Goal: Task Accomplishment & Management: Use online tool/utility

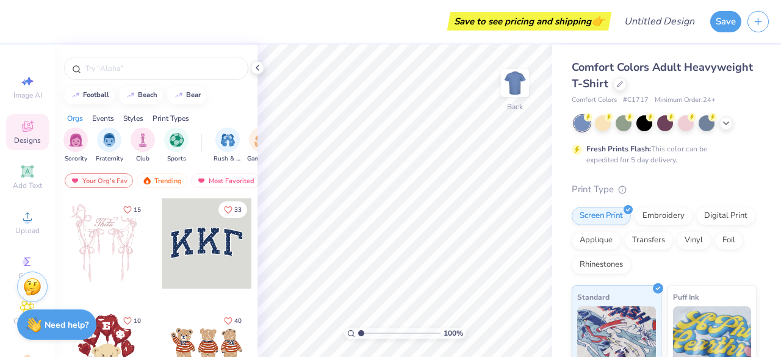
scroll to position [65, 0]
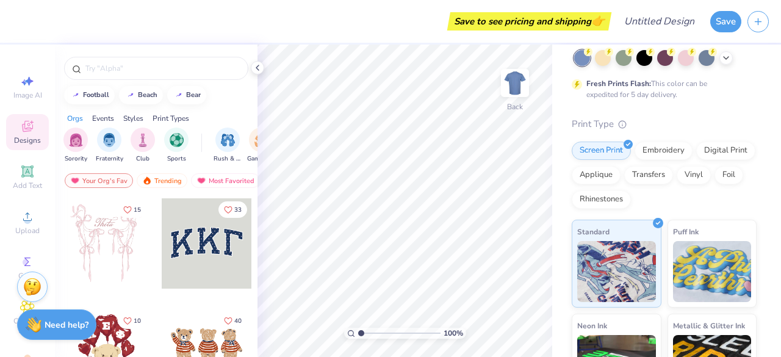
click at [696, 160] on div "Digital Print" at bounding box center [725, 151] width 59 height 18
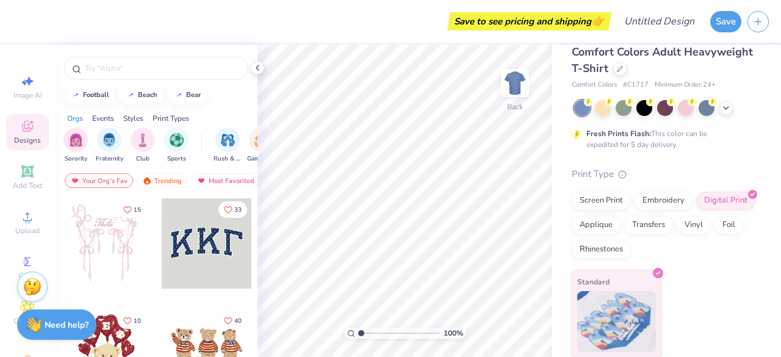
click at [599, 303] on img at bounding box center [616, 321] width 79 height 61
click at [622, 269] on div "Print Type Screen Print Embroidery Digital Print Applique Transfers Vinyl Foil …" at bounding box center [664, 262] width 185 height 191
click at [696, 210] on div "Digital Print" at bounding box center [725, 201] width 59 height 18
click at [611, 304] on img at bounding box center [616, 321] width 79 height 61
click at [621, 178] on span at bounding box center [620, 174] width 13 height 12
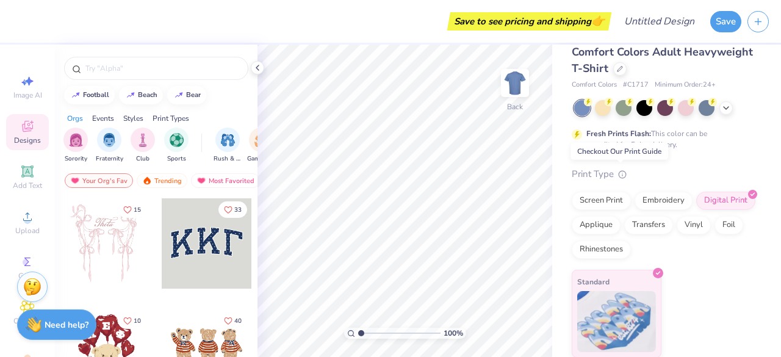
click at [620, 174] on icon at bounding box center [622, 174] width 9 height 9
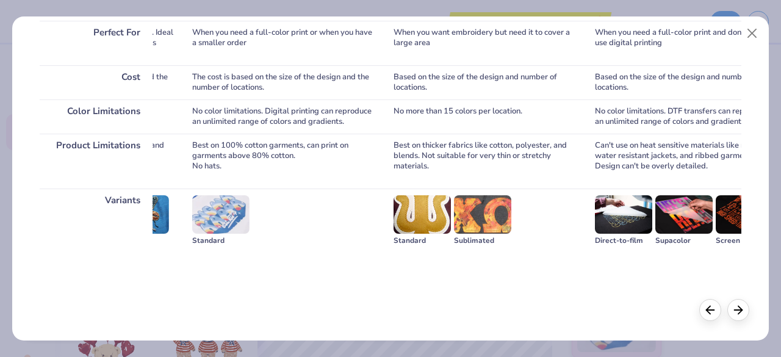
scroll to position [0, 0]
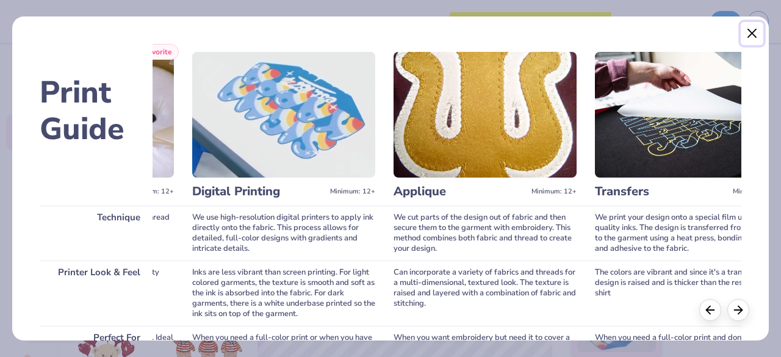
click at [753, 29] on button "Close" at bounding box center [752, 33] width 23 height 23
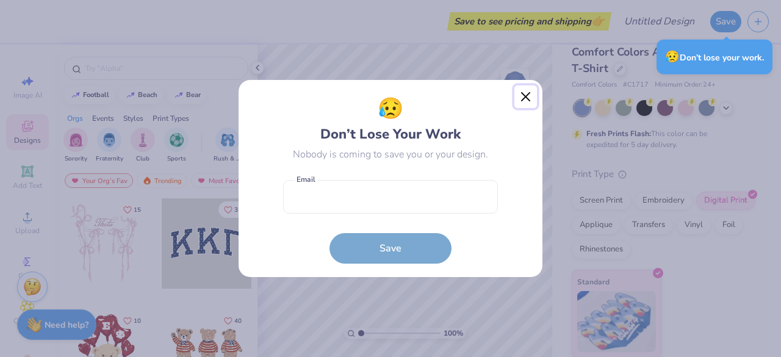
click at [522, 101] on button "Close" at bounding box center [525, 96] width 23 height 23
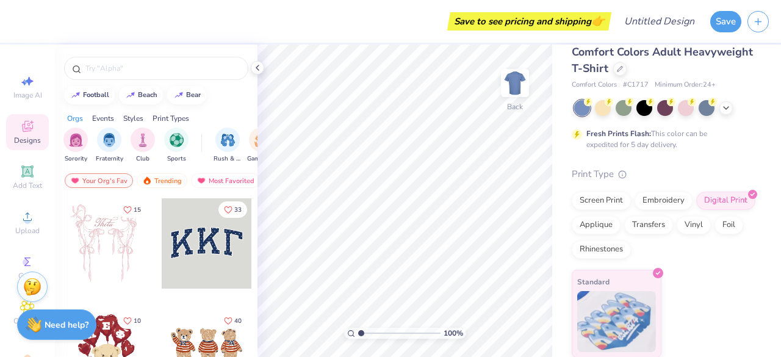
scroll to position [195, 0]
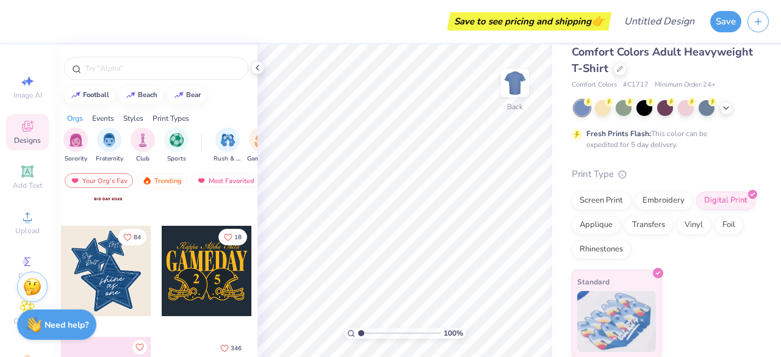
click at [181, 282] on div at bounding box center [207, 271] width 90 height 90
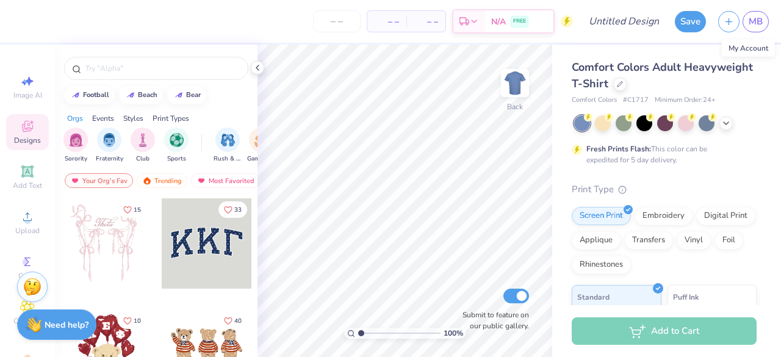
click at [758, 17] on span "MB" at bounding box center [755, 22] width 14 height 14
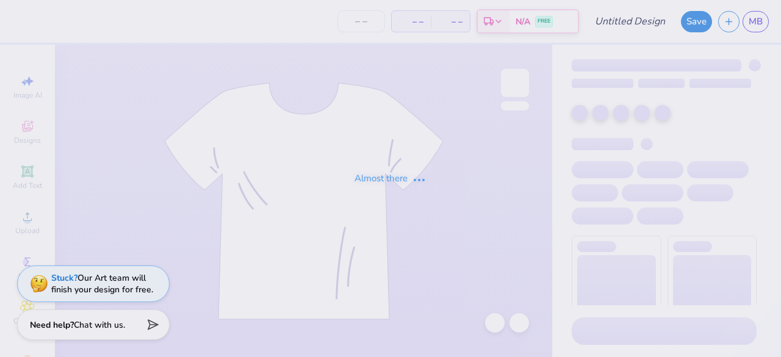
type input "BM Front des"
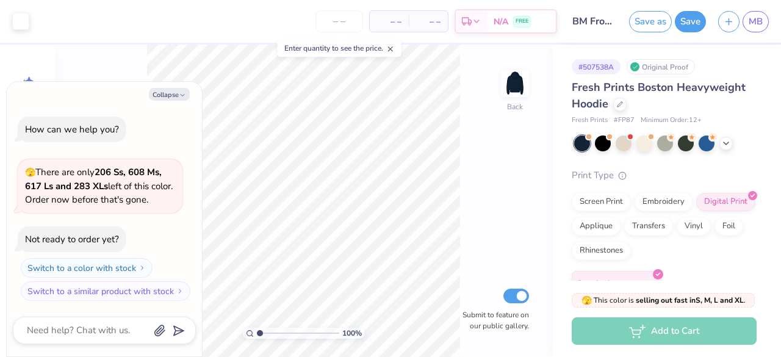
click at [172, 97] on button "Collapse" at bounding box center [169, 94] width 41 height 13
type textarea "x"
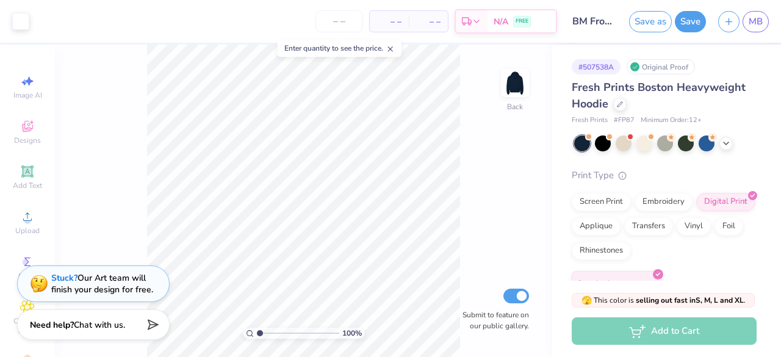
click at [527, 85] on img at bounding box center [515, 83] width 24 height 24
click at [526, 85] on img at bounding box center [515, 83] width 24 height 24
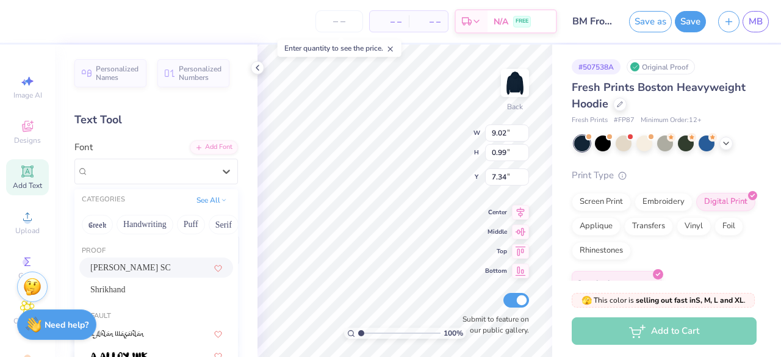
click at [146, 178] on div "Covington SC" at bounding box center [151, 171] width 128 height 19
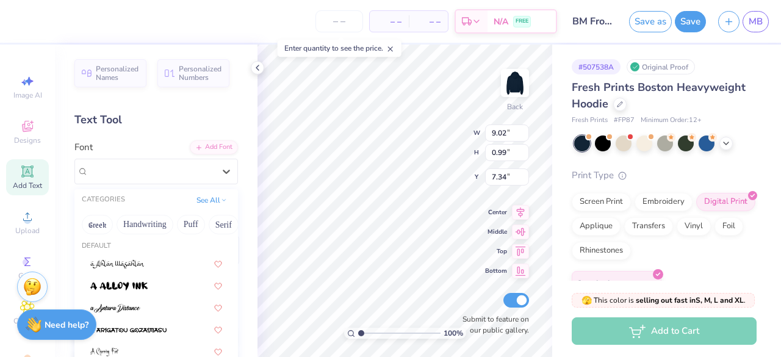
scroll to position [71, 0]
type input "10.60"
type input "2.43"
type input "4.32"
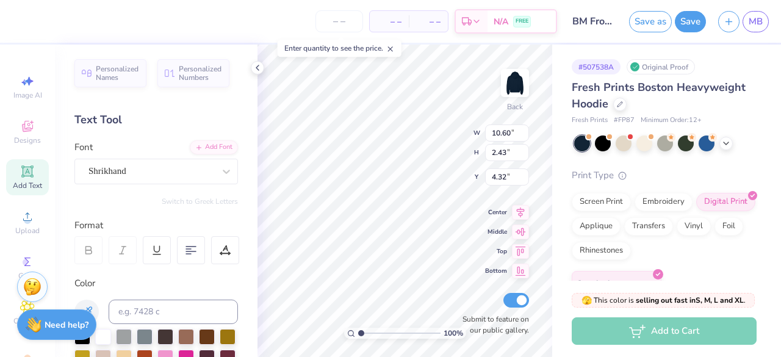
click at [120, 251] on icon at bounding box center [122, 250] width 11 height 11
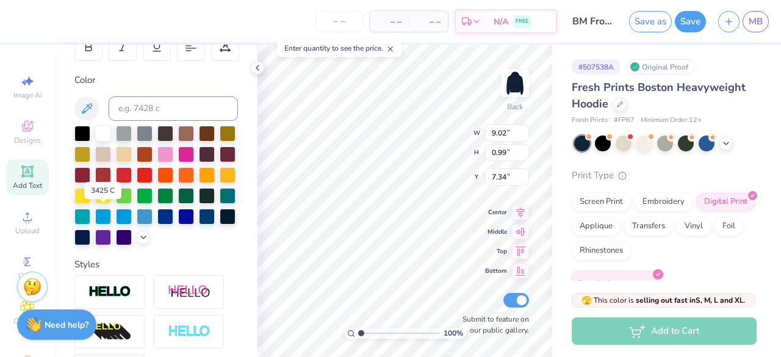
scroll to position [77, 0]
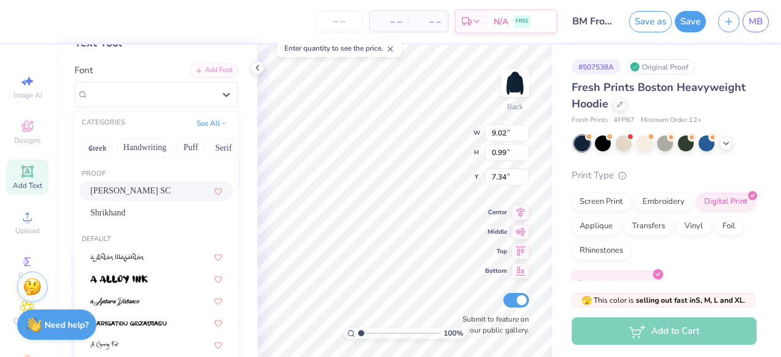
click at [144, 103] on div "Covington SC" at bounding box center [151, 94] width 128 height 19
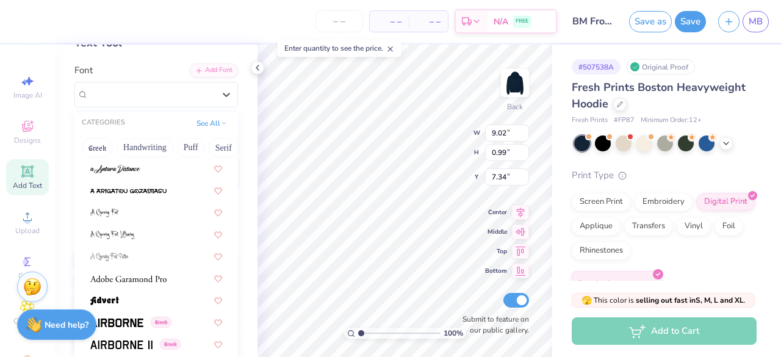
scroll to position [133, 0]
click at [145, 278] on img at bounding box center [128, 278] width 76 height 9
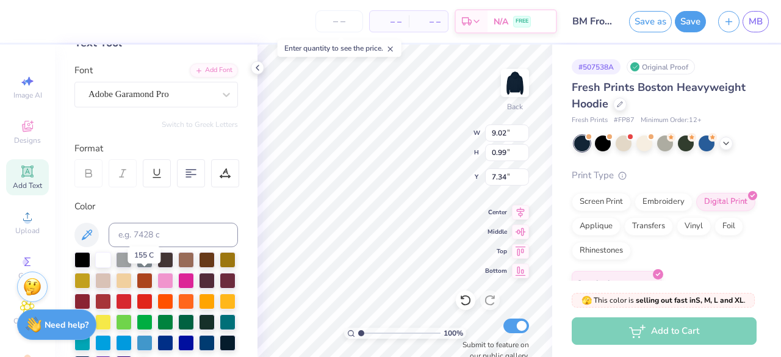
type input "8.99"
type input "1.03"
type input "7.32"
type input "7.58"
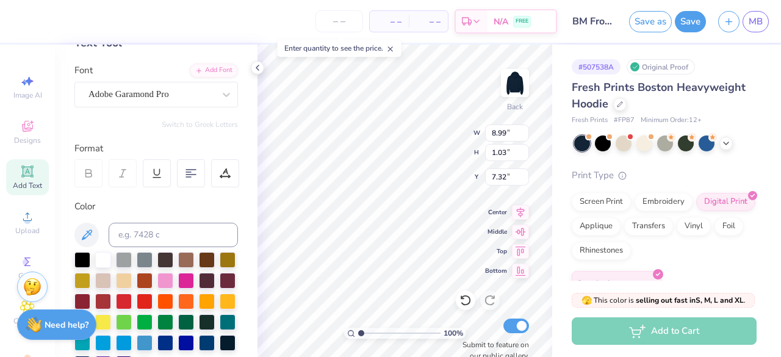
type input "0.87"
type input "7.47"
click at [685, 23] on button "Save" at bounding box center [690, 21] width 31 height 21
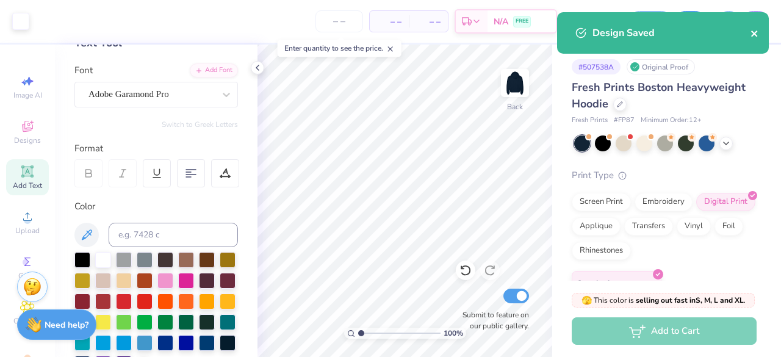
click at [754, 34] on icon "close" at bounding box center [754, 34] width 6 height 6
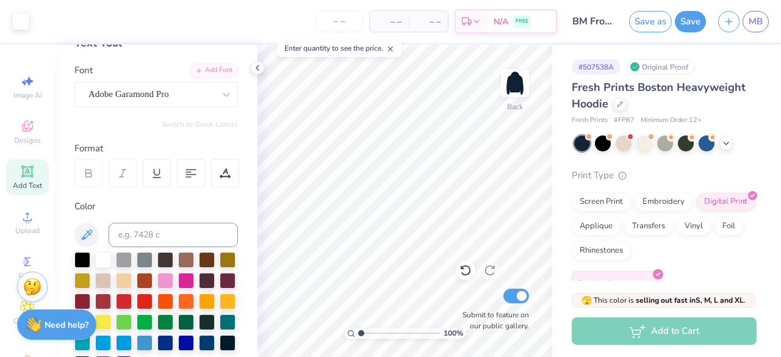
click at [723, 23] on button "button" at bounding box center [728, 21] width 21 height 21
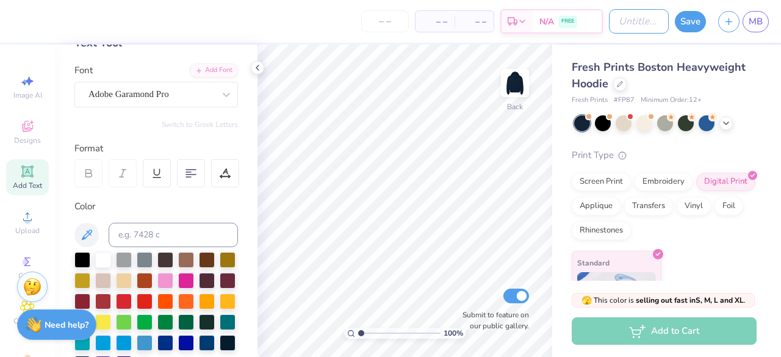
click at [616, 30] on input "Design Title" at bounding box center [639, 21] width 60 height 24
type input "alt"
click at [27, 212] on icon at bounding box center [27, 216] width 15 height 15
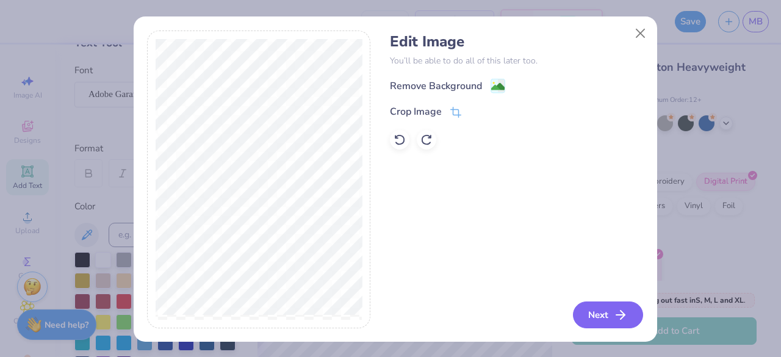
click at [591, 317] on button "Next" at bounding box center [608, 314] width 70 height 27
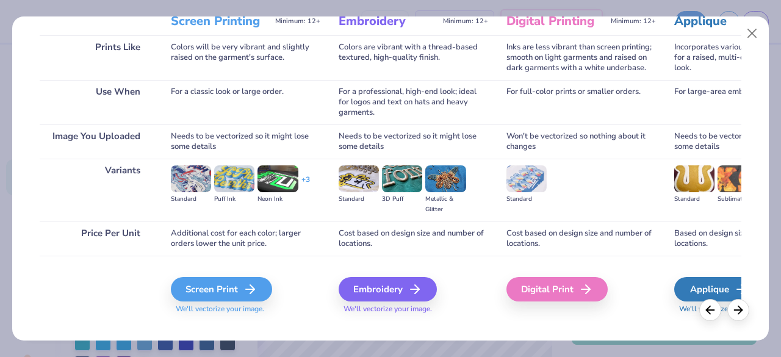
scroll to position [190, 0]
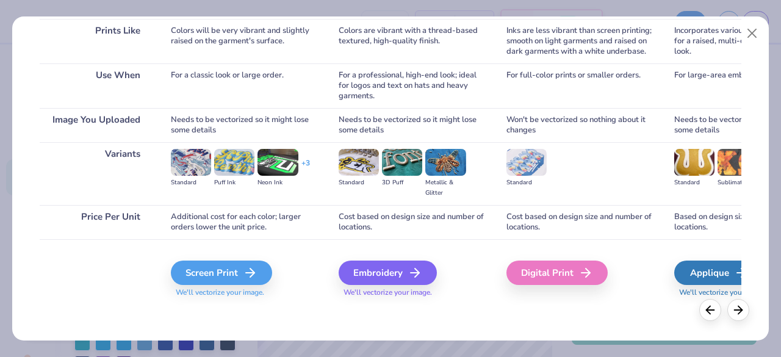
click at [733, 304] on icon at bounding box center [737, 309] width 13 height 13
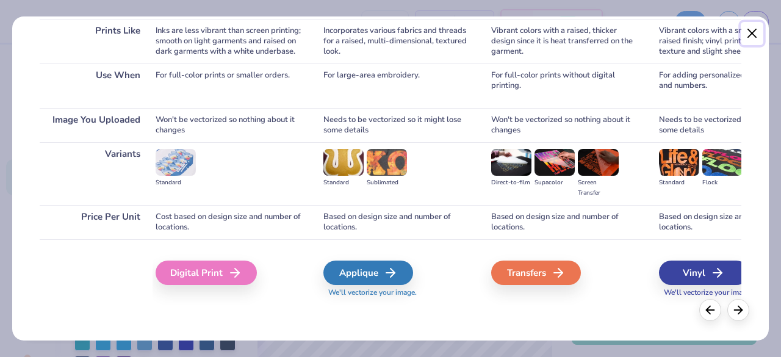
click at [748, 37] on button "Close" at bounding box center [752, 33] width 23 height 23
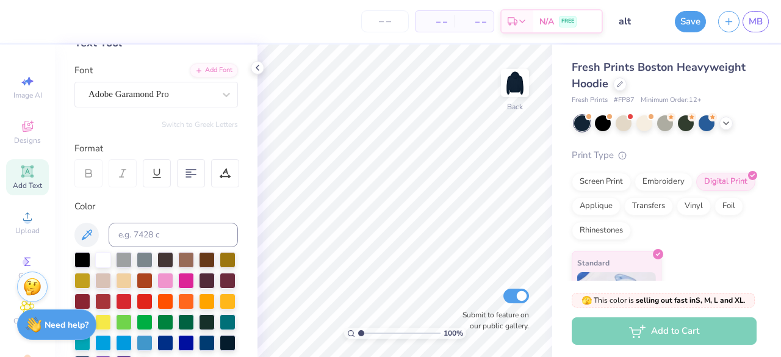
click at [450, 199] on div "Edit Image You’ll be able to do all of this later too. Next" at bounding box center [516, 149] width 253 height 298
click at [18, 210] on div "Edit Image You’ll be able to do all of this later too. Next" at bounding box center [390, 178] width 781 height 357
click at [22, 217] on div "Edit Image You’ll be able to do all of this later too. Next" at bounding box center [390, 178] width 781 height 357
click at [23, 236] on div "Edit Image You’ll be able to do all of this later too. Next" at bounding box center [390, 178] width 781 height 357
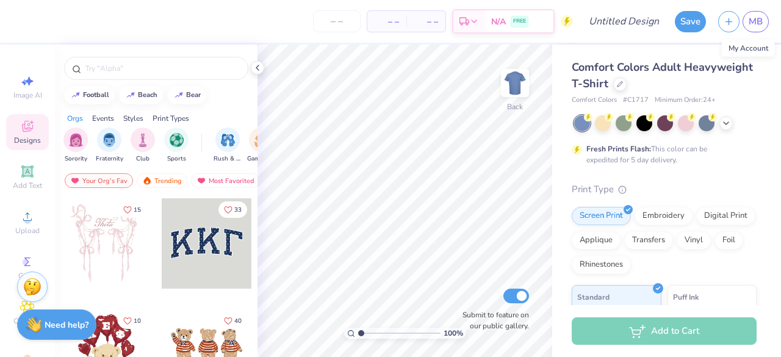
click at [767, 21] on link "MB" at bounding box center [755, 21] width 26 height 21
click at [626, 82] on div at bounding box center [619, 83] width 13 height 13
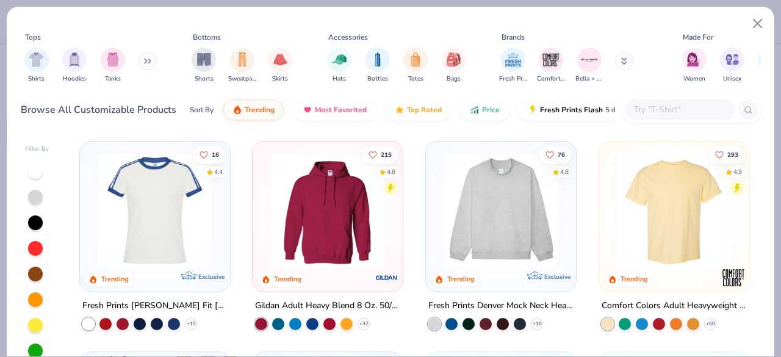
click at [655, 107] on input "text" at bounding box center [680, 109] width 94 height 14
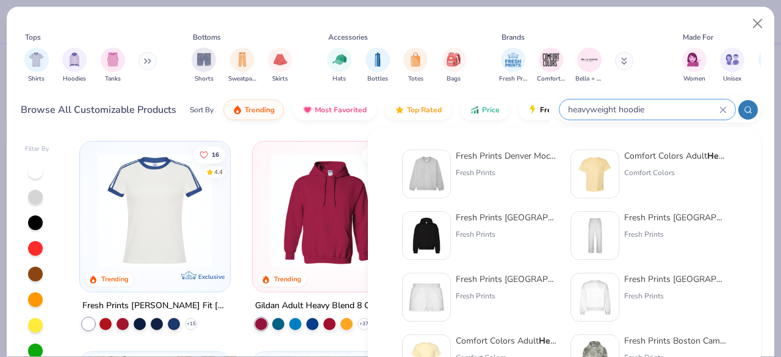
type input "heavyweight hoodie"
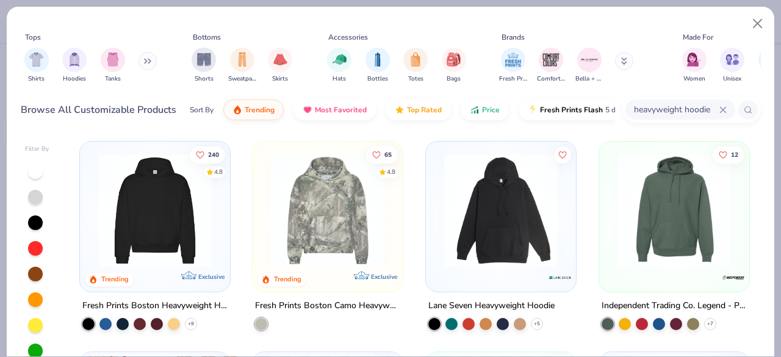
click at [187, 228] on img at bounding box center [155, 210] width 126 height 113
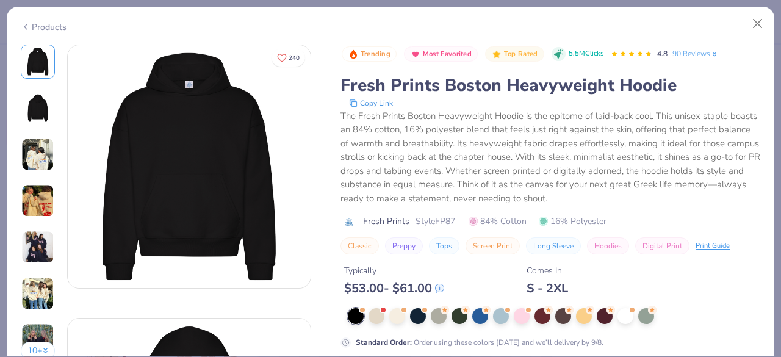
scroll to position [49, 0]
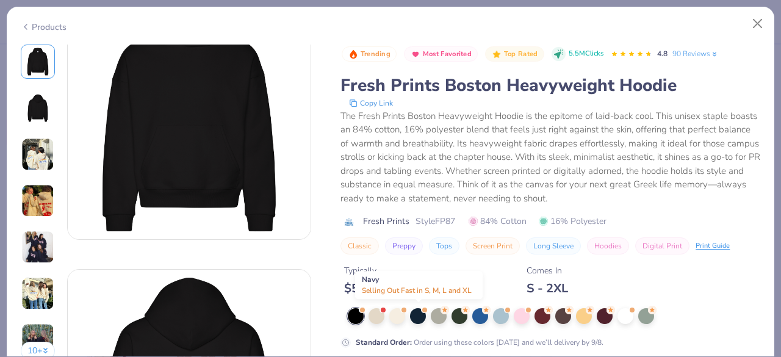
click at [423, 319] on div at bounding box center [418, 316] width 16 height 16
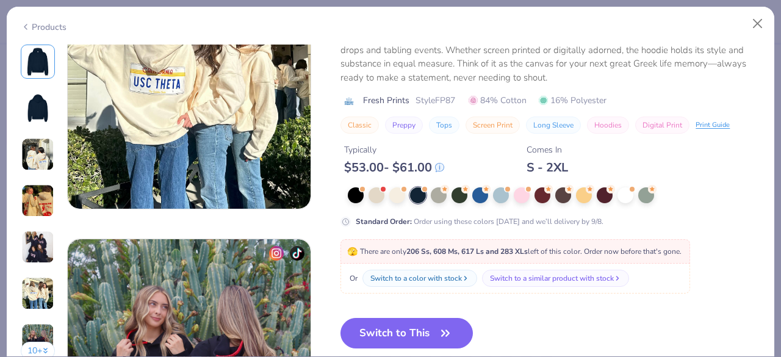
scroll to position [1446, 0]
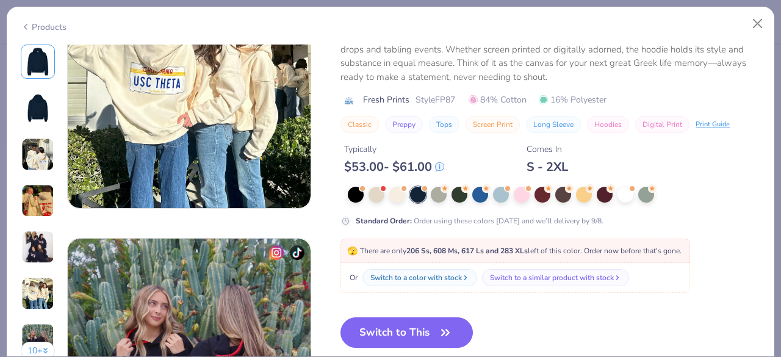
click at [401, 337] on button "Switch to This" at bounding box center [406, 332] width 132 height 31
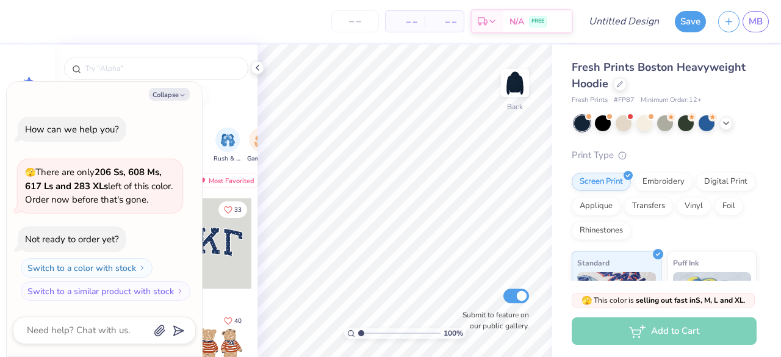
click at [176, 96] on button "Collapse" at bounding box center [169, 94] width 41 height 13
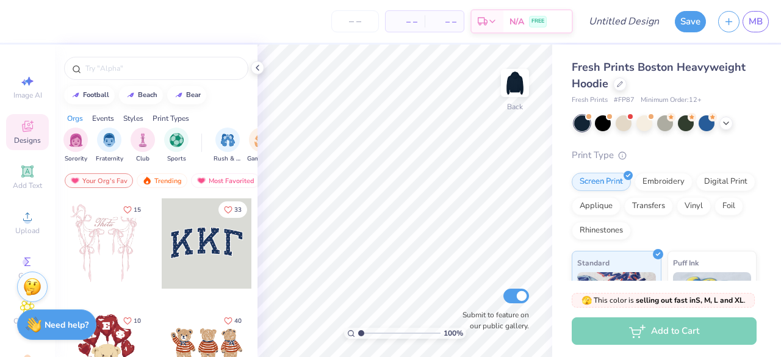
click at [21, 182] on span "Add Text" at bounding box center [27, 186] width 29 height 10
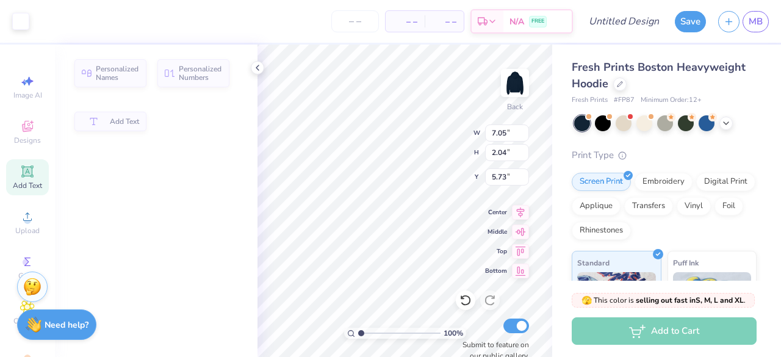
click at [28, 224] on div "Upload" at bounding box center [27, 222] width 43 height 36
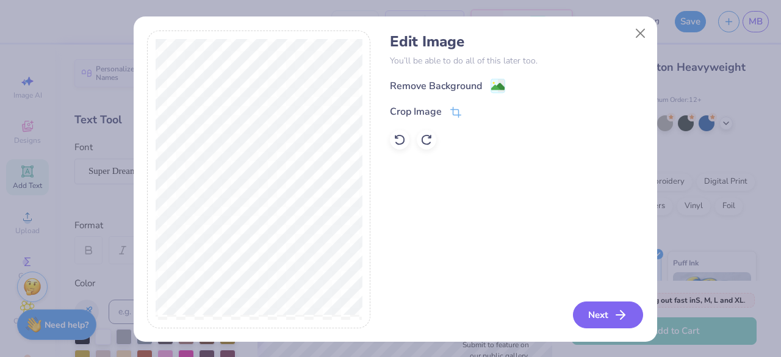
click at [595, 322] on button "Next" at bounding box center [608, 314] width 70 height 27
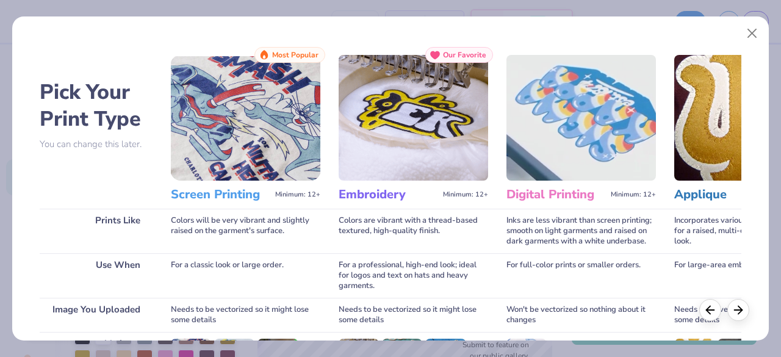
click at [559, 195] on h3 "Digital Printing" at bounding box center [555, 195] width 99 height 16
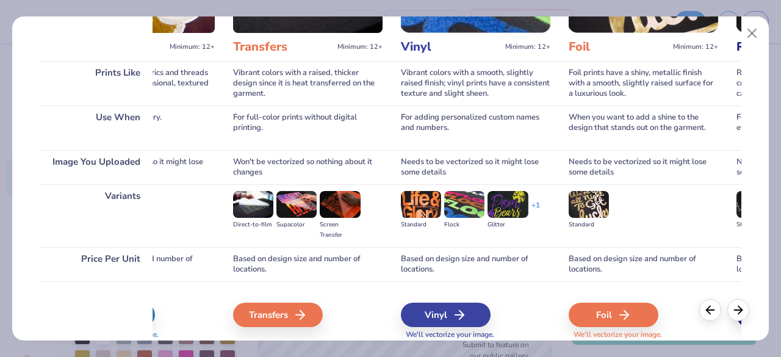
scroll to position [0, 608]
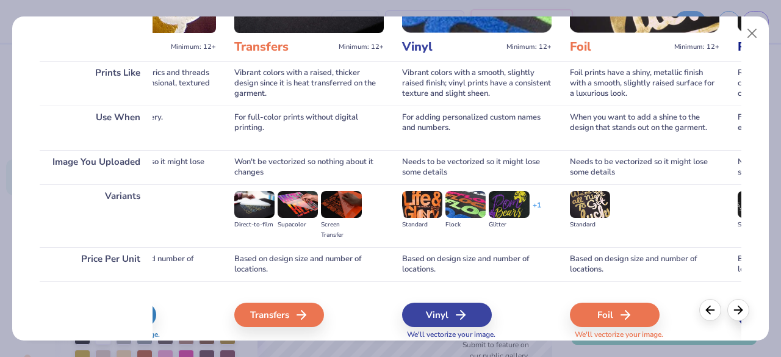
click at [460, 320] on icon at bounding box center [460, 314] width 15 height 15
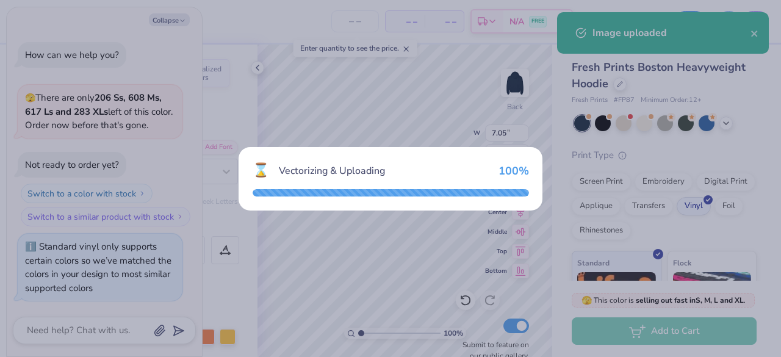
type textarea "x"
type input "12.42"
type input "0.54"
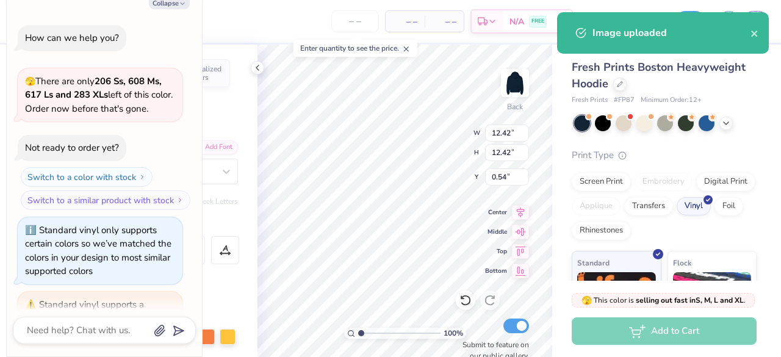
scroll to position [104, 0]
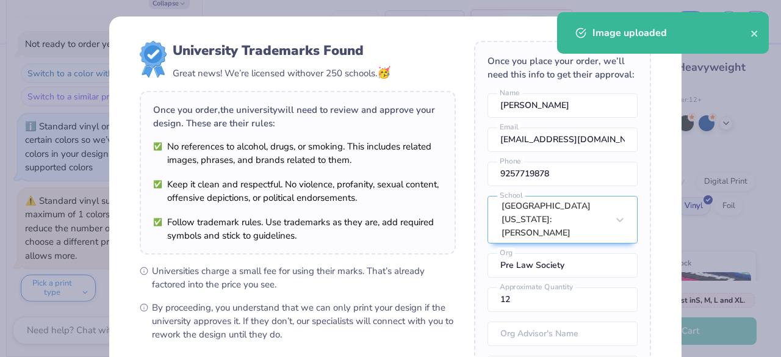
click at [442, 292] on body "Art colors – – Per Item – – Total Est. Delivery N/A FREE Design Title Save MB I…" at bounding box center [390, 178] width 781 height 357
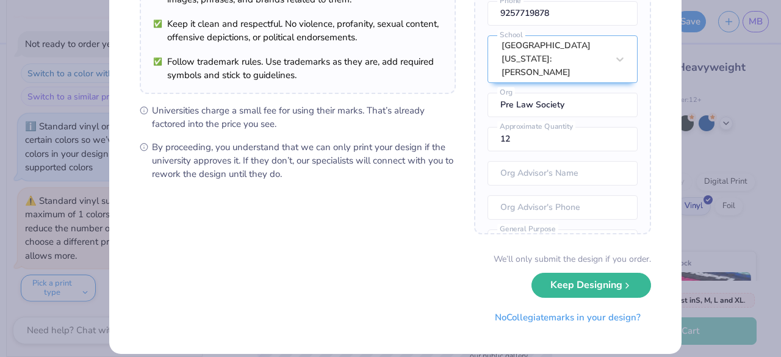
scroll to position [161, 0]
click at [548, 315] on button "No Collegiate marks in your design?" at bounding box center [567, 316] width 167 height 25
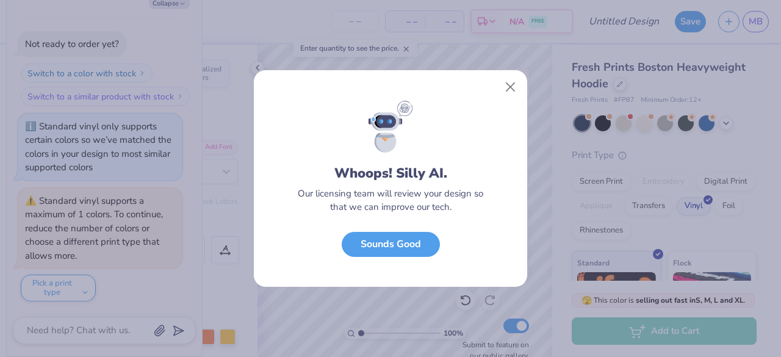
click at [389, 237] on button "Sounds Good" at bounding box center [391, 244] width 98 height 25
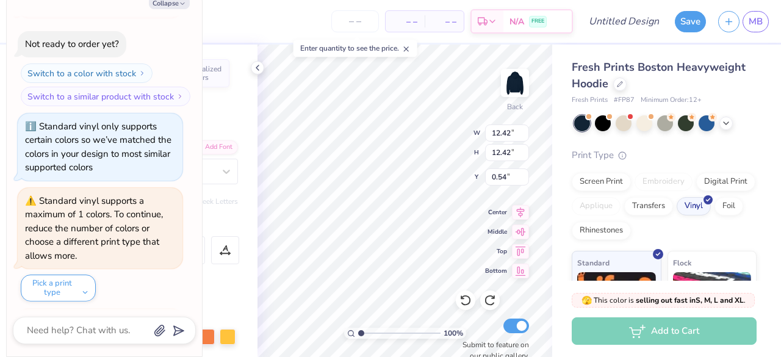
scroll to position [224, 0]
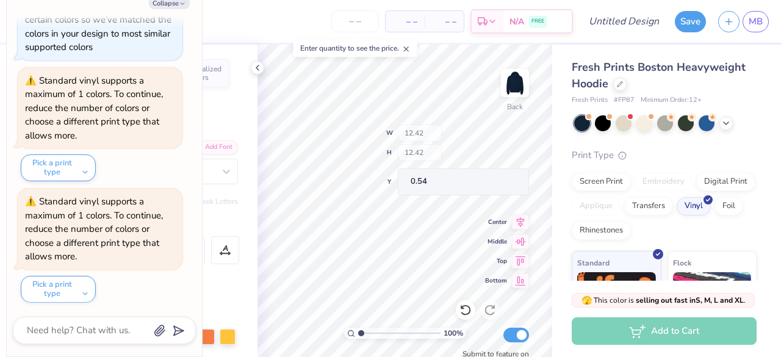
type textarea "x"
type input "7.36"
type input "6.44"
type input "3.32"
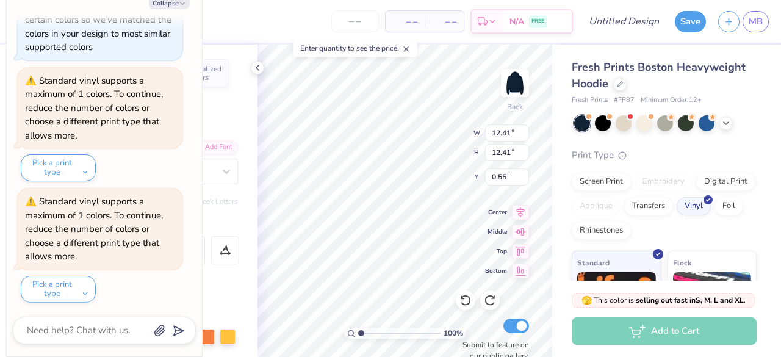
click at [486, 232] on div "100 % Back W 12.41 12.41 " H 12.41 12.41 " Y 0.55 0.55 " Center Middle Top Bott…" at bounding box center [404, 201] width 295 height 312
type textarea "x"
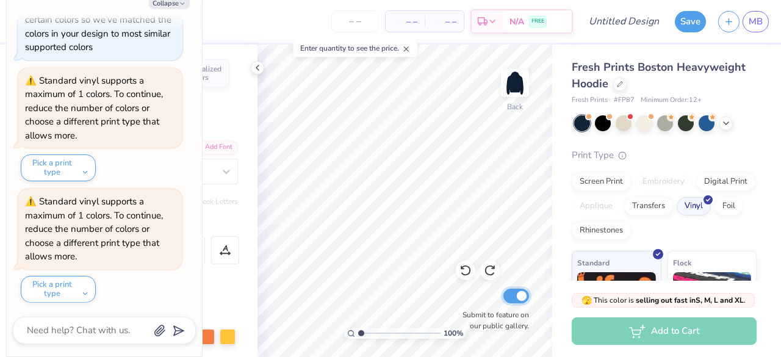
click at [519, 299] on input "Submit to feature on our public gallery." at bounding box center [516, 296] width 26 height 15
checkbox input "false"
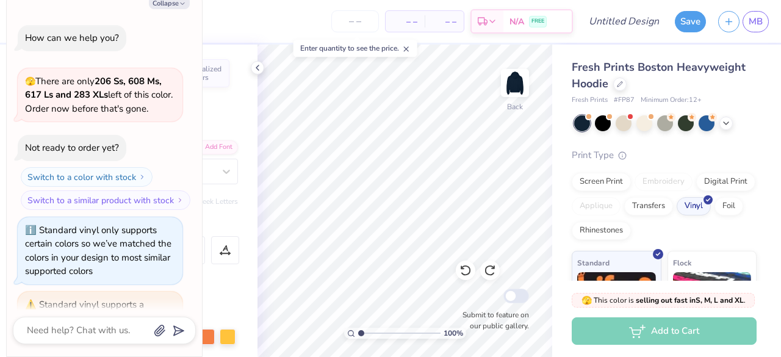
click at [173, 2] on button "Collapse" at bounding box center [169, 2] width 41 height 13
type textarea "x"
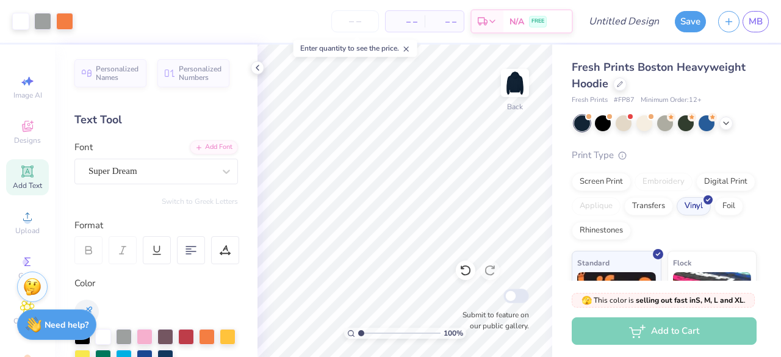
click at [364, 20] on input "number" at bounding box center [355, 21] width 48 height 22
type input "21"
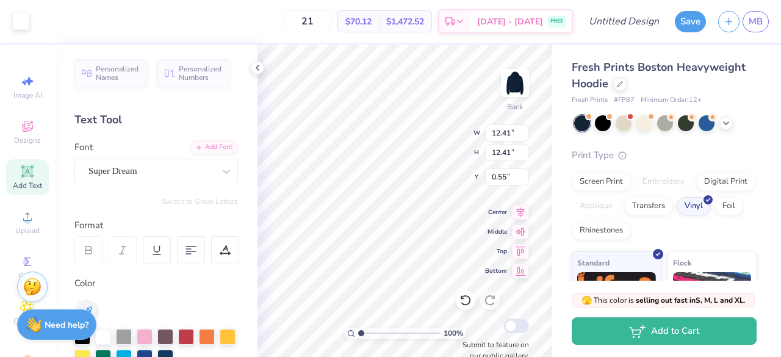
type input "4.10"
type input "0.55"
type input "12.41"
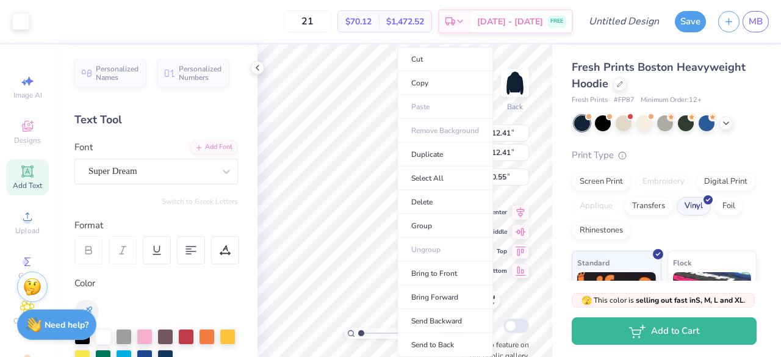
click at [427, 217] on li "Group" at bounding box center [445, 226] width 96 height 24
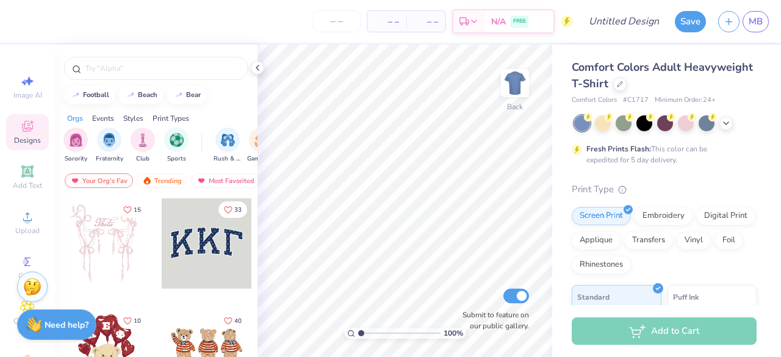
click at [626, 86] on div at bounding box center [619, 83] width 13 height 13
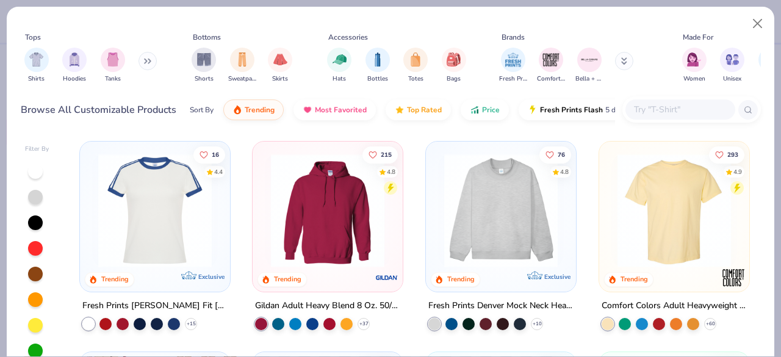
click at [690, 110] on input "text" at bounding box center [680, 109] width 94 height 14
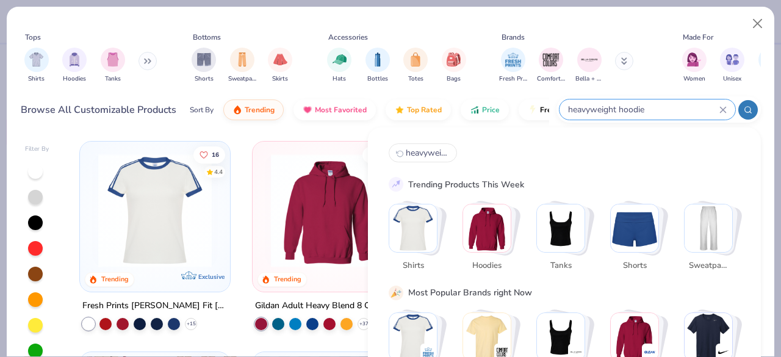
type input "heavyweight hoodie"
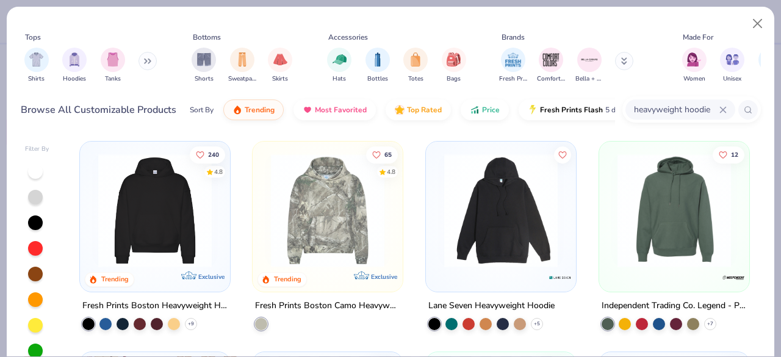
click at [148, 237] on img at bounding box center [155, 210] width 126 height 113
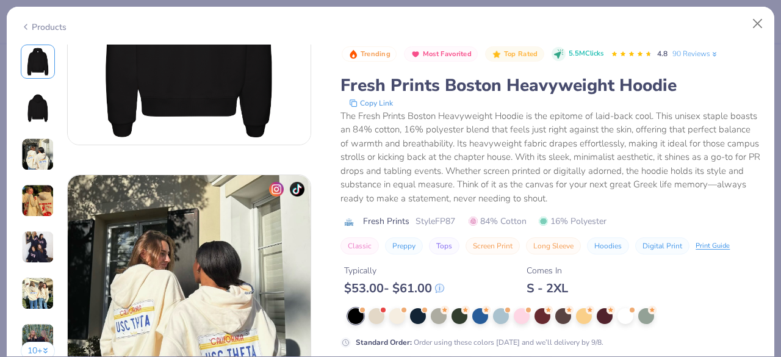
scroll to position [439, 0]
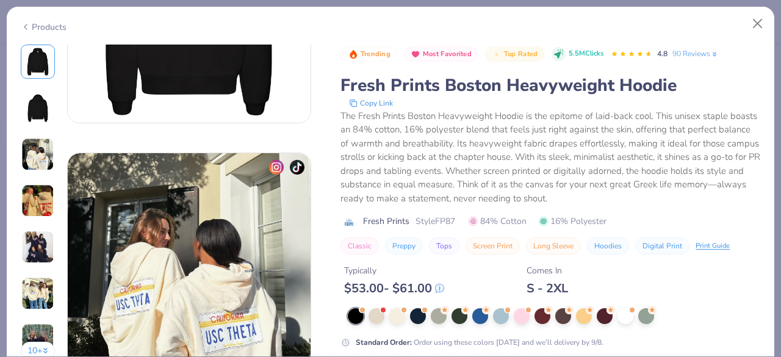
click at [422, 312] on div at bounding box center [418, 316] width 16 height 16
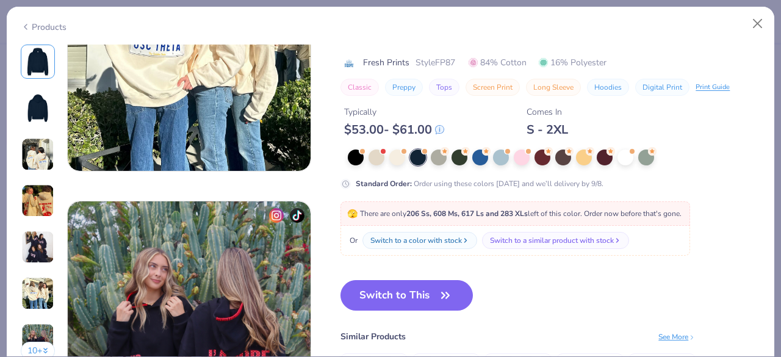
scroll to position [1545, 0]
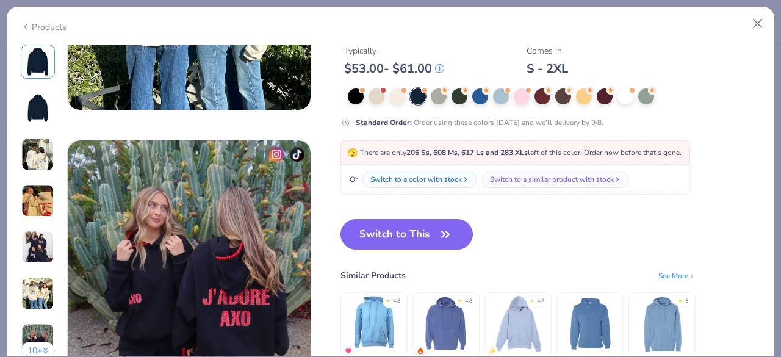
click at [415, 230] on button "Switch to This" at bounding box center [406, 234] width 132 height 31
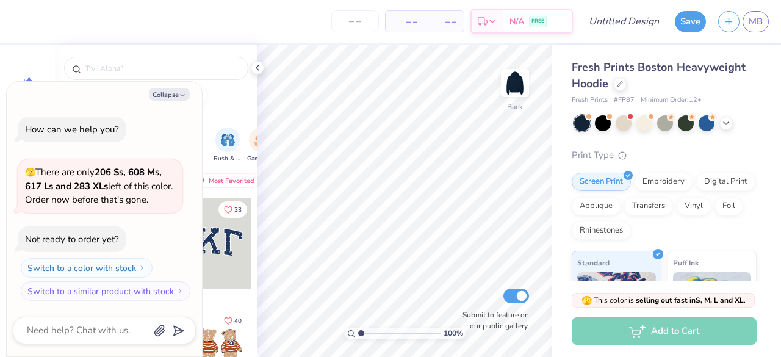
click at [160, 96] on button "Collapse" at bounding box center [169, 94] width 41 height 13
type textarea "x"
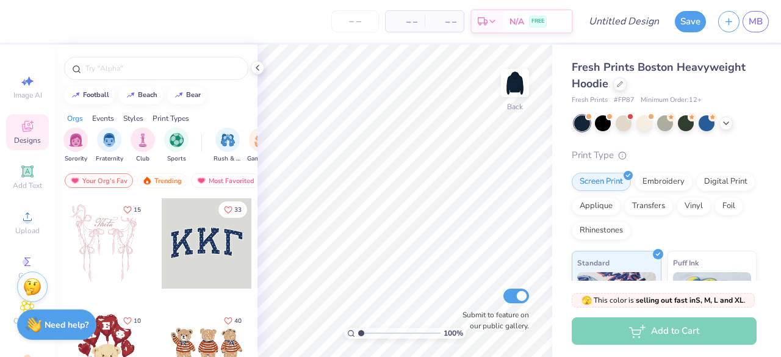
click at [696, 191] on div "Digital Print" at bounding box center [725, 182] width 59 height 18
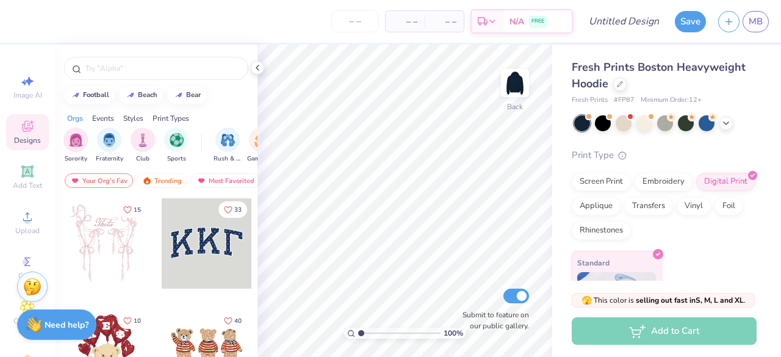
click at [413, 13] on div "– – Per Item" at bounding box center [405, 21] width 39 height 21
click at [362, 21] on input "number" at bounding box center [355, 21] width 48 height 22
type input "21"
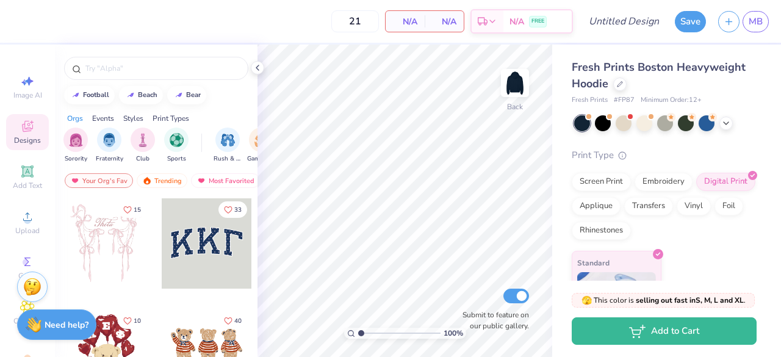
click at [27, 222] on icon at bounding box center [27, 216] width 15 height 15
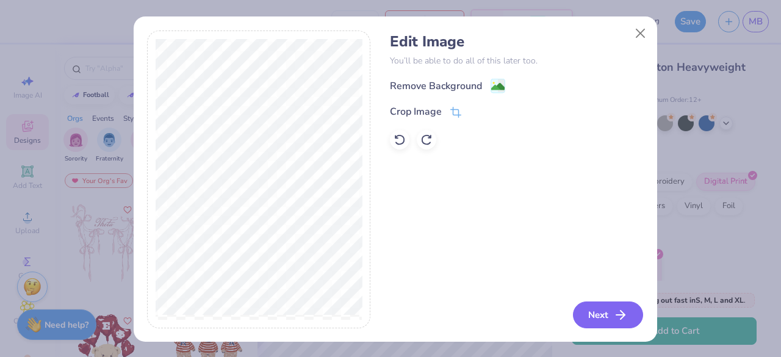
click at [593, 313] on button "Next" at bounding box center [608, 314] width 70 height 27
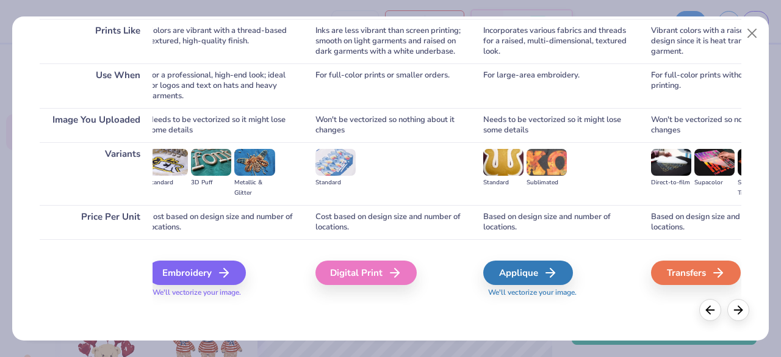
scroll to position [189, 0]
click at [372, 276] on div "Digital Print" at bounding box center [365, 273] width 101 height 24
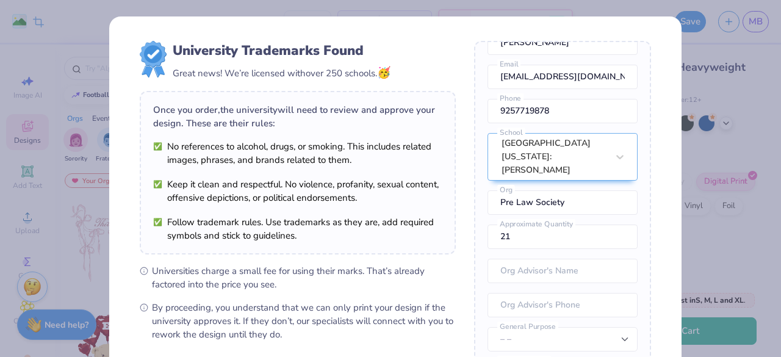
scroll to position [173, 0]
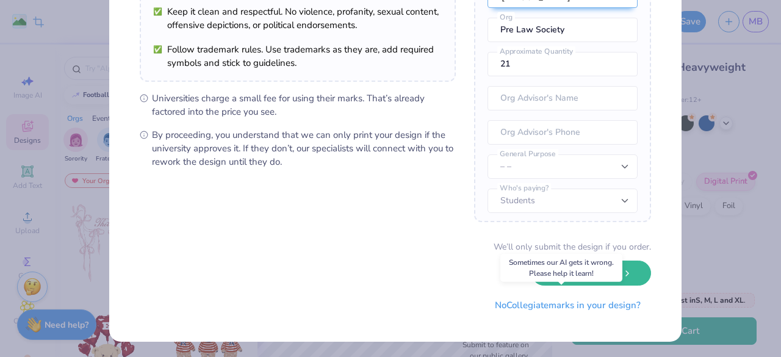
click at [596, 303] on button "No Collegiate marks in your design?" at bounding box center [567, 305] width 167 height 25
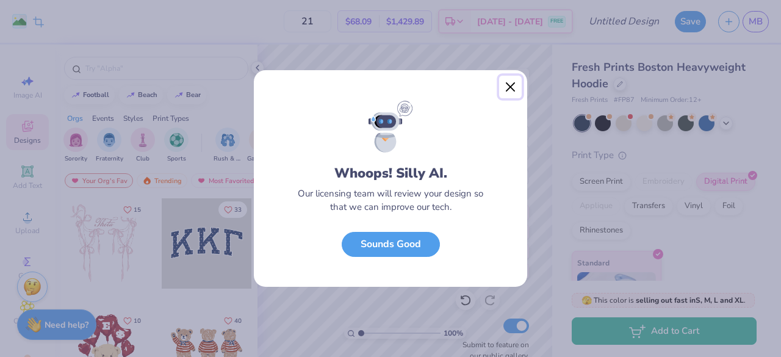
click at [512, 81] on button "Close" at bounding box center [510, 87] width 23 height 23
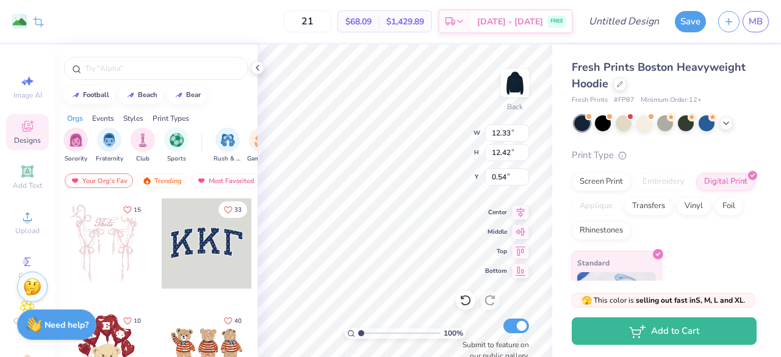
click at [614, 186] on div "Screen Print" at bounding box center [601, 182] width 59 height 18
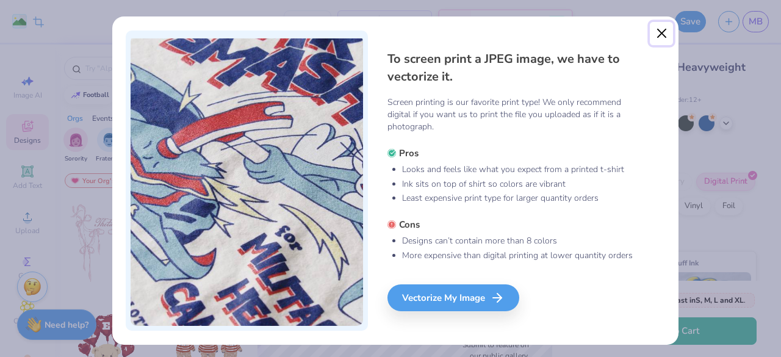
click at [653, 29] on button "Close" at bounding box center [661, 33] width 23 height 23
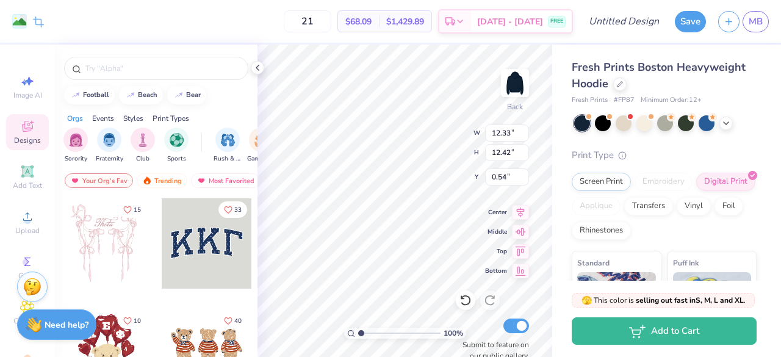
click at [673, 204] on div "Transfers" at bounding box center [648, 206] width 49 height 18
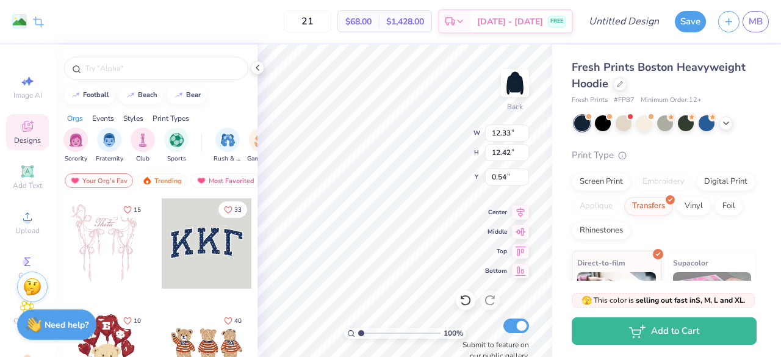
click at [696, 191] on div "Digital Print" at bounding box center [725, 182] width 59 height 18
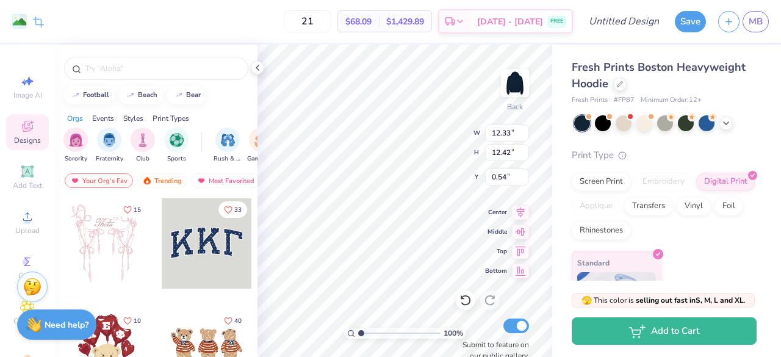
click at [702, 206] on div at bounding box center [707, 200] width 10 height 10
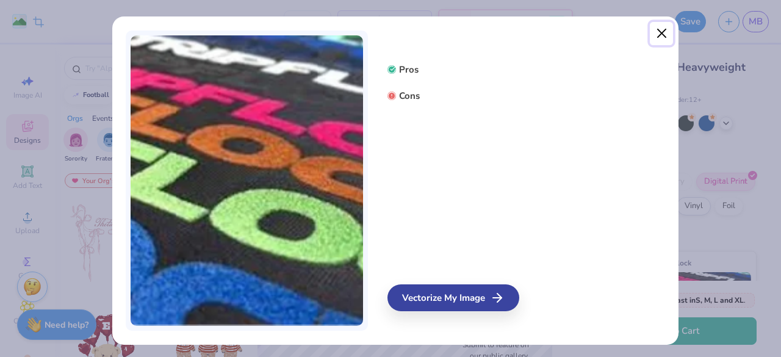
click at [661, 35] on button "Close" at bounding box center [661, 33] width 23 height 23
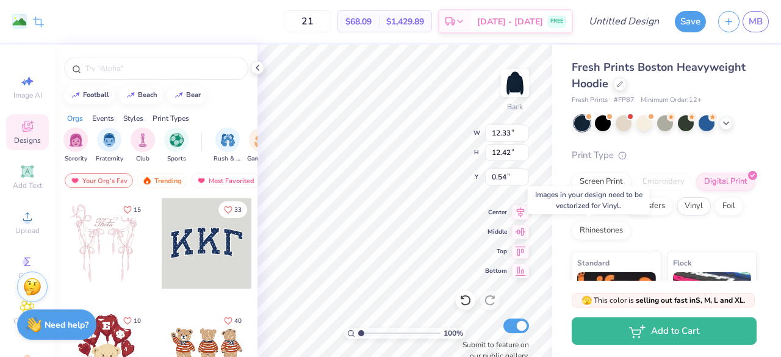
click at [714, 215] on div "Foil" at bounding box center [728, 206] width 29 height 18
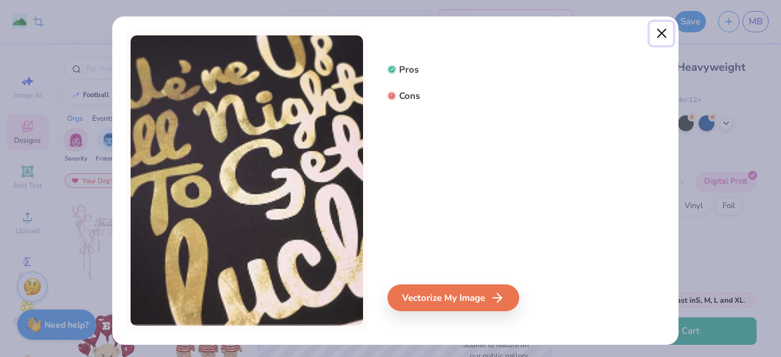
click at [650, 30] on button "Close" at bounding box center [661, 33] width 23 height 23
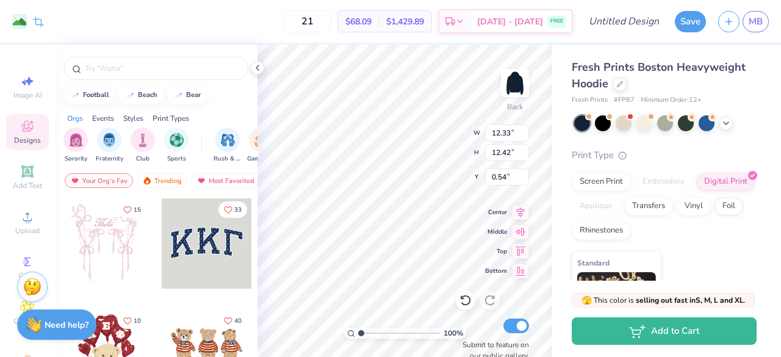
scroll to position [57, 0]
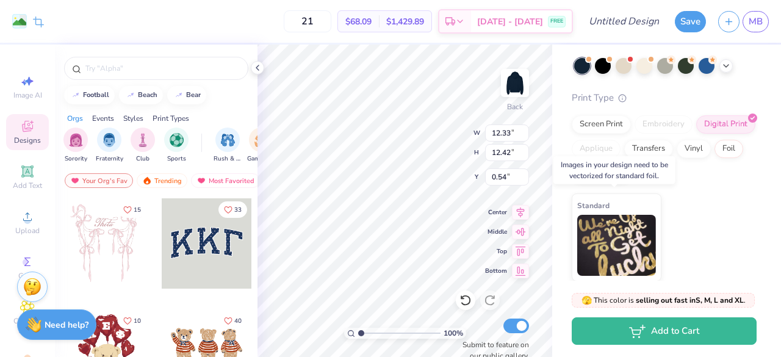
click at [614, 202] on div "Standard" at bounding box center [617, 237] width 90 height 88
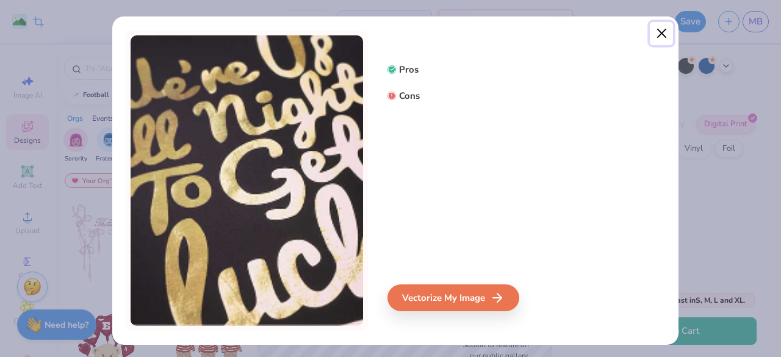
click at [656, 37] on button "Close" at bounding box center [661, 33] width 23 height 23
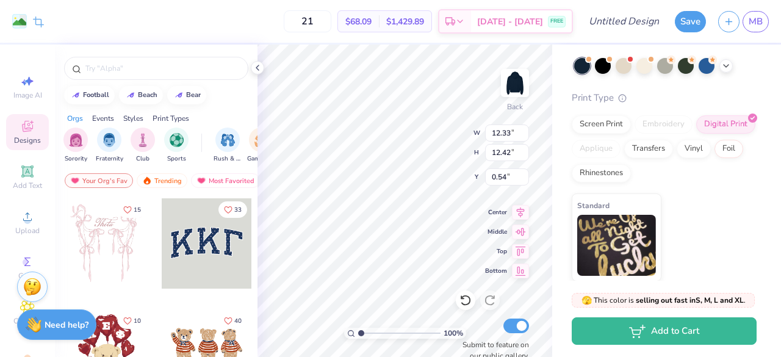
type input "8.89"
type input "8.96"
type input "4.45"
type input "4.48"
type input "3.00"
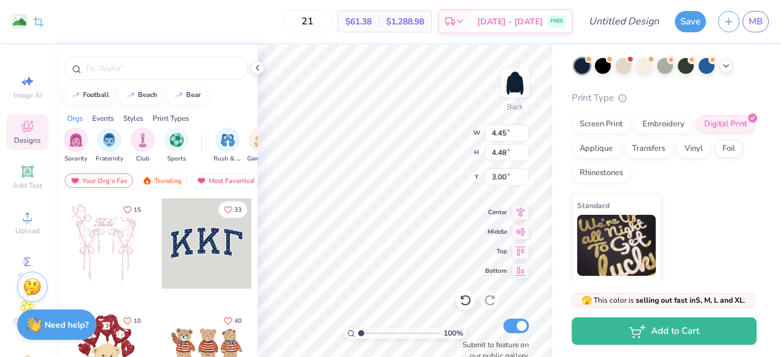
type input "3.84"
type input "3.87"
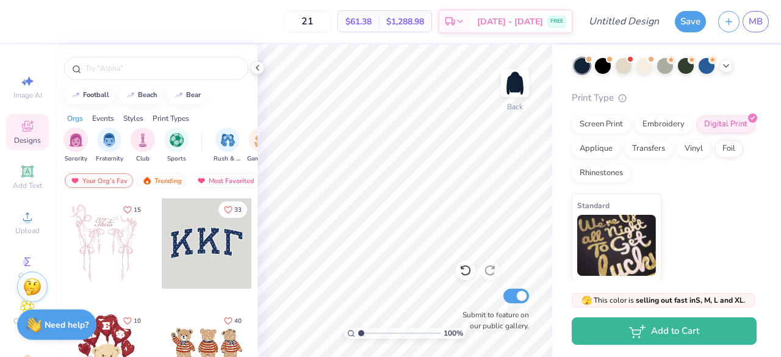
click at [512, 84] on img at bounding box center [515, 83] width 24 height 24
click at [24, 218] on circle at bounding box center [27, 220] width 7 height 7
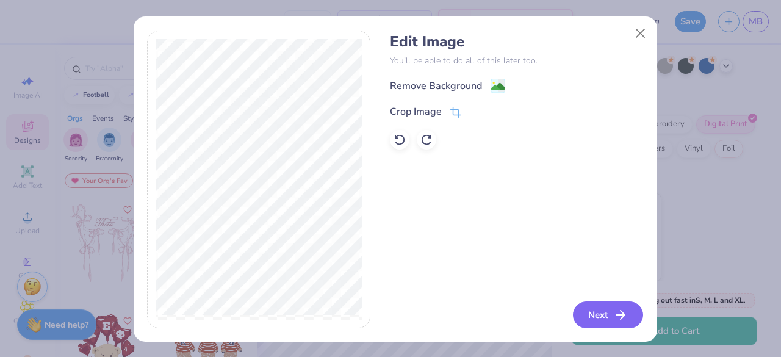
click at [592, 312] on button "Next" at bounding box center [608, 314] width 70 height 27
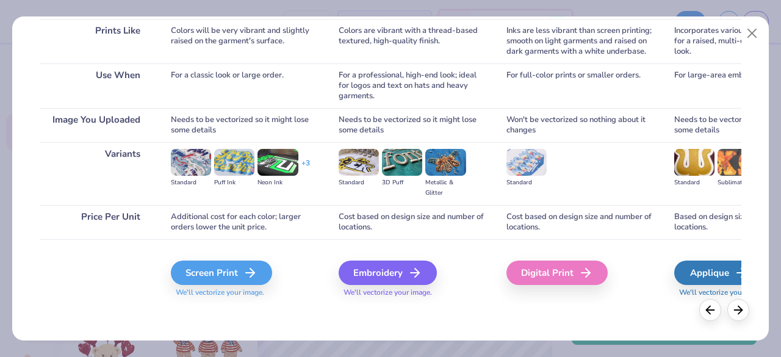
scroll to position [0, 62]
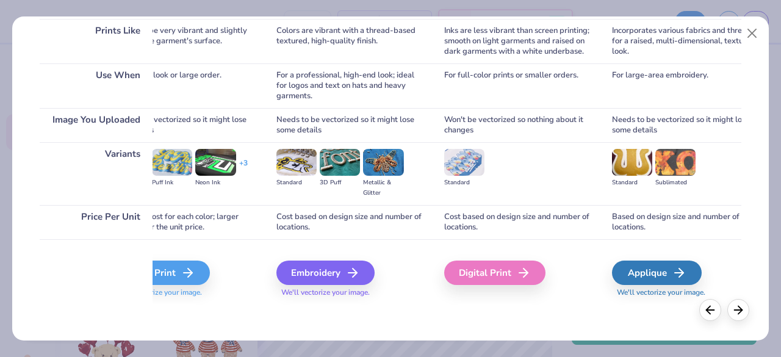
click at [526, 279] on icon at bounding box center [523, 272] width 15 height 15
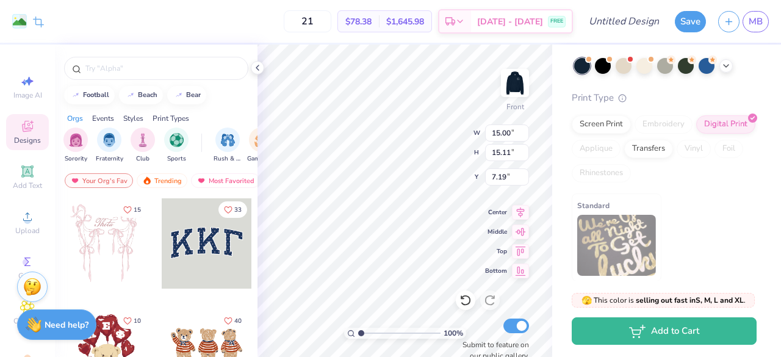
click at [514, 87] on div "Won't be vectorized so nothing about it changes" at bounding box center [518, 94] width 149 height 34
click at [516, 86] on div "Won't be vectorized so nothing about it changes" at bounding box center [518, 94] width 149 height 34
click at [467, 285] on div "Pick Your Print Type You can change this later. Prints Like Use When Image You …" at bounding box center [390, 145] width 756 height 330
click at [447, 241] on div "Digital Print" at bounding box center [494, 242] width 101 height 24
drag, startPoint x: 465, startPoint y: 285, endPoint x: 430, endPoint y: 243, distance: 55.1
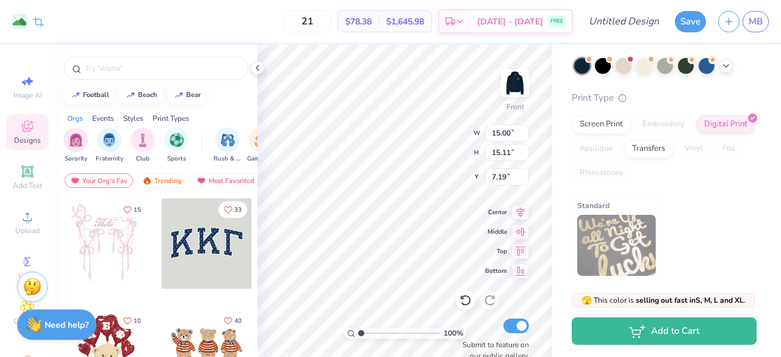
click at [430, 243] on div "Pick Your Print Type You can change this later. Prints Like Use When Image You …" at bounding box center [390, 145] width 756 height 330
click at [691, 19] on div "Incorporates various fabrics and threads for a raised, multi-dimensional, textu…" at bounding box center [686, 10] width 149 height 45
click at [616, 178] on div "Based on design size and number of locations." at bounding box center [686, 191] width 149 height 34
click at [500, 170] on div "Standard" at bounding box center [518, 143] width 149 height 63
click at [375, 199] on div "Cost based on design size and number of locations." at bounding box center [350, 191] width 149 height 34
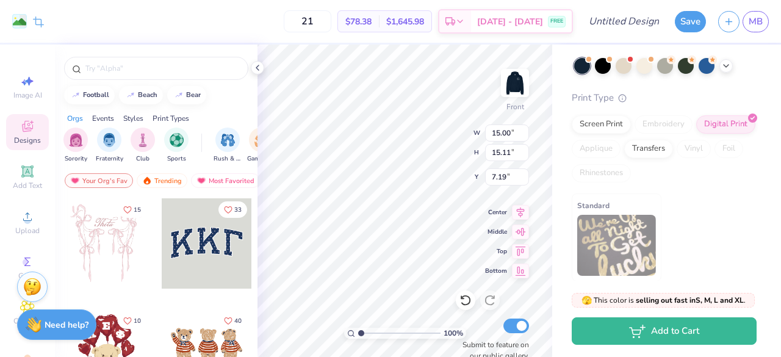
drag, startPoint x: 177, startPoint y: 193, endPoint x: 171, endPoint y: 208, distance: 16.2
click at [171, 208] on div "Screen Printing Minimum: 12+ Most Popular Colors will be very vibrant and sligh…" at bounding box center [183, 50] width 149 height 447
click at [182, 218] on div "Screen Print We'll vectorize your image." at bounding box center [183, 241] width 149 height 65
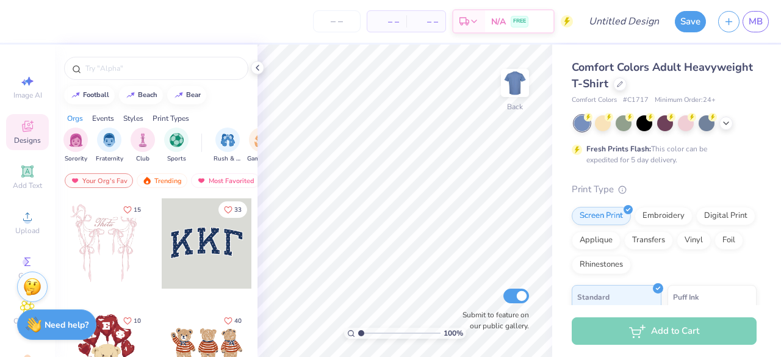
click at [722, 120] on icon at bounding box center [726, 123] width 10 height 10
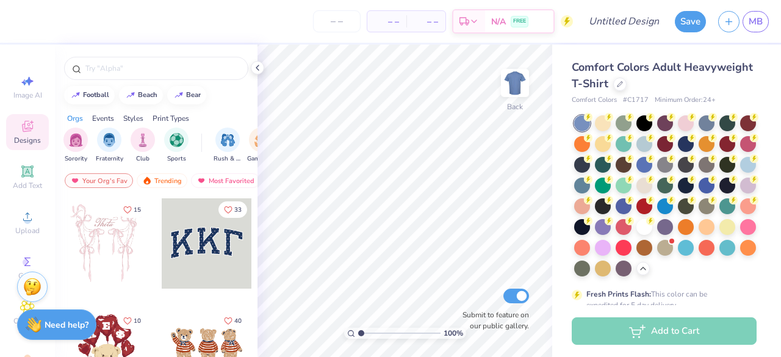
click at [590, 227] on div at bounding box center [582, 227] width 16 height 16
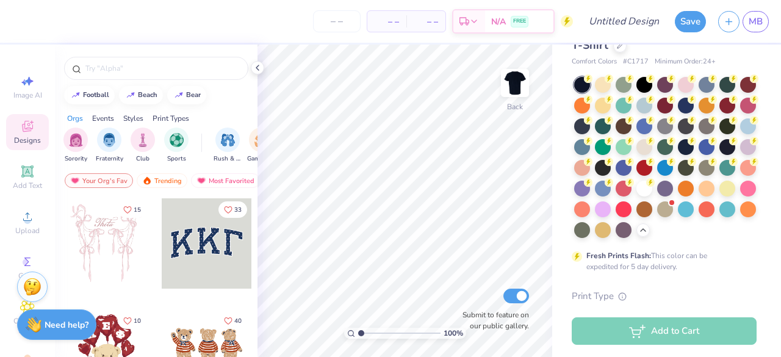
scroll to position [38, 0]
click at [626, 176] on div at bounding box center [665, 157] width 182 height 161
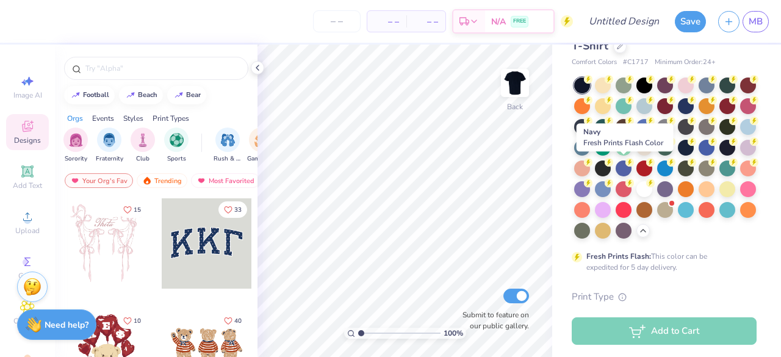
click at [719, 156] on div at bounding box center [727, 148] width 16 height 16
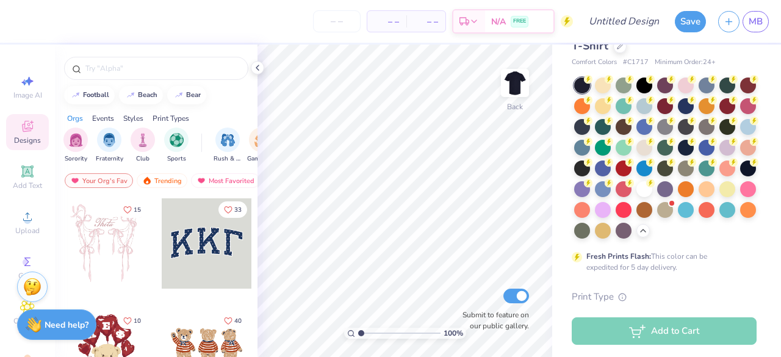
click at [348, 15] on input "number" at bounding box center [337, 21] width 48 height 22
type input "21"
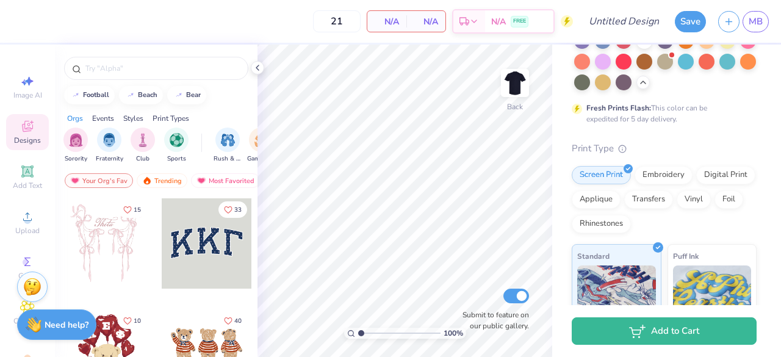
scroll to position [253, 0]
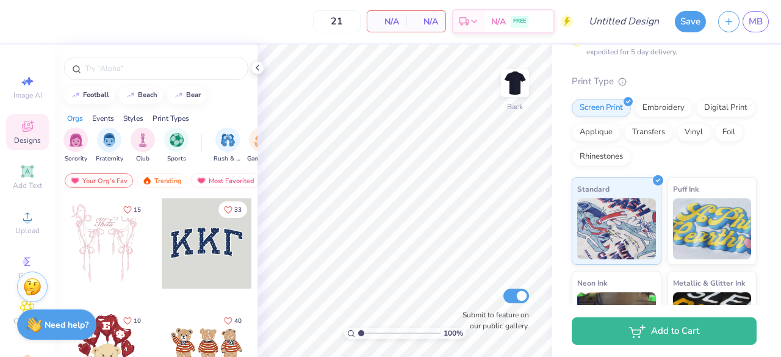
click at [696, 117] on div "Digital Print" at bounding box center [725, 108] width 59 height 18
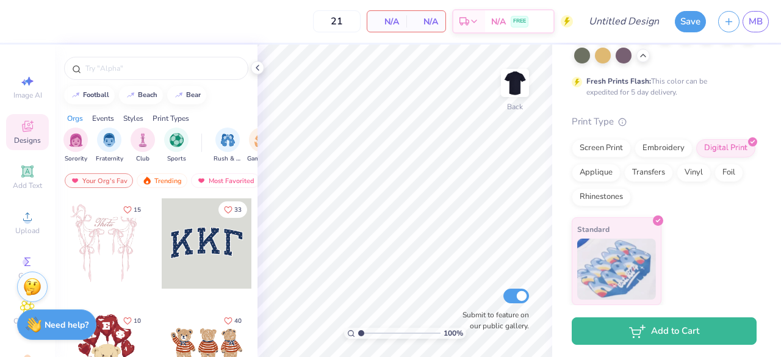
scroll to position [233, 0]
click at [15, 214] on div "Upload" at bounding box center [27, 222] width 43 height 36
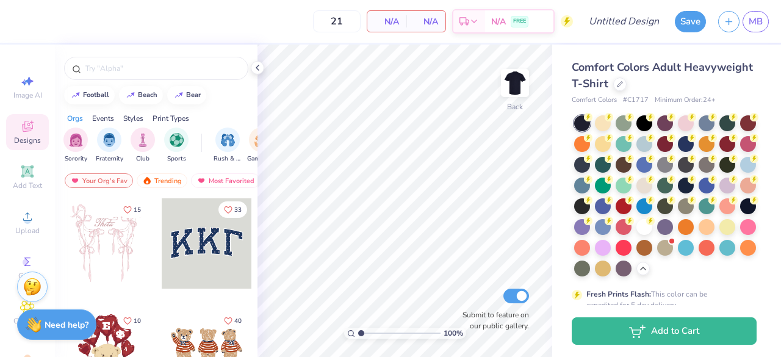
click at [626, 87] on div at bounding box center [619, 83] width 13 height 13
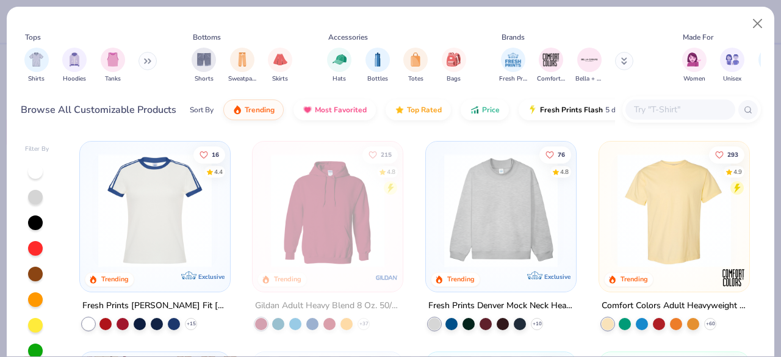
click at [699, 110] on input "text" at bounding box center [680, 109] width 94 height 14
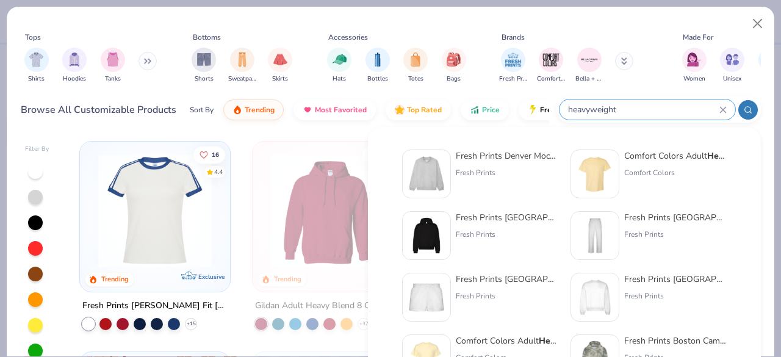
type input "heavyweight"
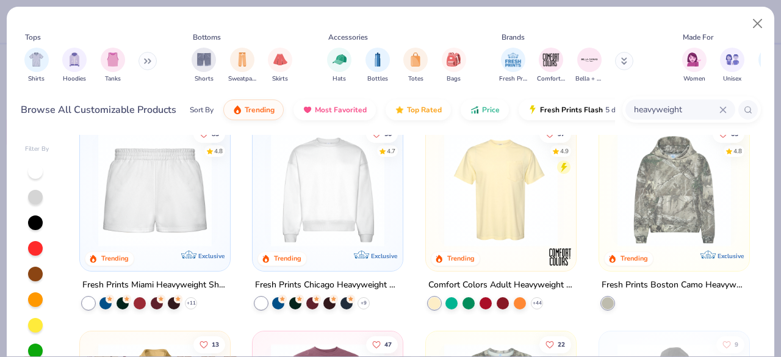
scroll to position [231, 0]
click at [334, 199] on img at bounding box center [328, 189] width 126 height 113
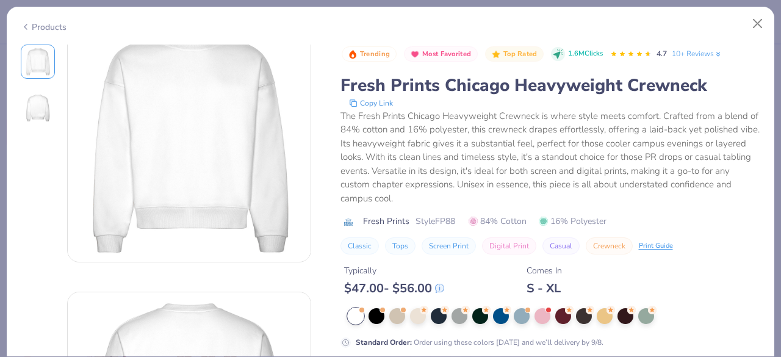
scroll to position [27, 0]
click at [436, 315] on div at bounding box center [439, 316] width 16 height 16
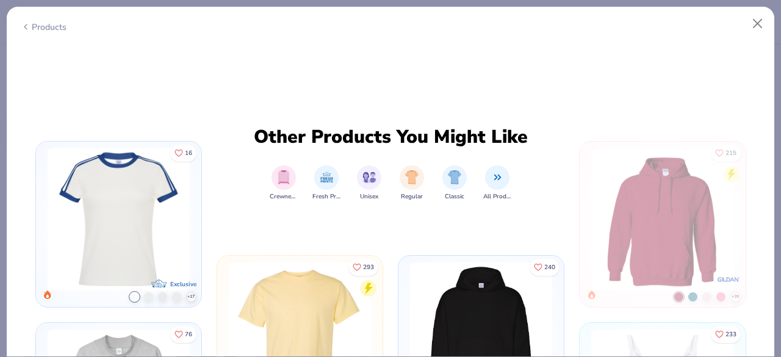
scroll to position [381, 0]
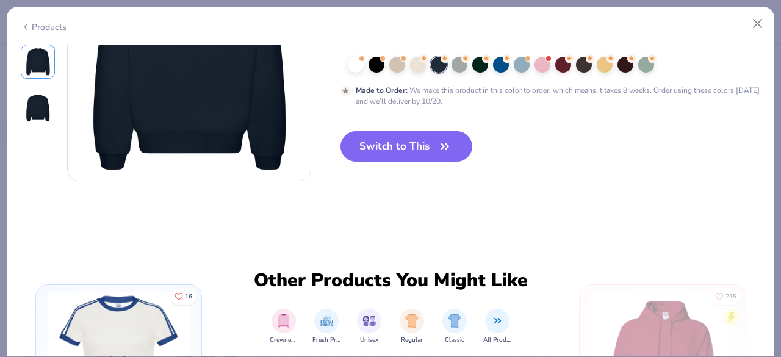
click at [431, 143] on button "Switch to This" at bounding box center [406, 146] width 132 height 31
type input "50"
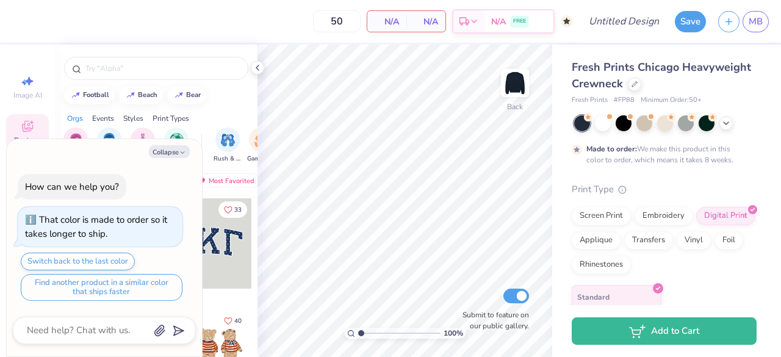
click at [120, 288] on button "Find another product in a similar color that ships faster" at bounding box center [102, 287] width 162 height 27
type textarea "x"
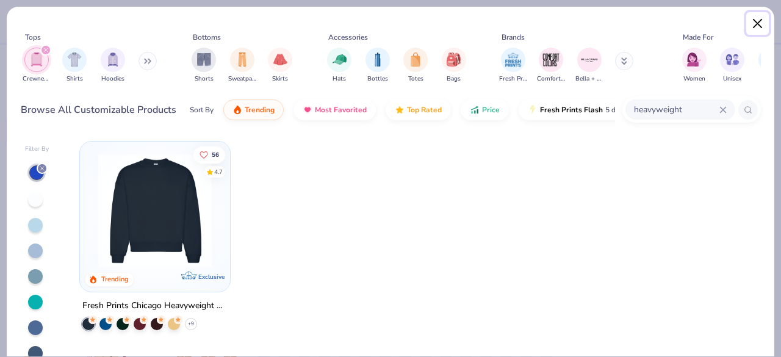
click at [760, 24] on button "Close" at bounding box center [757, 23] width 23 height 23
click at [378, 263] on div at bounding box center [327, 246] width 151 height 210
click at [747, 22] on button "Close" at bounding box center [757, 23] width 23 height 23
click at [765, 19] on button "Close" at bounding box center [757, 23] width 23 height 23
click at [764, 18] on button "Close" at bounding box center [757, 23] width 23 height 23
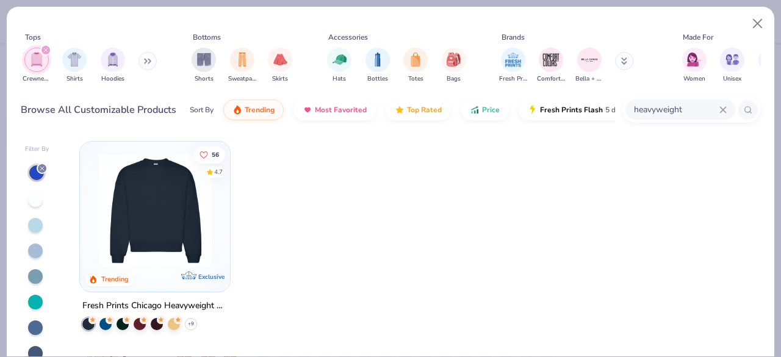
click at [433, 188] on div at bounding box center [500, 246] width 151 height 210
click at [44, 168] on icon at bounding box center [41, 167] width 7 height 7
click at [656, 103] on input "heavyweight" at bounding box center [676, 109] width 87 height 14
click at [723, 104] on div "heavyweight" at bounding box center [680, 109] width 110 height 20
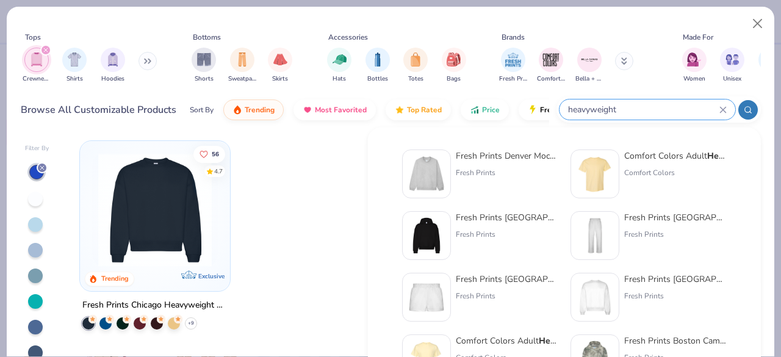
click at [519, 223] on div "Fresh Prints Boston Heavyweight Hoodie" at bounding box center [507, 217] width 102 height 13
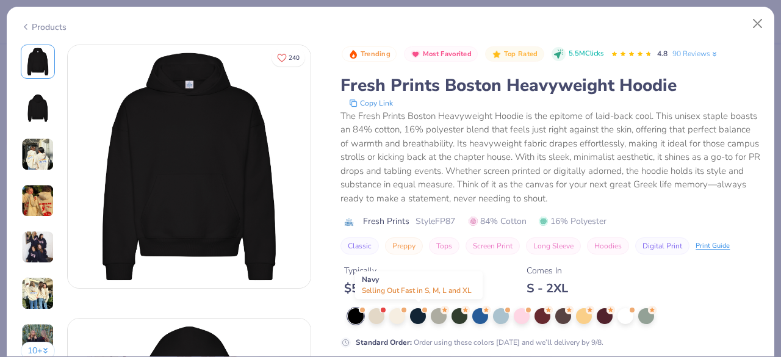
click at [417, 318] on div at bounding box center [418, 316] width 16 height 16
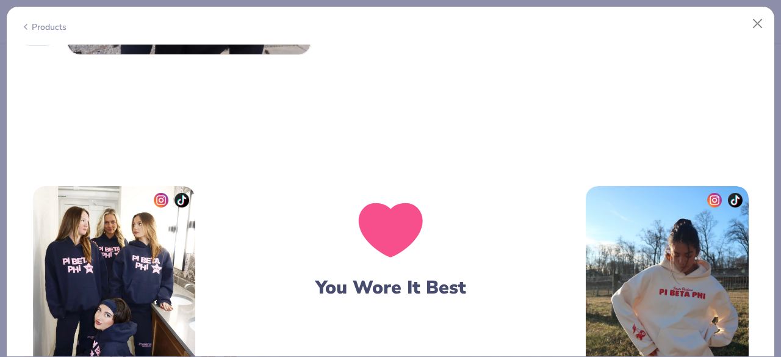
scroll to position [1506, 0]
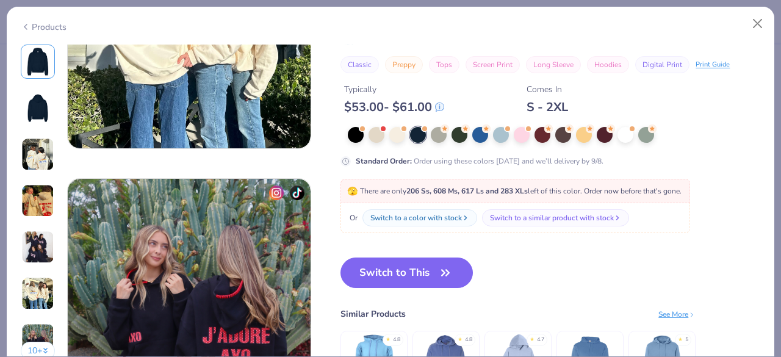
click at [440, 270] on icon "button" at bounding box center [445, 272] width 17 height 17
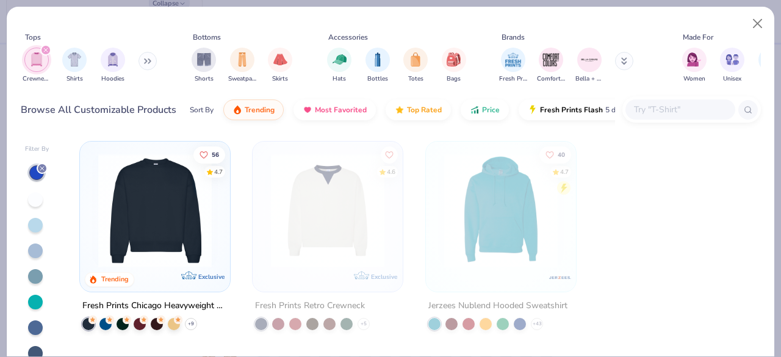
click at [161, 234] on img at bounding box center [155, 210] width 126 height 113
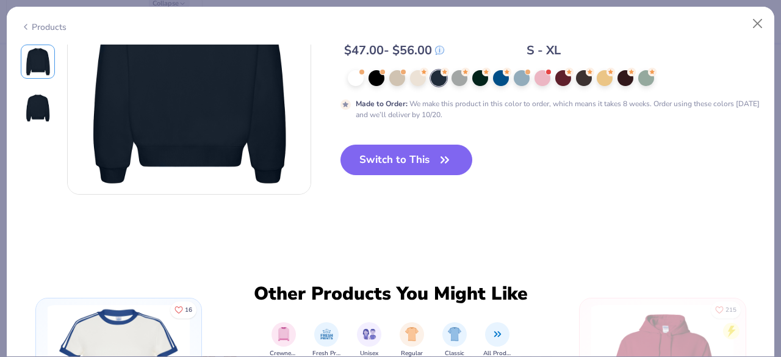
scroll to position [367, 0]
click at [426, 156] on button "Switch to This" at bounding box center [406, 160] width 132 height 31
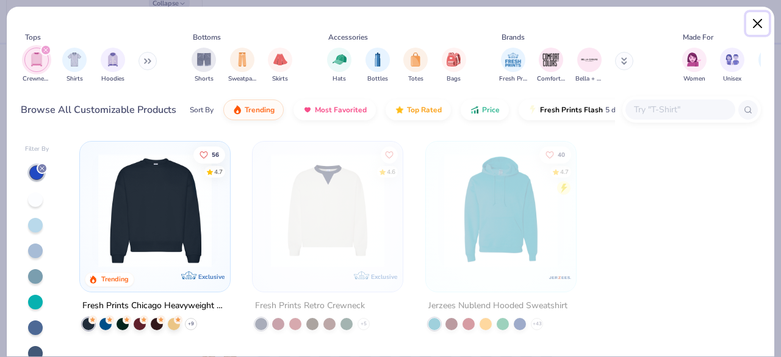
click at [754, 15] on button "Close" at bounding box center [757, 23] width 23 height 23
type textarea "x"
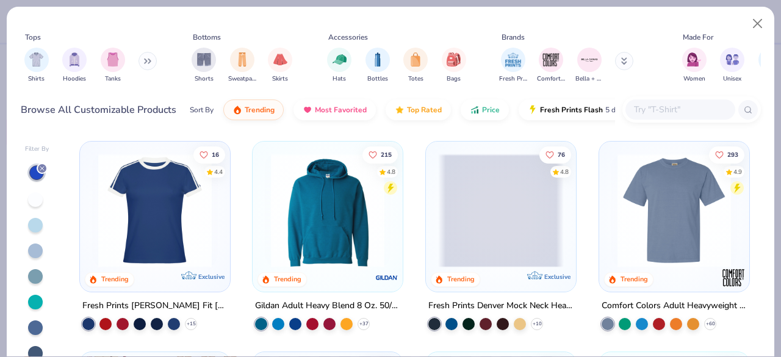
click at [662, 114] on input "text" at bounding box center [680, 109] width 94 height 14
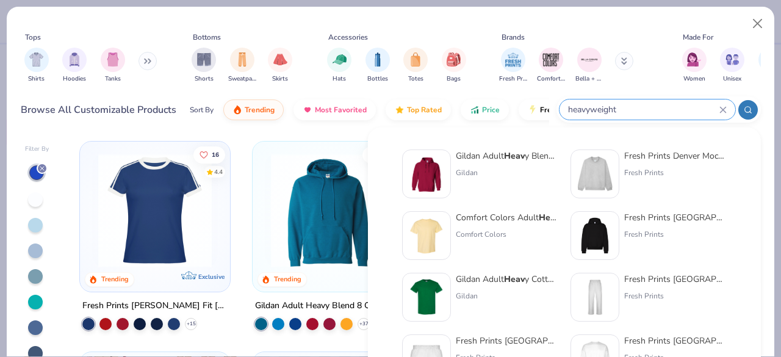
type input "heavyweight"
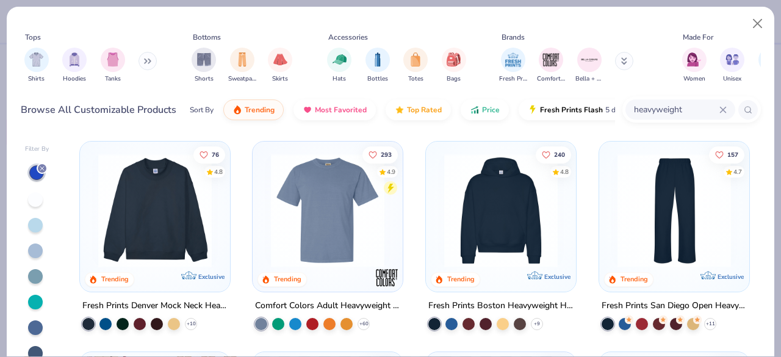
click at [481, 213] on img at bounding box center [501, 210] width 126 height 113
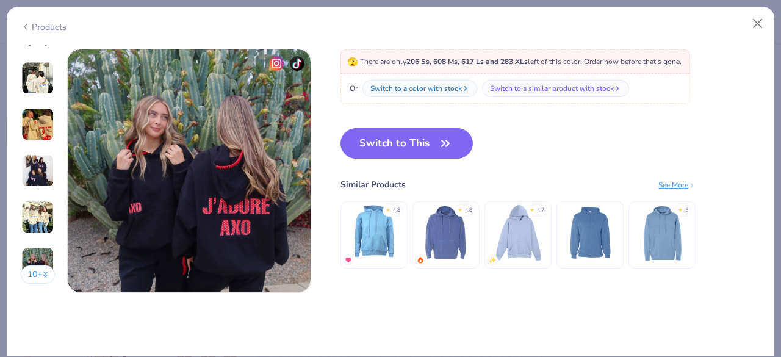
scroll to position [1634, 0]
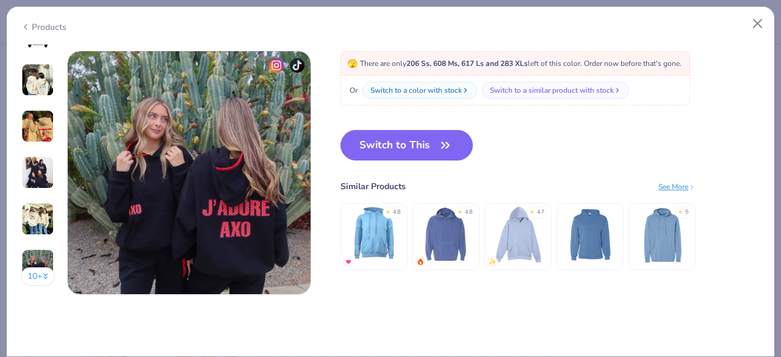
click at [436, 148] on button "Switch to This" at bounding box center [406, 145] width 132 height 31
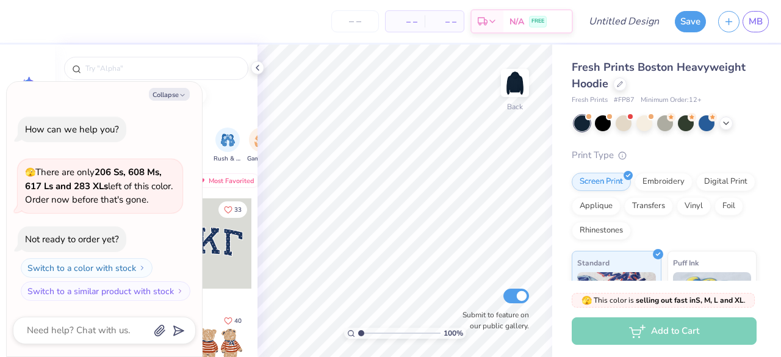
click at [167, 99] on button "Collapse" at bounding box center [169, 94] width 41 height 13
type textarea "x"
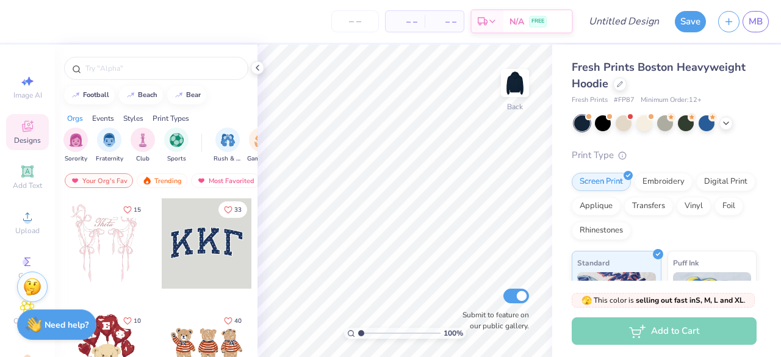
click at [515, 84] on img at bounding box center [515, 83] width 24 height 24
click at [362, 21] on input "number" at bounding box center [355, 21] width 48 height 22
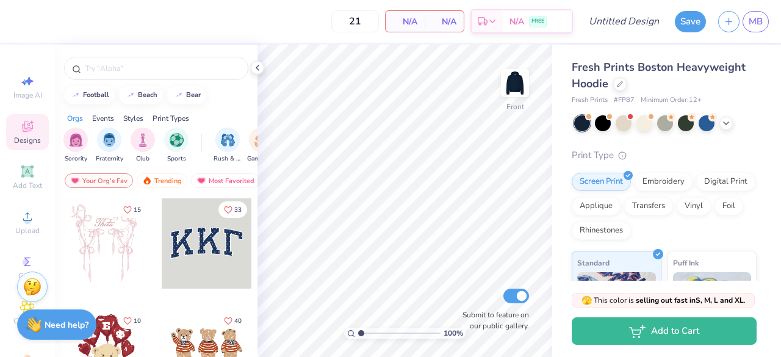
type input "21"
click at [696, 191] on div "Digital Print" at bounding box center [725, 182] width 59 height 18
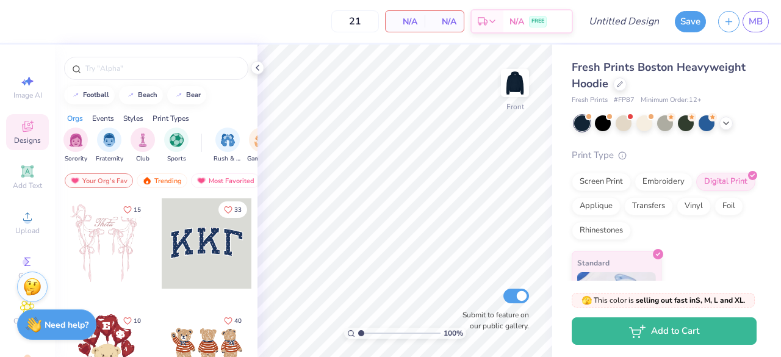
drag, startPoint x: 47, startPoint y: 202, endPoint x: 34, endPoint y: 213, distance: 16.9
click at [34, 213] on div "21 N/A Per Item N/A Total Est. Delivery N/A FREE Design Title Save MB Image AI …" at bounding box center [390, 178] width 781 height 357
click at [34, 213] on div "Upload" at bounding box center [27, 222] width 43 height 36
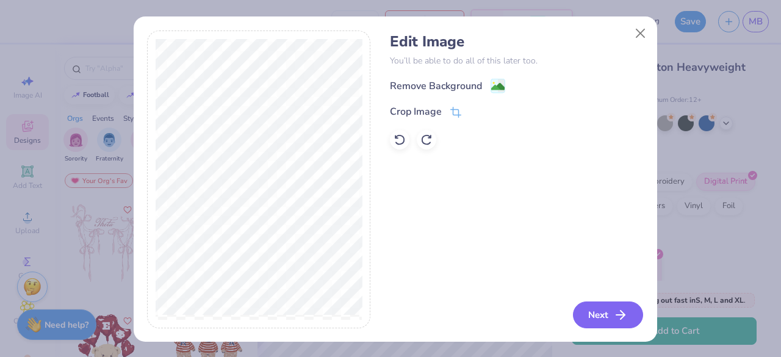
click at [577, 309] on button "Next" at bounding box center [608, 314] width 70 height 27
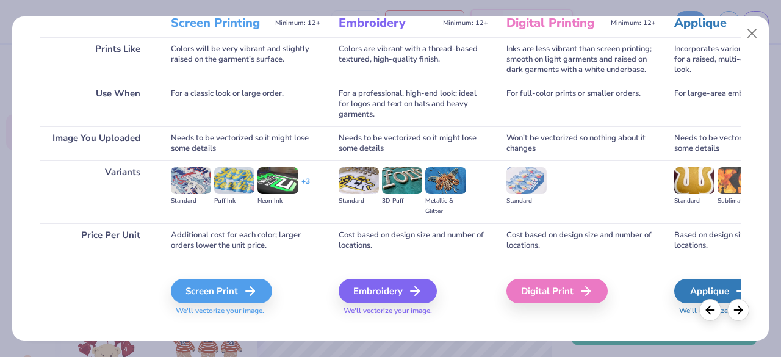
scroll to position [185, 0]
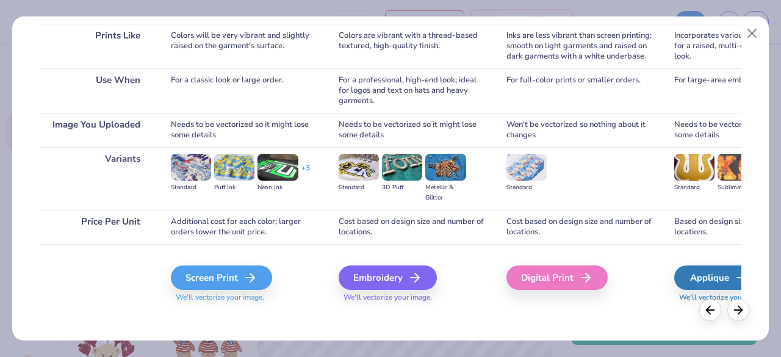
click at [571, 270] on div "Digital Print" at bounding box center [556, 277] width 101 height 24
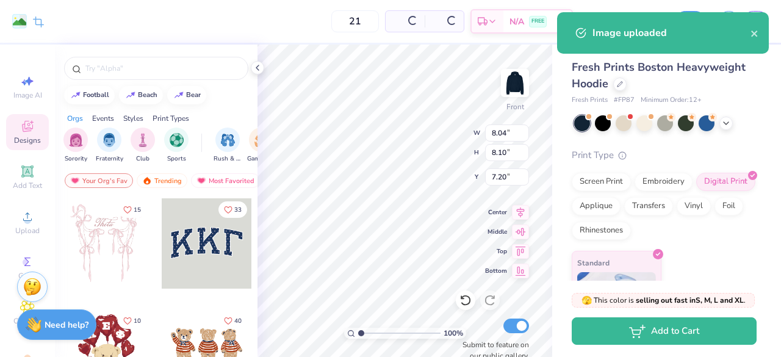
type input "8.04"
type input "8.10"
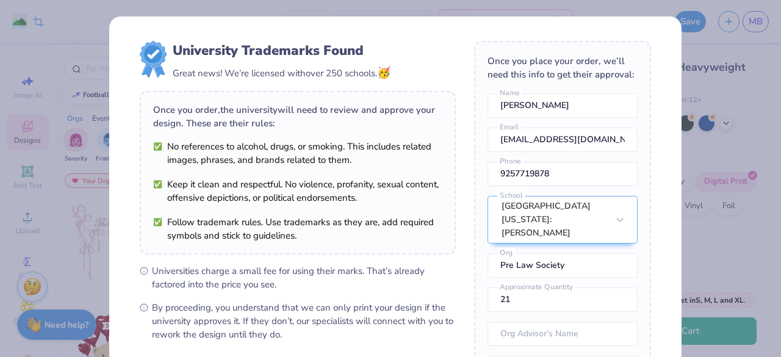
click at [385, 190] on body "Remove Background Crop Image 21 $65.42 Per Item $1,373.82 Total Est. Delivery S…" at bounding box center [390, 178] width 781 height 357
type input "8.57"
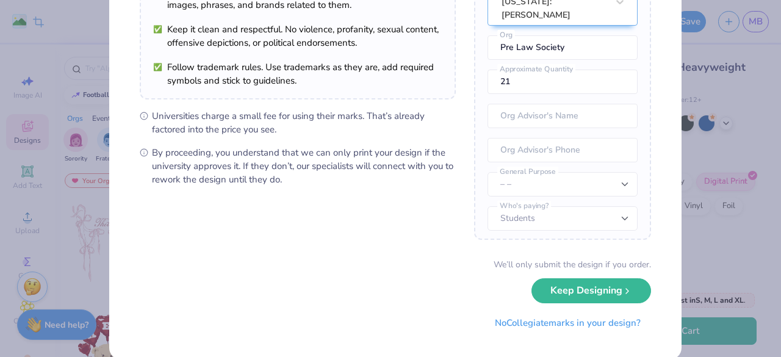
scroll to position [173, 0]
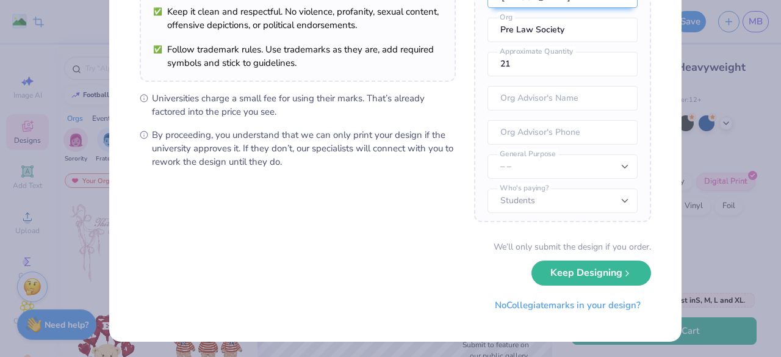
click at [531, 301] on button "No Collegiate marks in your design?" at bounding box center [567, 305] width 167 height 25
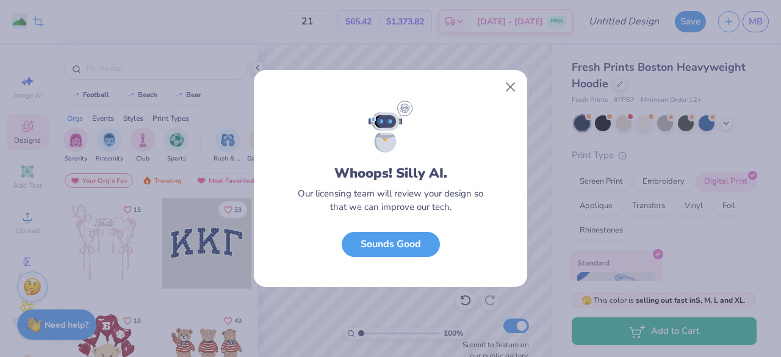
click at [423, 239] on button "Sounds Good" at bounding box center [391, 244] width 98 height 25
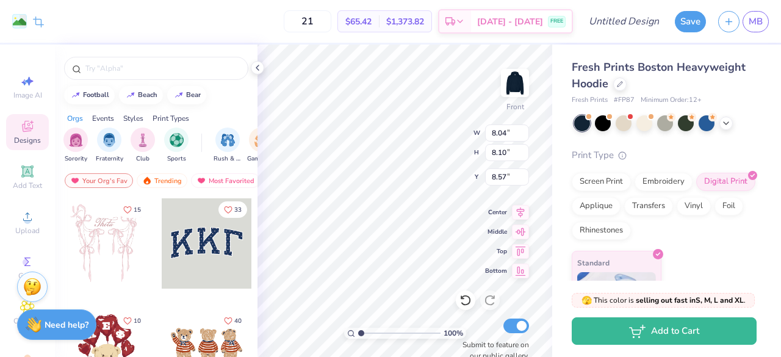
type input "9.53"
type input "9.60"
type input "8.14"
click at [13, 181] on span "Add Text" at bounding box center [27, 186] width 29 height 10
type input "7.22"
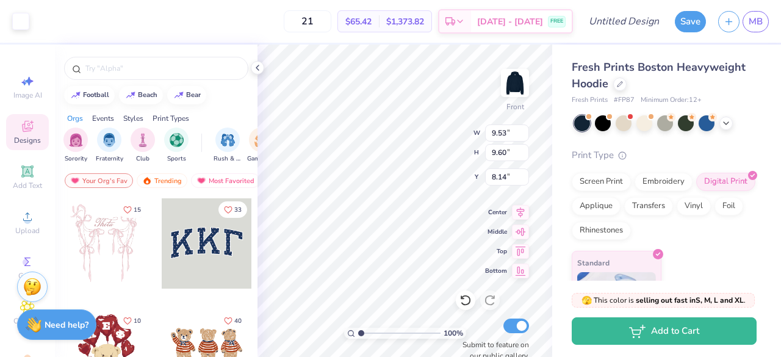
type input "2.09"
type input "13.71"
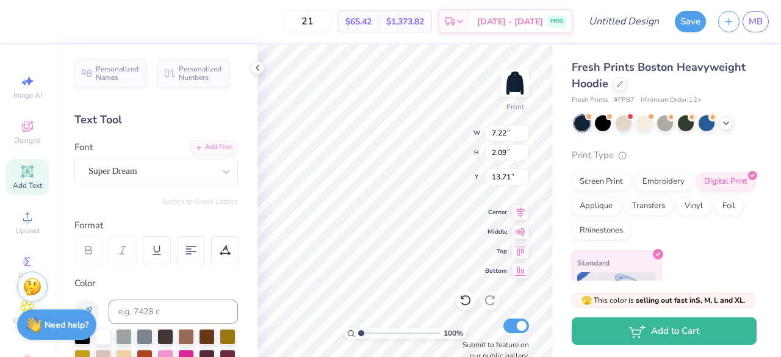
click at [163, 178] on div "Super Dream" at bounding box center [151, 171] width 128 height 19
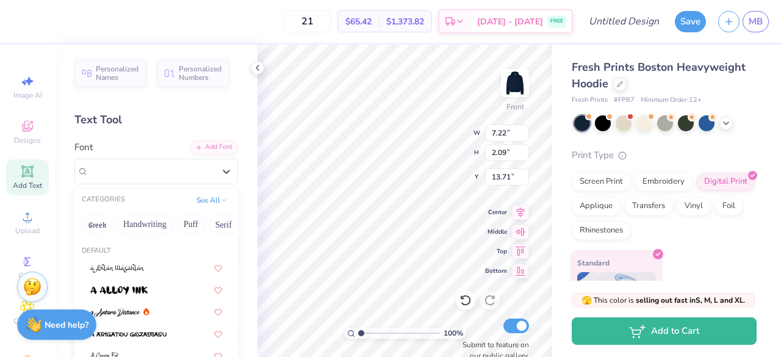
click at [199, 147] on div "Add Font" at bounding box center [214, 147] width 48 height 14
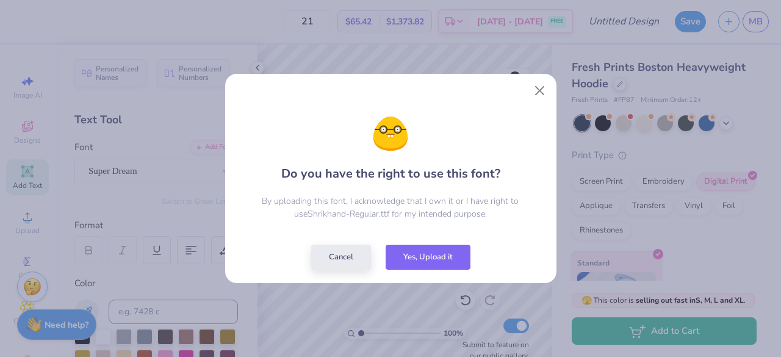
click at [422, 260] on button "Yes, Upload it" at bounding box center [428, 257] width 85 height 25
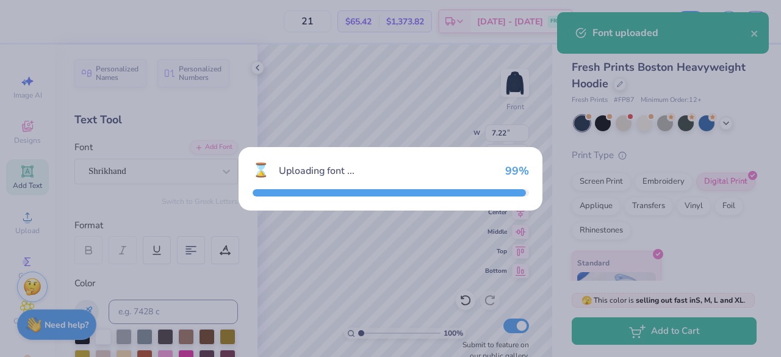
type input "8.96"
type input "1.99"
type input "13.76"
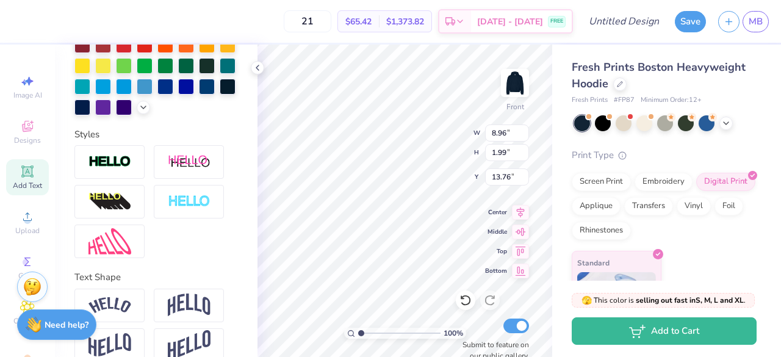
scroll to position [372, 0]
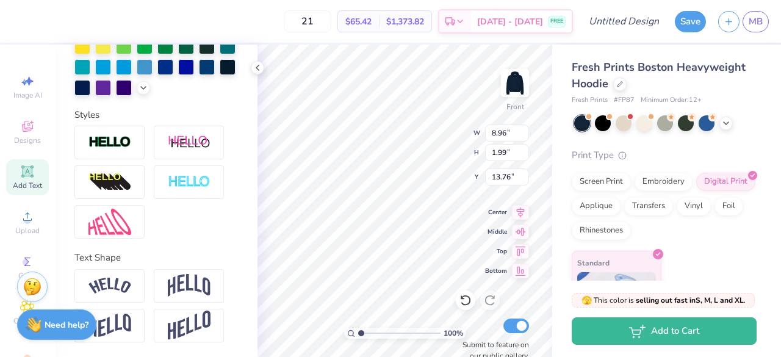
type textarea "Board 25'-26'"
click at [131, 295] on div at bounding box center [109, 286] width 70 height 34
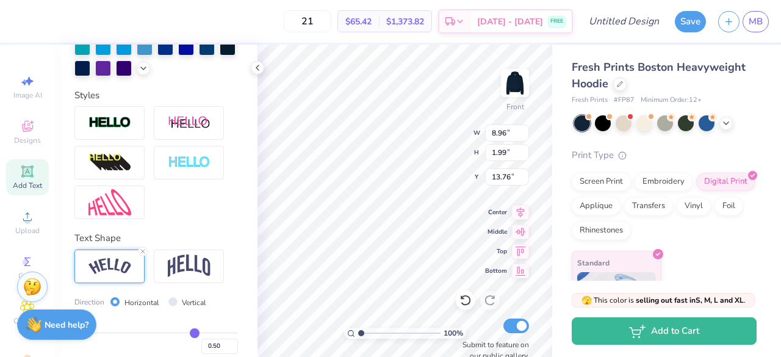
scroll to position [443, 0]
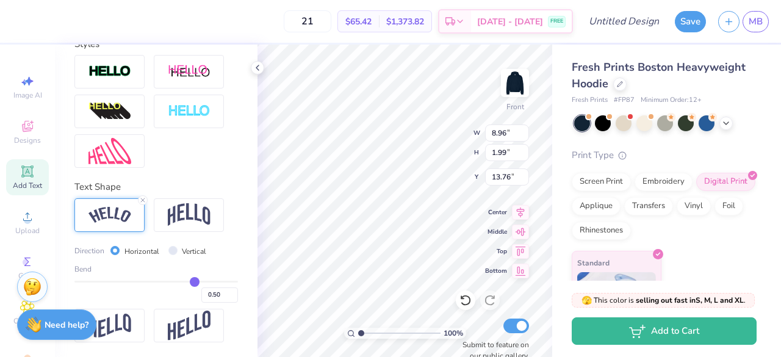
type input "0.43"
type input "0.34"
type input "0.23"
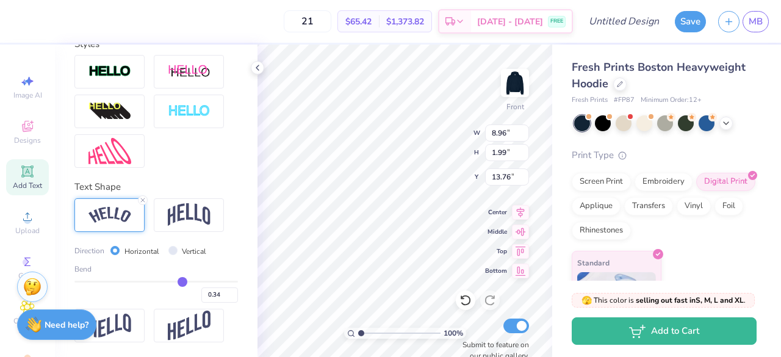
type input "0.23"
type input "0.17"
type input "0.14"
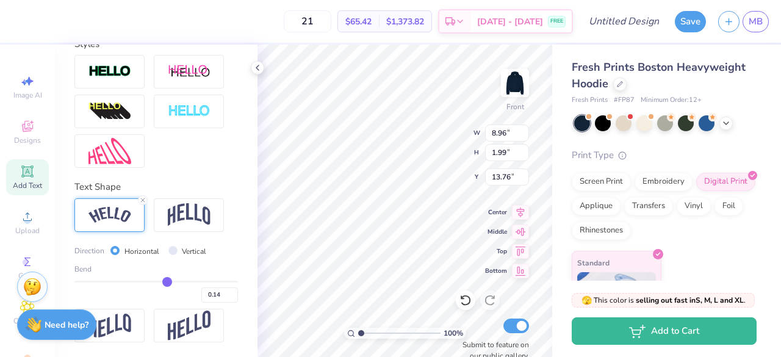
type input "0.09"
type input "0.05"
type input "0.03"
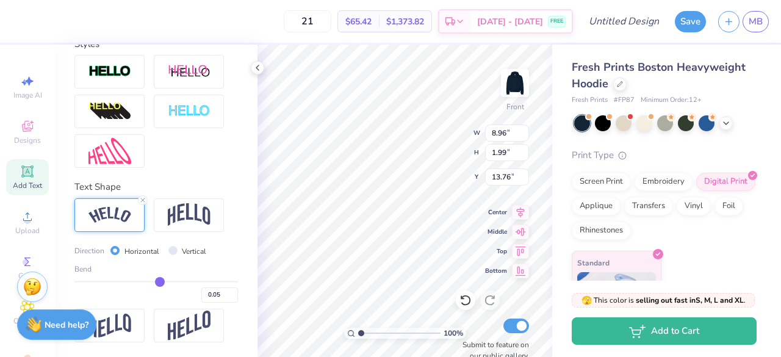
type input "0.03"
type input "-0.01"
type input "-0.03"
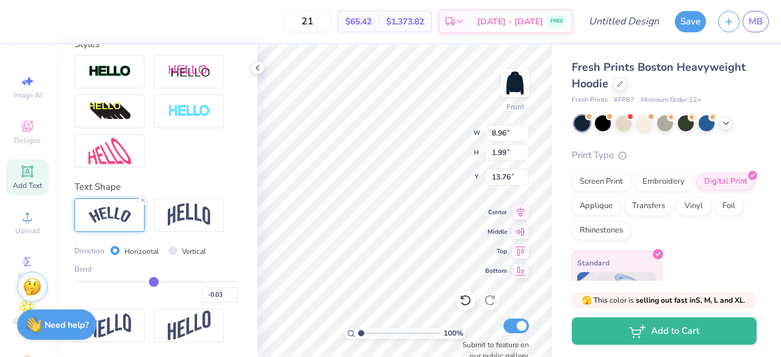
type input "-0.07"
type input "-0.1"
type input "-0.10"
type input "-0.13"
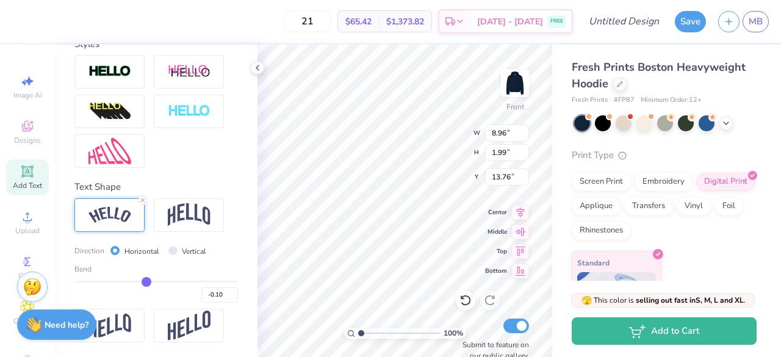
type input "-0.13"
type input "-0.14"
type input "-0.17"
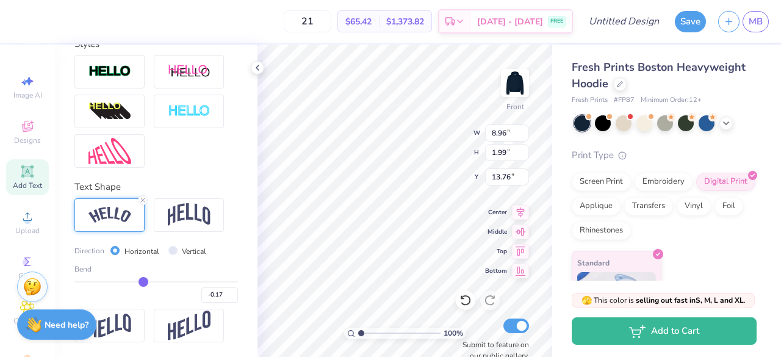
type input "-0.18"
type input "-0.21"
type input "-0.24"
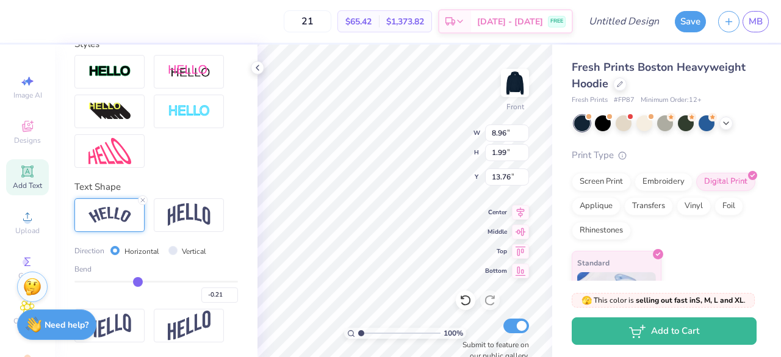
type input "-0.24"
type input "-0.26"
type input "-0.27"
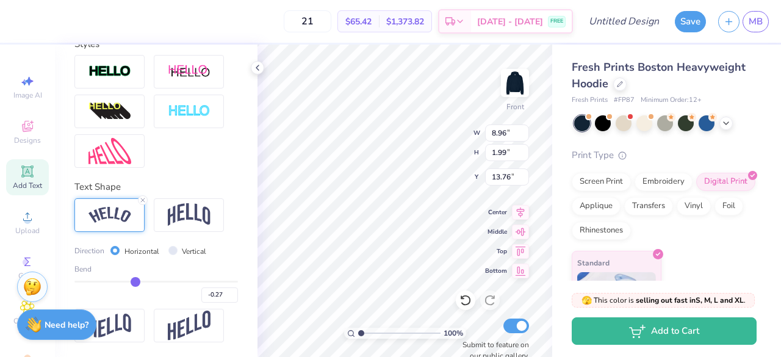
type input "-0.28"
type input "-0.29"
type input "-0.3"
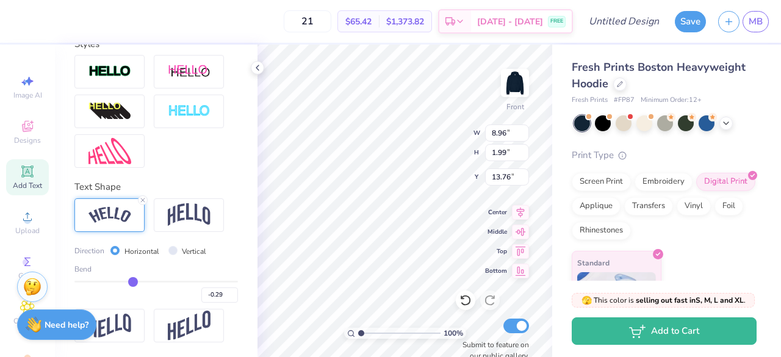
type input "-0.30"
type input "-0.32"
type input "-0.34"
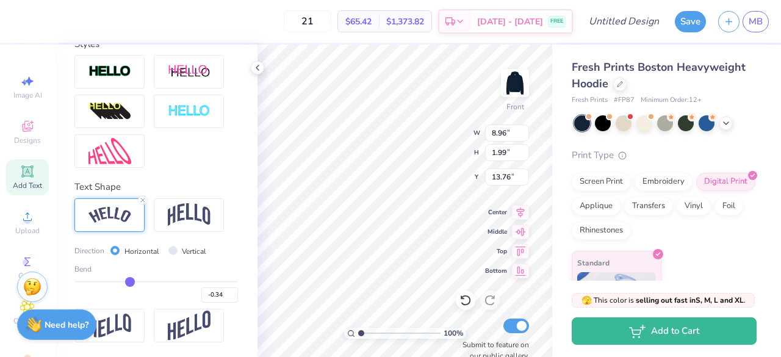
type input "-0.36"
type input "-0.39"
type input "-0.42"
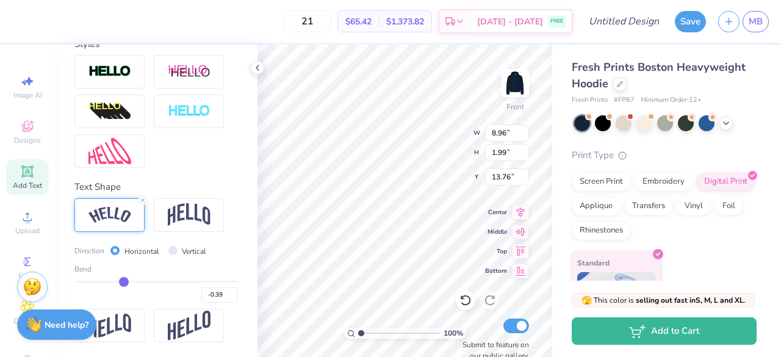
type input "-0.42"
type input "-0.45"
type input "-0.49"
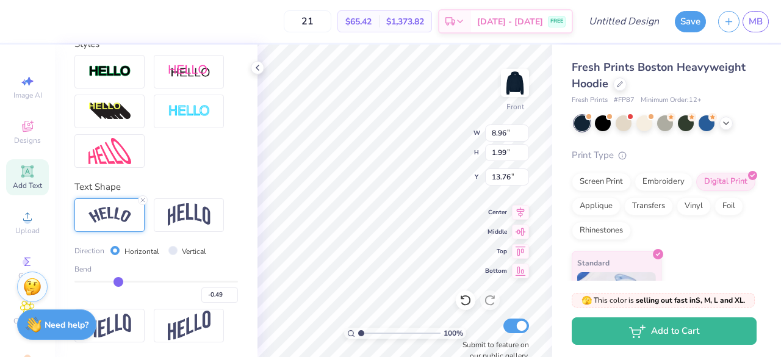
type input "-0.53"
type input "-0.54"
type input "-0.55"
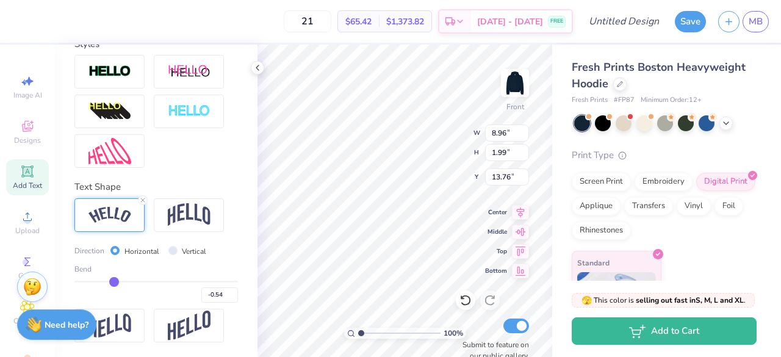
type input "-0.55"
drag, startPoint x: 187, startPoint y: 284, endPoint x: 111, endPoint y: 285, distance: 75.7
click at [111, 282] on input "range" at bounding box center [155, 282] width 163 height 2
click at [113, 282] on div "Bend -0.55" at bounding box center [155, 283] width 163 height 39
type input "-0.54"
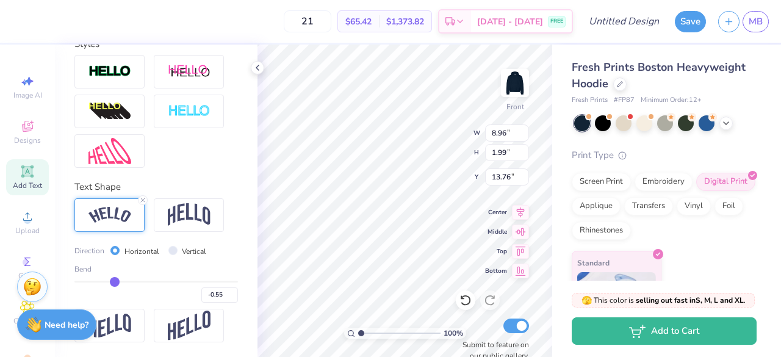
type input "-0.54"
type input "-0.55"
type input "-0.58"
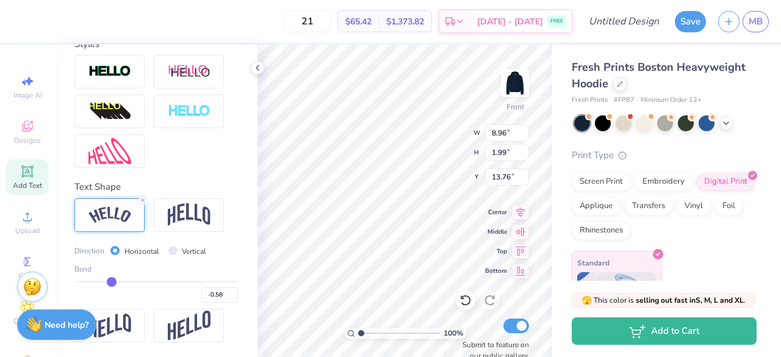
type input "-0.61"
type input "-0.68"
type input "-0.77"
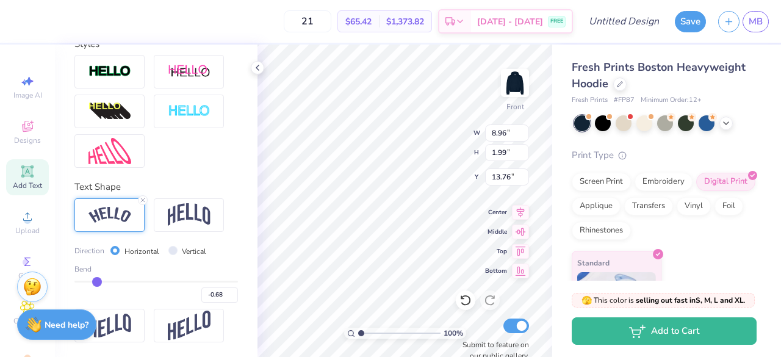
type input "-0.77"
type input "-0.86"
type input "-0.96"
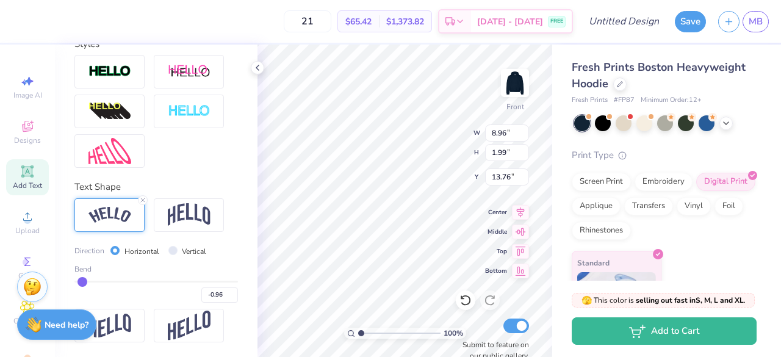
type input "-1"
type input "-1.00"
drag, startPoint x: 113, startPoint y: 286, endPoint x: 76, endPoint y: 280, distance: 37.7
click at [76, 281] on input "range" at bounding box center [155, 282] width 163 height 2
type input "-0.98"
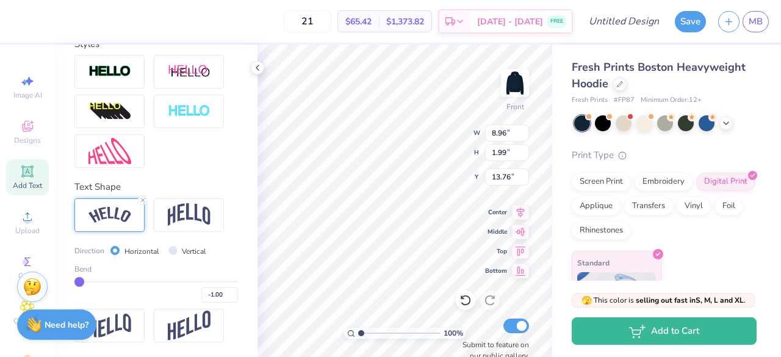
type input "-0.98"
type input "-0.95"
type input "-0.93"
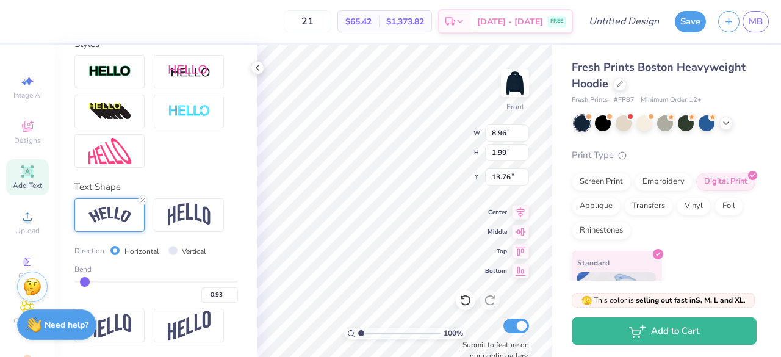
type input "-0.9"
type input "-0.90"
type input "-0.89"
type input "-0.88"
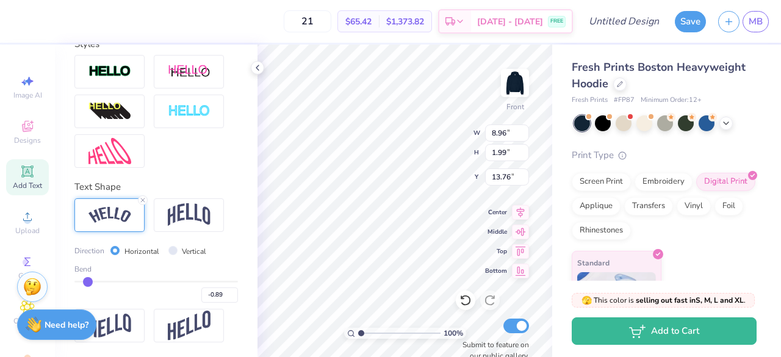
type input "-0.88"
drag, startPoint x: 77, startPoint y: 281, endPoint x: 88, endPoint y: 281, distance: 10.4
click at [88, 281] on input "range" at bounding box center [155, 282] width 163 height 2
type input "-0.76"
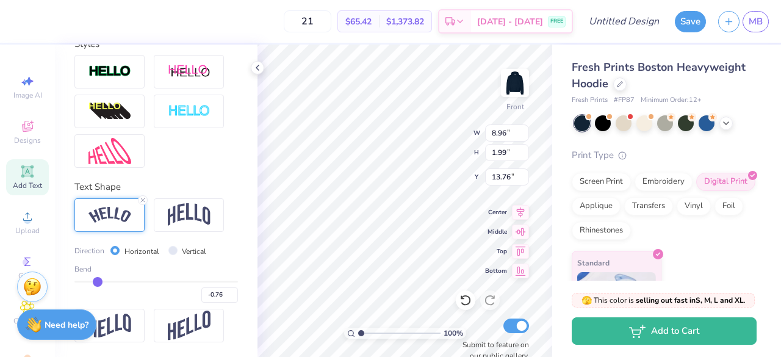
type input "-0.63"
type input "-0.44"
type input "-0.35"
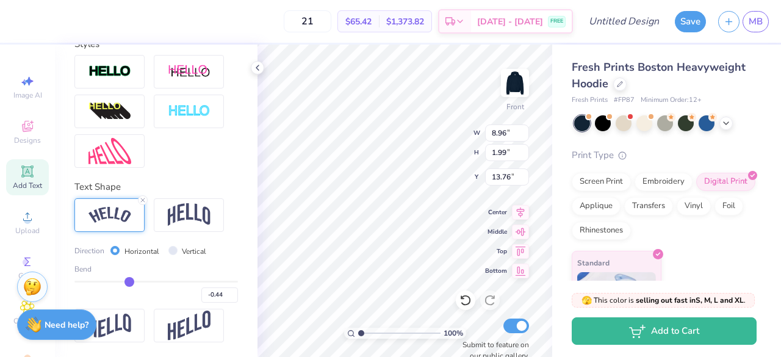
type input "-0.35"
type input "-0.29"
type input "-0.26"
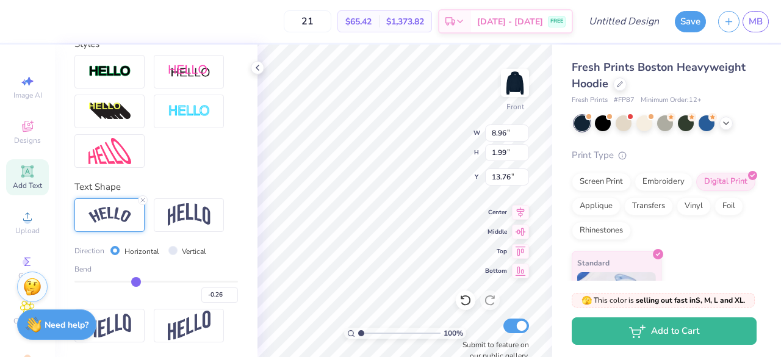
drag, startPoint x: 88, startPoint y: 282, endPoint x: 133, endPoint y: 276, distance: 45.6
type input "-0.26"
click at [133, 281] on input "range" at bounding box center [155, 282] width 163 height 2
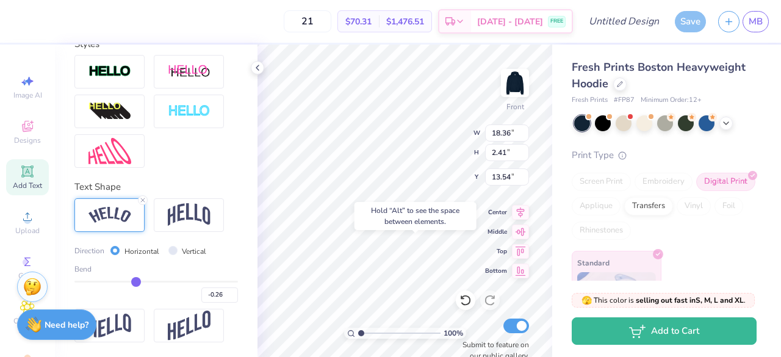
type input "17.06"
type input "14.53"
type input "1.91"
type input "17.57"
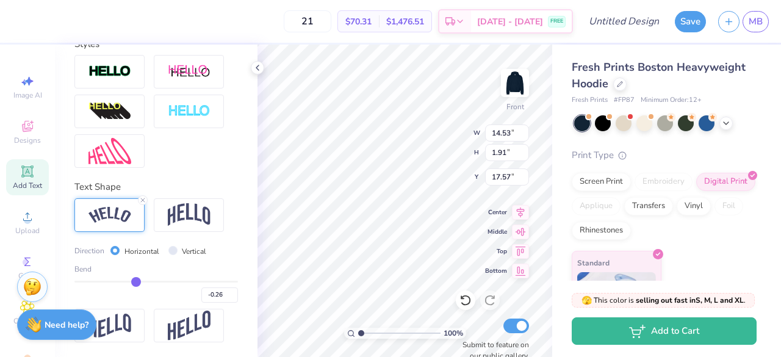
type input "-0.28"
type input "-0.35"
type input "-0.38"
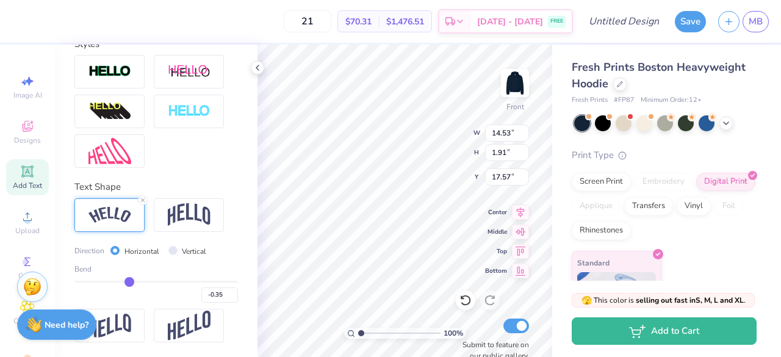
type input "-0.38"
type input "-0.41"
type input "-0.42"
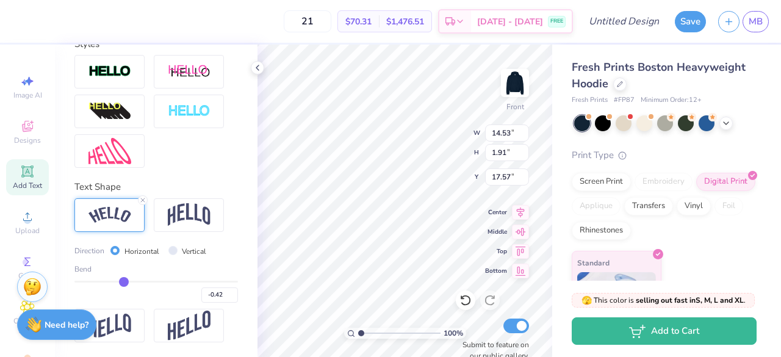
type input "-0.43"
type input "-0.44"
type input "-0.45"
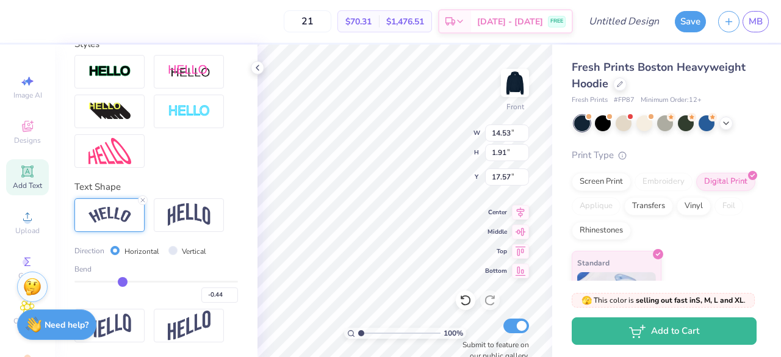
type input "-0.45"
type input "-0.46"
type input "-0.48"
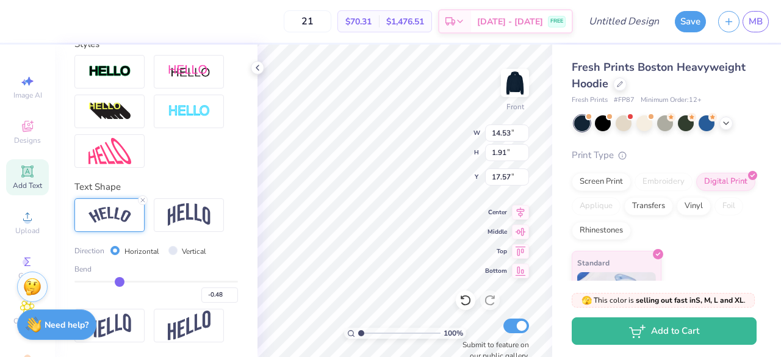
type input "-0.52"
type input "-0.57"
type input "-0.6"
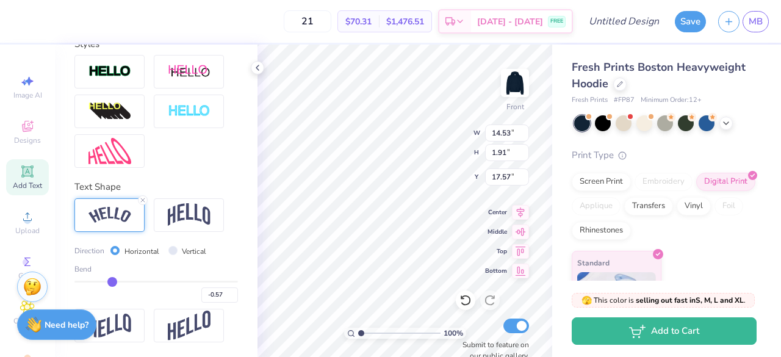
type input "-0.60"
type input "-0.62"
type input "-0.65"
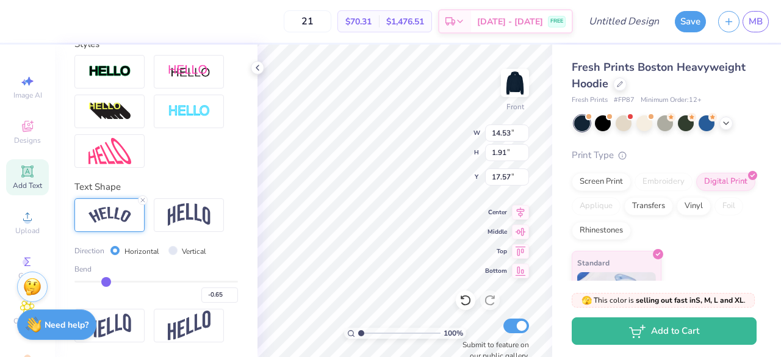
type input "-0.66"
drag, startPoint x: 135, startPoint y: 281, endPoint x: 104, endPoint y: 285, distance: 32.0
type input "-0.66"
click at [104, 282] on input "range" at bounding box center [155, 282] width 163 height 2
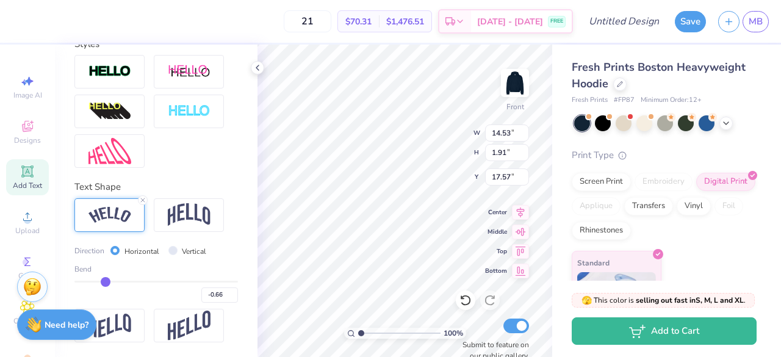
type input "15.55"
type input "4.76"
type input "13.80"
type input "10.56"
type input "3.23"
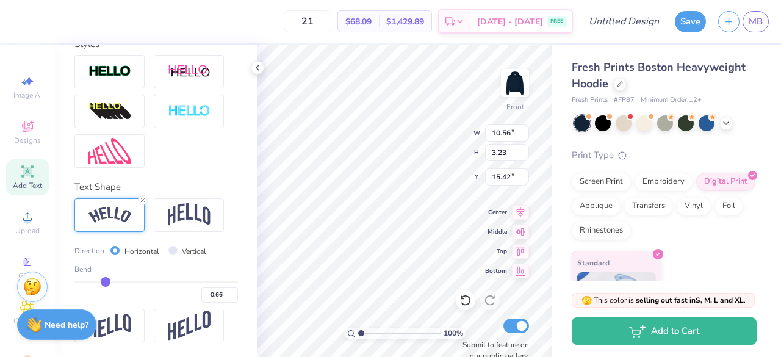
type input "15.68"
type input "-0.6"
type input "-0.60"
type input "-0.55"
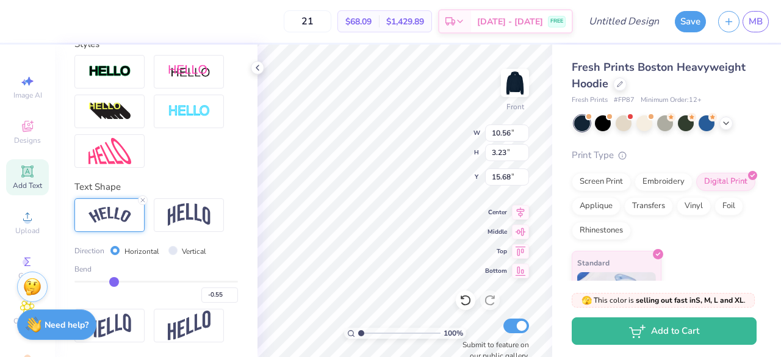
type input "-0.51"
type input "-0.48"
type input "-0.45"
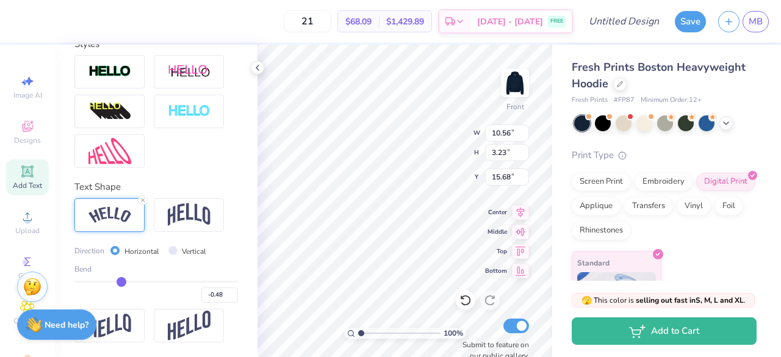
type input "-0.45"
type input "-0.44"
type input "-0.43"
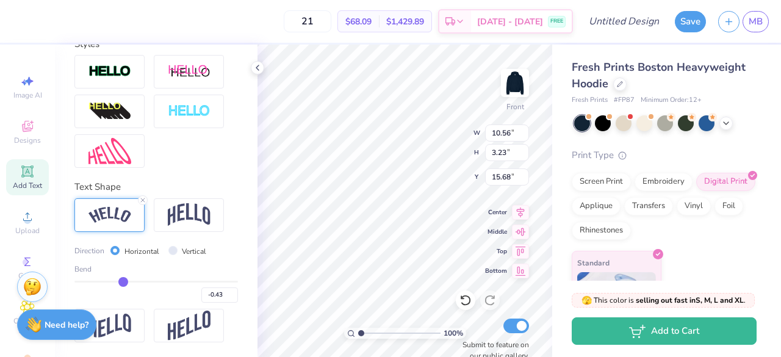
type input "-0.42"
type input "-0.41"
type input "-0.4"
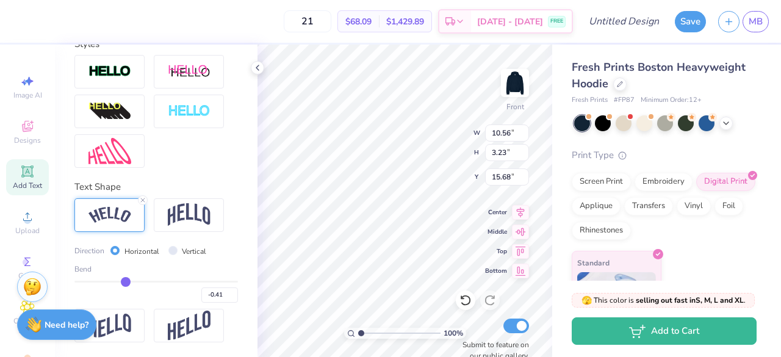
type input "-0.40"
type input "-0.38"
type input "-0.37"
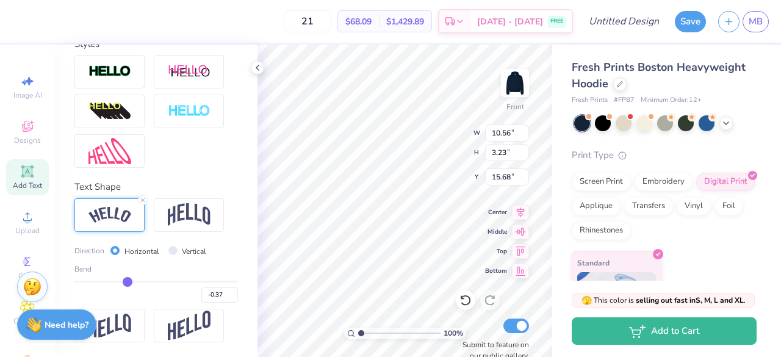
type input "-0.36"
type input "-0.35"
type input "-0.34"
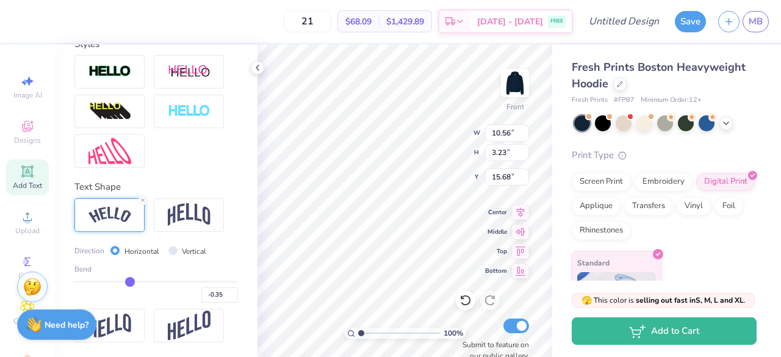
type input "-0.34"
type input "-0.33"
drag, startPoint x: 107, startPoint y: 280, endPoint x: 151, endPoint y: 281, distance: 44.5
click at [151, 281] on input "range" at bounding box center [155, 282] width 163 height 2
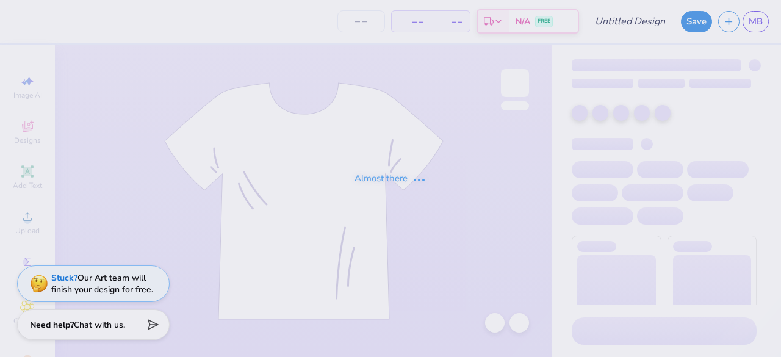
type input "BM Front des"
type input "21"
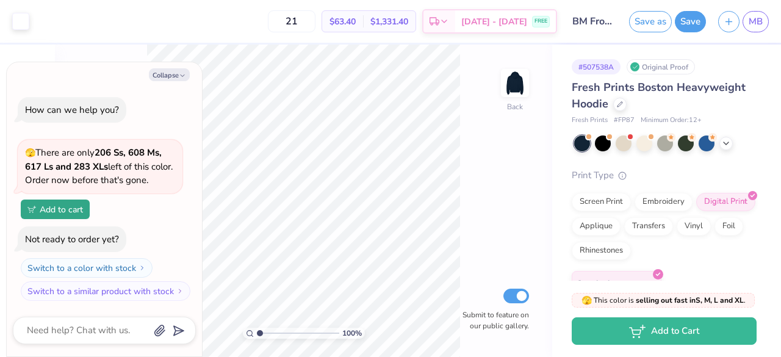
click at [175, 72] on button "Collapse" at bounding box center [169, 74] width 41 height 13
type textarea "x"
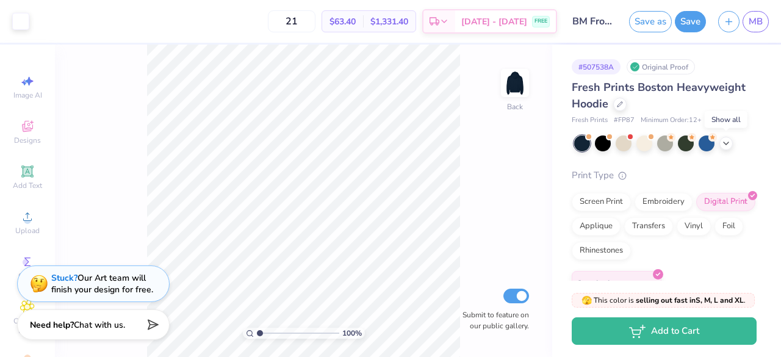
click at [731, 143] on div at bounding box center [725, 143] width 13 height 13
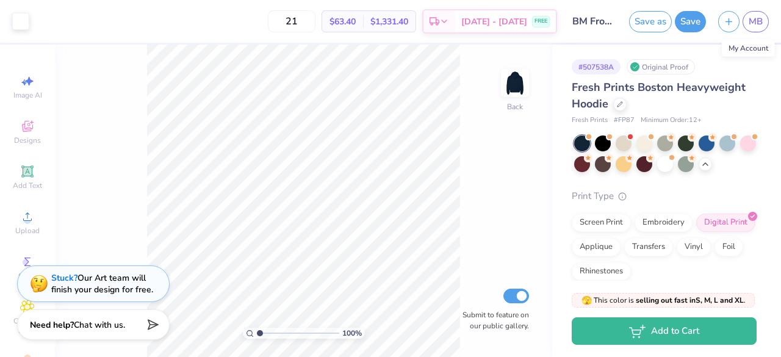
click at [744, 21] on link "MB" at bounding box center [755, 21] width 26 height 21
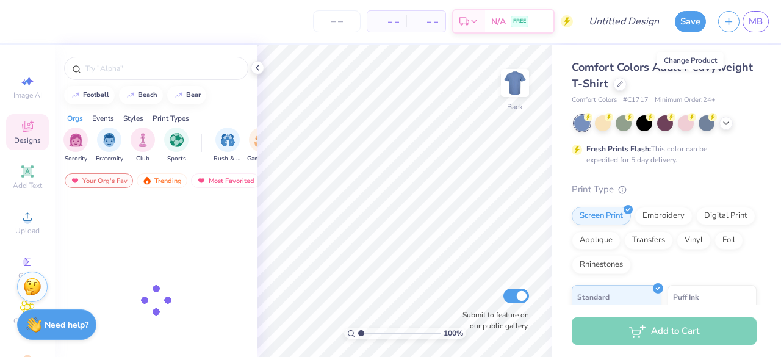
click at [623, 83] on icon at bounding box center [620, 84] width 6 height 6
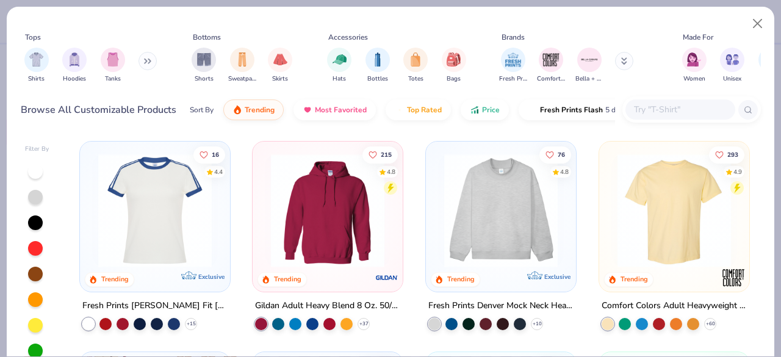
click at [656, 113] on input "text" at bounding box center [680, 109] width 94 height 14
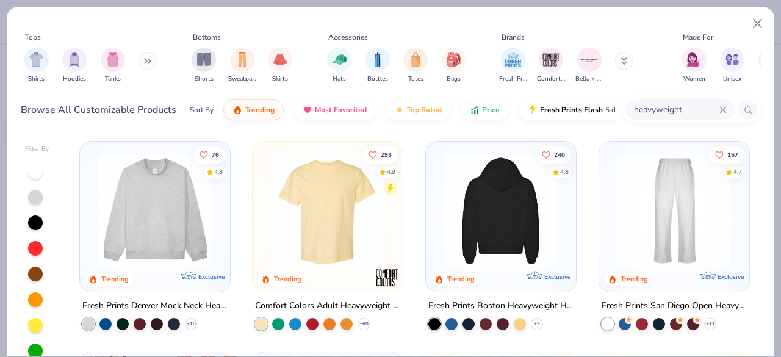
click at [501, 210] on img at bounding box center [501, 210] width 126 height 113
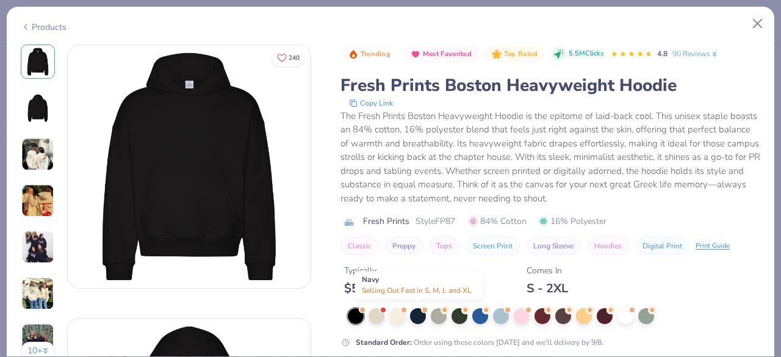
click at [419, 317] on div at bounding box center [418, 316] width 16 height 16
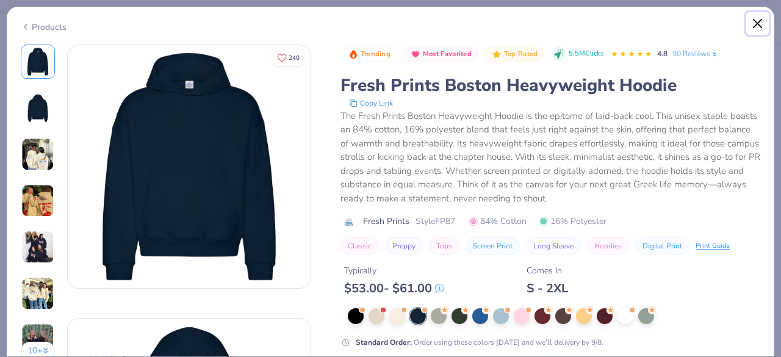
click at [758, 27] on button "Close" at bounding box center [757, 23] width 23 height 23
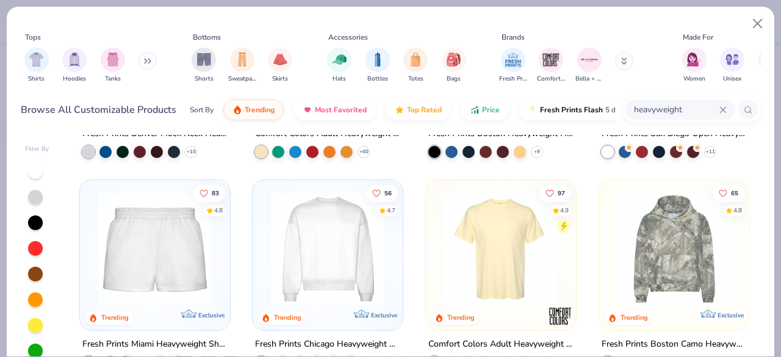
scroll to position [196, 0]
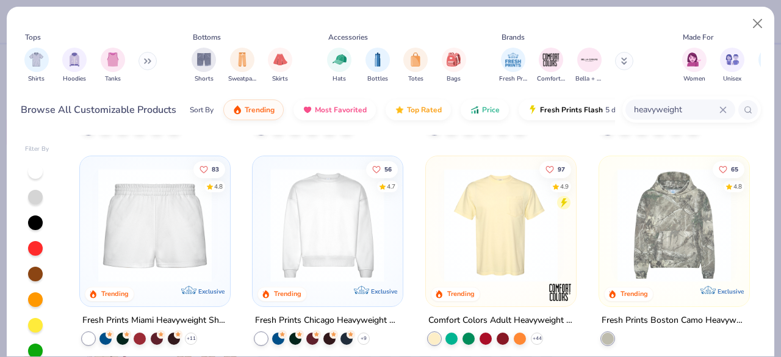
click at [337, 249] on div at bounding box center [202, 224] width 376 height 113
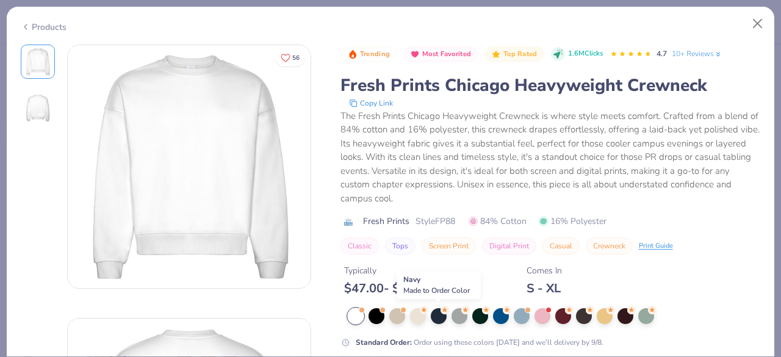
click at [439, 315] on div at bounding box center [439, 316] width 16 height 16
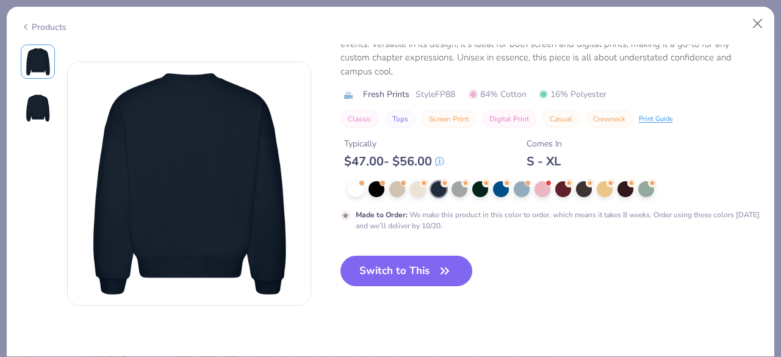
scroll to position [170, 0]
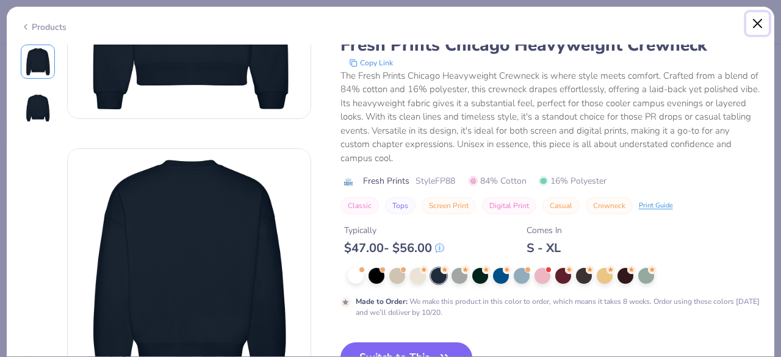
click at [755, 27] on button "Close" at bounding box center [757, 23] width 23 height 23
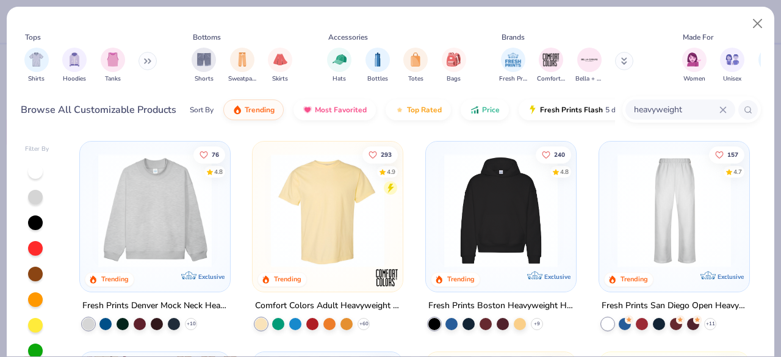
click at [688, 104] on input "heavyweight" at bounding box center [676, 109] width 87 height 14
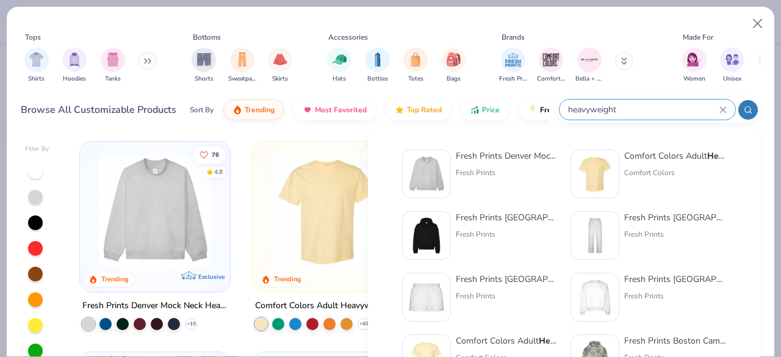
drag, startPoint x: 619, startPoint y: 104, endPoint x: 539, endPoint y: 105, distance: 79.3
click at [539, 105] on div "Browse All Customizable Products Sort By Trending Most Favorited Top Rated Pric…" at bounding box center [391, 110] width 740 height 34
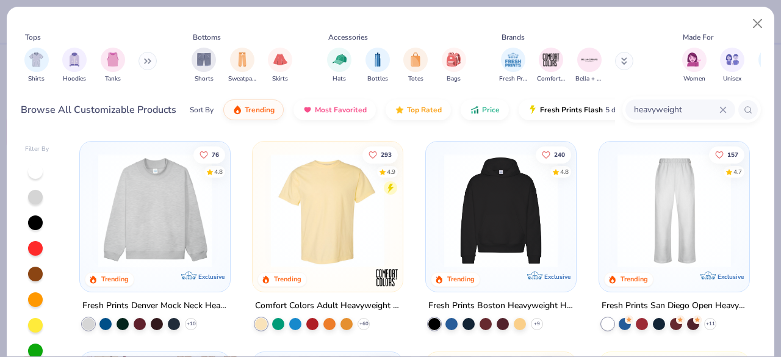
click at [665, 112] on input "heavyweight" at bounding box center [676, 109] width 87 height 14
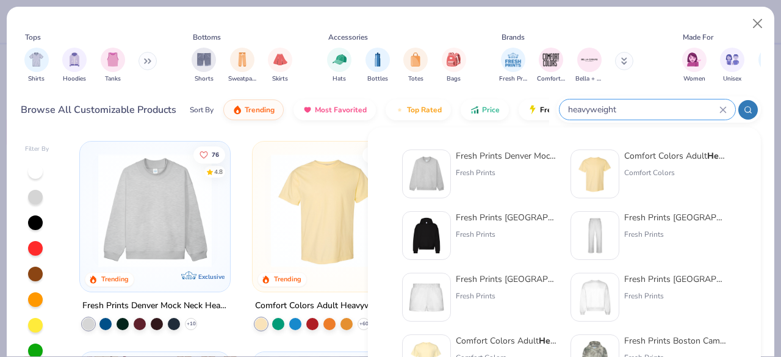
click at [619, 109] on input "heavyweight" at bounding box center [643, 109] width 153 height 14
drag, startPoint x: 616, startPoint y: 108, endPoint x: 586, endPoint y: 107, distance: 29.9
click at [586, 107] on input "heavyweight" at bounding box center [643, 109] width 153 height 14
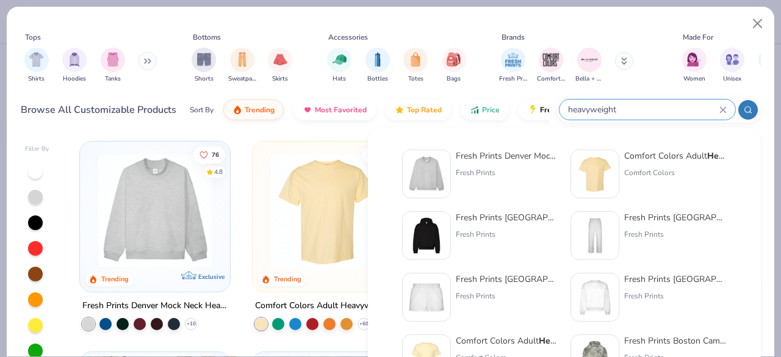
click at [719, 106] on icon at bounding box center [722, 109] width 7 height 7
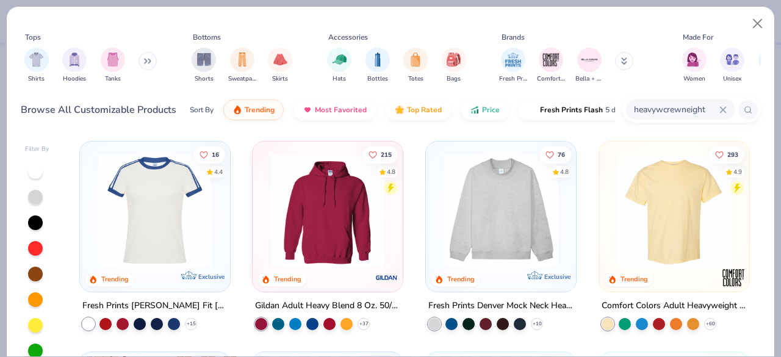
type input "heavywcrewneeight"
click at [725, 107] on icon at bounding box center [722, 109] width 5 height 5
click at [707, 106] on input "text" at bounding box center [680, 109] width 94 height 14
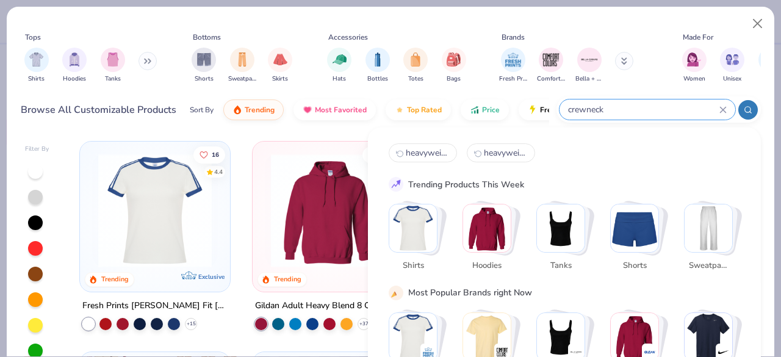
type input "crewneck"
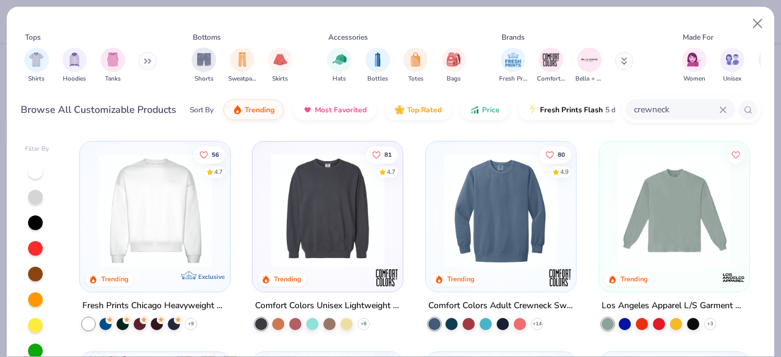
click at [354, 254] on img at bounding box center [328, 210] width 126 height 113
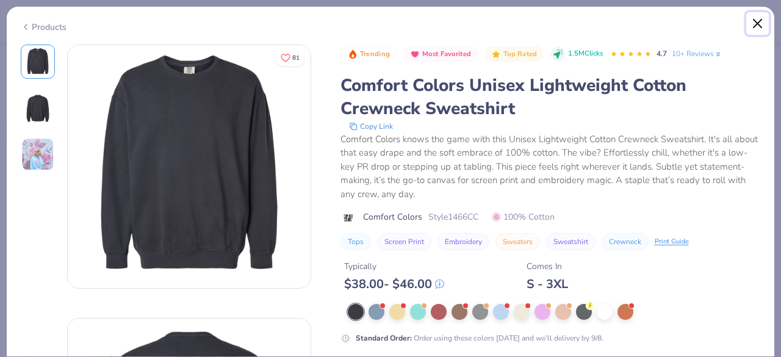
click at [755, 16] on button "Close" at bounding box center [757, 23] width 23 height 23
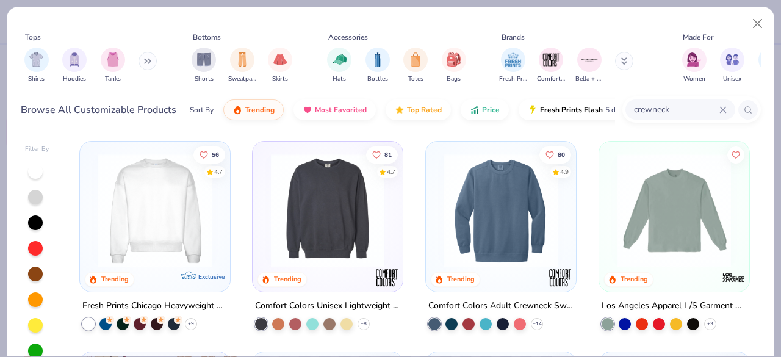
click at [470, 214] on img at bounding box center [501, 210] width 126 height 113
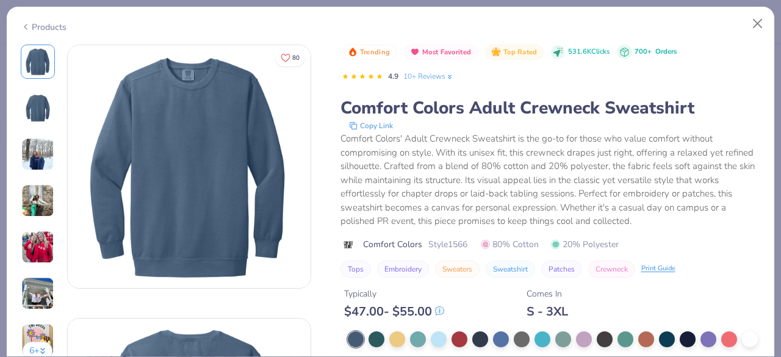
click at [31, 159] on img at bounding box center [37, 154] width 33 height 33
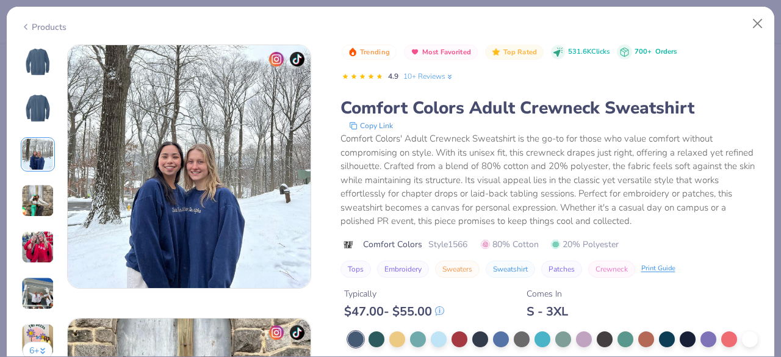
click at [31, 180] on div "6 +" at bounding box center [38, 207] width 34 height 325
click at [34, 194] on img at bounding box center [37, 200] width 33 height 33
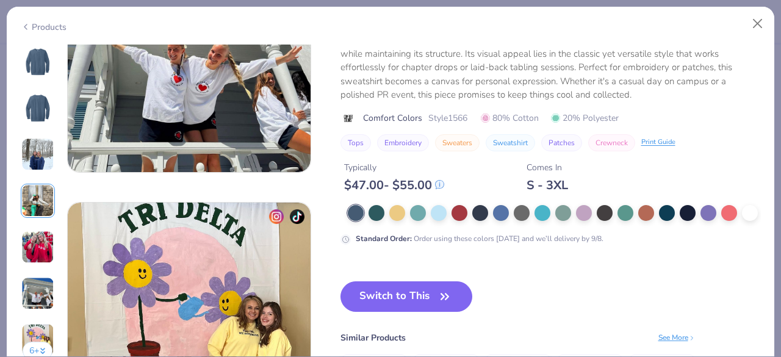
scroll to position [1482, 0]
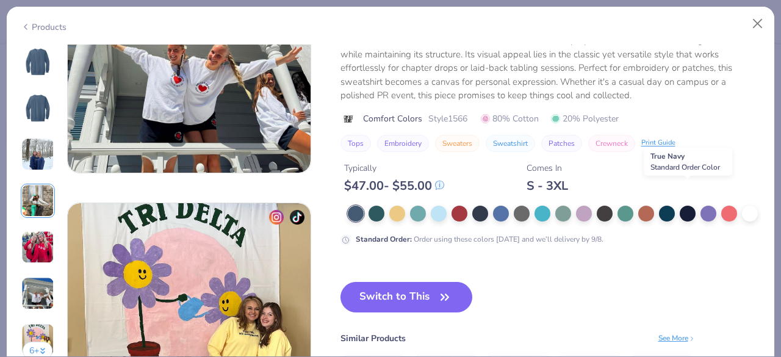
click at [687, 206] on div at bounding box center [688, 214] width 16 height 16
click at [51, 51] on img at bounding box center [37, 61] width 29 height 29
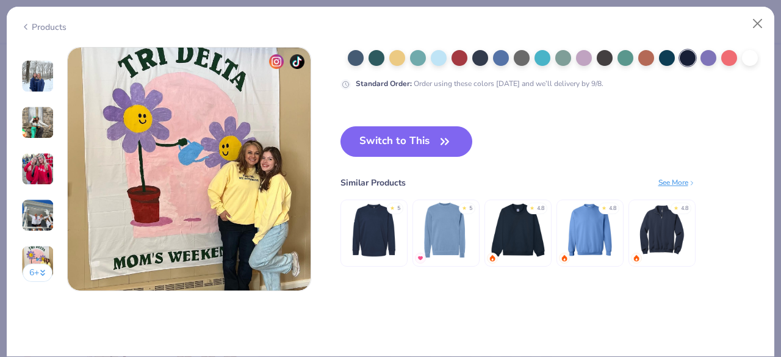
scroll to position [1612, 0]
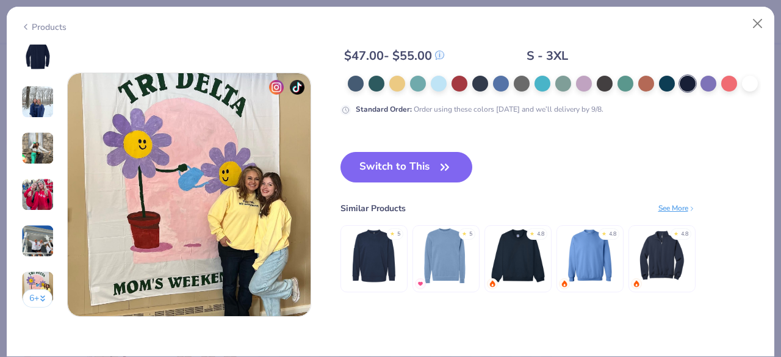
click at [437, 168] on icon "button" at bounding box center [444, 167] width 17 height 17
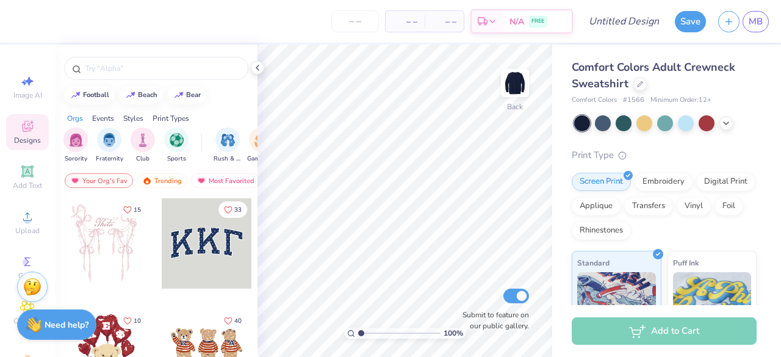
click at [351, 20] on input "number" at bounding box center [355, 21] width 48 height 22
type input "21"
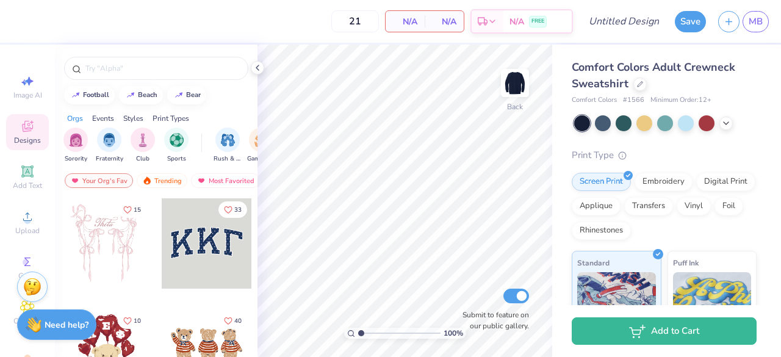
click at [696, 191] on div "Digital Print" at bounding box center [725, 182] width 59 height 18
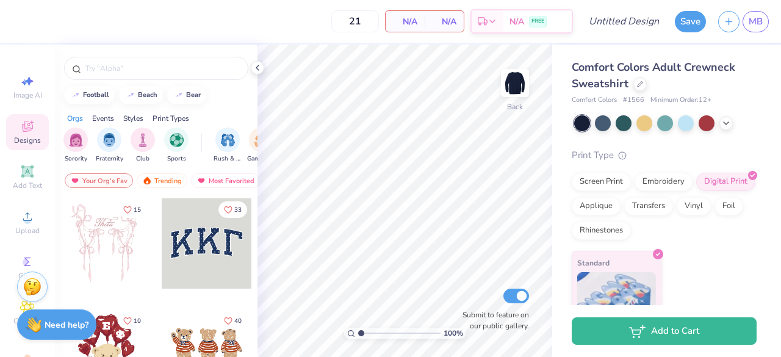
click at [26, 215] on icon at bounding box center [27, 216] width 15 height 15
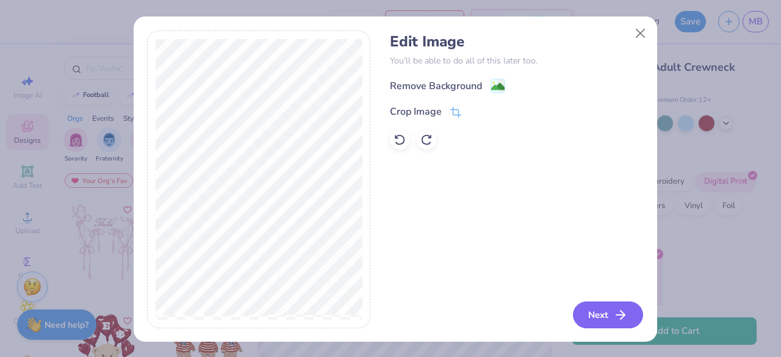
click at [591, 323] on button "Next" at bounding box center [608, 314] width 70 height 27
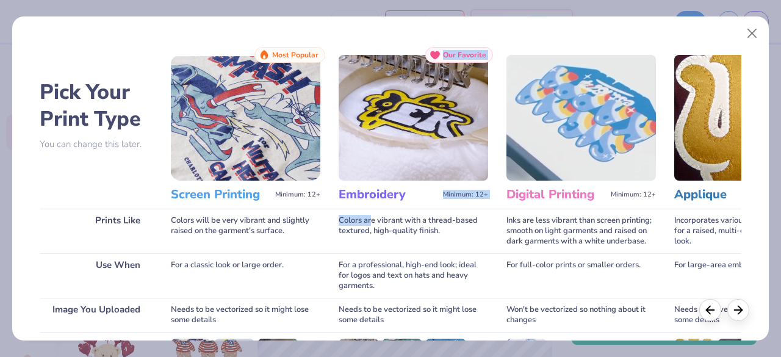
drag, startPoint x: 423, startPoint y: 201, endPoint x: 373, endPoint y: 213, distance: 52.1
click at [373, 213] on div "Embroidery Minimum: 12+ Our Favorite Colors are vibrant with a thread-based tex…" at bounding box center [413, 270] width 149 height 447
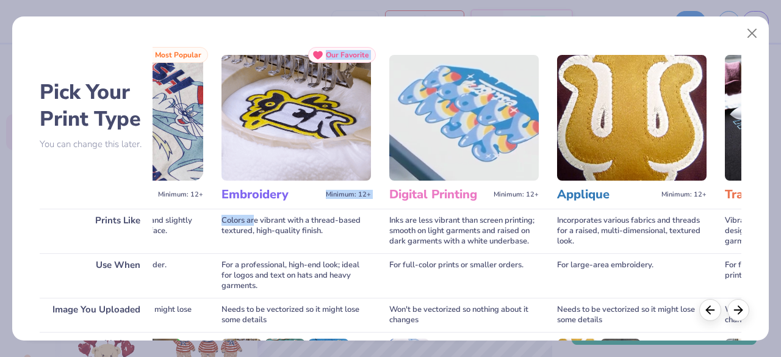
scroll to position [190, 0]
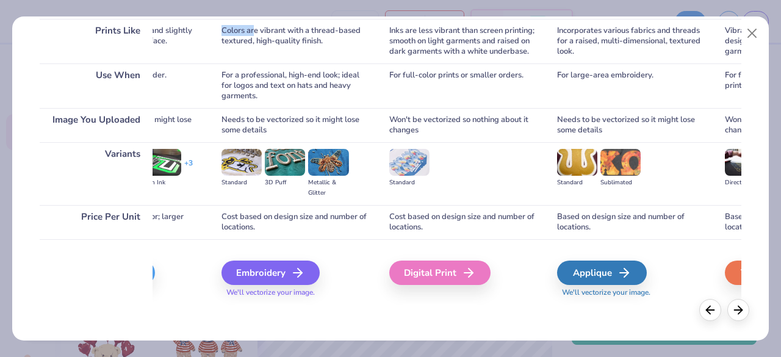
click at [434, 278] on div "Digital Print" at bounding box center [439, 272] width 101 height 24
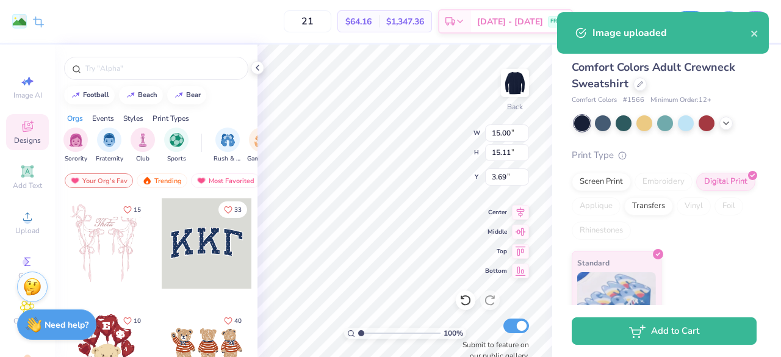
type input "5.52"
type input "5.56"
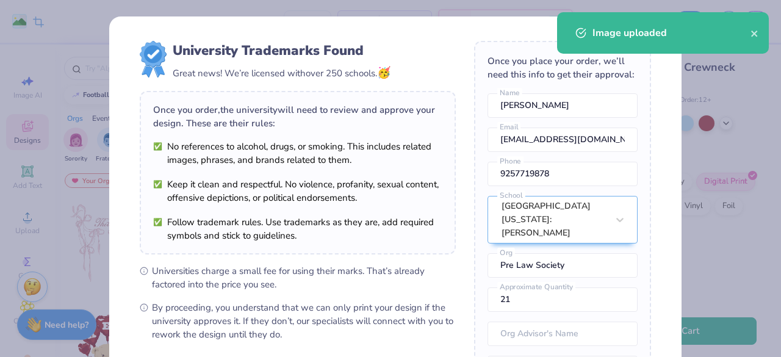
click at [450, 142] on body "Remove Background Crop Image 21 $57.25 Per Item $1,202.25 Total Est. Delivery S…" at bounding box center [390, 178] width 781 height 357
type input "1.36"
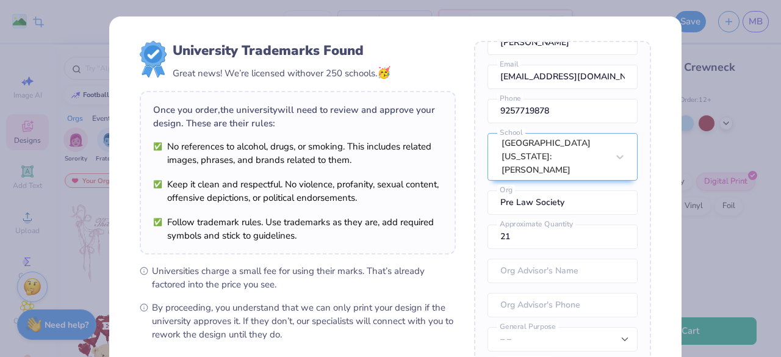
scroll to position [173, 0]
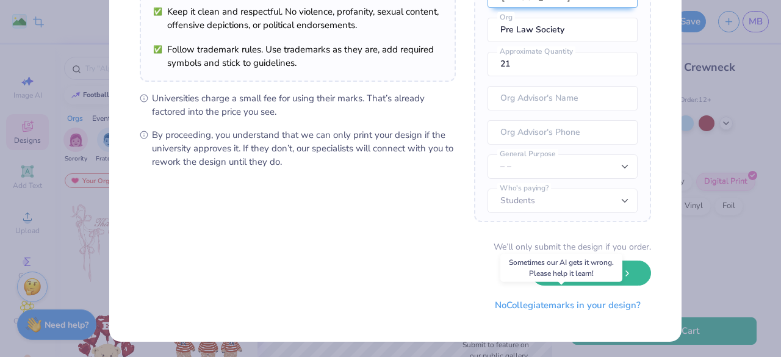
click at [581, 297] on button "No Collegiate marks in your design?" at bounding box center [567, 305] width 167 height 25
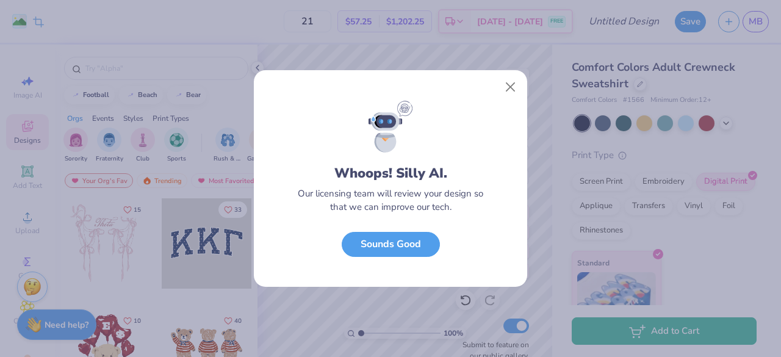
click at [421, 243] on button "Sounds Good" at bounding box center [391, 244] width 98 height 25
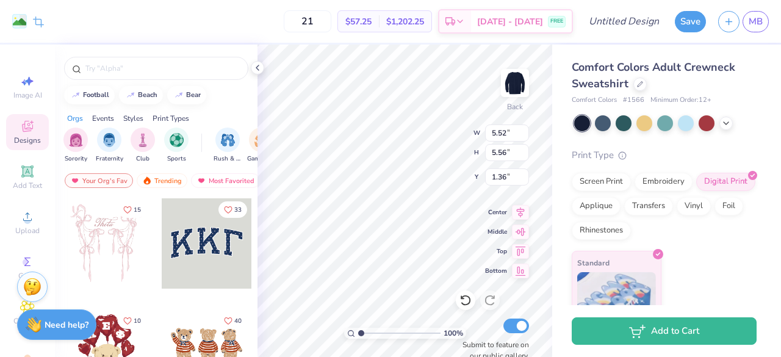
type input "3.85"
type input "3.87"
type input "3.00"
type input "1.06"
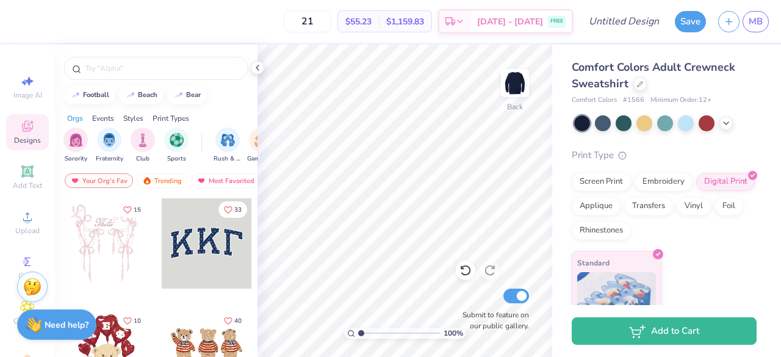
click at [519, 79] on img at bounding box center [515, 83] width 24 height 24
click at [21, 191] on div "Add Text" at bounding box center [27, 177] width 43 height 36
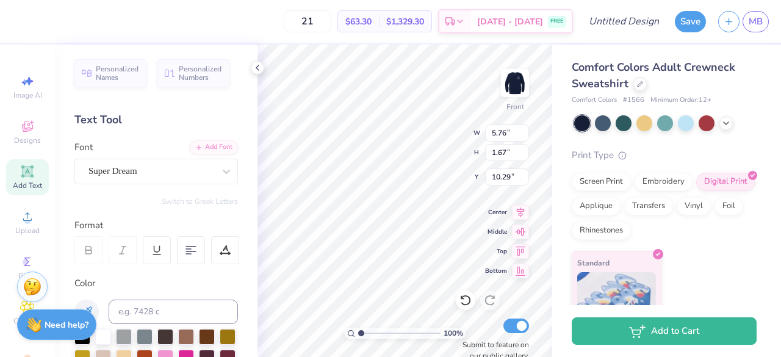
click at [203, 186] on div "Personalized Names Personalized Numbers Text Tool Add Font Font Super Dream Swi…" at bounding box center [156, 201] width 203 height 312
click at [202, 179] on div at bounding box center [151, 171] width 126 height 16
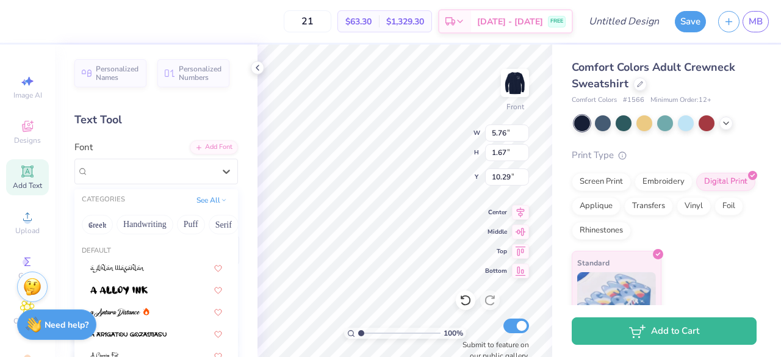
click at [214, 142] on div "Add Font" at bounding box center [214, 147] width 48 height 14
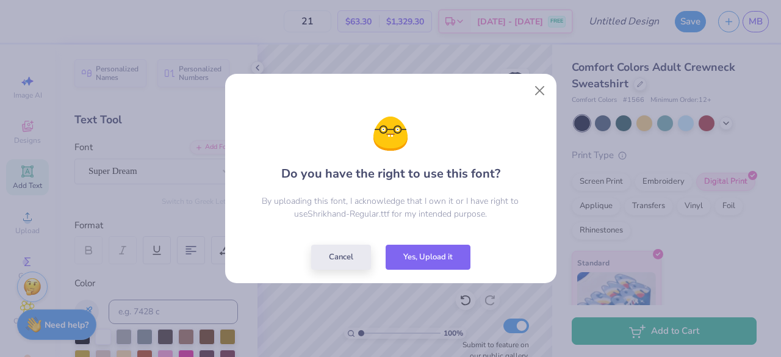
click at [420, 256] on button "Yes, Upload it" at bounding box center [428, 257] width 85 height 25
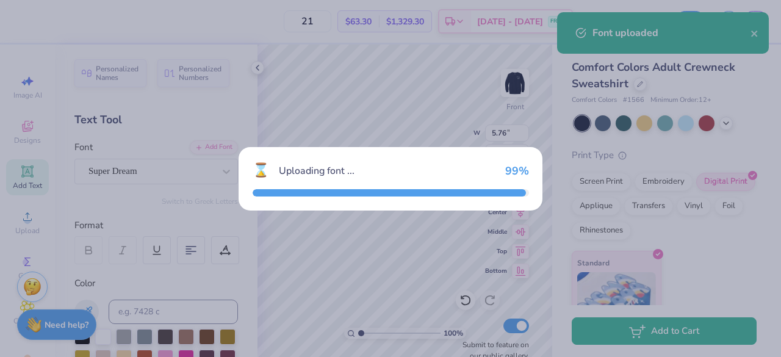
type input "7.15"
type input "1.58"
type input "10.33"
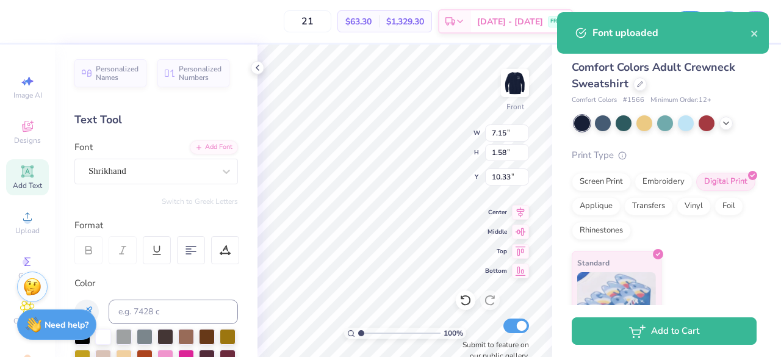
click at [403, 214] on button "Yes, Upload it" at bounding box center [428, 226] width 85 height 25
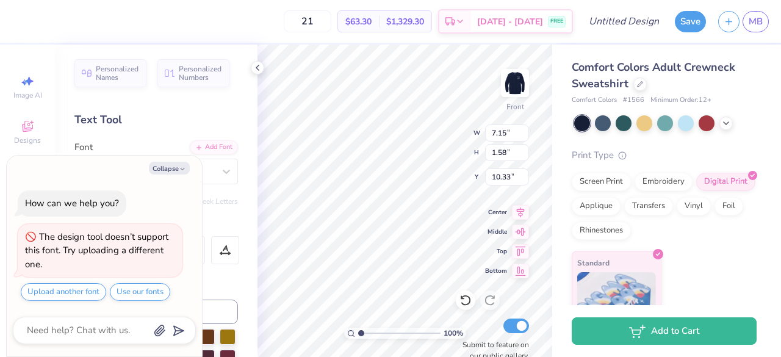
click at [393, 214] on button "Yes, Upload it" at bounding box center [428, 226] width 85 height 25
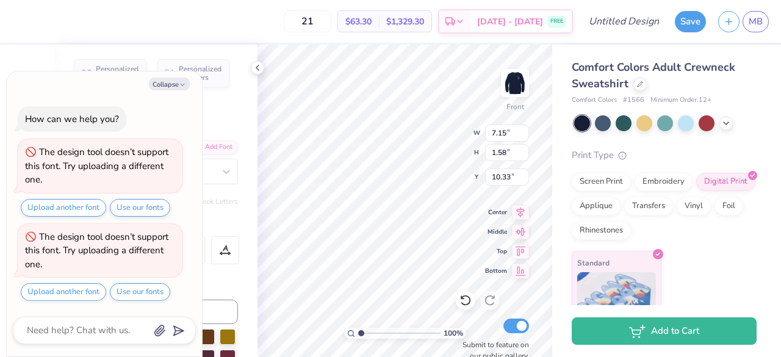
click at [262, 143] on div "Do you have the right to use this font? By uploading this font, I acknowledge t…" at bounding box center [391, 137] width 304 height 106
click at [425, 181] on p "By uploading this font, I acknowledge that I own it or I have right to use for …" at bounding box center [390, 177] width 258 height 26
click at [177, 92] on div "Do you have the right to use this font? By uploading this font, I acknowledge t…" at bounding box center [390, 178] width 781 height 357
click at [174, 82] on div "Do you have the right to use this font? By uploading this font, I acknowledge t…" at bounding box center [390, 178] width 781 height 357
click at [177, 86] on div "Do you have the right to use this font? By uploading this font, I acknowledge t…" at bounding box center [390, 178] width 781 height 357
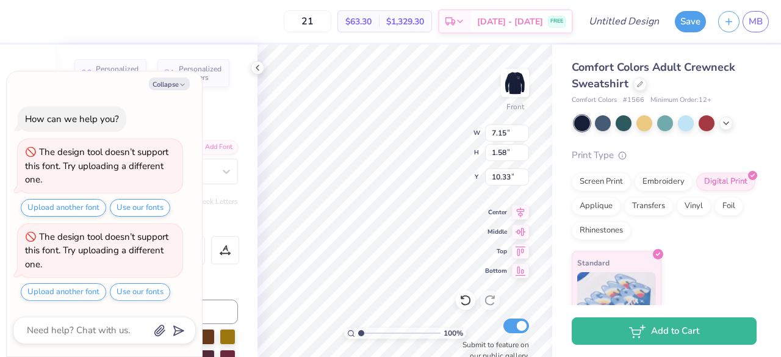
click at [78, 289] on div "Do you have the right to use this font? By uploading this font, I acknowledge t…" at bounding box center [390, 178] width 781 height 357
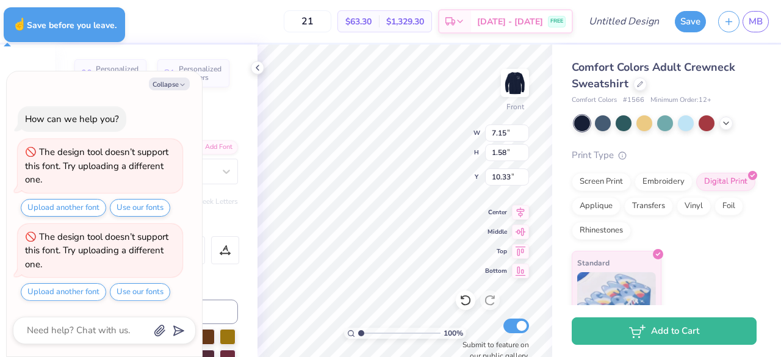
type textarea "x"
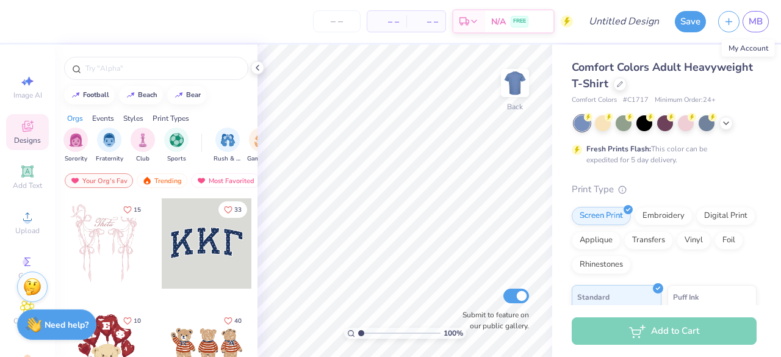
click at [750, 25] on span "MB" at bounding box center [755, 22] width 14 height 14
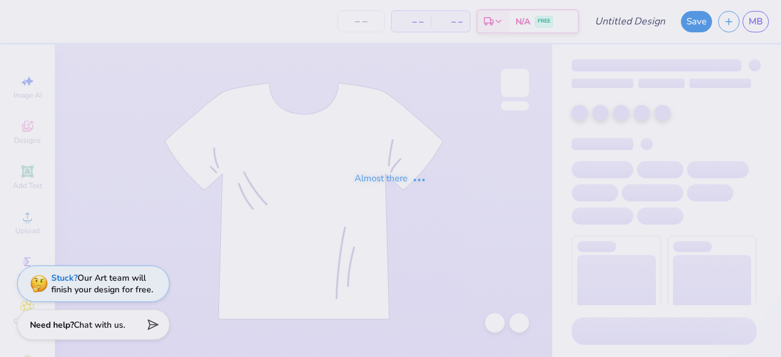
type input "BM Front des"
type input "21"
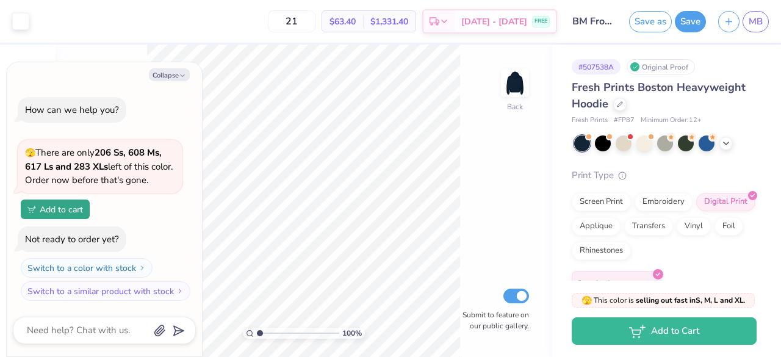
click at [159, 287] on button "Switch to a similar product with stock" at bounding box center [106, 291] width 170 height 20
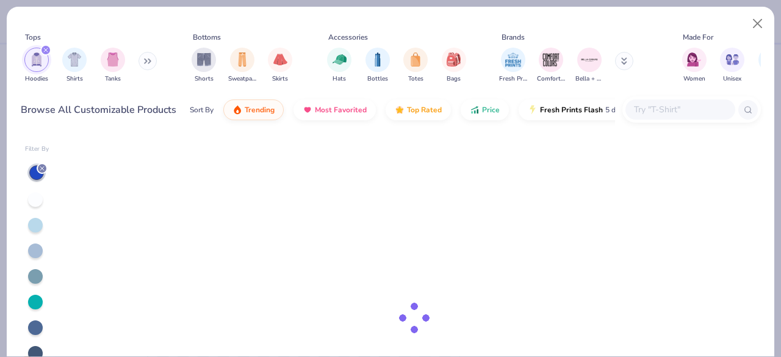
type textarea "x"
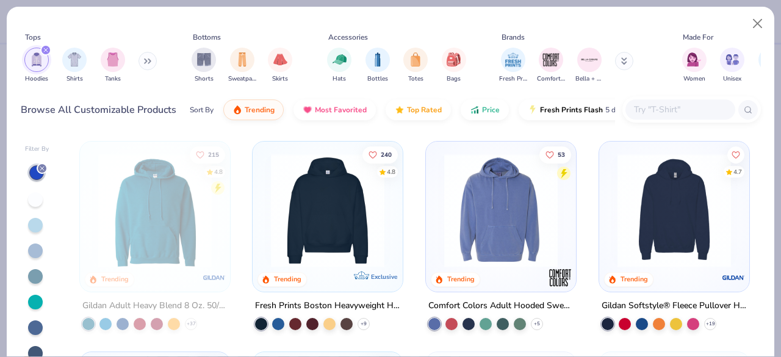
click at [695, 112] on input "text" at bounding box center [680, 109] width 94 height 14
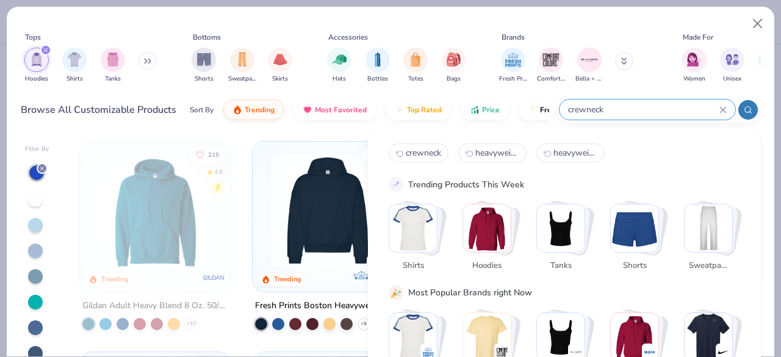
type input "crewneck"
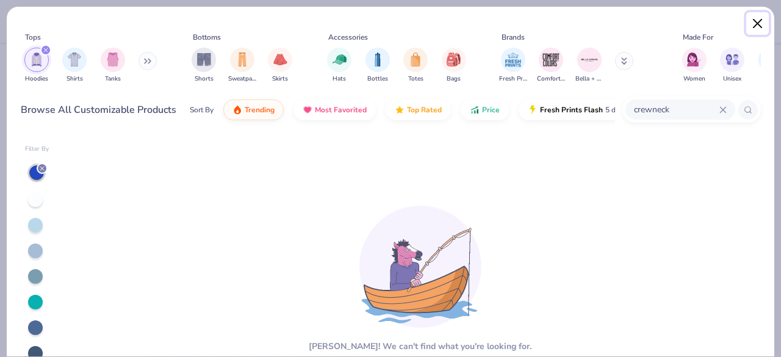
click at [756, 22] on button "Close" at bounding box center [757, 23] width 23 height 23
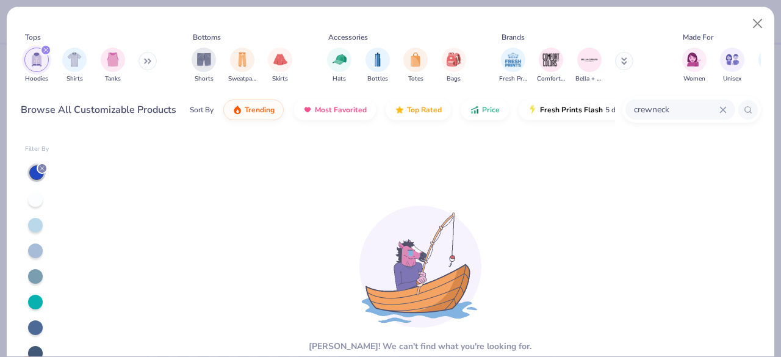
type textarea "x"
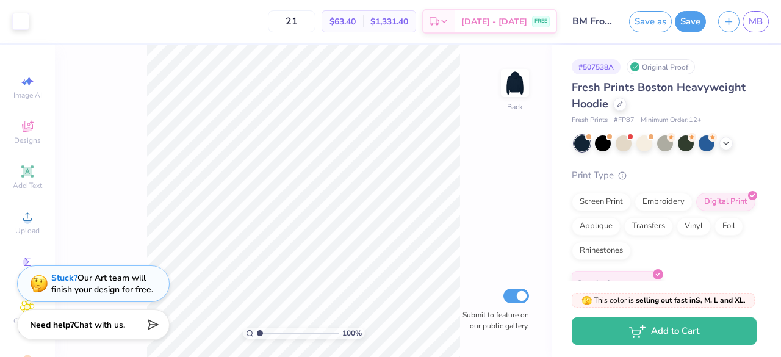
click at [623, 105] on div at bounding box center [619, 104] width 13 height 13
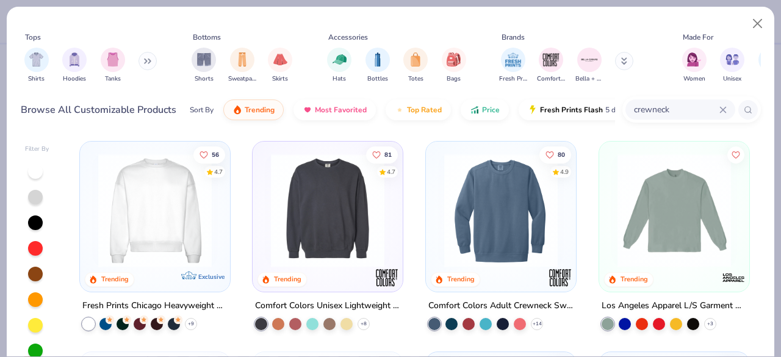
click at [669, 108] on input "crewneck" at bounding box center [676, 109] width 87 height 14
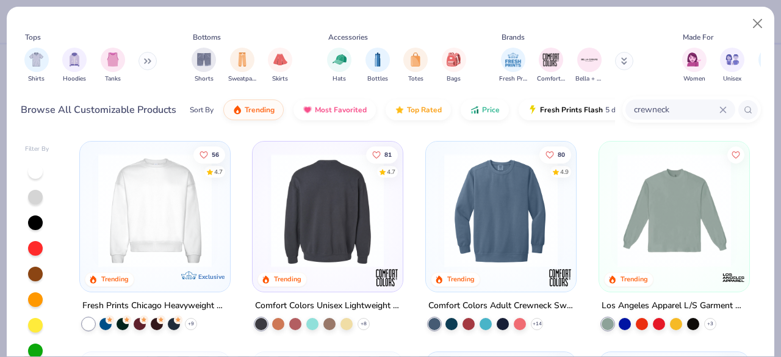
click at [476, 217] on img at bounding box center [501, 210] width 126 height 113
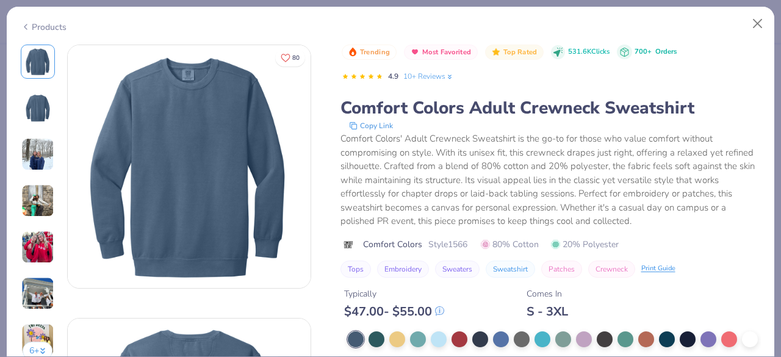
scroll to position [42, 0]
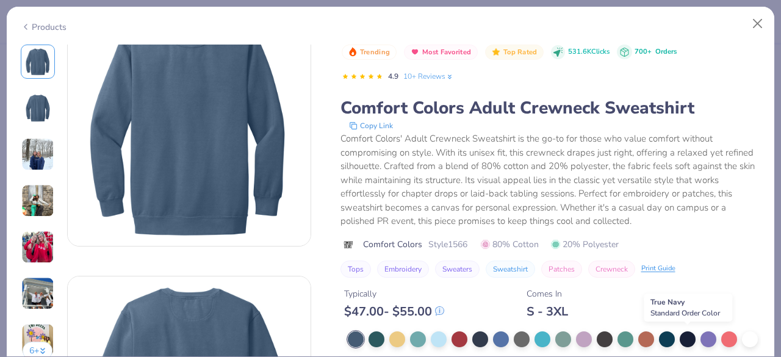
click at [684, 335] on div at bounding box center [688, 339] width 16 height 16
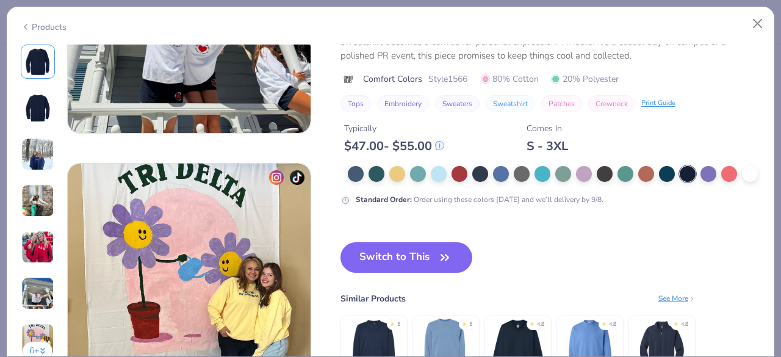
scroll to position [1522, 0]
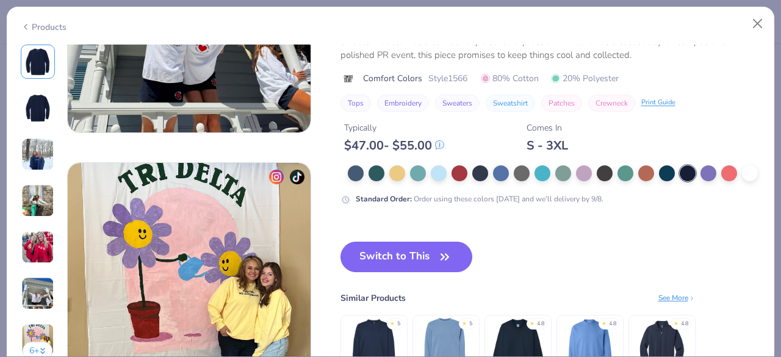
click at [401, 248] on button "Switch to This" at bounding box center [406, 257] width 132 height 31
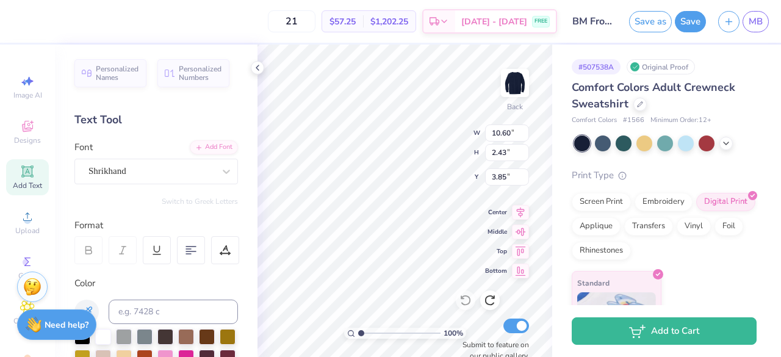
type input "8.18"
type input "1.88"
type input "4.37"
type input "7.58"
type input "0.87"
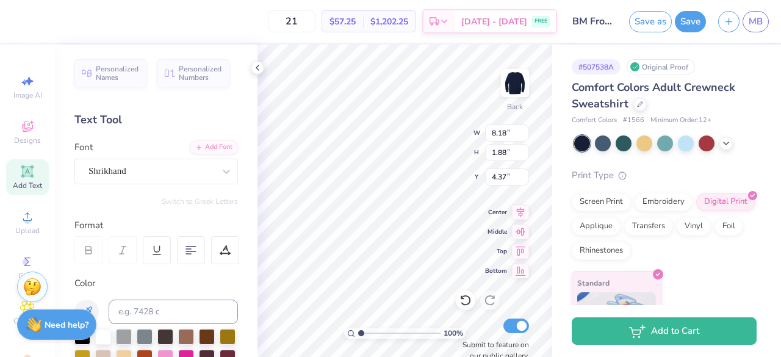
type input "7.01"
type input "5.67"
type input "0.65"
type input "6.94"
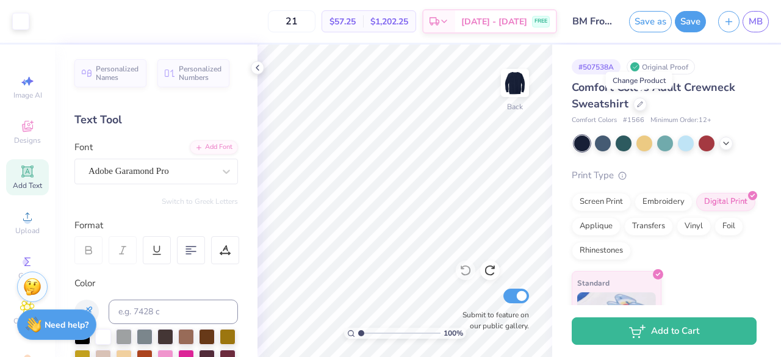
click at [638, 103] on icon at bounding box center [640, 104] width 6 height 6
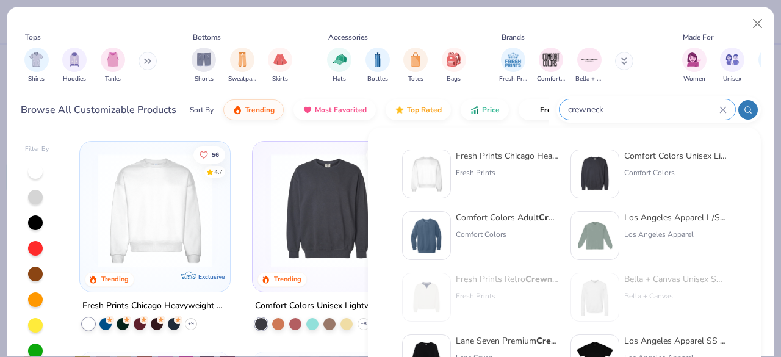
click at [665, 114] on input "crewneck" at bounding box center [643, 109] width 153 height 14
drag, startPoint x: 664, startPoint y: 113, endPoint x: 550, endPoint y: 113, distance: 114.7
click at [550, 113] on div "Browse All Customizable Products Sort By Trending Most Favorited Top Rated Pric…" at bounding box center [391, 110] width 740 height 34
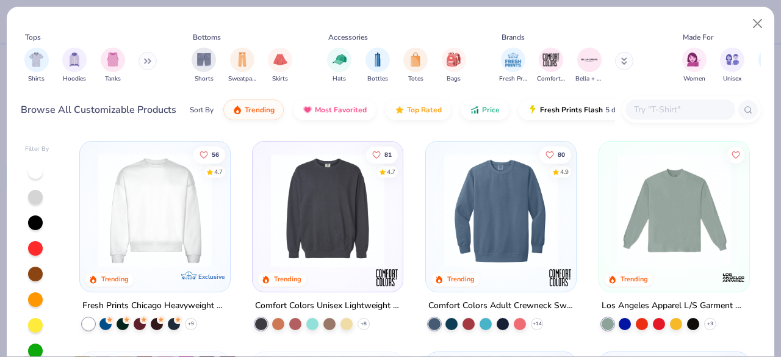
click at [173, 207] on img at bounding box center [155, 210] width 126 height 113
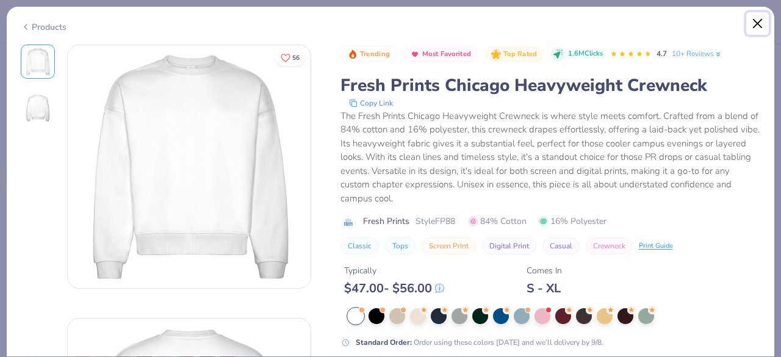
click at [754, 26] on button "Close" at bounding box center [757, 23] width 23 height 23
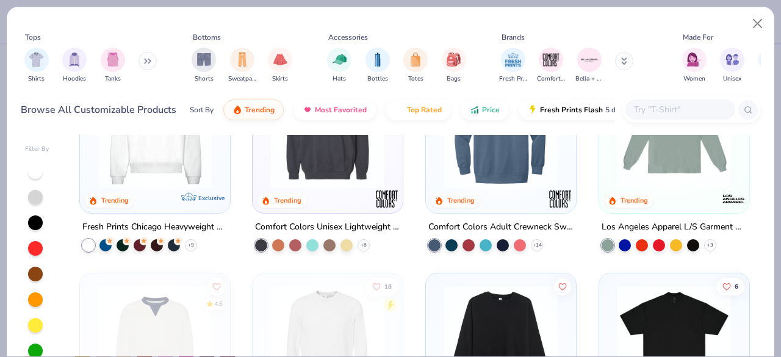
scroll to position [54, 0]
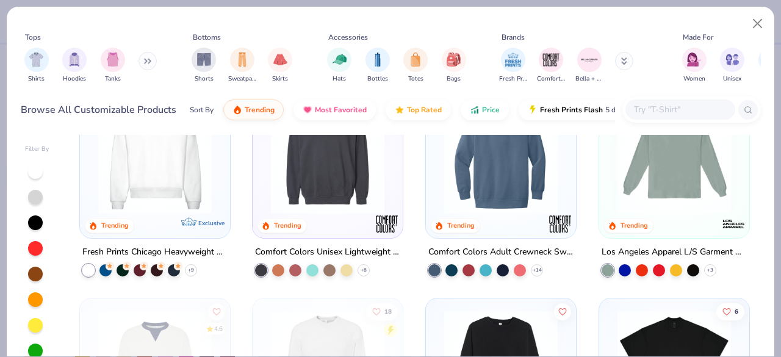
click at [648, 108] on input "text" at bounding box center [680, 109] width 94 height 14
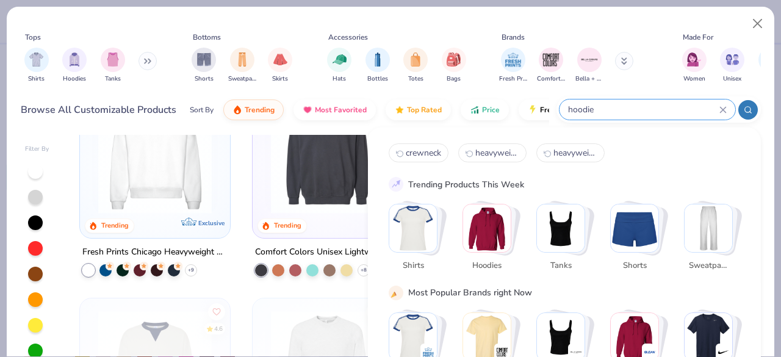
type input "hoodie"
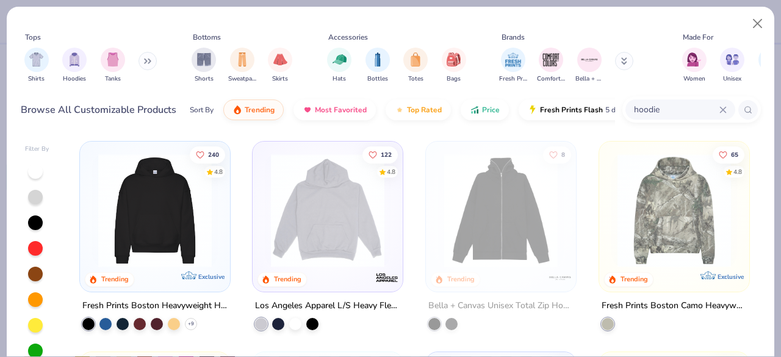
click at [173, 215] on img at bounding box center [155, 210] width 126 height 113
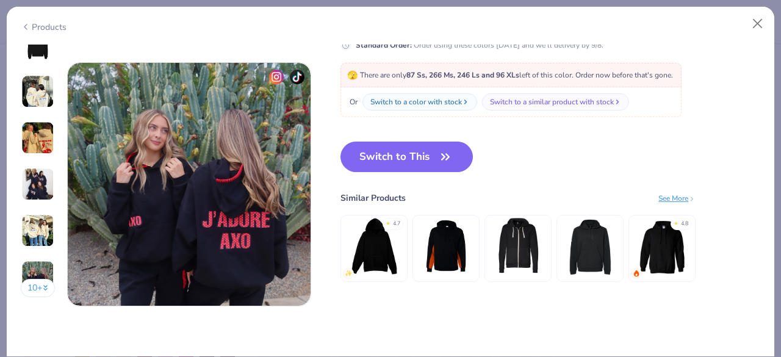
scroll to position [1499, 0]
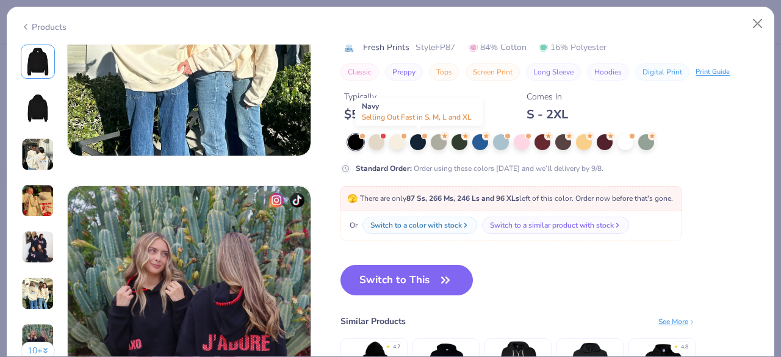
click at [412, 141] on div at bounding box center [418, 142] width 16 height 16
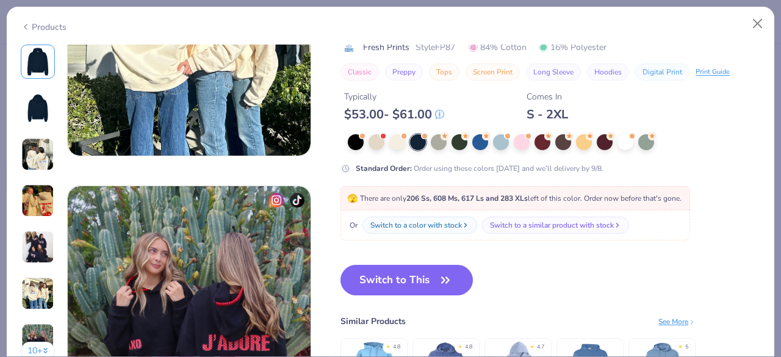
click at [403, 286] on button "Switch to This" at bounding box center [406, 280] width 132 height 31
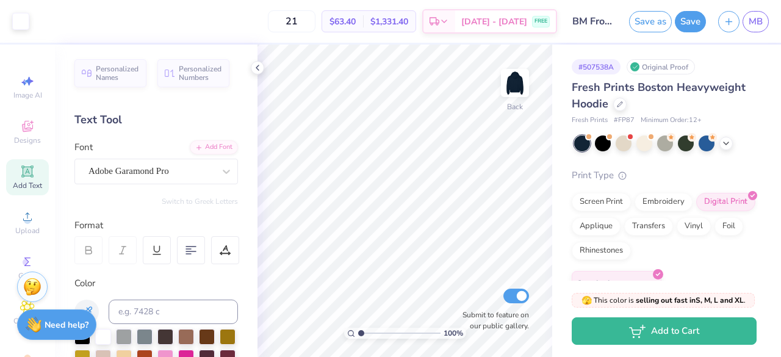
click at [683, 26] on button "Save" at bounding box center [690, 21] width 31 height 21
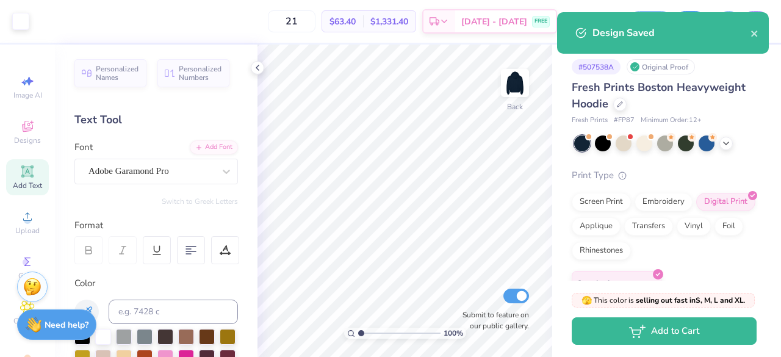
click at [747, 35] on div "Design Saved" at bounding box center [671, 33] width 158 height 15
click at [748, 35] on div "Design Saved" at bounding box center [671, 33] width 158 height 15
click at [750, 35] on div "Design Saved" at bounding box center [671, 33] width 158 height 15
click at [750, 35] on icon "close" at bounding box center [754, 34] width 9 height 10
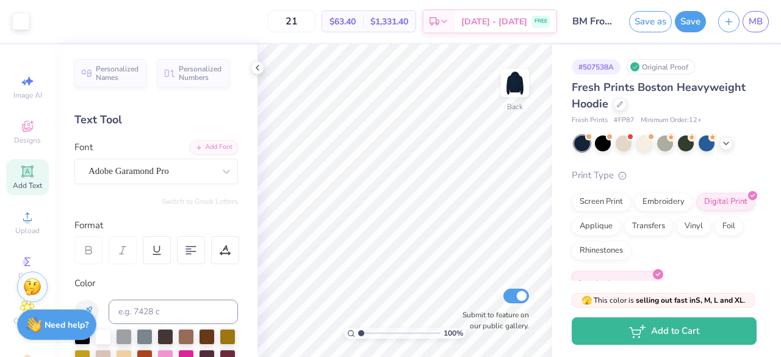
click at [755, 30] on div "Art colors 21 $63.40 Per Item $1,331.40 Total Est. Delivery Sep 5 - 8 FREE Desi…" at bounding box center [390, 178] width 781 height 357
click at [749, 18] on span "MB" at bounding box center [755, 22] width 14 height 14
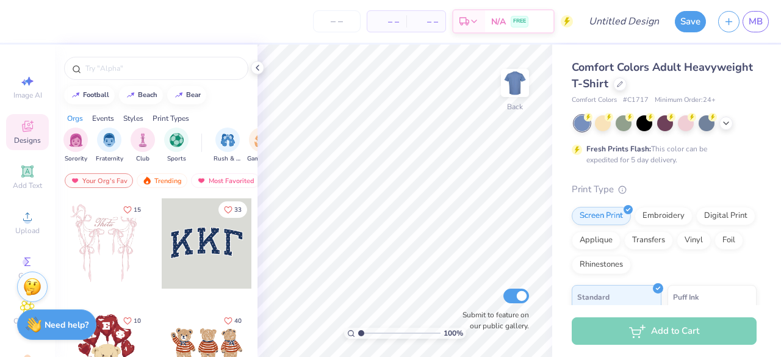
click at [626, 81] on div at bounding box center [619, 83] width 13 height 13
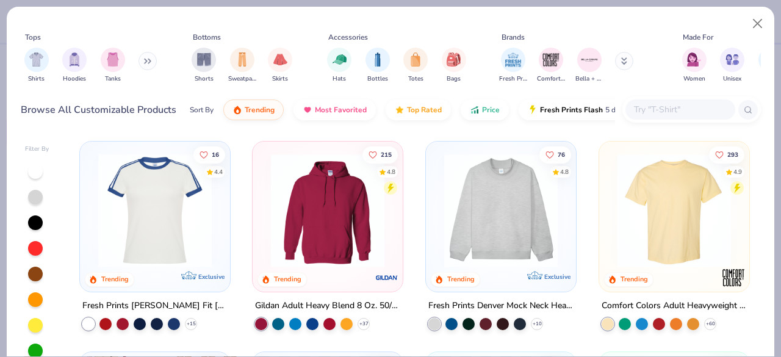
click at [669, 109] on input "text" at bounding box center [680, 109] width 94 height 14
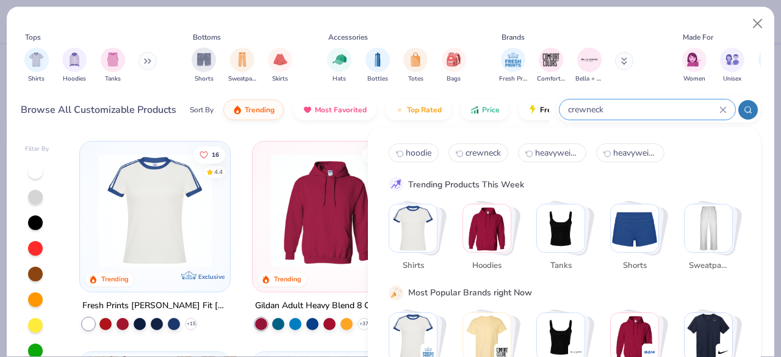
type input "crewneck"
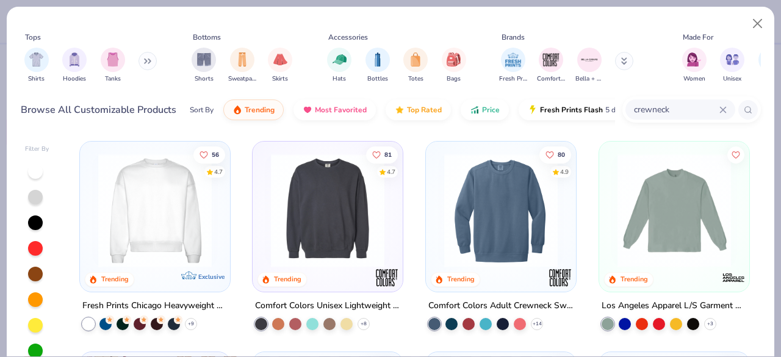
click at [333, 267] on div at bounding box center [328, 214] width 138 height 132
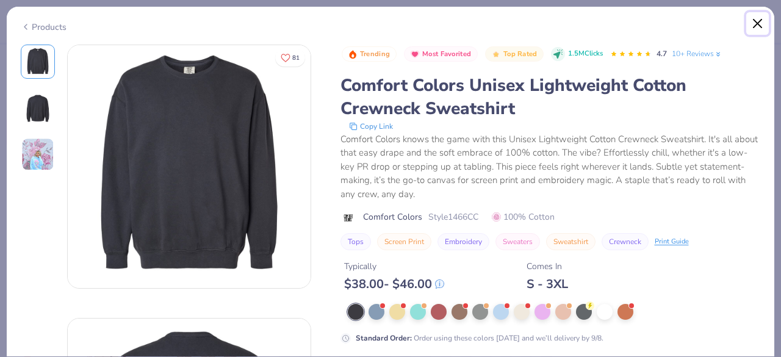
click at [758, 18] on button "Close" at bounding box center [757, 23] width 23 height 23
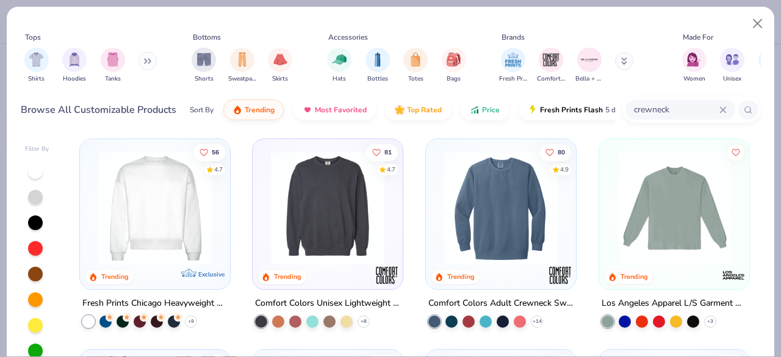
scroll to position [3, 0]
click at [680, 230] on img at bounding box center [674, 207] width 126 height 113
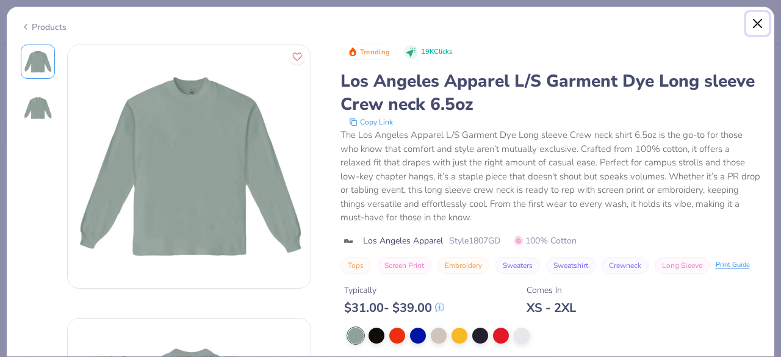
click at [756, 20] on button "Close" at bounding box center [757, 23] width 23 height 23
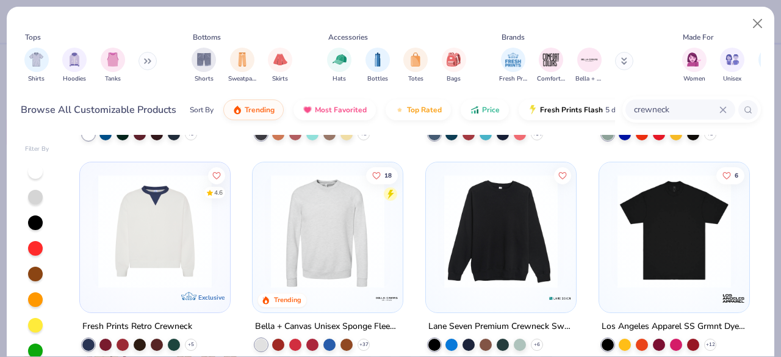
scroll to position [209, 0]
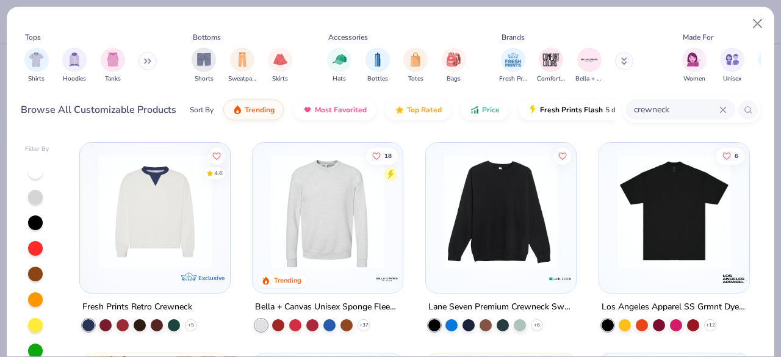
click at [146, 268] on div at bounding box center [155, 215] width 138 height 132
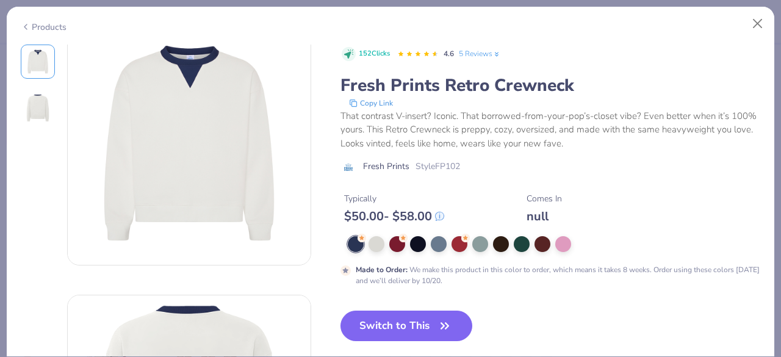
scroll to position [23, 0]
click at [377, 243] on div at bounding box center [376, 244] width 16 height 16
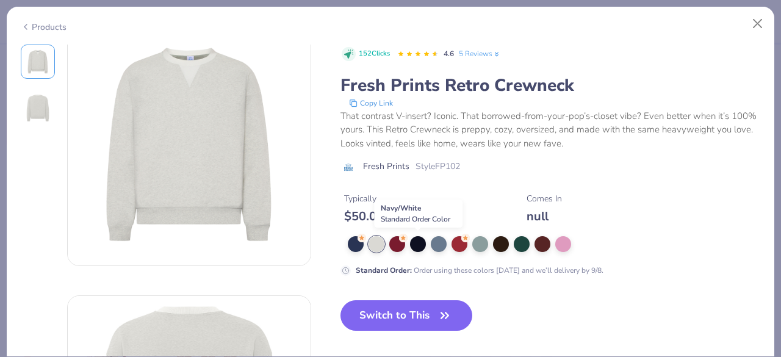
click at [420, 243] on div at bounding box center [418, 244] width 16 height 16
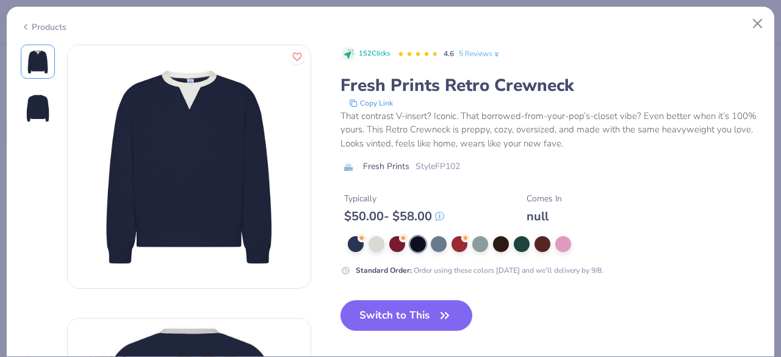
scroll to position [1, 0]
click at [755, 18] on button "Close" at bounding box center [757, 23] width 23 height 23
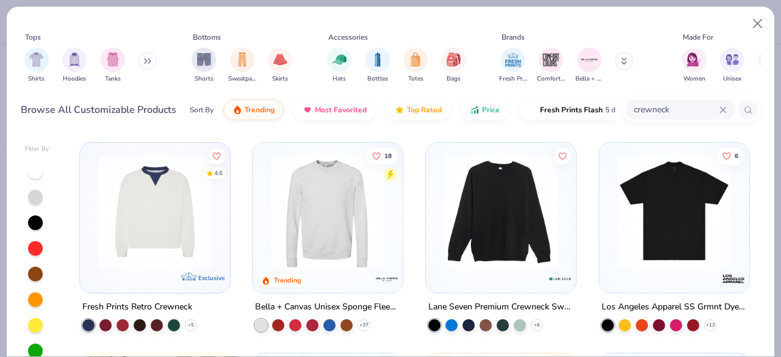
click at [511, 221] on img at bounding box center [501, 211] width 126 height 113
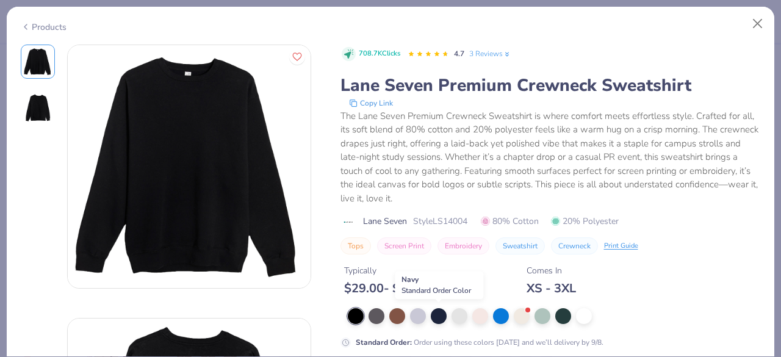
click at [440, 310] on div at bounding box center [439, 316] width 16 height 16
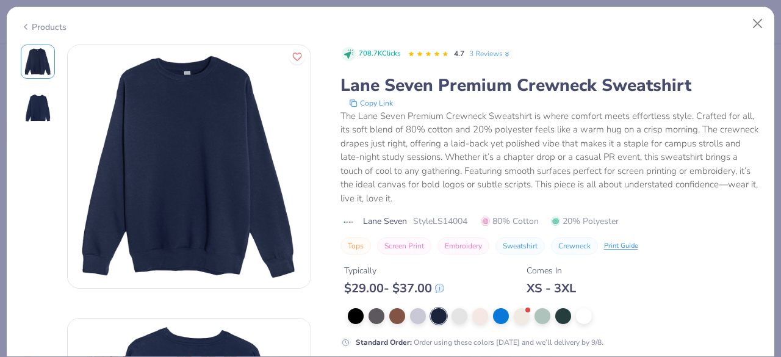
scroll to position [185, 0]
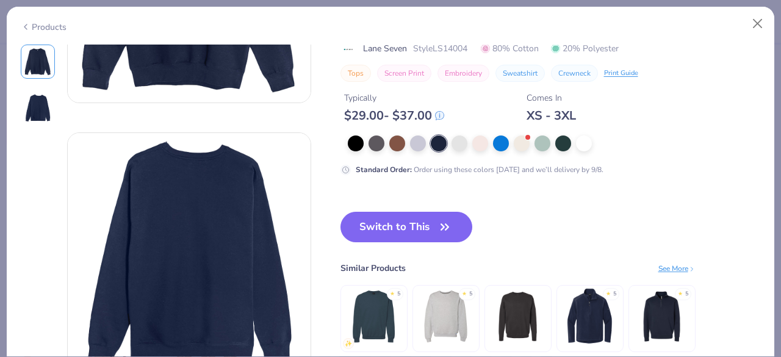
click at [426, 226] on button "Switch to This" at bounding box center [406, 227] width 132 height 31
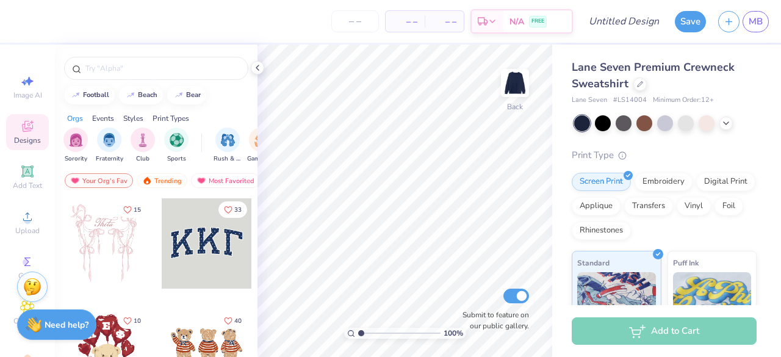
click at [21, 216] on icon at bounding box center [27, 216] width 15 height 15
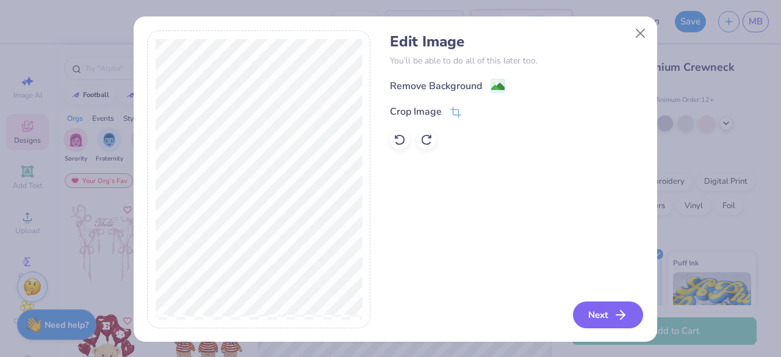
click at [597, 319] on button "Next" at bounding box center [608, 314] width 70 height 27
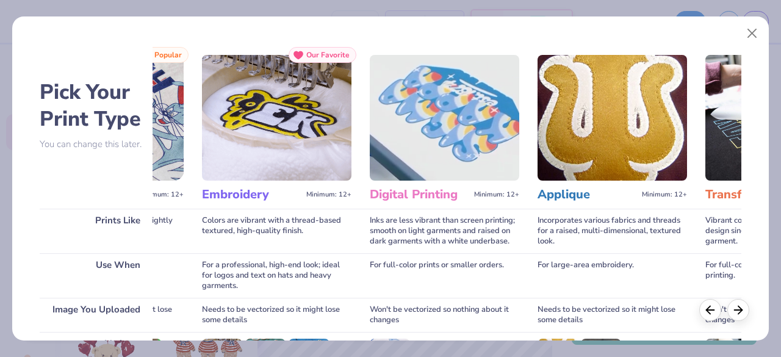
scroll to position [190, 0]
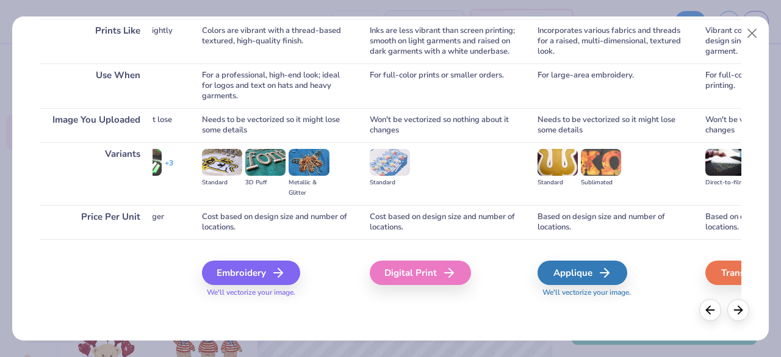
click at [448, 262] on div "Digital Print" at bounding box center [420, 272] width 101 height 24
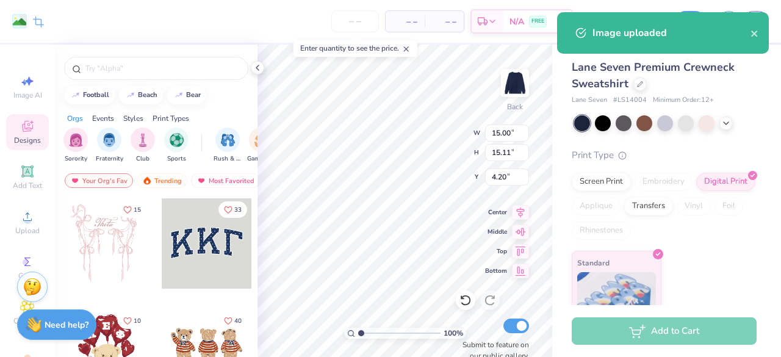
click at [365, 23] on input "number" at bounding box center [355, 21] width 48 height 22
type input "21"
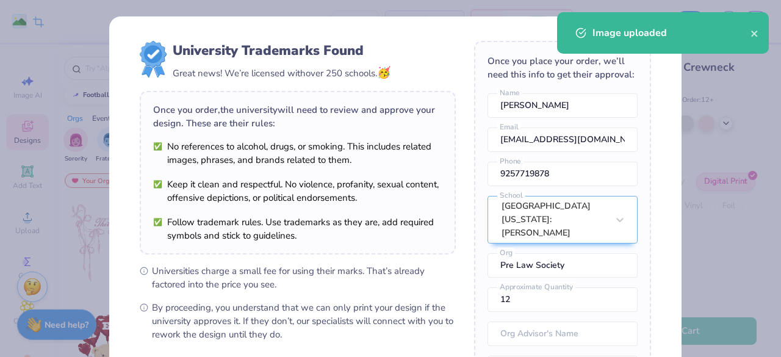
type input "21"
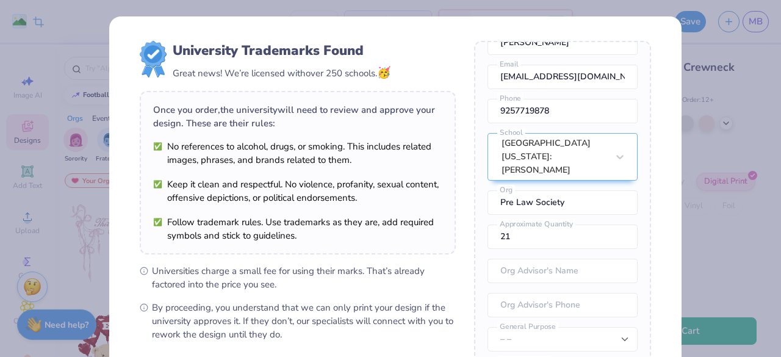
scroll to position [173, 0]
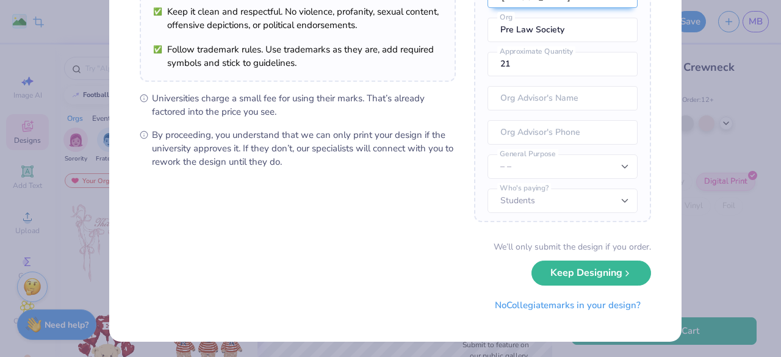
click at [563, 305] on button "No Collegiate marks in your design?" at bounding box center [567, 305] width 167 height 25
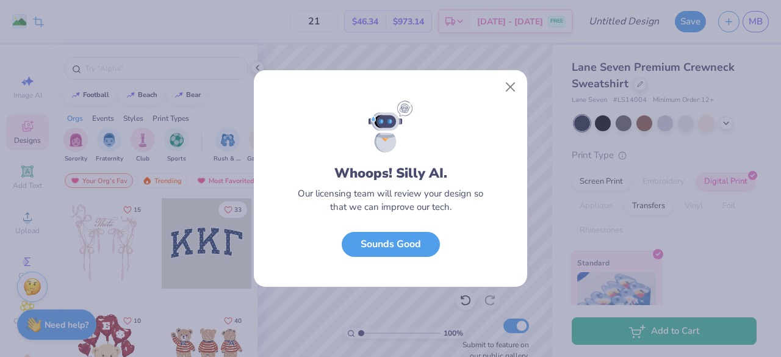
scroll to position [0, 0]
click at [383, 240] on button "Sounds Good" at bounding box center [391, 244] width 98 height 25
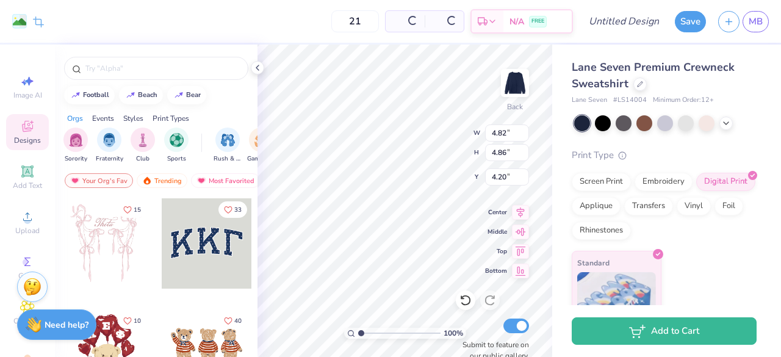
type input "4.82"
type input "4.86"
type input "2.56"
type input "1.06178910455118"
type input "3.01"
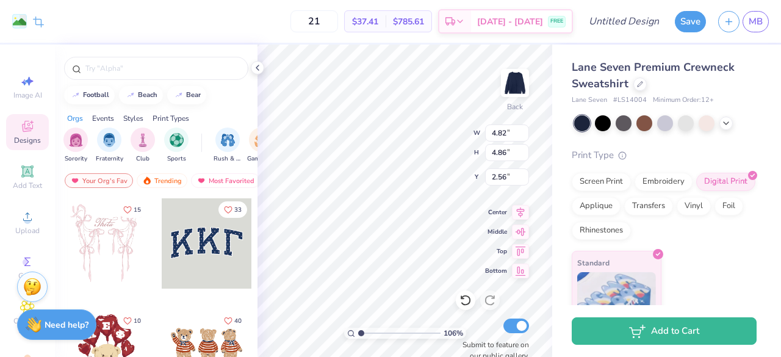
type input "3.04"
type input "1.06178910455118"
type input "3.00"
type input "1.06178910455118"
type input "3.77"
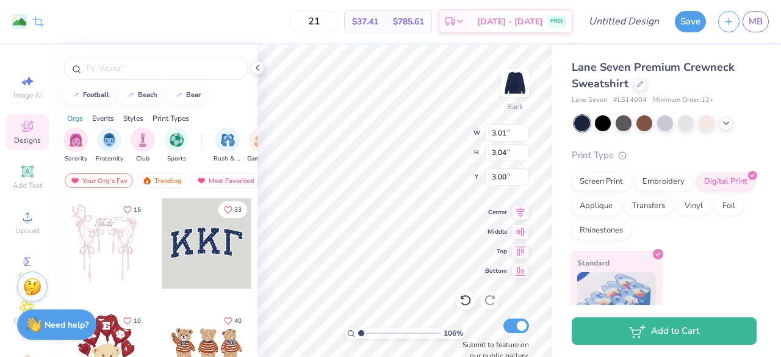
type input "3.80"
type input "2.23"
type input "1.06178910455118"
type input "1.10"
click at [517, 95] on img at bounding box center [515, 83] width 24 height 24
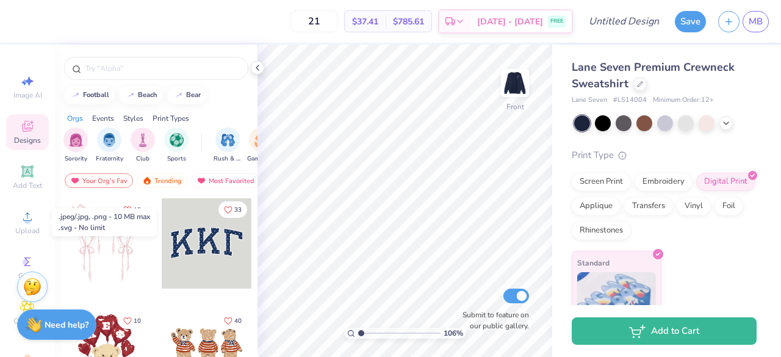
click at [24, 209] on icon at bounding box center [27, 216] width 15 height 15
click at [20, 185] on span "Add Text" at bounding box center [27, 186] width 29 height 10
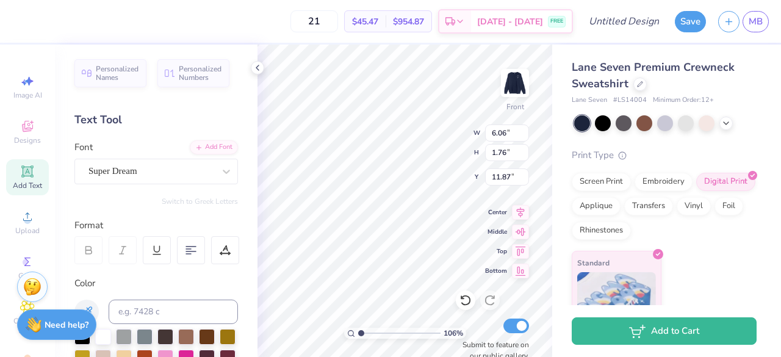
click at [167, 164] on div "Super Dream" at bounding box center [151, 171] width 128 height 19
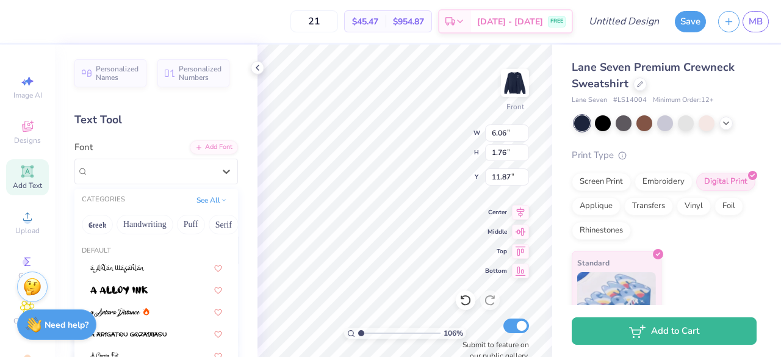
click at [201, 143] on div "Add Font" at bounding box center [214, 147] width 48 height 14
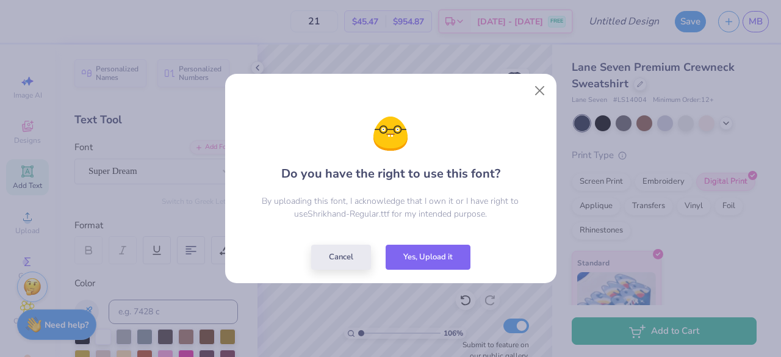
click at [436, 251] on button "Yes, Upload it" at bounding box center [428, 257] width 85 height 25
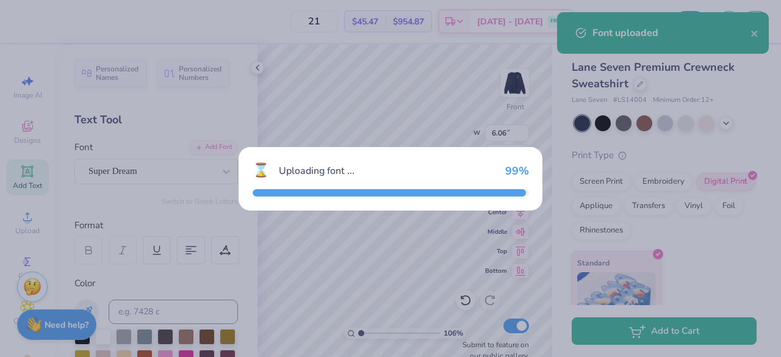
type input "1.06178910455118"
type input "7.53"
type input "1.67"
type input "11.92"
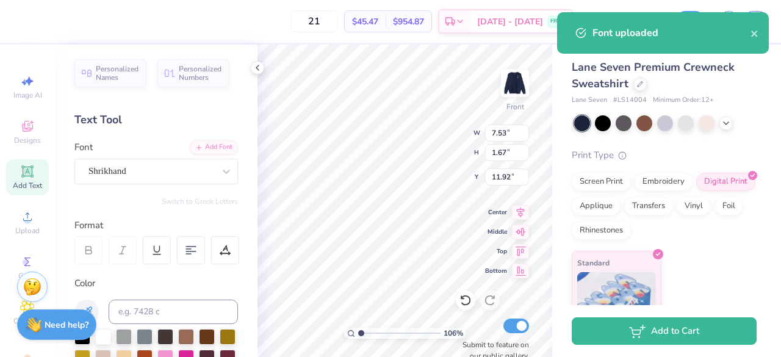
type input "1.06178910455118"
type textarea "TEDXT"
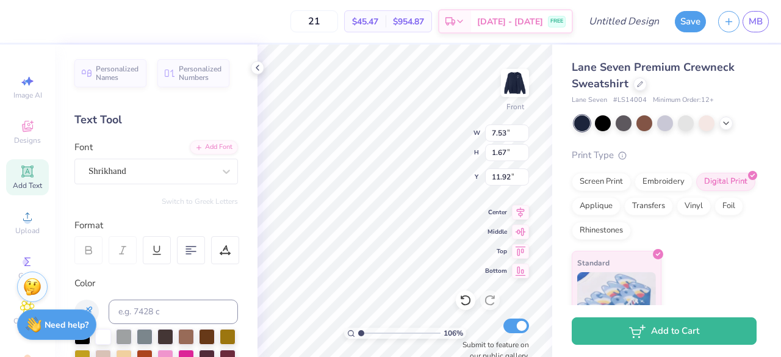
type input "1.06178910455118"
type textarea "TEDPXT"
type input "1.06178910455118"
type textarea "T"
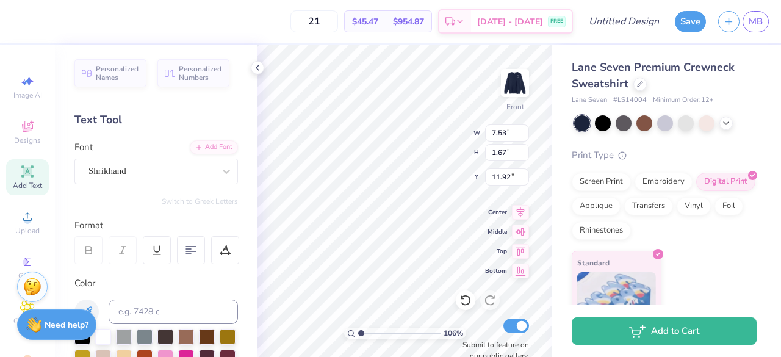
type input "1.06178910455118"
type textarea "D"
type input "1.06178910455118"
type textarea "DP"
type input "1.06178910455118"
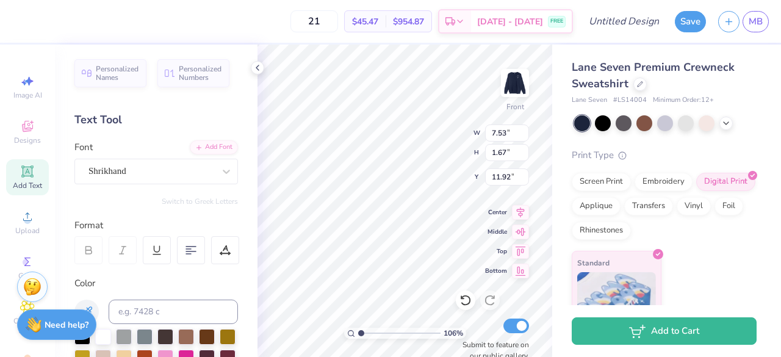
type textarea "DPL"
type input "1.06178910455118"
type textarea "DPLS"
type input "1.06178910455118"
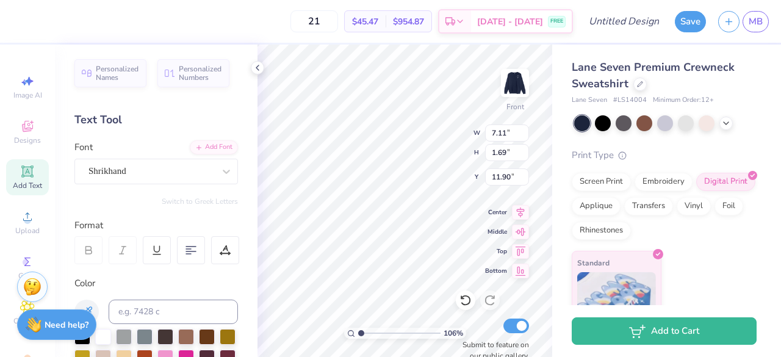
type input "11.15"
type input "2.66"
type input "10.94"
type input "1.06178910455118"
type input "9.08"
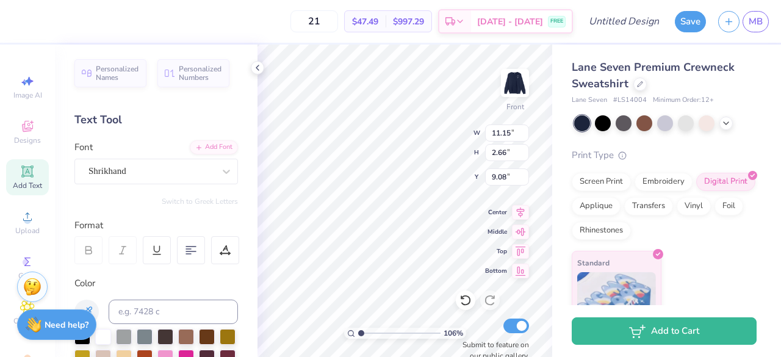
type input "1.06178910455118"
type input "7.01"
type input "1.67"
type input "10.07"
type input "1.06178910455118"
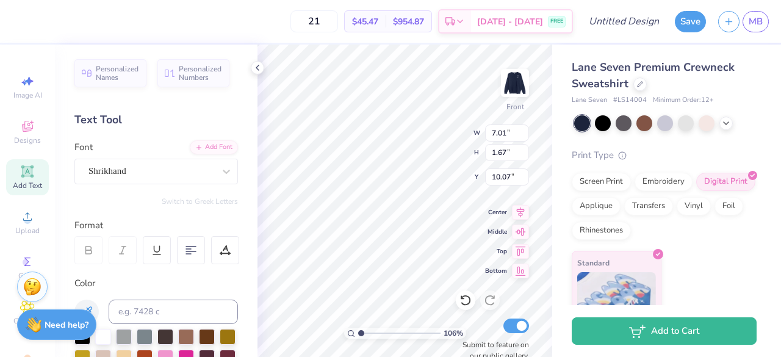
type input "8.70"
click at [31, 182] on span "Add Text" at bounding box center [27, 186] width 29 height 10
type input "1.06178910455118"
type input "6.06"
type input "1.76"
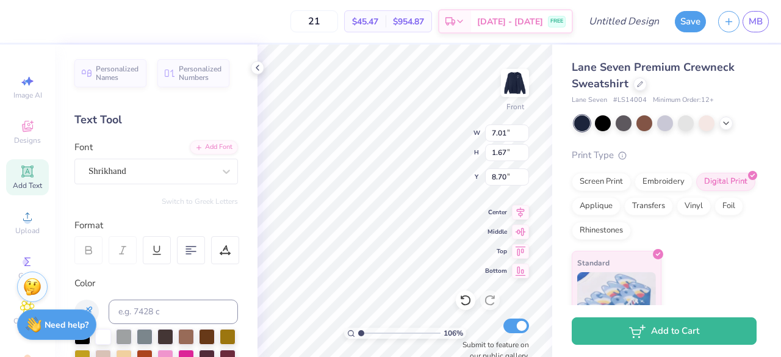
type input "11.87"
type input "1.06178910455118"
type textarea "B"
type input "1.06178910455118"
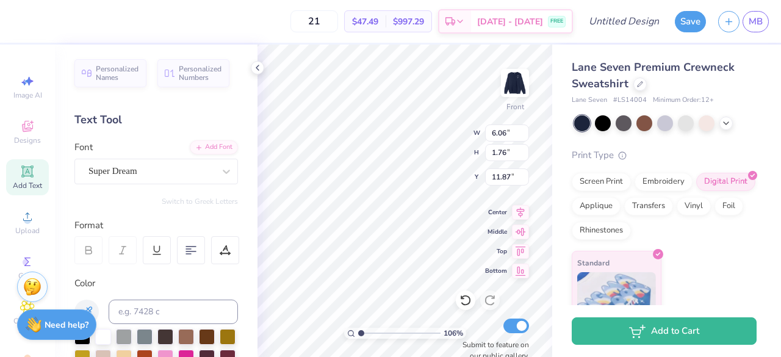
type textarea "Bo"
type input "1.06178910455118"
type textarea "Boa"
type input "1.06178910455118"
type textarea "Boar"
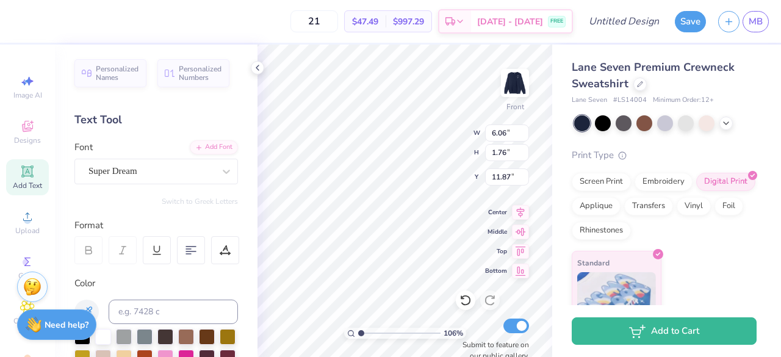
type input "1.06178910455118"
type textarea "Board"
type input "1.06178910455118"
type textarea "Board"
type input "1.06178910455118"
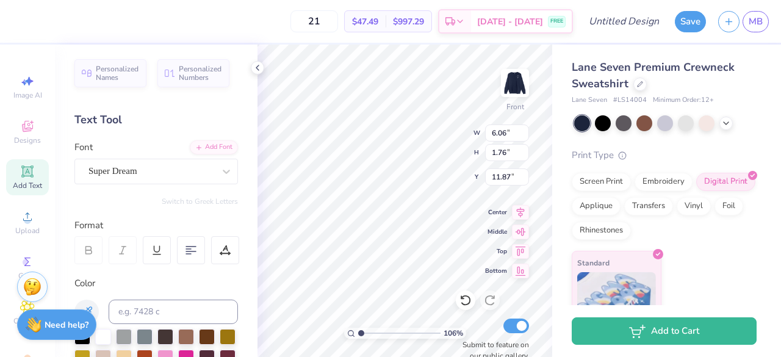
type textarea "Board 2"
type input "1.06178910455118"
type textarea "Board 25"
type input "1.06178910455118"
type textarea "Board 25'"
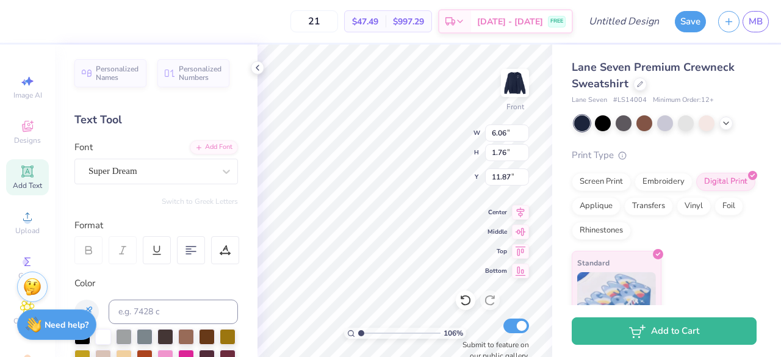
type input "1.06178910455118"
type textarea "Board 25'-"
type input "1.06178910455118"
type textarea "Board 25'-2"
type input "1.06178910455118"
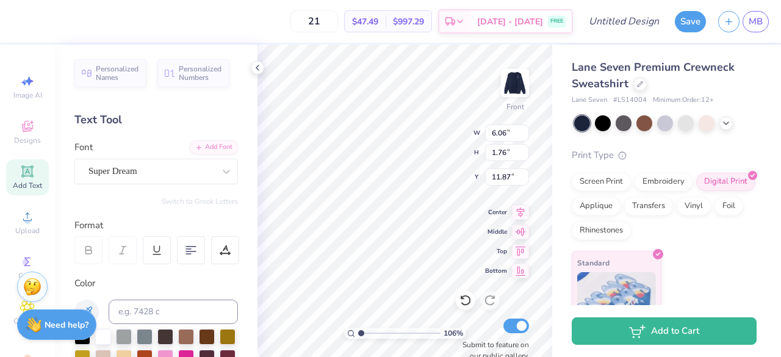
type textarea "Board 25'-26"
type input "1.06178910455118"
type textarea "Board 25'-26'"
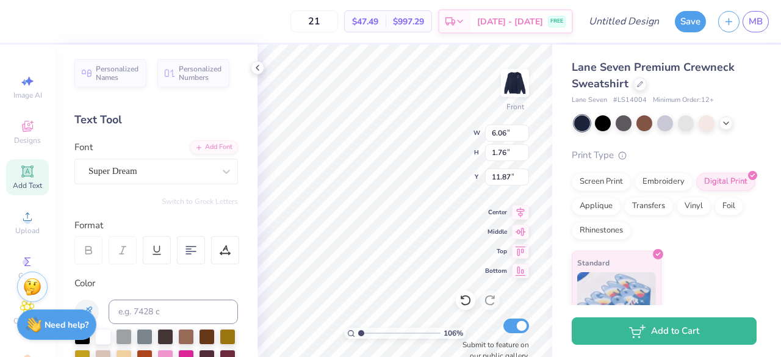
click at [175, 178] on div "Super Dream" at bounding box center [151, 171] width 128 height 19
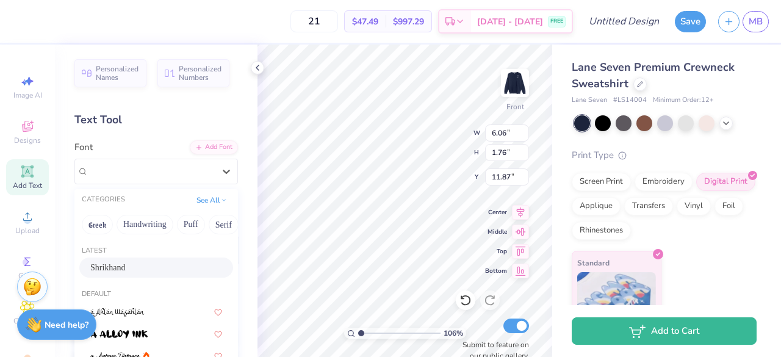
scroll to position [175, 0]
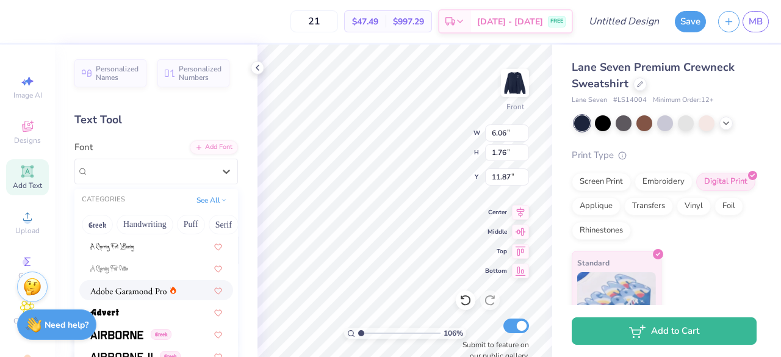
click at [150, 291] on img at bounding box center [128, 291] width 76 height 9
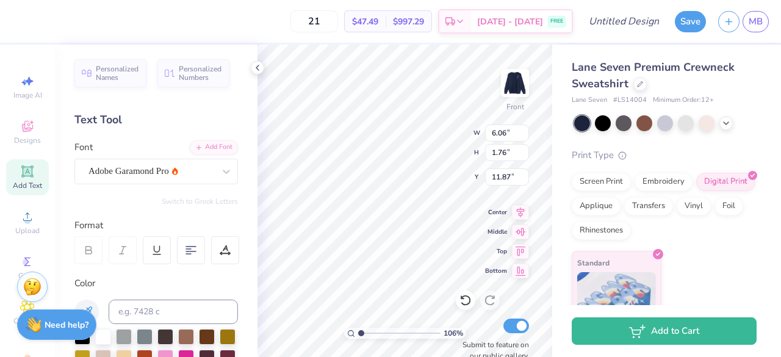
click at [172, 175] on div "Adobe Garamond Pro" at bounding box center [151, 171] width 128 height 19
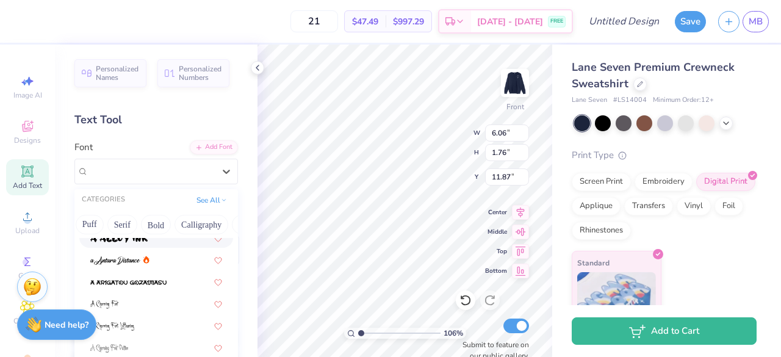
scroll to position [0, 102]
click at [112, 223] on button "Serif" at bounding box center [121, 225] width 30 height 20
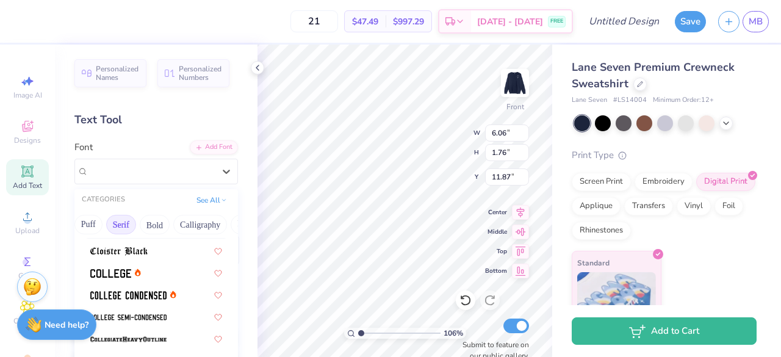
scroll to position [0, 237]
click at [167, 223] on button "Sans Serif" at bounding box center [158, 225] width 53 height 20
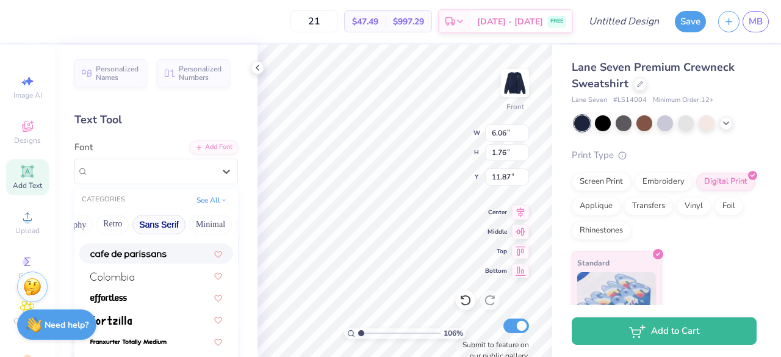
scroll to position [149, 0]
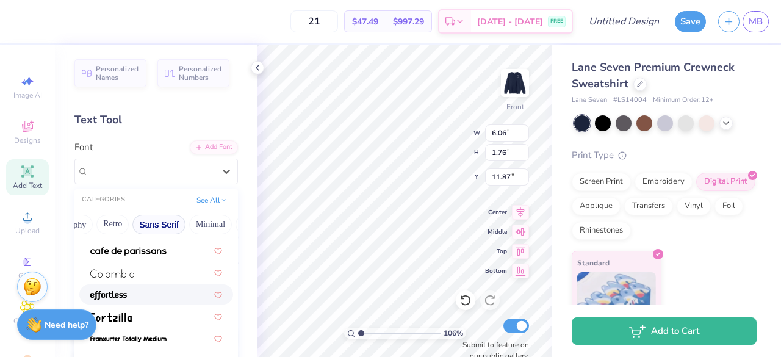
click at [138, 289] on div at bounding box center [156, 294] width 132 height 13
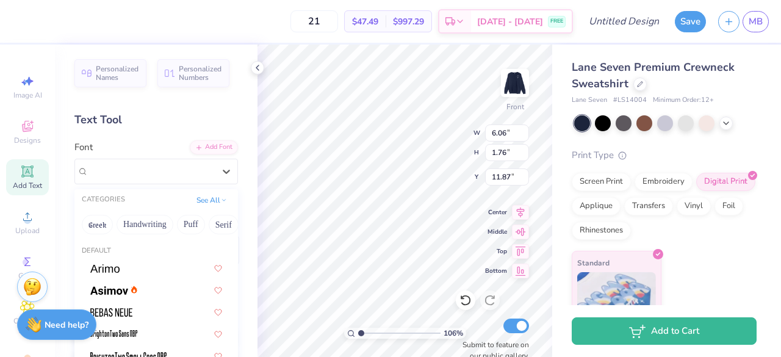
click at [162, 163] on div at bounding box center [151, 171] width 126 height 16
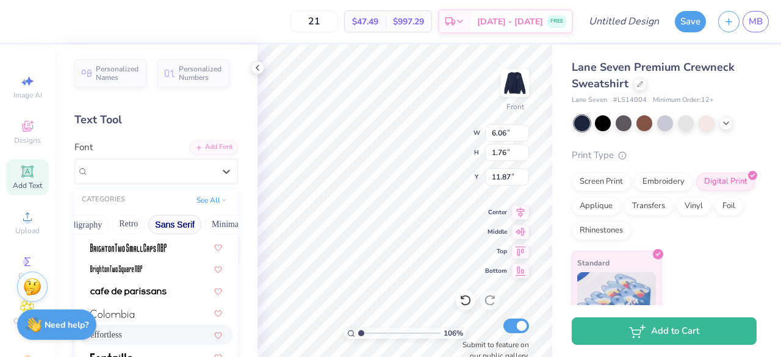
scroll to position [130, 0]
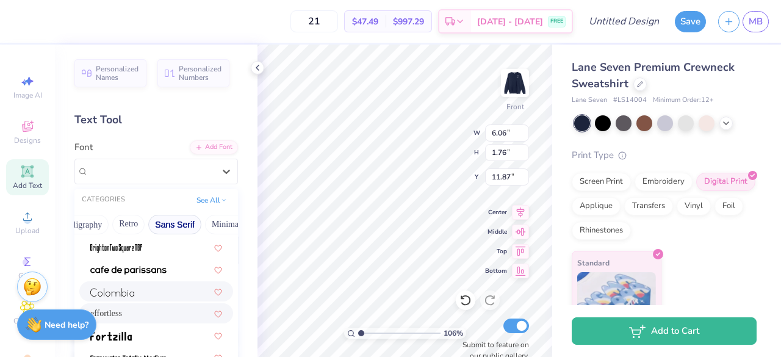
click at [144, 292] on div at bounding box center [156, 291] width 132 height 13
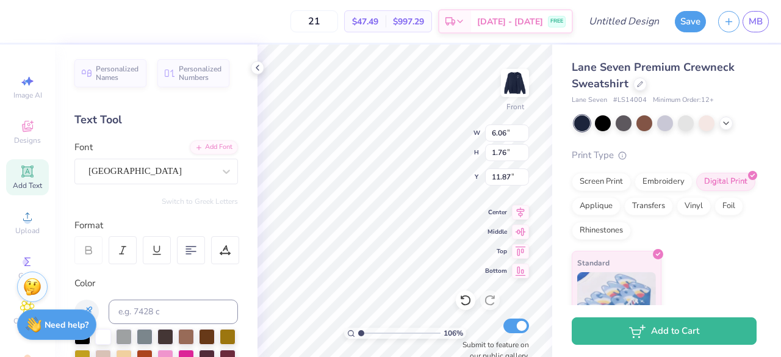
click at [215, 163] on div at bounding box center [226, 171] width 22 height 22
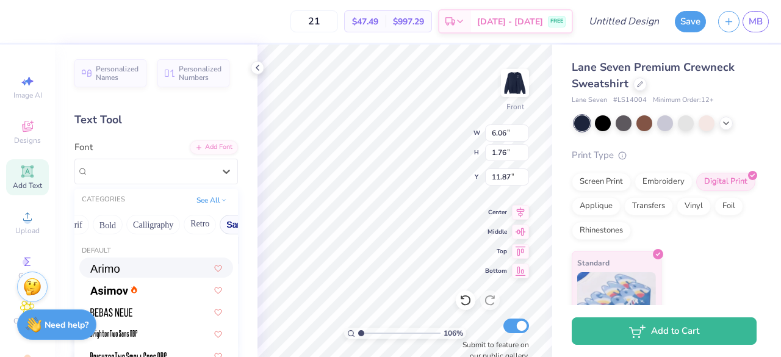
scroll to position [2, 0]
click at [146, 263] on div at bounding box center [156, 265] width 132 height 13
click at [215, 179] on div at bounding box center [226, 171] width 22 height 22
click at [193, 223] on button "Sans Serif" at bounding box center [206, 225] width 53 height 20
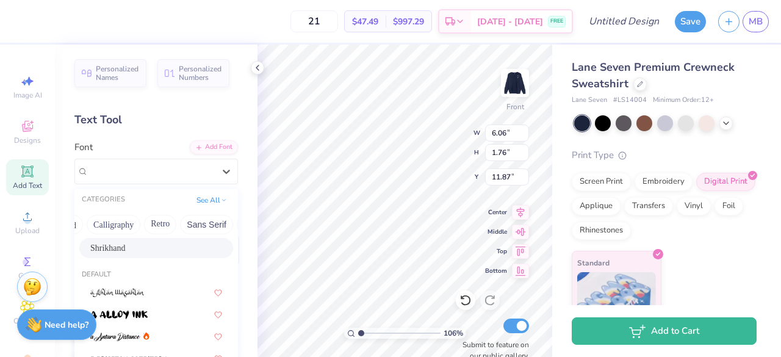
scroll to position [22, 0]
click at [192, 225] on button "Sans Serif" at bounding box center [206, 225] width 53 height 20
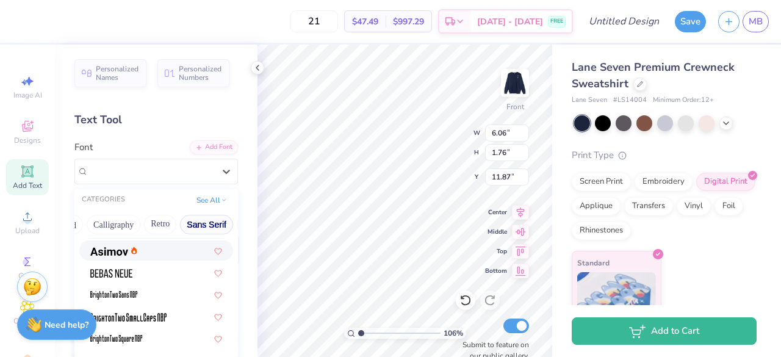
scroll to position [38, 0]
click at [136, 251] on icon at bounding box center [134, 250] width 6 height 7
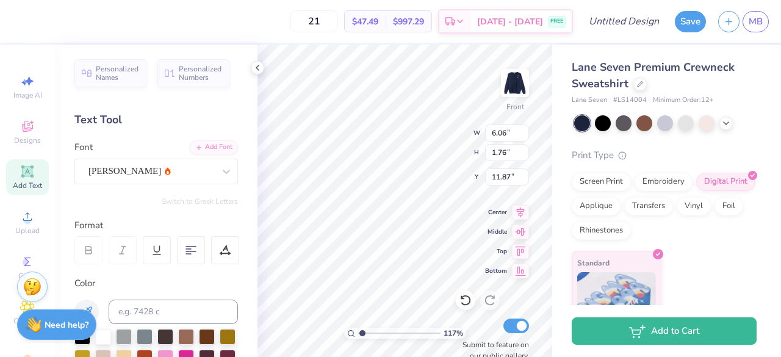
scroll to position [10, 2]
type input "1.17254233959056"
type input "8.57"
type input "1.12"
type input "12.58"
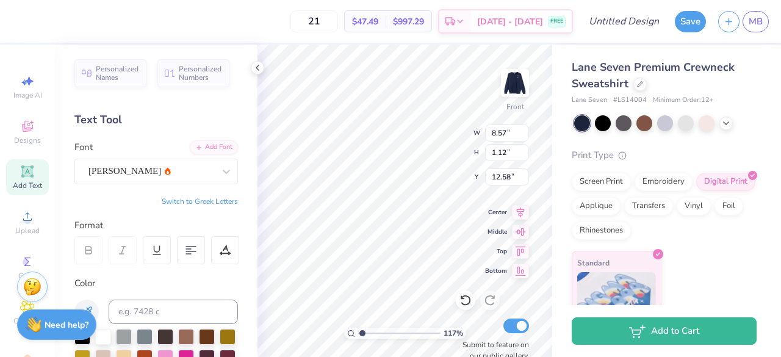
type input "1.17254233959056"
type input "6.92"
type input "0.90"
type input "12.80"
type input "1.17254233959056"
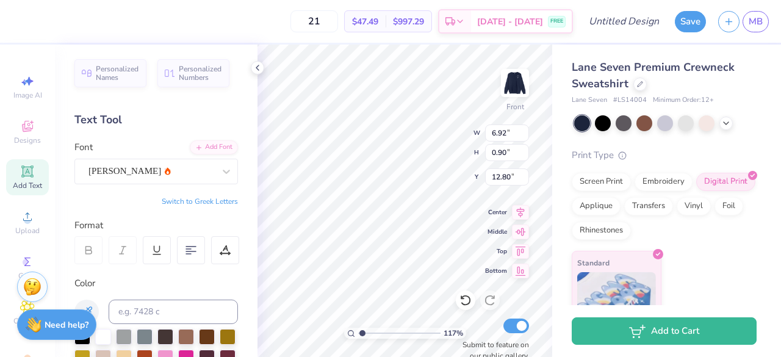
type input "10.75"
click at [194, 170] on div "Asimov" at bounding box center [151, 171] width 128 height 19
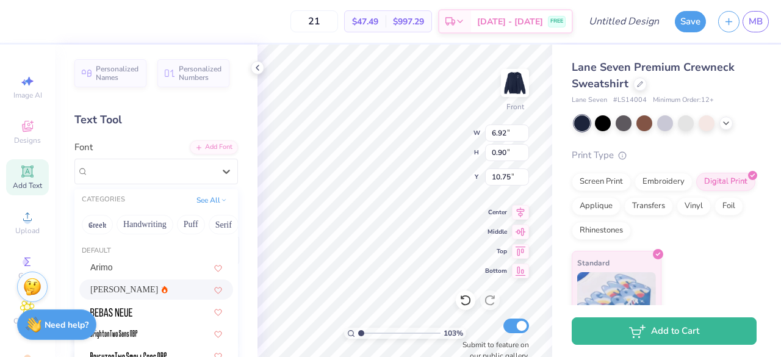
click at [214, 153] on div "Add Font Font option Asimov selected, 2 of 82. 82 results available. Use Up and…" at bounding box center [155, 162] width 163 height 44
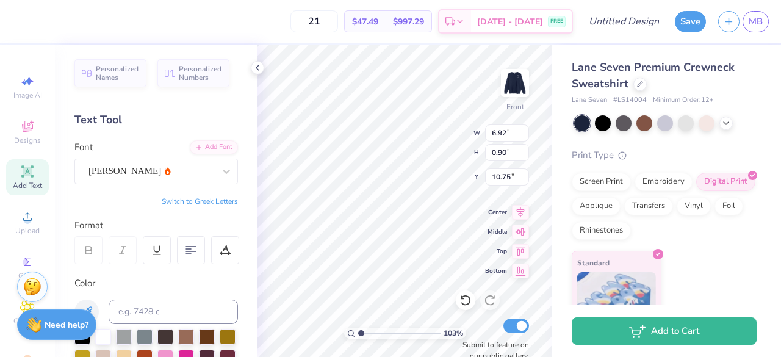
click at [212, 148] on div "Add Font" at bounding box center [214, 147] width 48 height 14
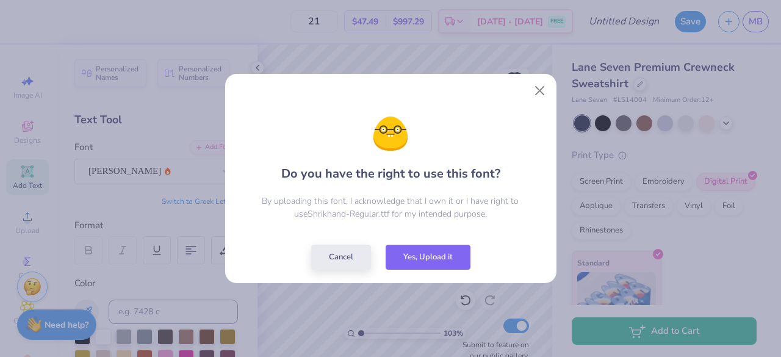
click at [411, 266] on button "Yes, Upload it" at bounding box center [428, 257] width 85 height 25
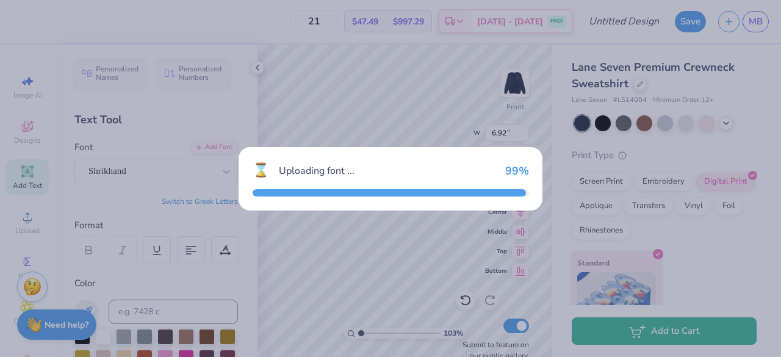
type input "1.0335246505205"
type input "8.95"
type input "0.89"
type input "10.76"
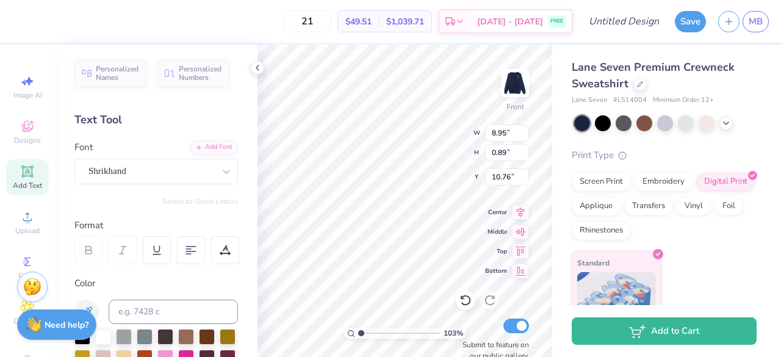
click at [456, 237] on div "Cancel Yes, Upload it" at bounding box center [390, 226] width 159 height 25
click at [448, 259] on div "Do you have the right to use this font? By uploading this font, I acknowledge t…" at bounding box center [390, 178] width 781 height 357
click at [393, 267] on div "Do you have the right to use this font? By uploading this font, I acknowledge t…" at bounding box center [390, 178] width 781 height 357
click at [547, 154] on div "Do you have the right to use this font? By uploading this font, I acknowledge t…" at bounding box center [390, 162] width 331 height 182
click at [450, 199] on div "Do you have the right to use this font? By uploading this font, I acknowledge t…" at bounding box center [391, 161] width 304 height 155
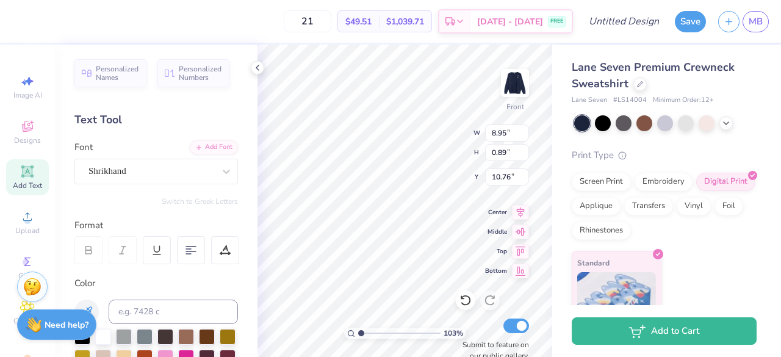
click at [447, 180] on p "By uploading this font, I acknowledge that I own it or I have right to use for …" at bounding box center [390, 177] width 258 height 26
click at [447, 202] on div "Do you have the right to use this font? By uploading this font, I acknowledge t…" at bounding box center [391, 161] width 304 height 155
click at [434, 249] on div "Do you have the right to use this font? By uploading this font, I acknowledge t…" at bounding box center [390, 162] width 331 height 182
click at [146, 214] on div "Do you have the right to use this font? By uploading this font, I acknowledge t…" at bounding box center [390, 178] width 781 height 357
click at [46, 332] on div "Do you have the right to use this font? By uploading this font, I acknowledge t…" at bounding box center [390, 178] width 781 height 357
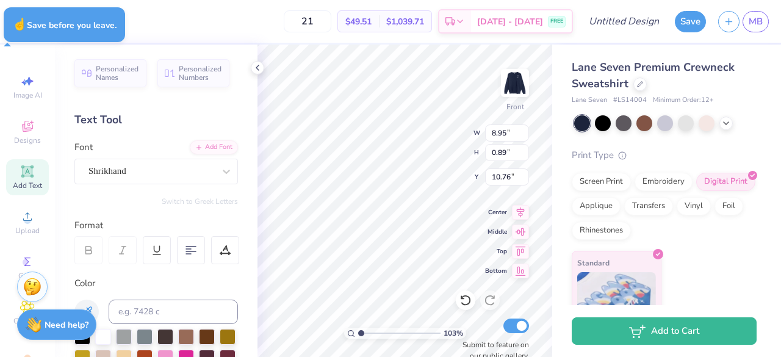
type input "1.0335246505205"
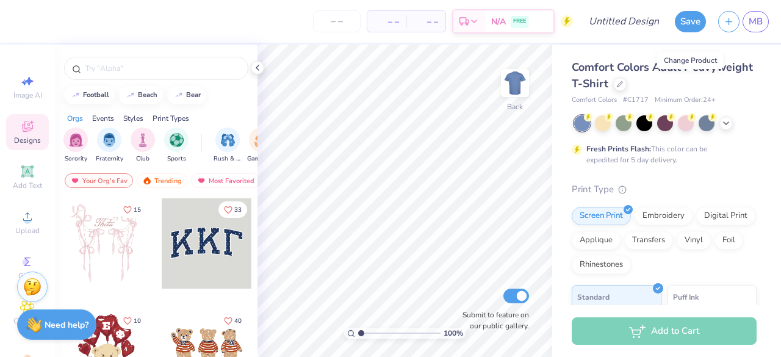
click at [623, 82] on icon at bounding box center [620, 84] width 6 height 6
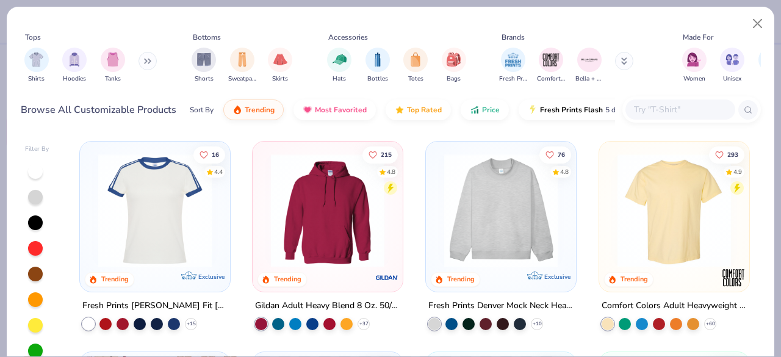
click at [666, 104] on input "text" at bounding box center [680, 109] width 94 height 14
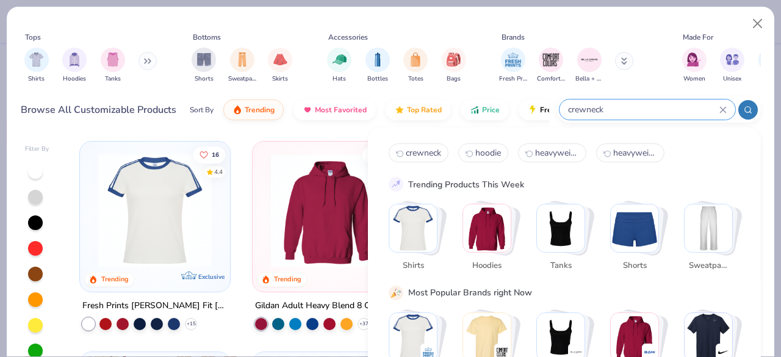
type input "crewneck"
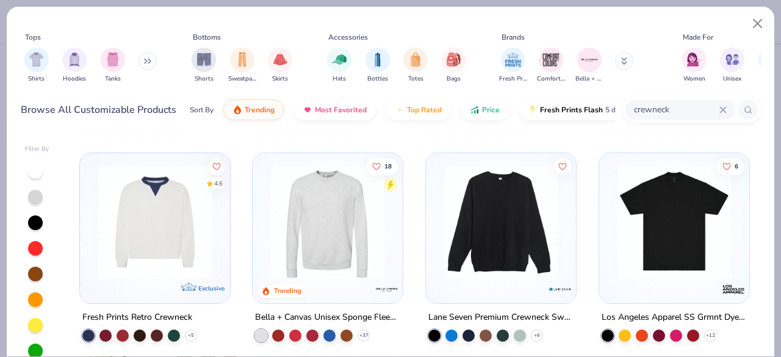
scroll to position [199, 0]
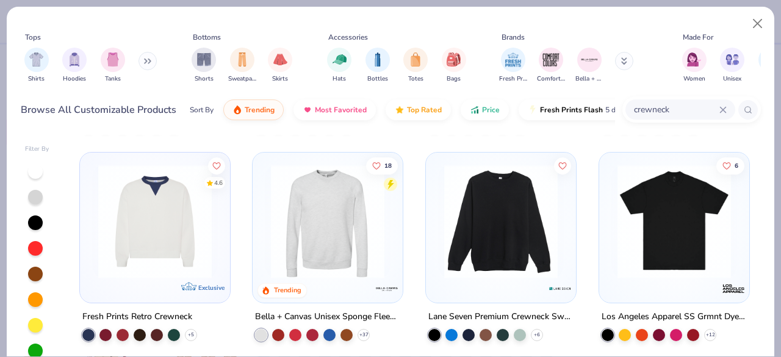
click at [503, 243] on img at bounding box center [501, 221] width 126 height 113
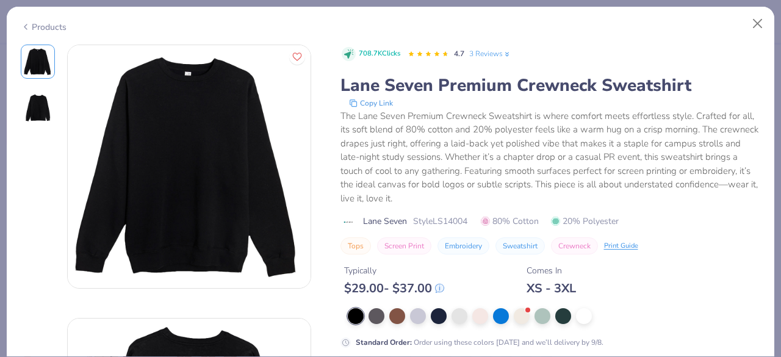
click at [439, 309] on div at bounding box center [439, 316] width 16 height 16
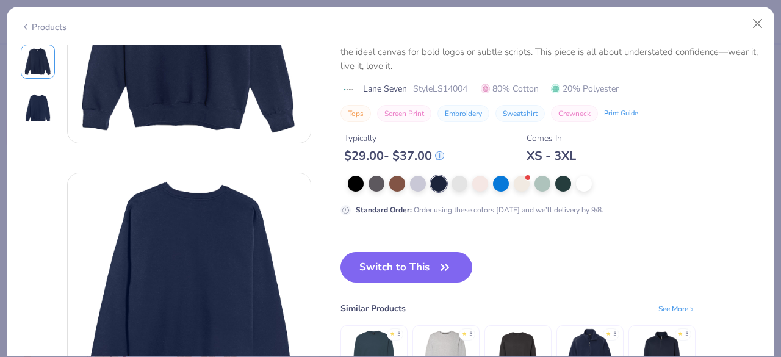
scroll to position [146, 0]
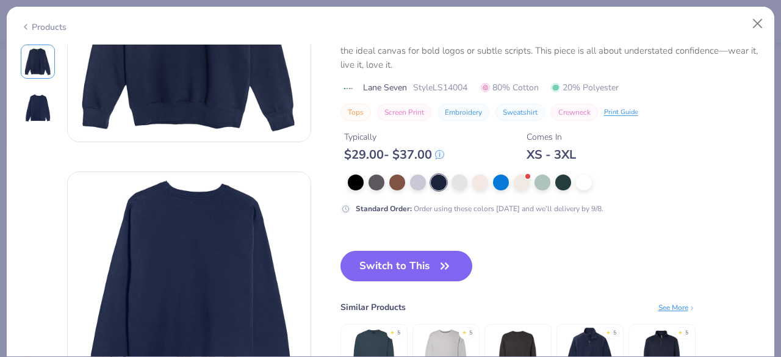
click at [433, 271] on button "Switch to This" at bounding box center [406, 266] width 132 height 31
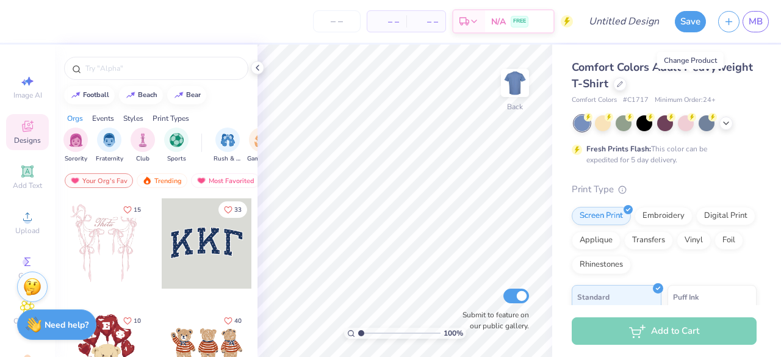
click at [626, 82] on div at bounding box center [619, 83] width 13 height 13
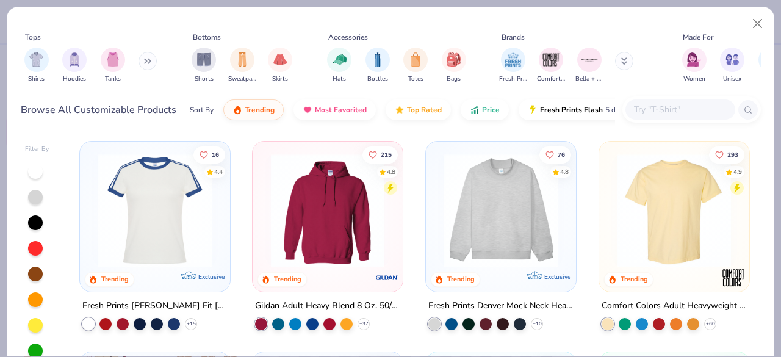
click at [676, 102] on div at bounding box center [680, 109] width 110 height 20
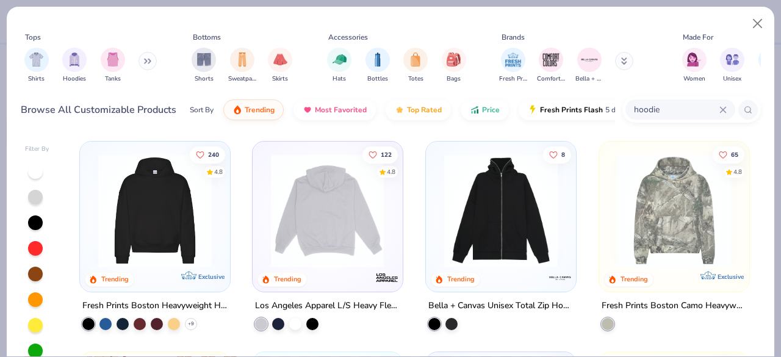
click at [361, 228] on img at bounding box center [328, 210] width 126 height 113
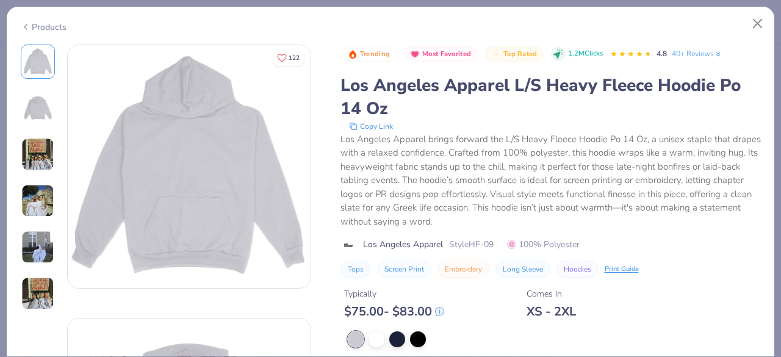
scroll to position [41, 0]
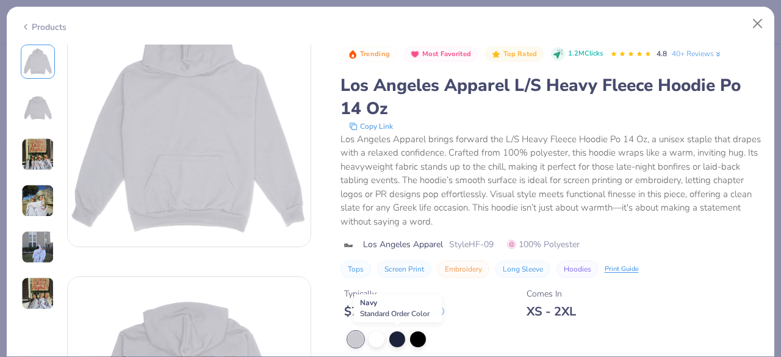
click at [394, 340] on div at bounding box center [397, 339] width 16 height 16
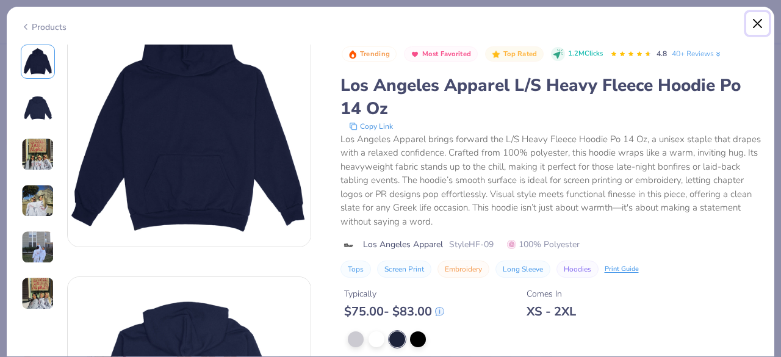
click at [753, 18] on button "Close" at bounding box center [757, 23] width 23 height 23
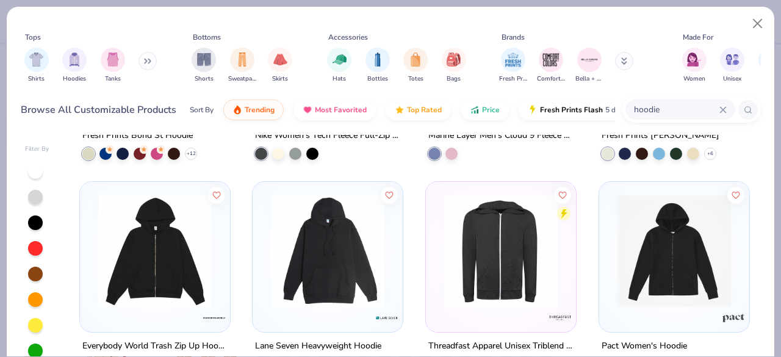
scroll to position [417, 0]
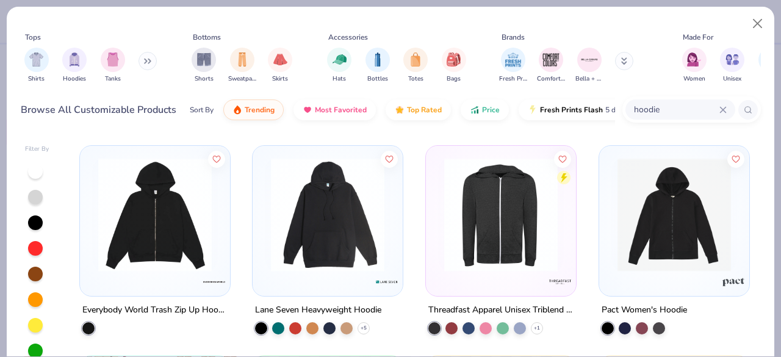
click at [381, 243] on img at bounding box center [328, 213] width 126 height 113
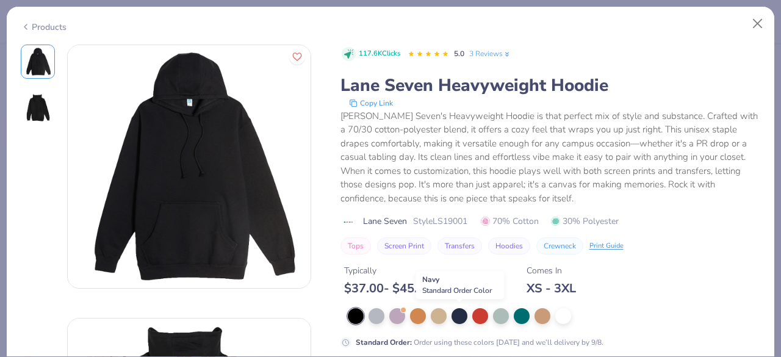
click at [453, 310] on div at bounding box center [459, 316] width 16 height 16
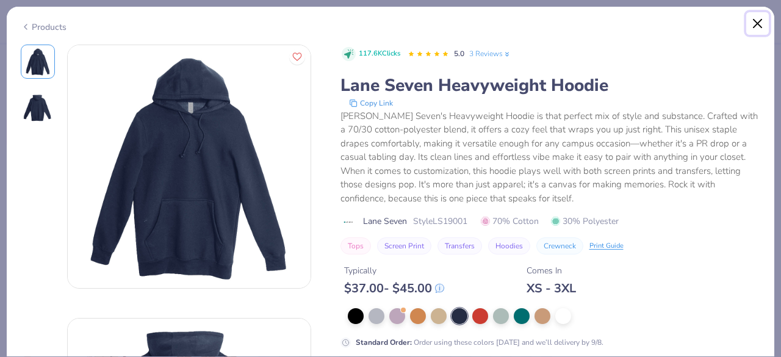
click at [760, 23] on button "Close" at bounding box center [757, 23] width 23 height 23
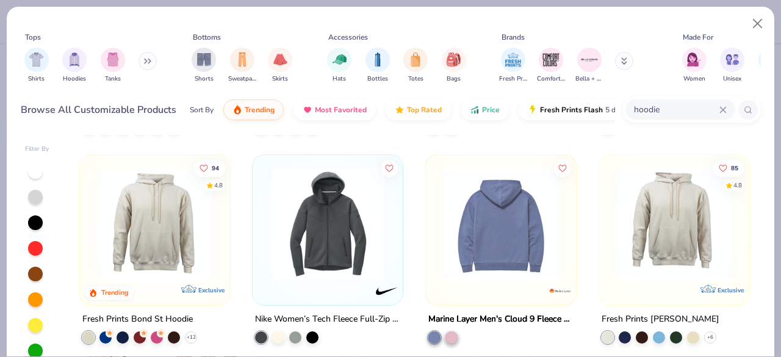
scroll to position [196, 0]
click at [187, 244] on img at bounding box center [155, 224] width 126 height 113
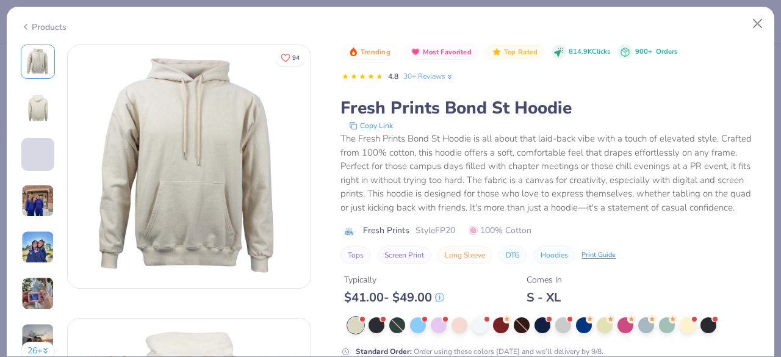
click at [38, 257] on img at bounding box center [37, 247] width 33 height 33
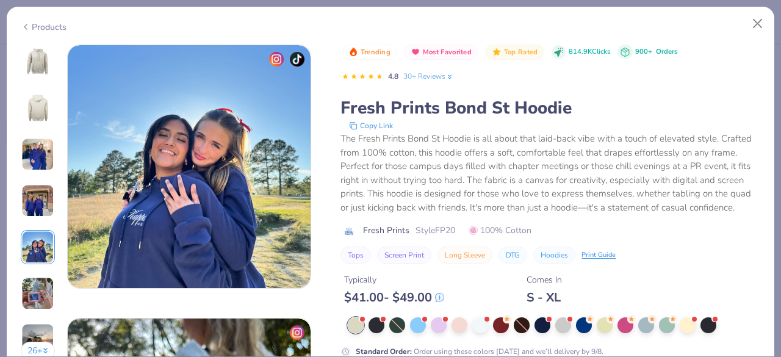
click at [33, 185] on img at bounding box center [37, 200] width 33 height 33
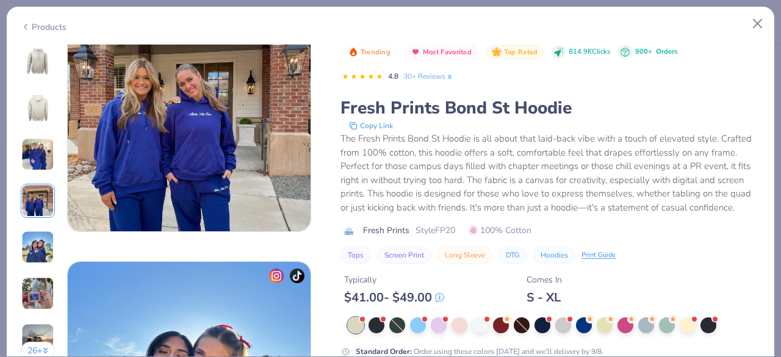
scroll to position [877, 0]
click at [541, 324] on div at bounding box center [542, 325] width 16 height 16
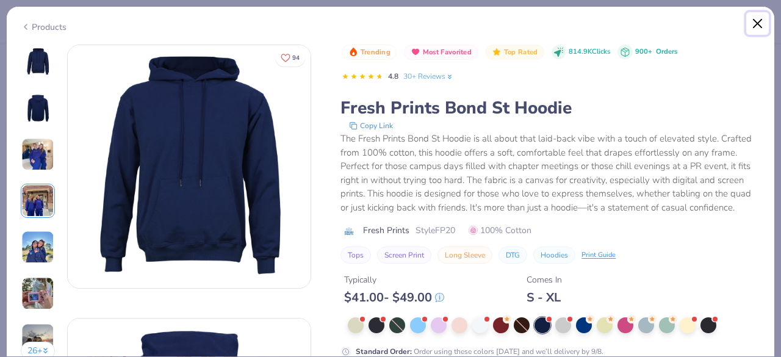
click at [761, 22] on button "Close" at bounding box center [757, 23] width 23 height 23
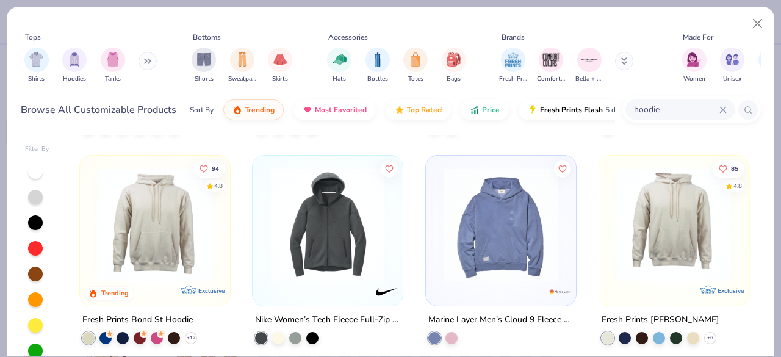
scroll to position [220, 0]
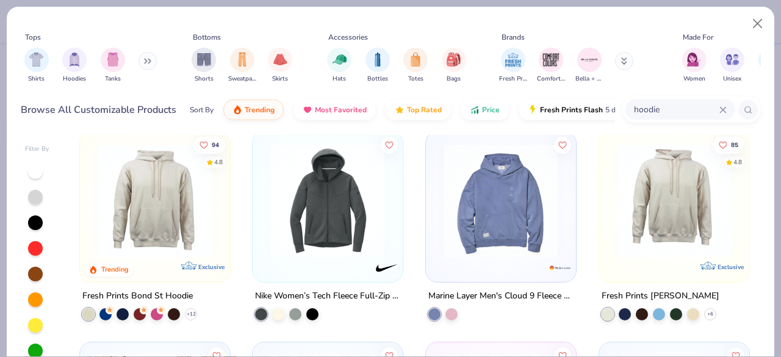
click at [645, 209] on img at bounding box center [674, 200] width 126 height 113
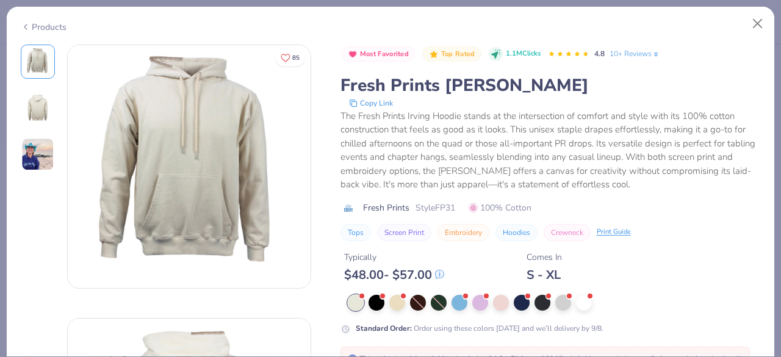
click at [22, 163] on img at bounding box center [37, 154] width 33 height 33
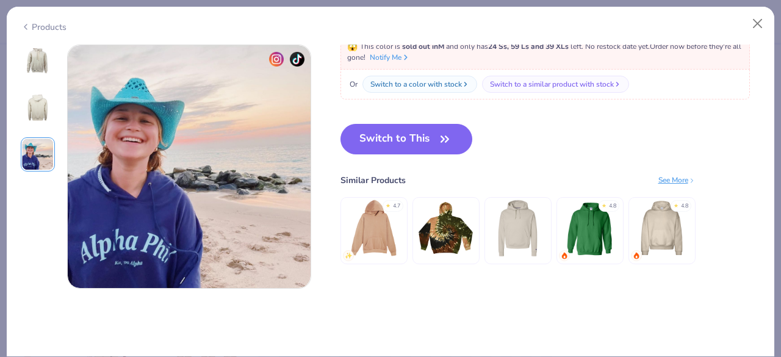
click at [37, 65] on img at bounding box center [37, 61] width 29 height 29
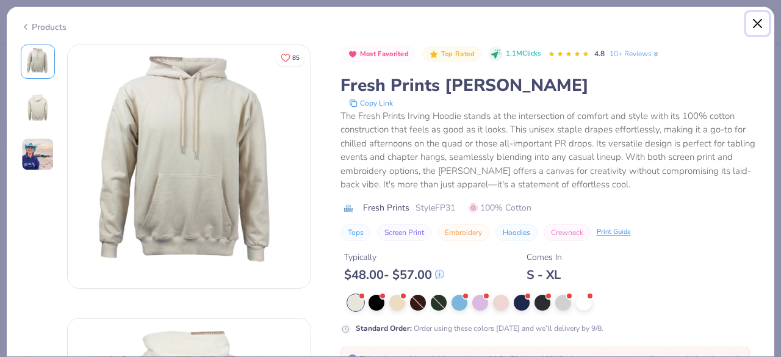
click at [753, 23] on button "Close" at bounding box center [757, 23] width 23 height 23
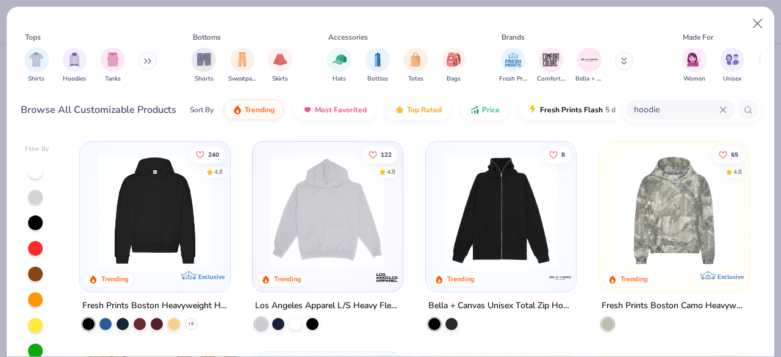
click at [671, 105] on input "hoodie" at bounding box center [676, 109] width 87 height 14
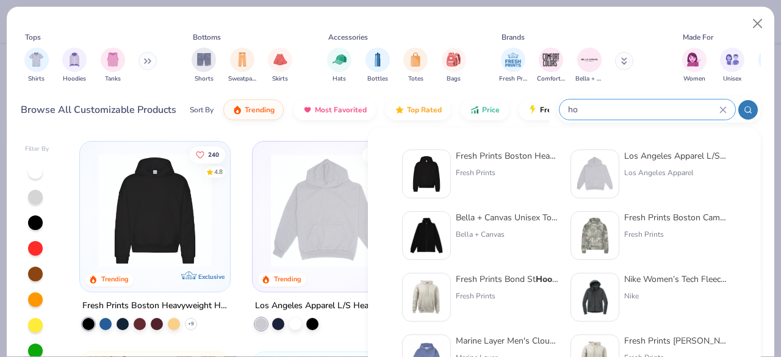
type input "h"
type input "crewneck"
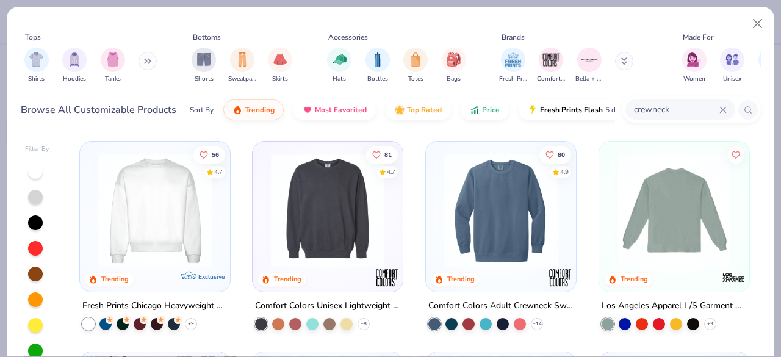
scroll to position [255, 0]
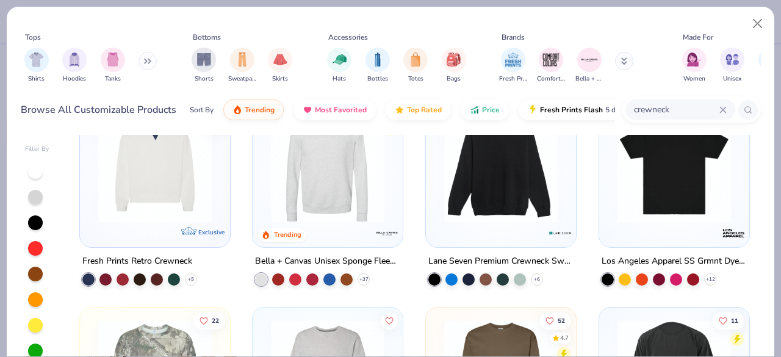
click at [520, 206] on img at bounding box center [501, 165] width 126 height 113
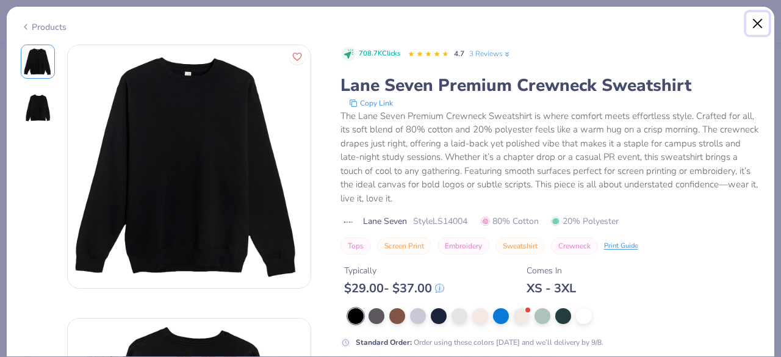
click at [759, 20] on button "Close" at bounding box center [757, 23] width 23 height 23
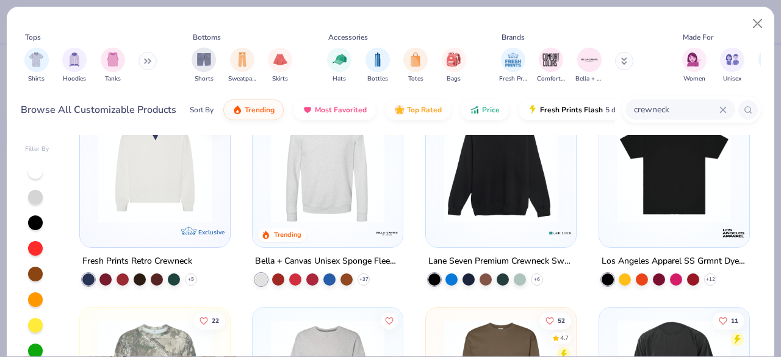
scroll to position [413, 0]
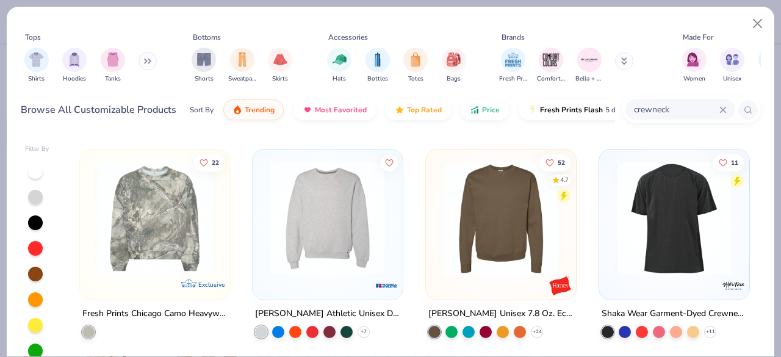
click at [512, 215] on img at bounding box center [501, 217] width 126 height 113
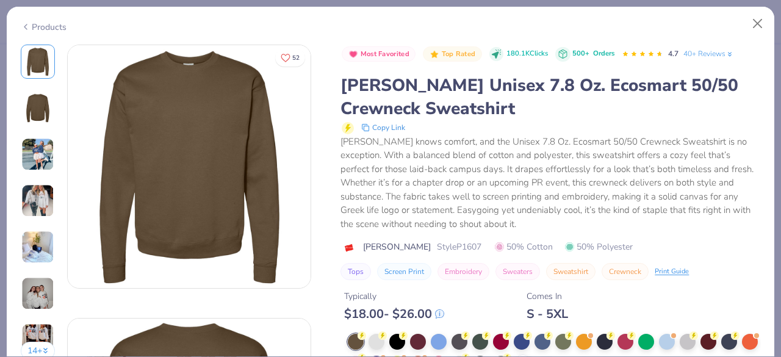
click at [32, 198] on img at bounding box center [37, 200] width 33 height 33
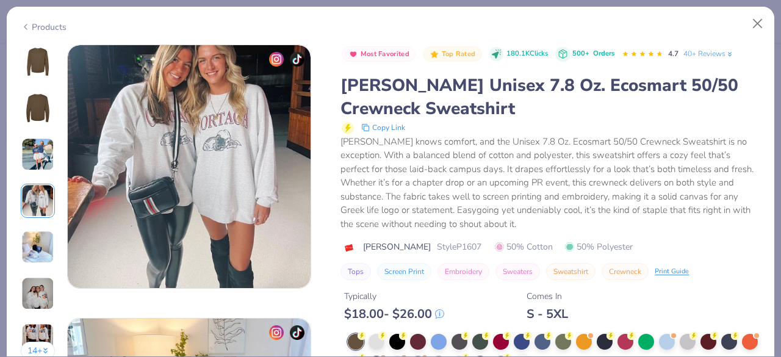
click at [39, 152] on img at bounding box center [37, 154] width 33 height 33
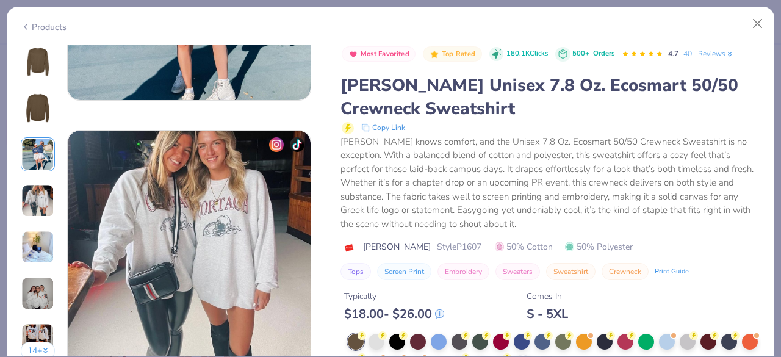
click at [41, 196] on img at bounding box center [37, 200] width 33 height 33
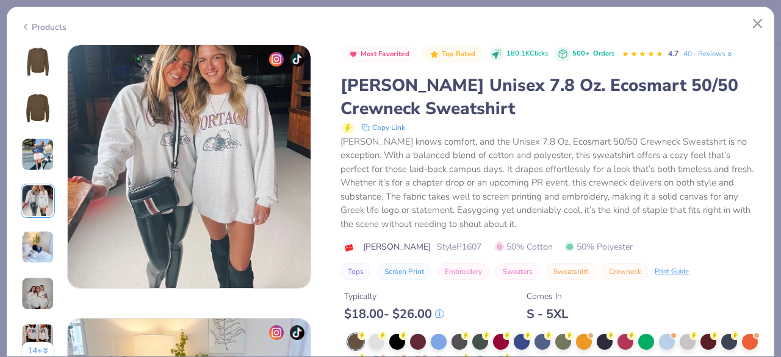
click at [37, 240] on img at bounding box center [37, 247] width 33 height 33
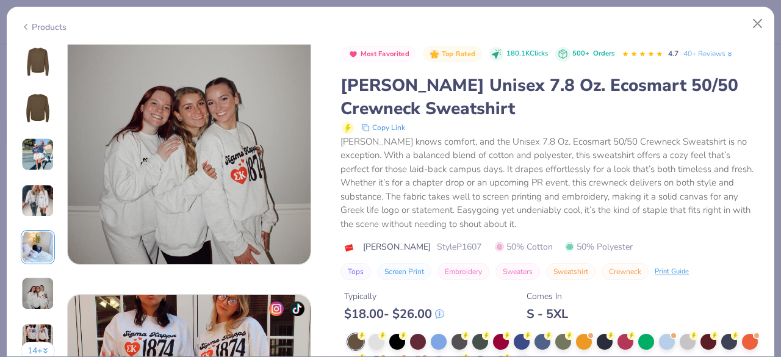
scroll to position [1379, 0]
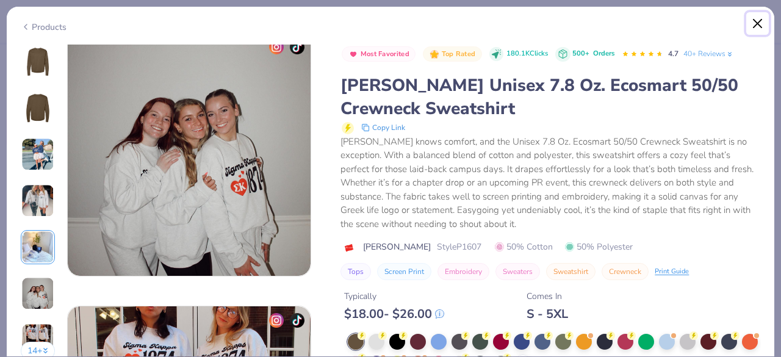
click at [757, 29] on button "Close" at bounding box center [757, 23] width 23 height 23
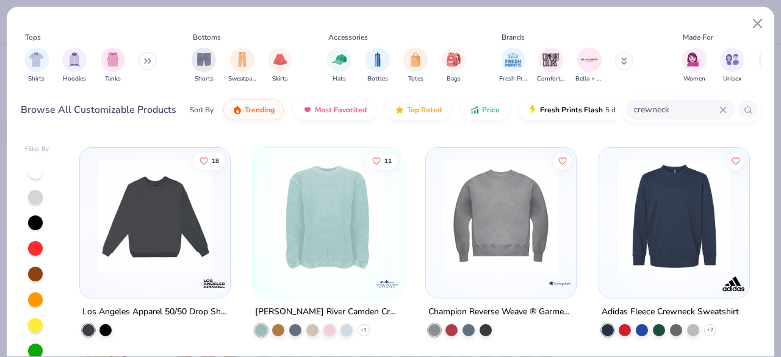
scroll to position [626, 0]
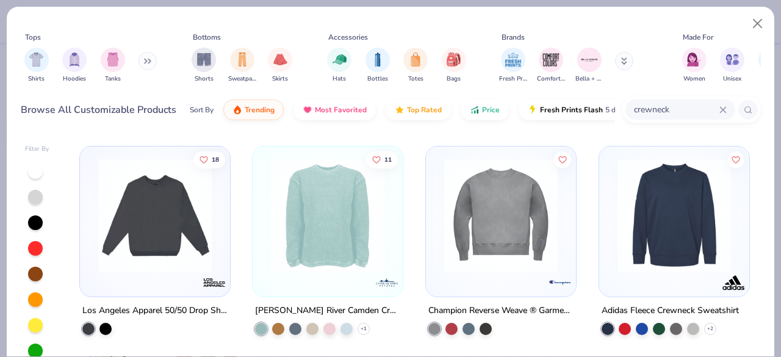
click at [105, 325] on div at bounding box center [105, 329] width 12 height 12
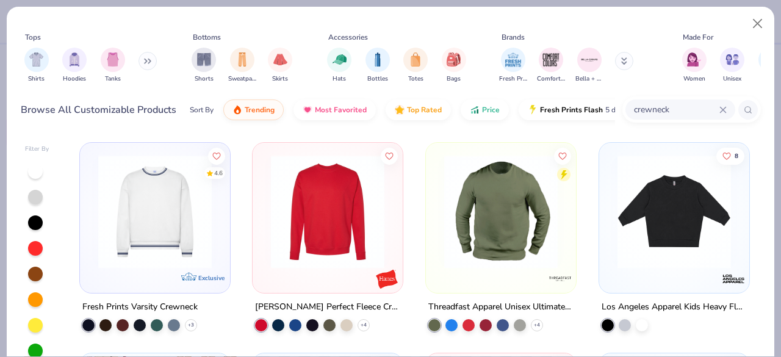
scroll to position [849, 0]
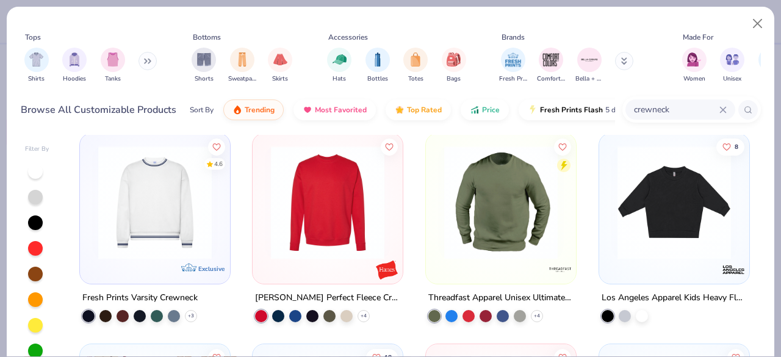
click at [151, 234] on img at bounding box center [155, 202] width 126 height 113
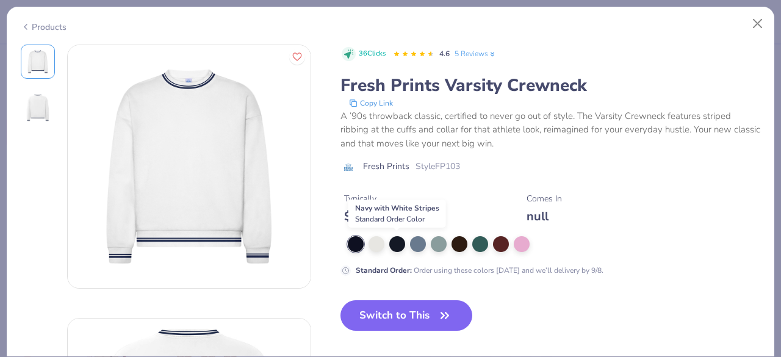
click at [392, 243] on div at bounding box center [397, 244] width 16 height 16
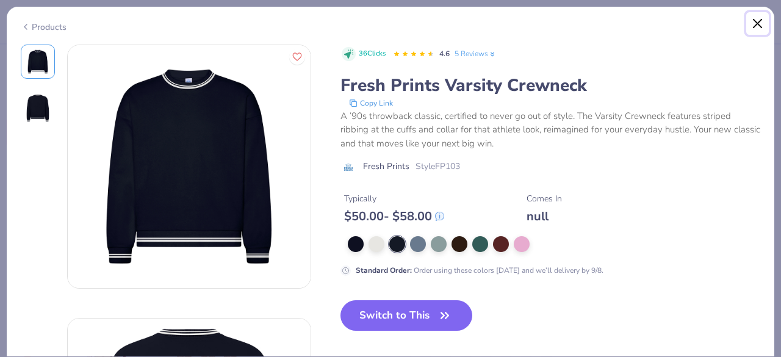
click at [753, 20] on button "Close" at bounding box center [757, 23] width 23 height 23
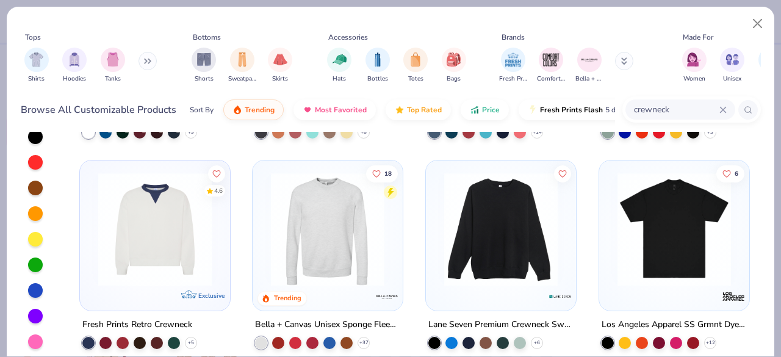
scroll to position [104, 0]
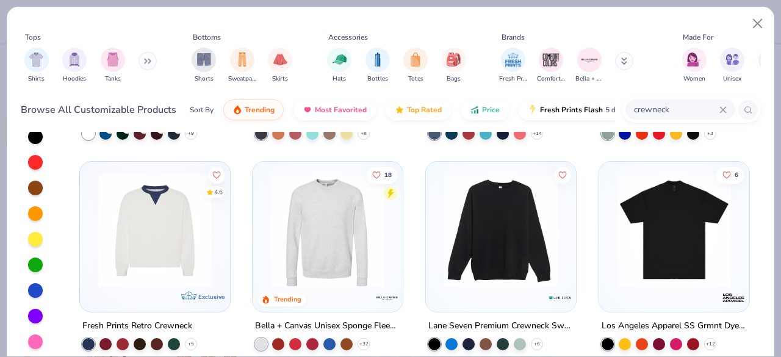
click at [332, 247] on img at bounding box center [328, 230] width 126 height 113
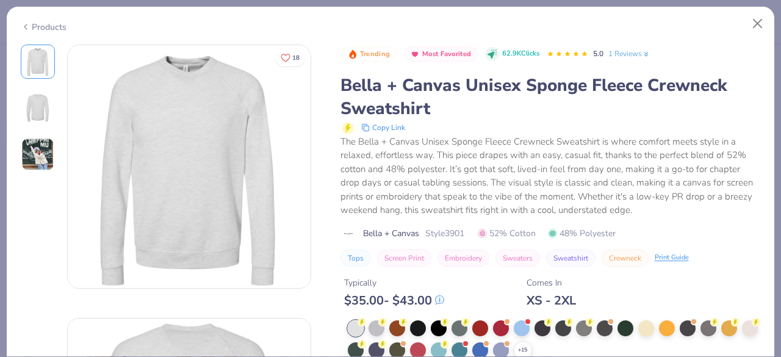
click at [33, 157] on img at bounding box center [37, 154] width 33 height 33
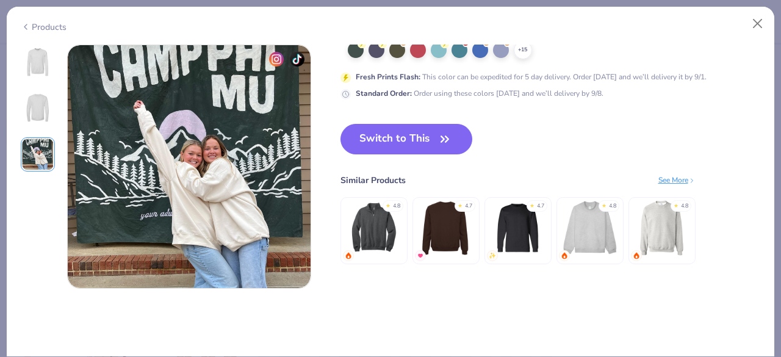
click at [46, 62] on img at bounding box center [37, 61] width 29 height 29
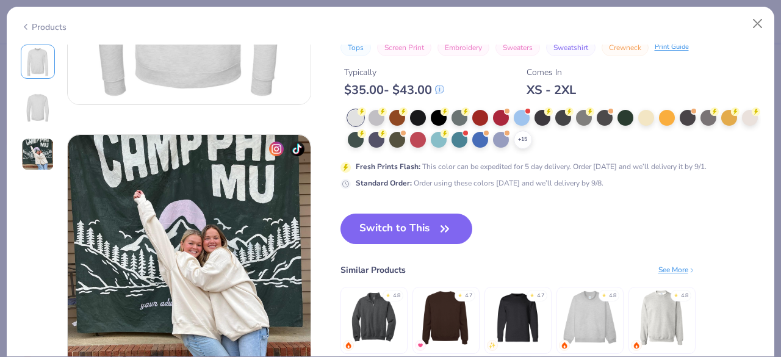
scroll to position [458, 0]
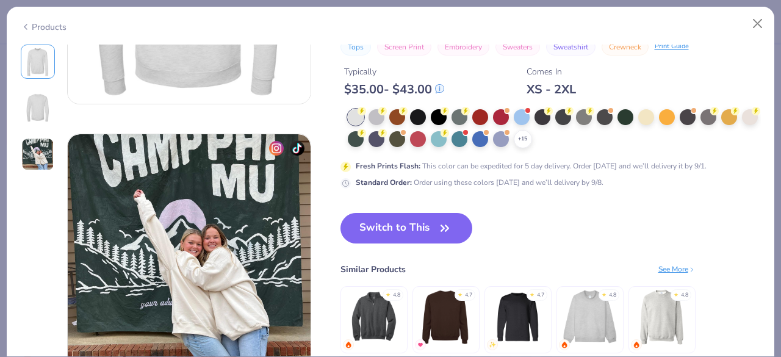
click at [0, 0] on polyline at bounding box center [0, 0] width 0 height 0
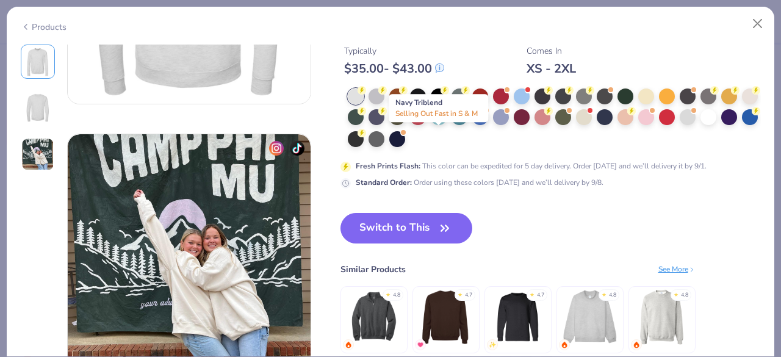
click at [405, 141] on div at bounding box center [397, 139] width 16 height 16
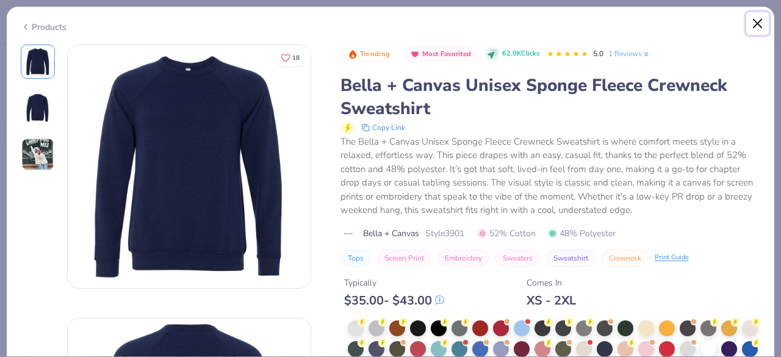
click at [753, 27] on button "Close" at bounding box center [757, 23] width 23 height 23
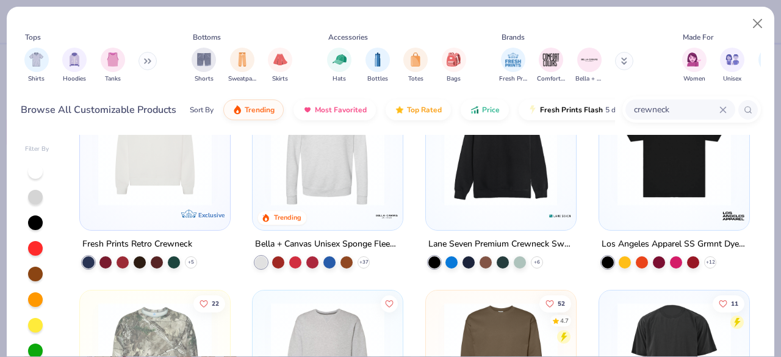
scroll to position [184, 0]
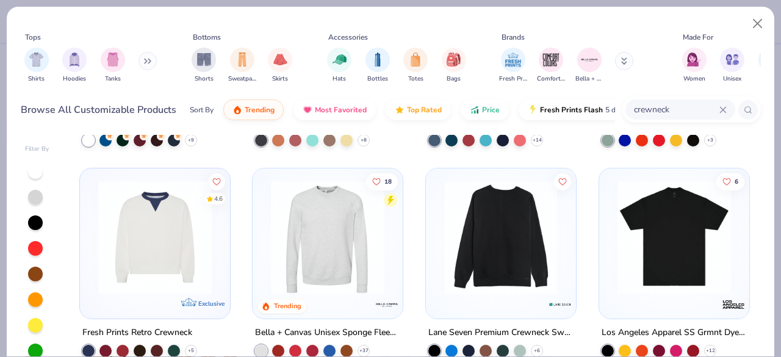
click at [499, 219] on img at bounding box center [501, 237] width 126 height 113
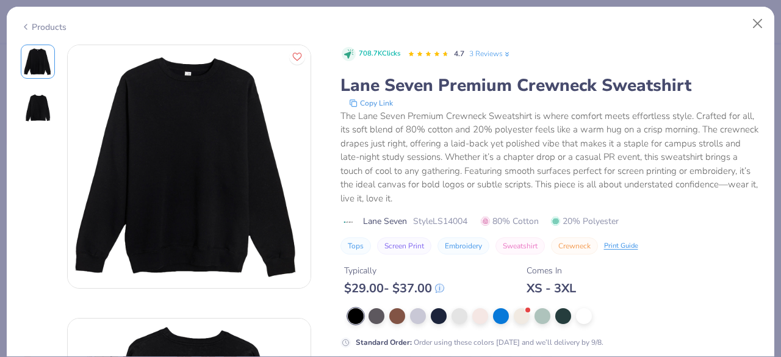
scroll to position [49, 0]
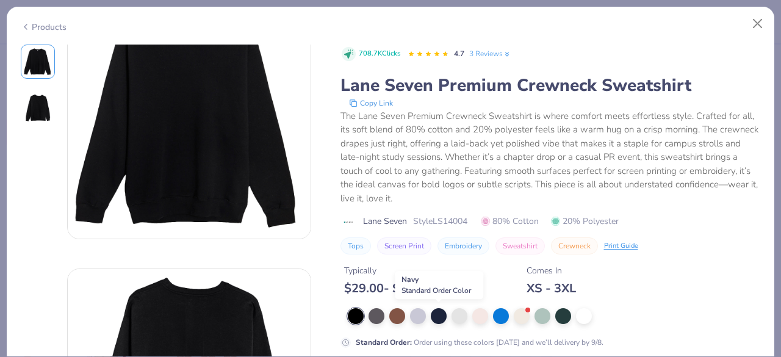
click at [437, 317] on div at bounding box center [439, 316] width 16 height 16
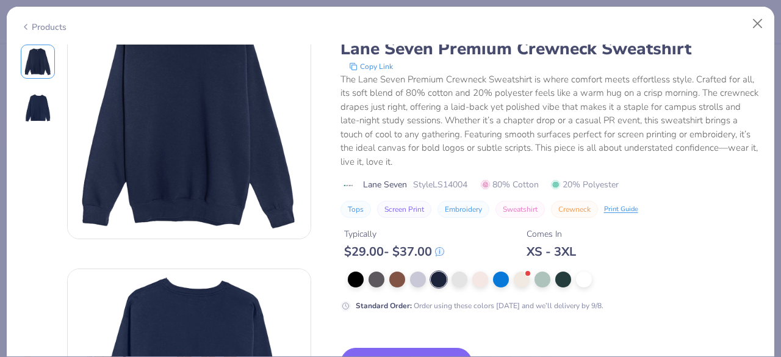
scroll to position [215, 0]
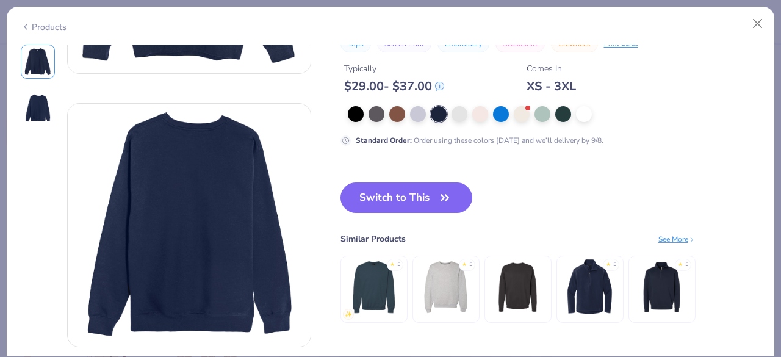
click at [440, 197] on icon "button" at bounding box center [444, 197] width 17 height 17
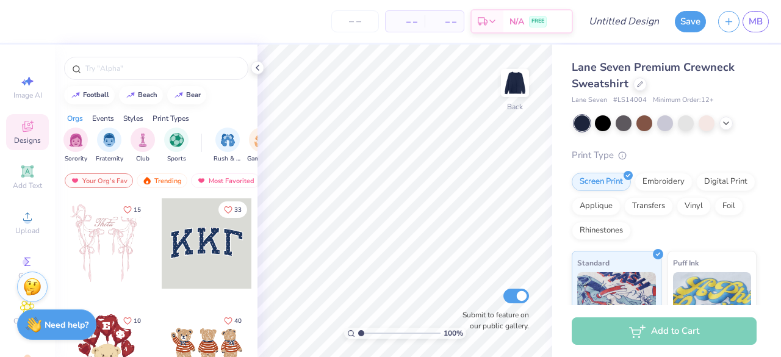
click at [696, 191] on div "Digital Print" at bounding box center [725, 182] width 59 height 18
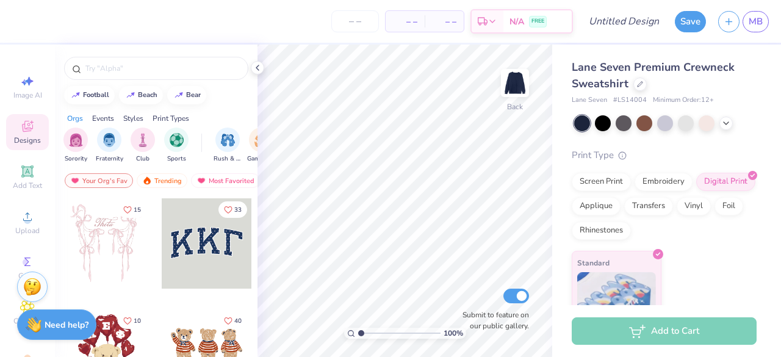
click at [20, 179] on div "Add Text" at bounding box center [27, 177] width 43 height 36
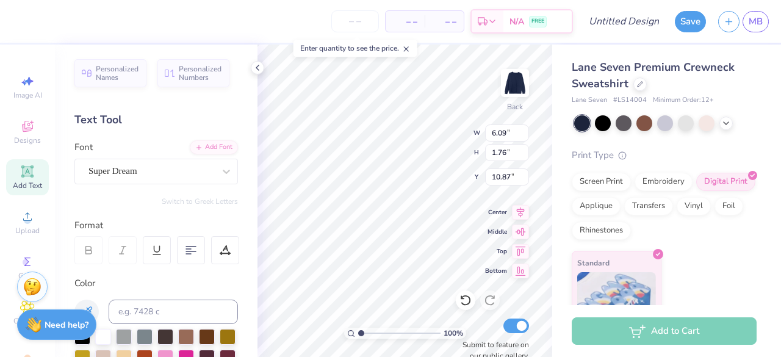
click at [373, 26] on input "number" at bounding box center [355, 21] width 48 height 22
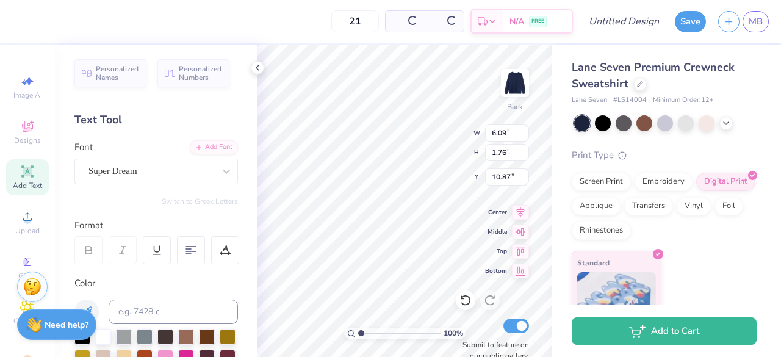
type input "21"
click at [170, 173] on div "Super Dream" at bounding box center [151, 171] width 128 height 19
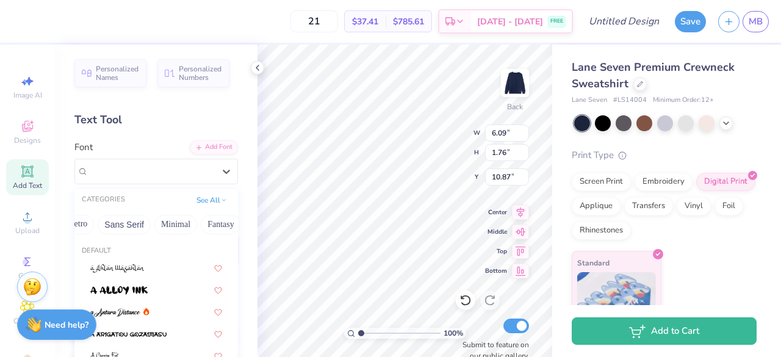
scroll to position [0, 274]
click at [215, 143] on div "Add Font" at bounding box center [214, 147] width 48 height 14
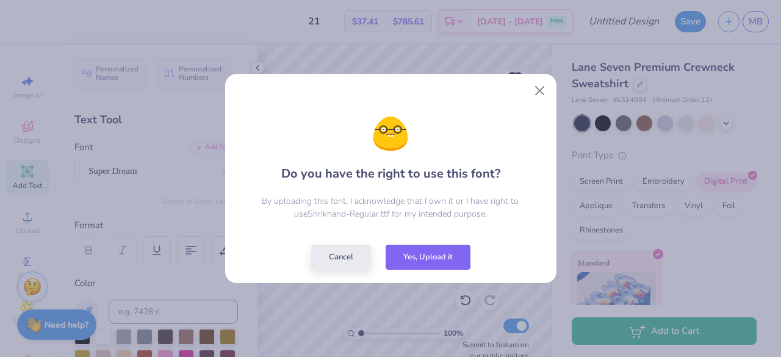
click at [411, 247] on button "Yes, Upload it" at bounding box center [428, 257] width 85 height 25
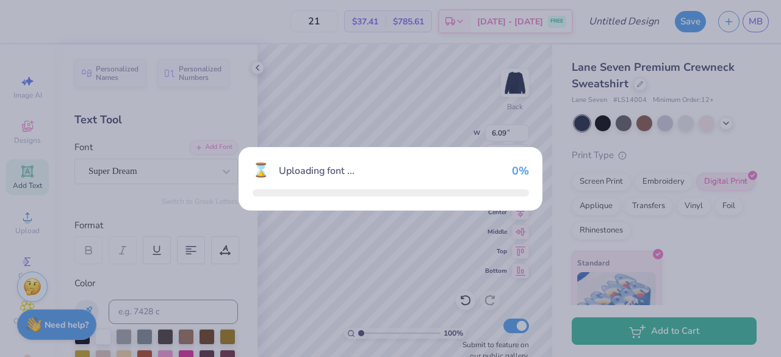
type input "7.57"
type input "1.68"
type input "10.91"
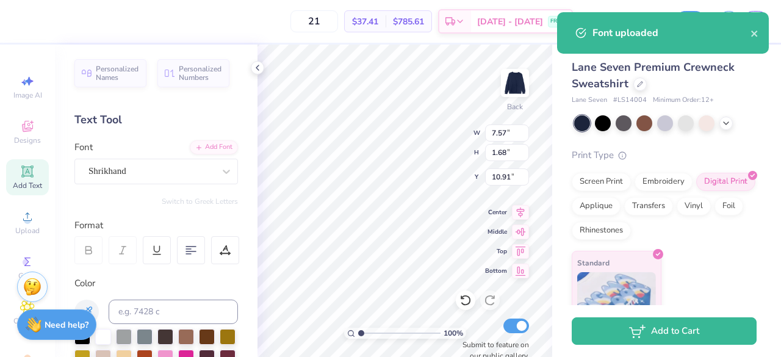
scroll to position [10, 2]
type textarea "T"
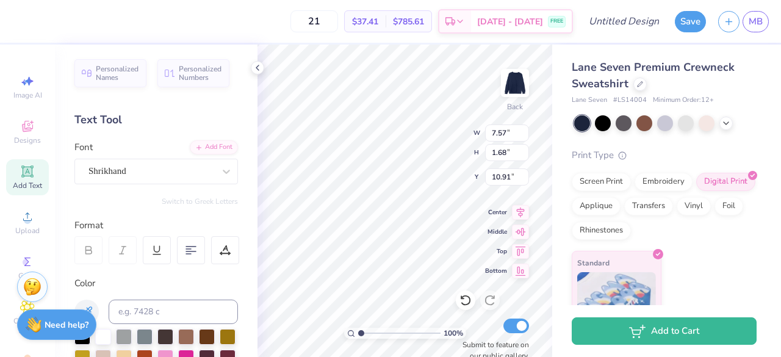
type textarea "S"
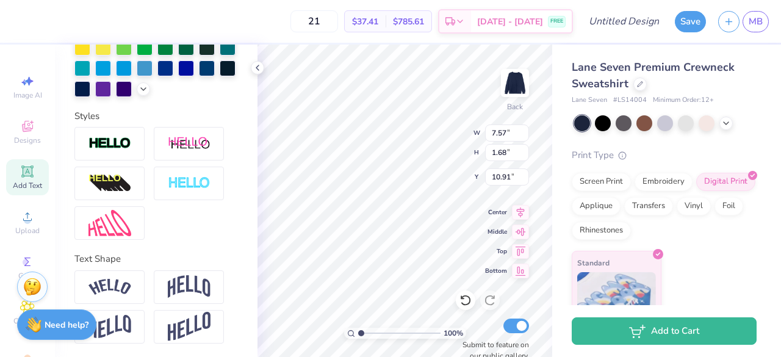
scroll to position [372, 0]
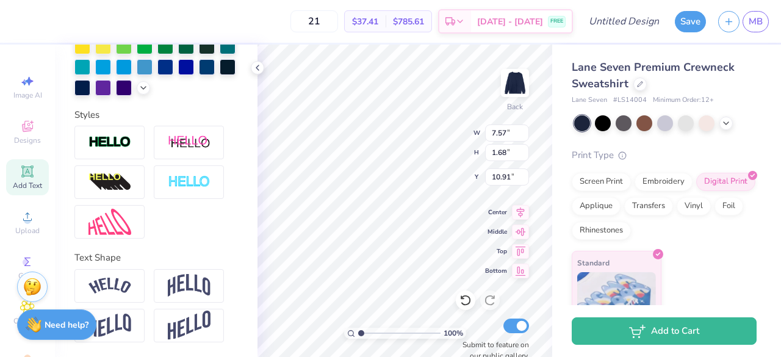
type textarea "DPLS"
click at [129, 143] on img at bounding box center [109, 142] width 43 height 14
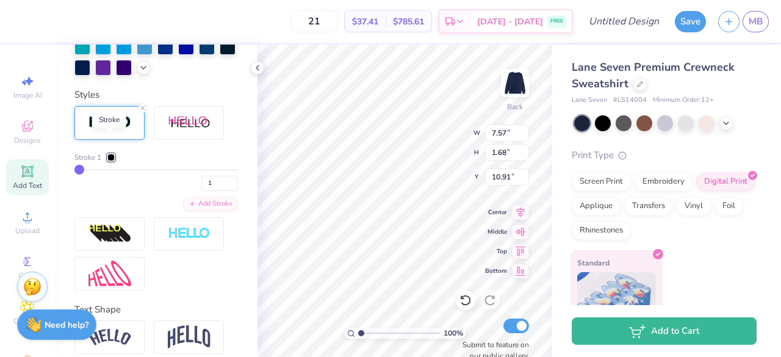
click at [129, 129] on img at bounding box center [109, 122] width 43 height 14
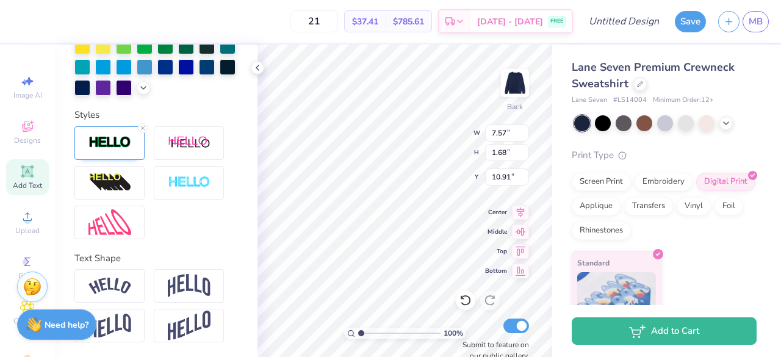
click at [183, 184] on img at bounding box center [189, 183] width 43 height 14
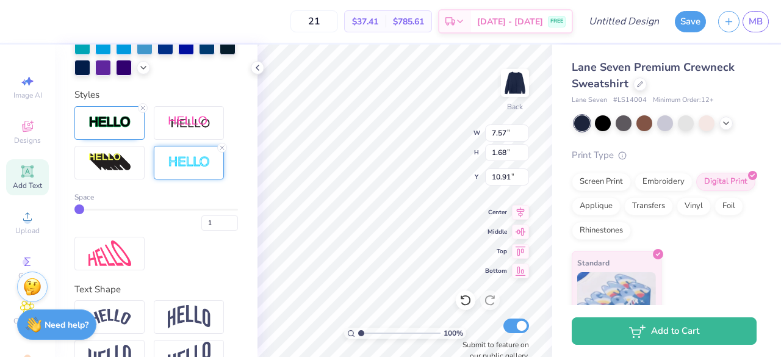
type input "2"
type input "3"
type input "4"
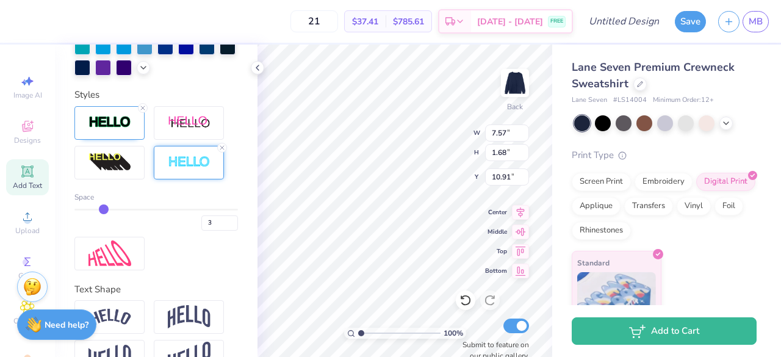
type input "4"
type input "5"
type input "6"
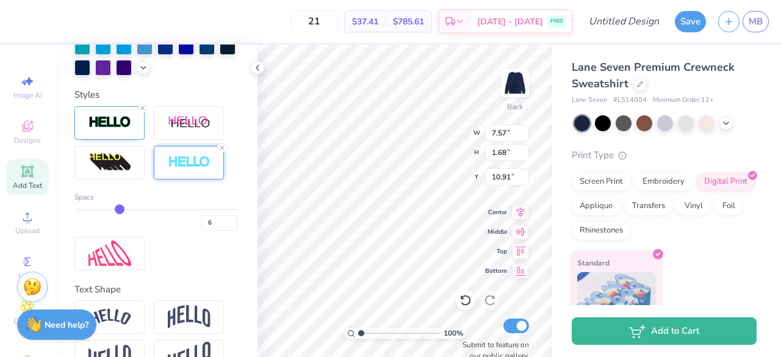
type input "7"
type input "8"
type input "9"
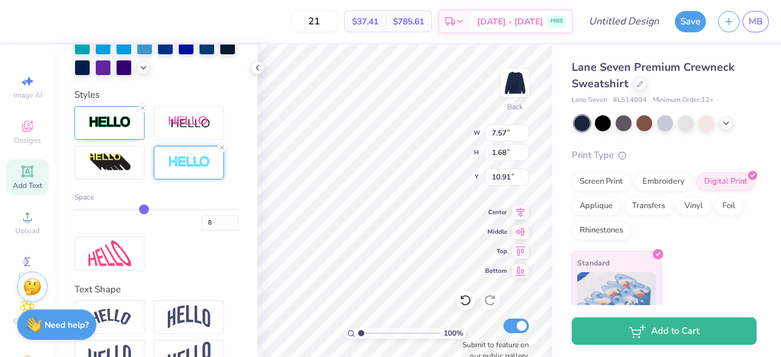
type input "9"
type input "10"
type input "11"
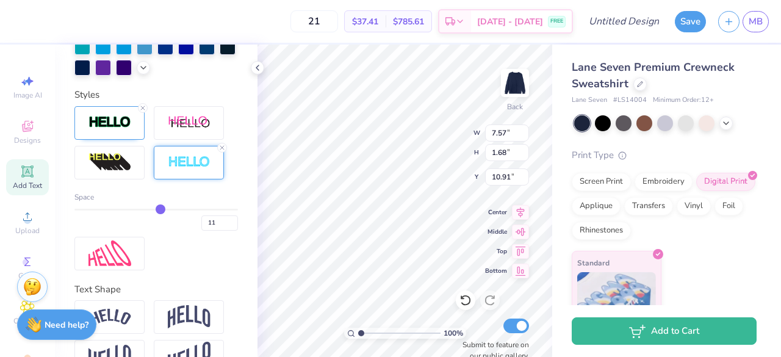
drag, startPoint x: 79, startPoint y: 232, endPoint x: 156, endPoint y: 239, distance: 77.7
click at [156, 210] on input "range" at bounding box center [155, 210] width 163 height 2
type input "10"
type input "9"
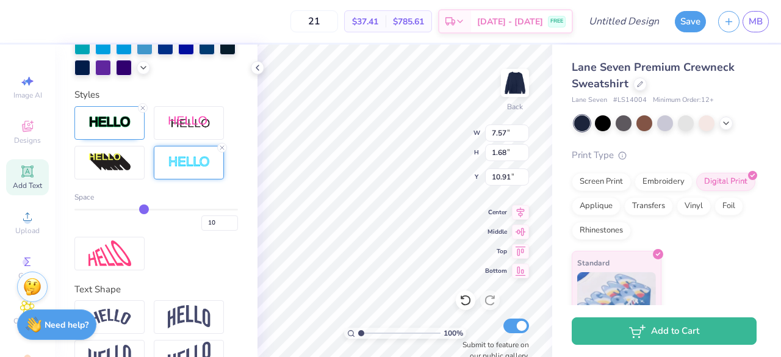
type input "9"
type input "8"
type input "7"
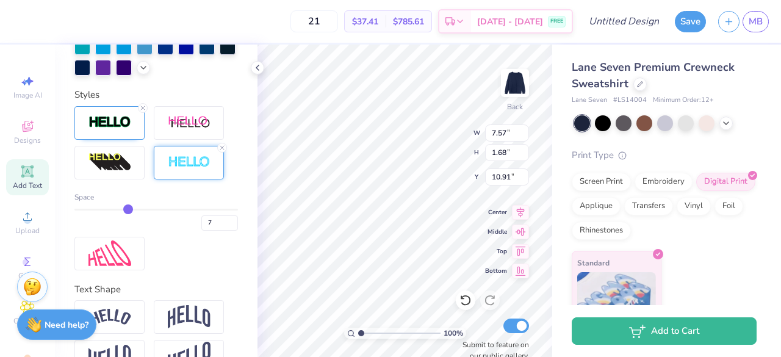
drag, startPoint x: 156, startPoint y: 232, endPoint x: 126, endPoint y: 229, distance: 30.6
click at [126, 210] on input "range" at bounding box center [155, 210] width 163 height 2
type input "6"
type input "5"
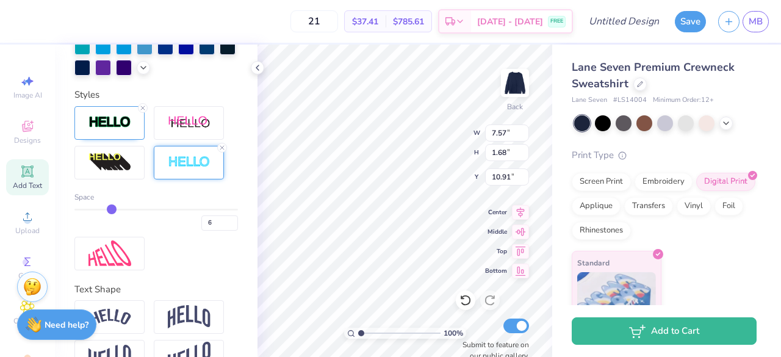
type input "5"
type input "4"
drag, startPoint x: 126, startPoint y: 229, endPoint x: 99, endPoint y: 228, distance: 26.8
type input "4"
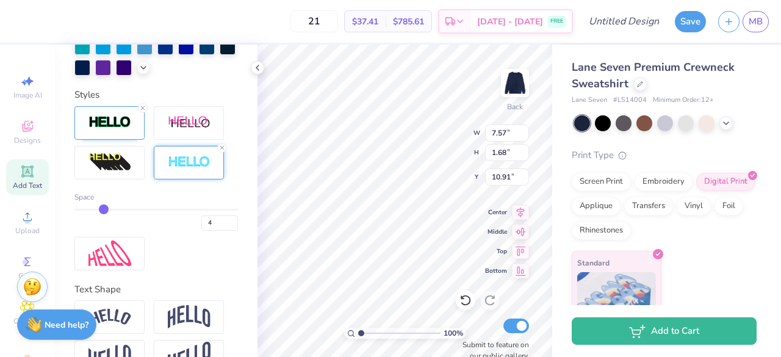
click at [99, 210] on input "range" at bounding box center [155, 210] width 163 height 2
type input "4.38"
type input "1.10"
type input "3.00"
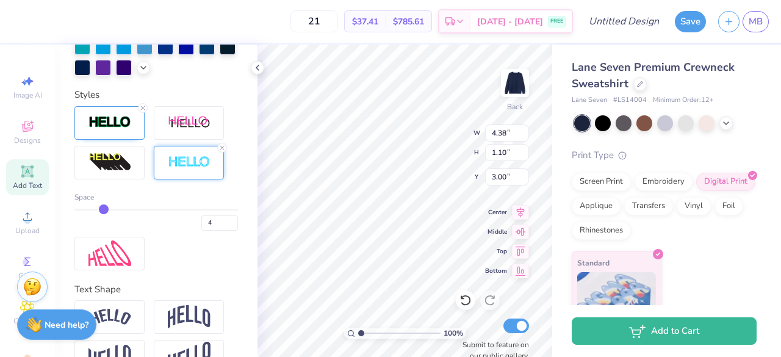
type input "8.08"
type input "8.38"
type input "2.11"
type input "6.13"
click at [29, 176] on icon at bounding box center [27, 171] width 15 height 15
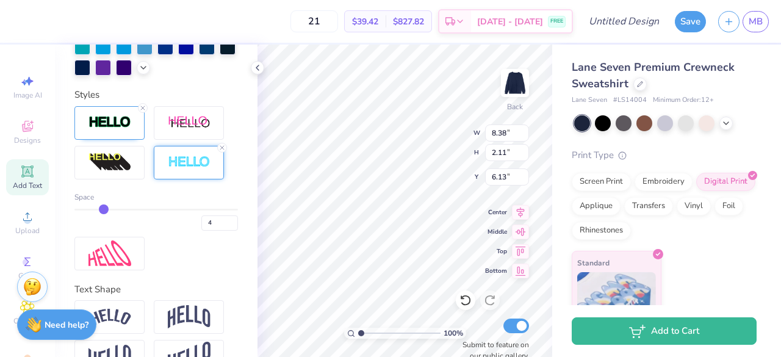
type input "6.09"
type input "1.76"
type input "10.87"
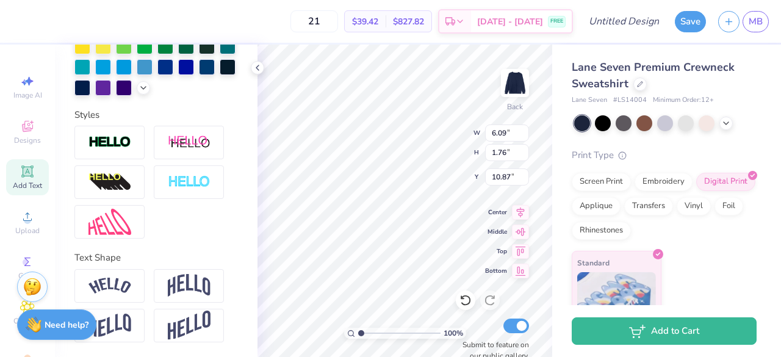
scroll to position [0, 0]
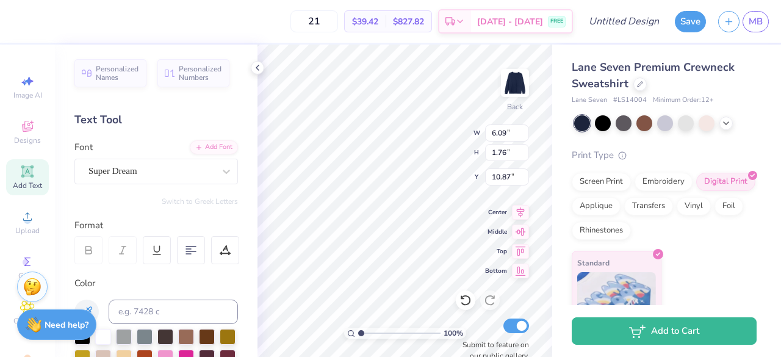
click at [152, 184] on div "Personalized Names Personalized Numbers Text Tool Add Font Font Super Dream Swi…" at bounding box center [156, 201] width 203 height 312
click at [153, 181] on div "Super Dream" at bounding box center [155, 172] width 163 height 26
click at [174, 179] on div "Super Dream" at bounding box center [151, 171] width 128 height 19
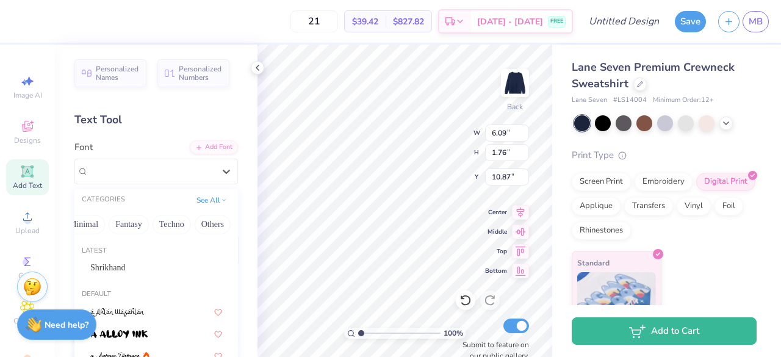
scroll to position [0, 287]
click at [104, 224] on button "Sans Serif" at bounding box center [108, 225] width 53 height 20
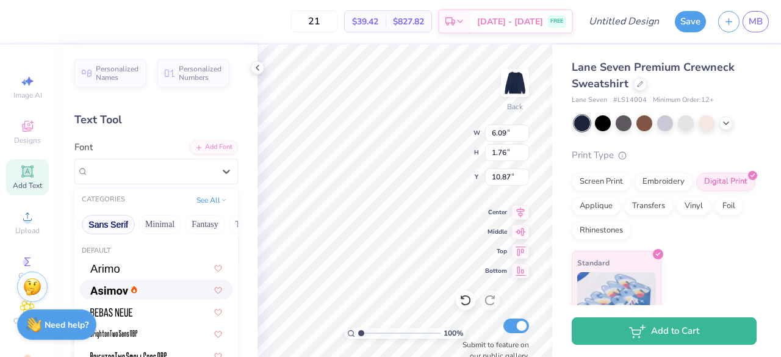
click at [156, 224] on button "Minimal" at bounding box center [159, 225] width 43 height 20
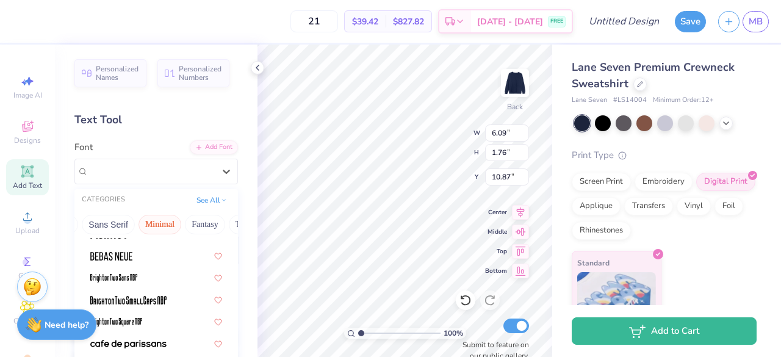
scroll to position [92, 0]
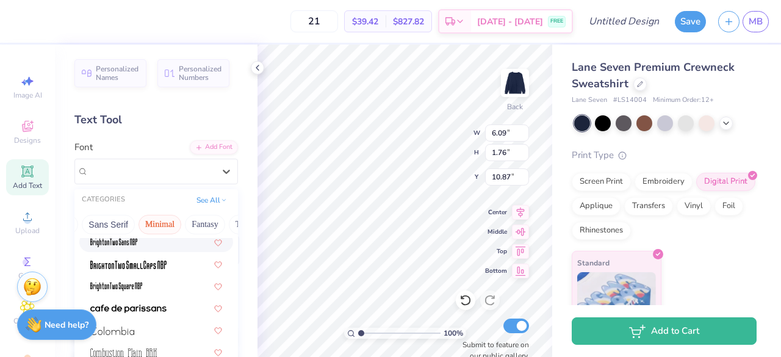
click at [158, 221] on button "Minimal" at bounding box center [159, 225] width 43 height 20
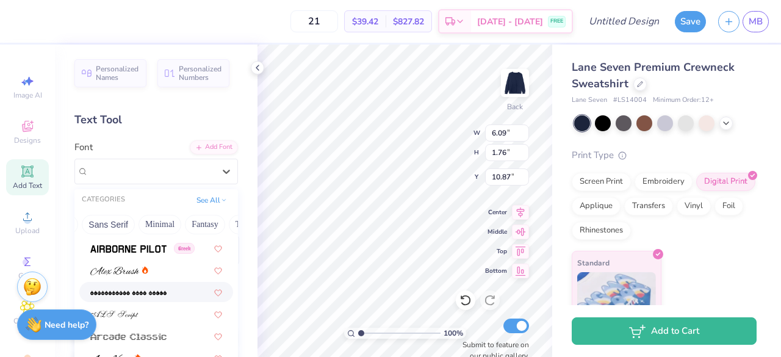
scroll to position [397, 0]
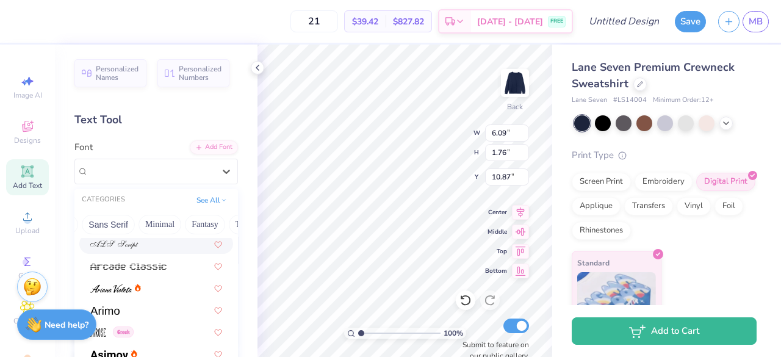
click at [118, 221] on button "Sans Serif" at bounding box center [108, 225] width 53 height 20
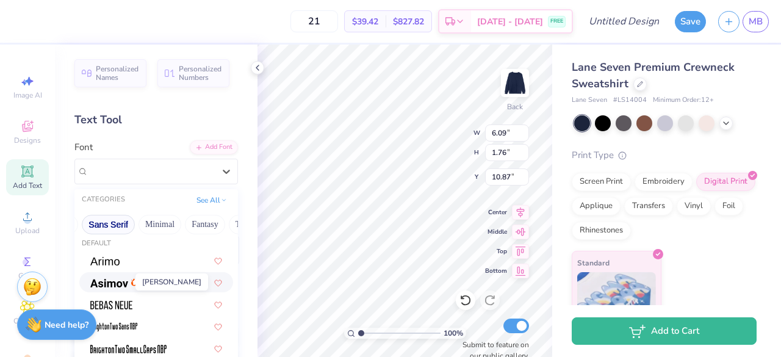
scroll to position [16, 0]
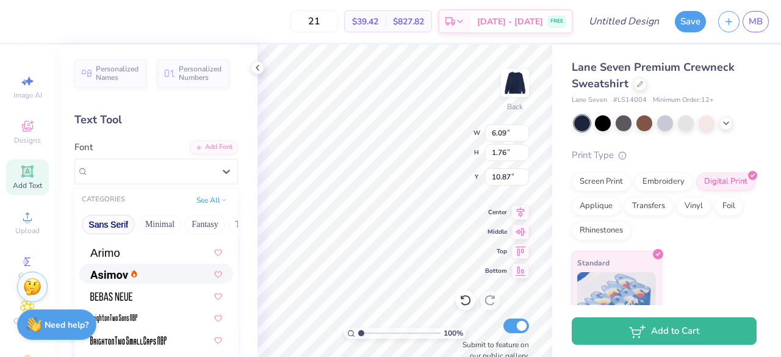
click at [116, 279] on span at bounding box center [109, 273] width 38 height 13
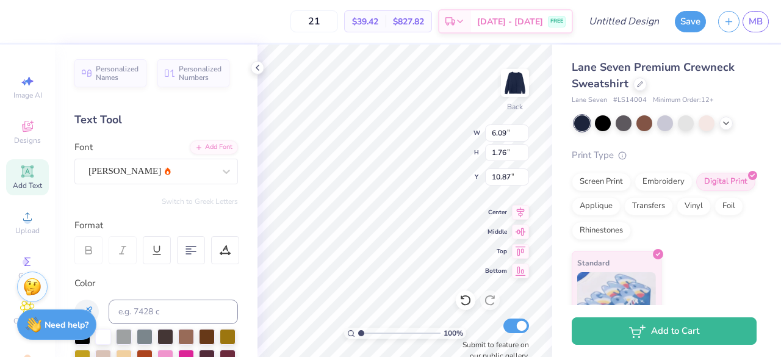
type input "6.03"
type input "1.79"
type input "10.85"
type textarea "T"
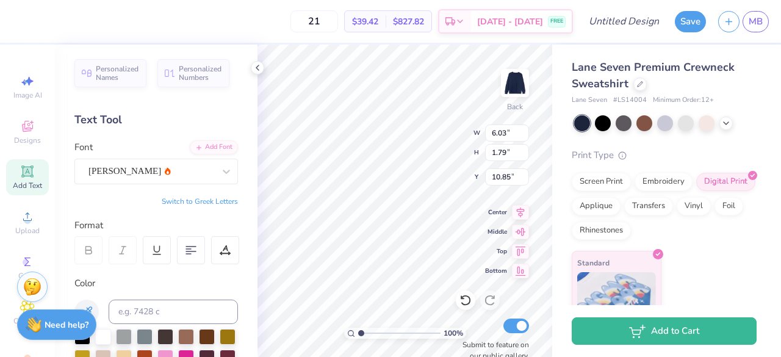
scroll to position [10, 4]
type textarea "Board 25'-26'"
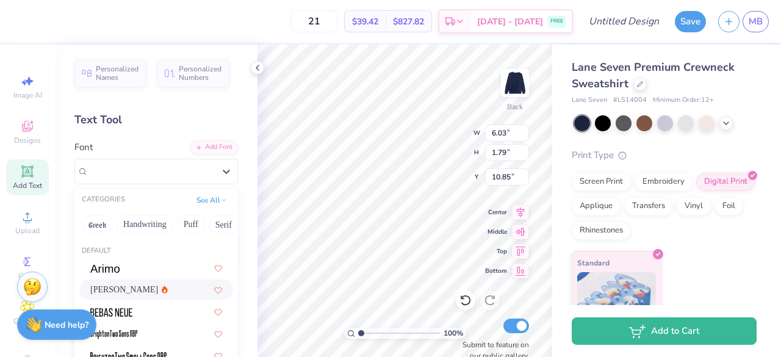
click at [203, 168] on div "Asimov" at bounding box center [151, 171] width 128 height 19
click at [194, 224] on button "Sans Serif" at bounding box center [212, 225] width 53 height 20
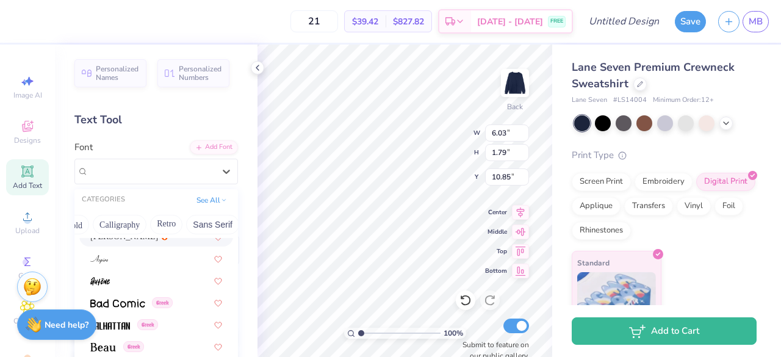
scroll to position [515, 0]
click at [140, 278] on div at bounding box center [156, 279] width 132 height 13
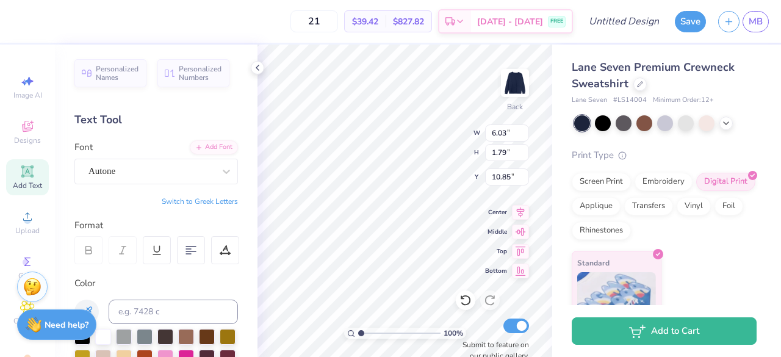
click at [218, 162] on div at bounding box center [226, 171] width 22 height 22
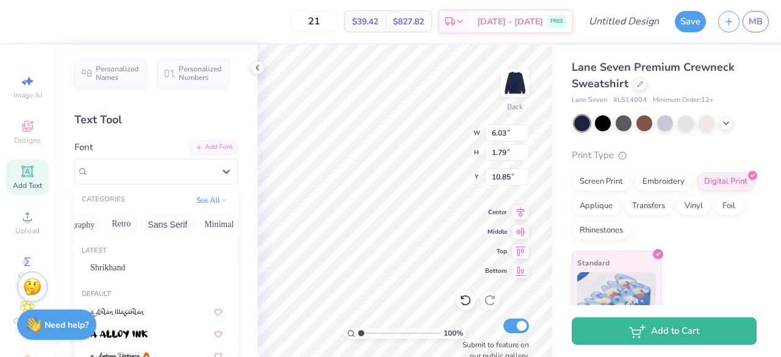
scroll to position [0, 229]
click at [163, 222] on button "Sans Serif" at bounding box center [166, 225] width 53 height 20
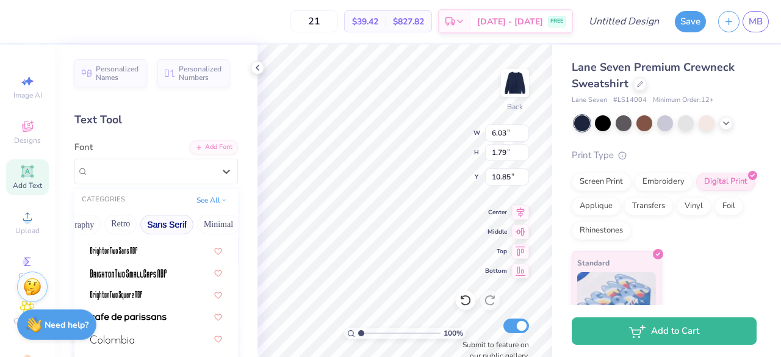
scroll to position [94, 0]
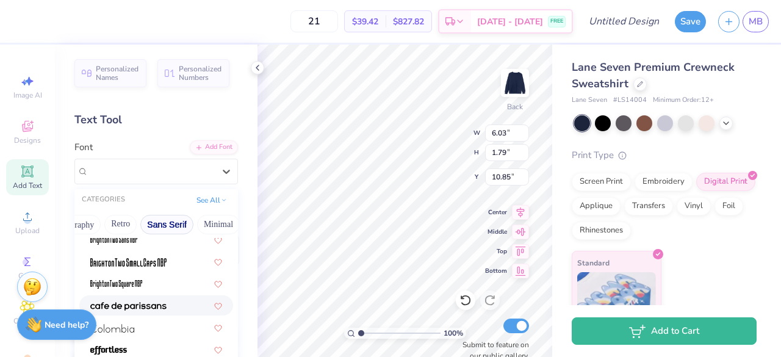
click at [162, 299] on span at bounding box center [128, 305] width 76 height 13
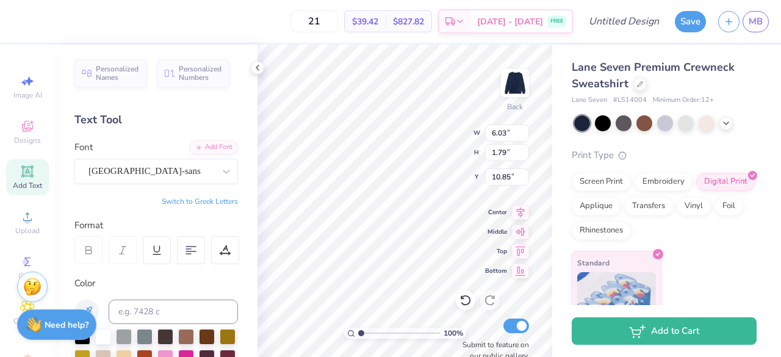
click at [221, 175] on icon at bounding box center [226, 171] width 12 height 12
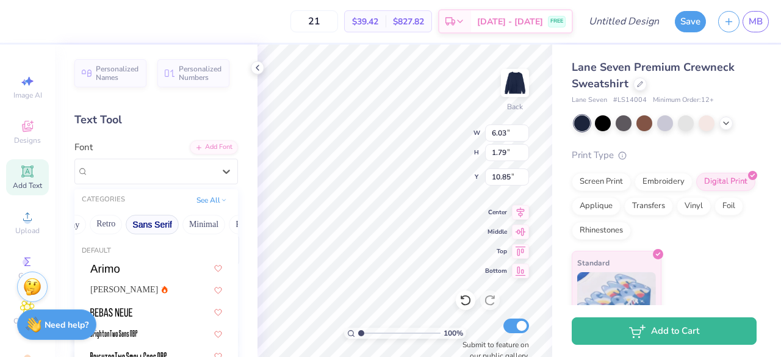
scroll to position [0, 296]
click at [145, 223] on button "Minimal" at bounding box center [150, 225] width 43 height 20
click at [151, 219] on button "Minimal" at bounding box center [150, 225] width 43 height 20
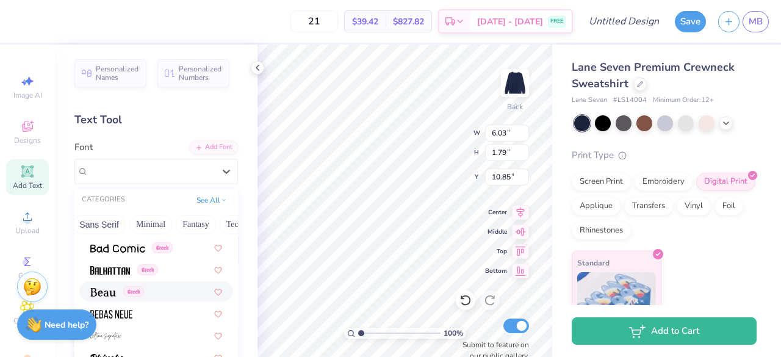
scroll to position [611, 0]
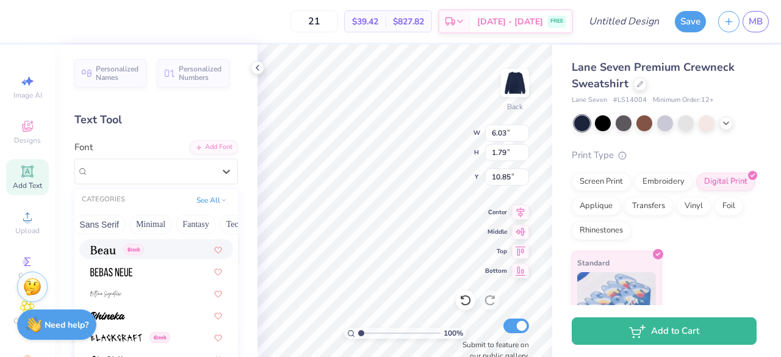
click at [156, 251] on div "Greek" at bounding box center [156, 249] width 132 height 13
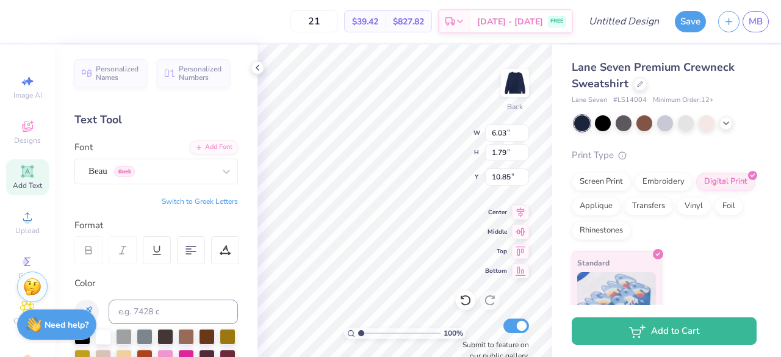
click at [223, 170] on icon at bounding box center [226, 172] width 7 height 4
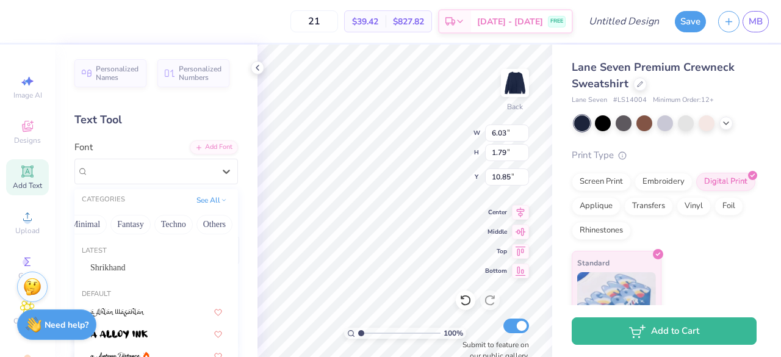
scroll to position [0, 364]
click at [88, 224] on button "Minimal" at bounding box center [83, 225] width 43 height 20
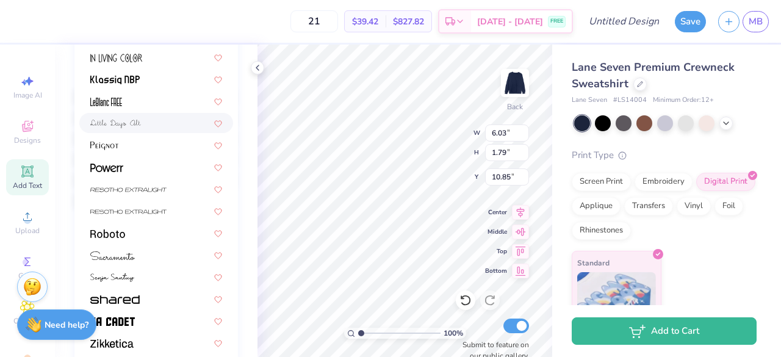
scroll to position [247, 0]
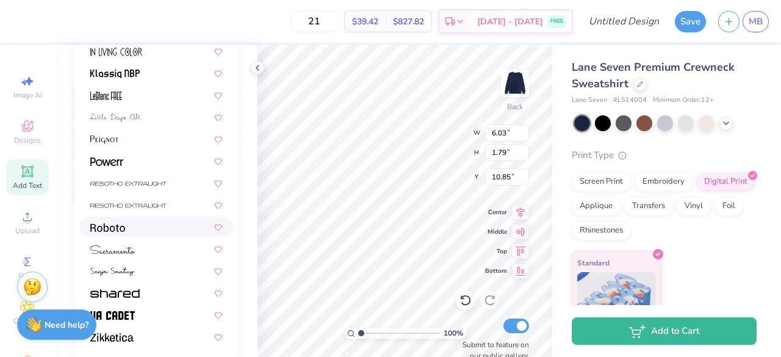
click at [144, 230] on div at bounding box center [156, 226] width 132 height 13
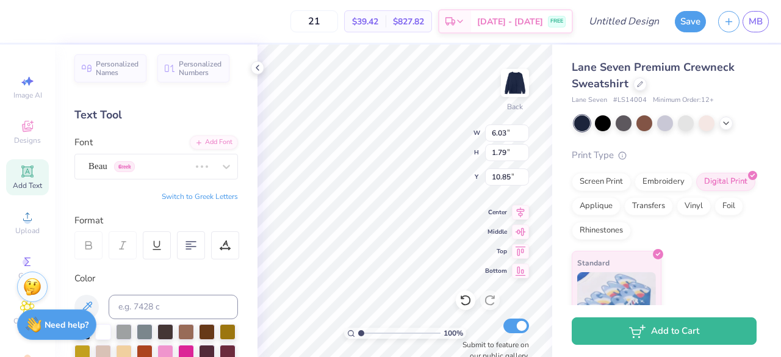
scroll to position [0, 0]
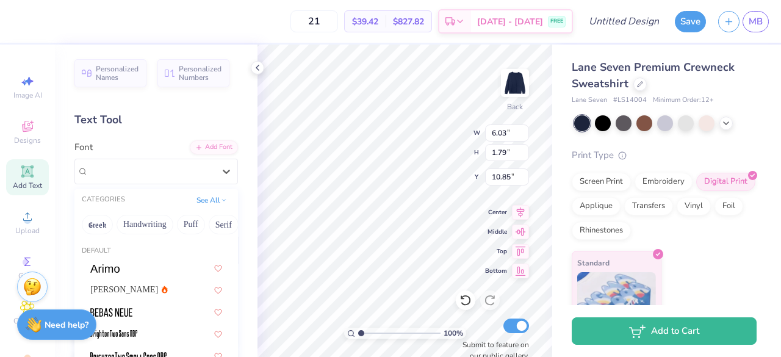
click at [163, 173] on div "Roboto" at bounding box center [151, 171] width 128 height 19
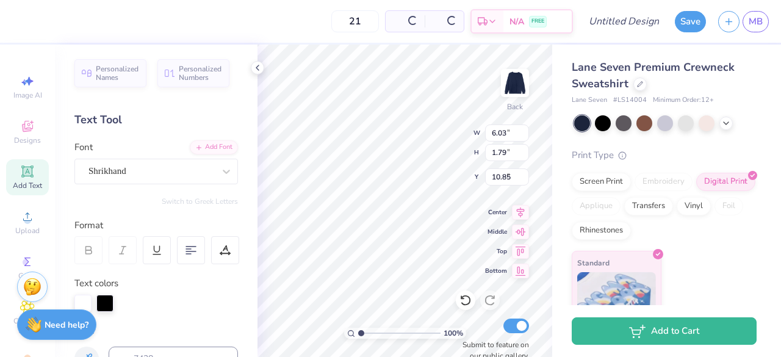
type input "8.38"
type input "2.11"
type input "6.13"
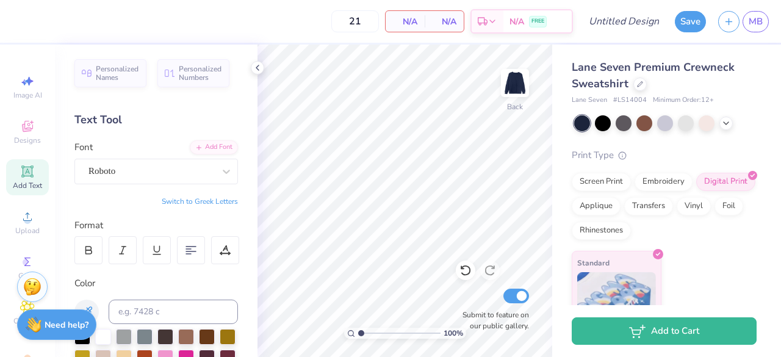
click at [24, 218] on circle at bounding box center [27, 220] width 7 height 7
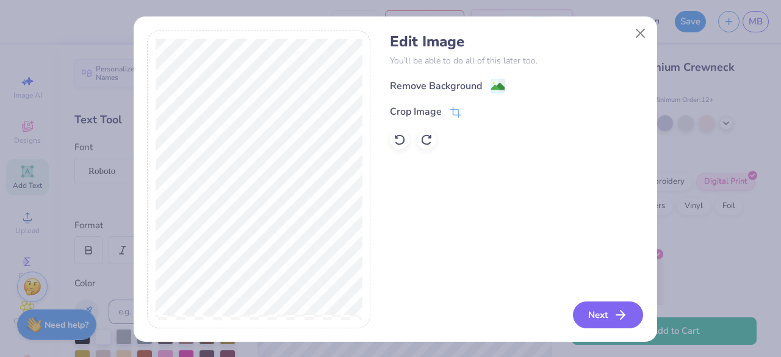
click at [587, 306] on button "Next" at bounding box center [608, 314] width 70 height 27
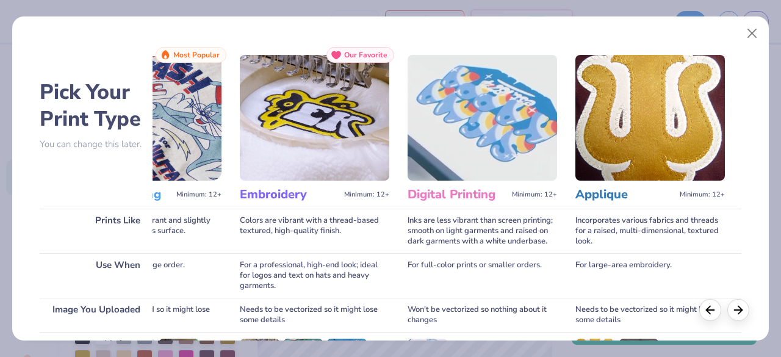
scroll to position [190, 0]
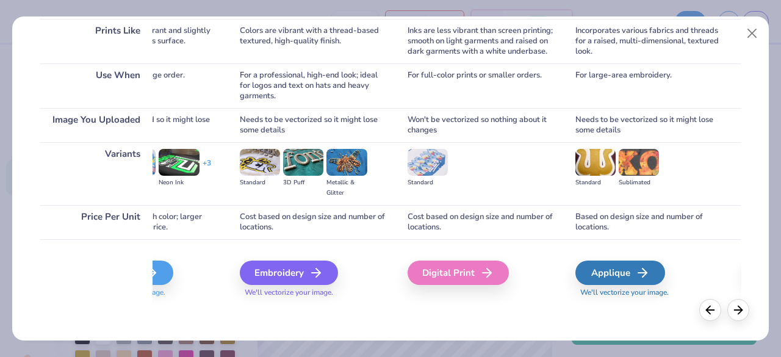
click at [450, 274] on div "Digital Print" at bounding box center [457, 272] width 101 height 24
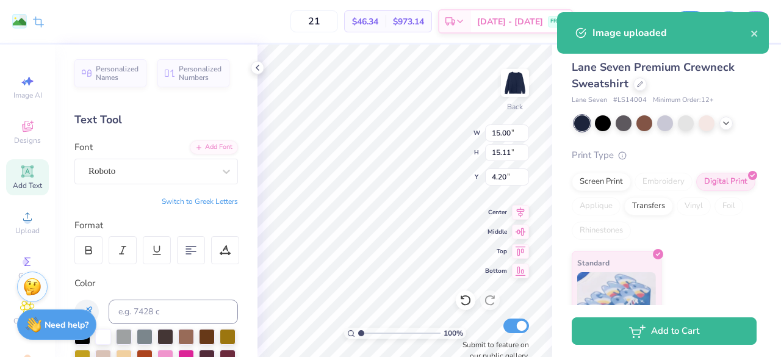
drag, startPoint x: 475, startPoint y: 273, endPoint x: 419, endPoint y: 210, distance: 83.8
click at [419, 210] on div "Edit Image You’ll be able to do all of this later too. Next" at bounding box center [516, 149] width 253 height 298
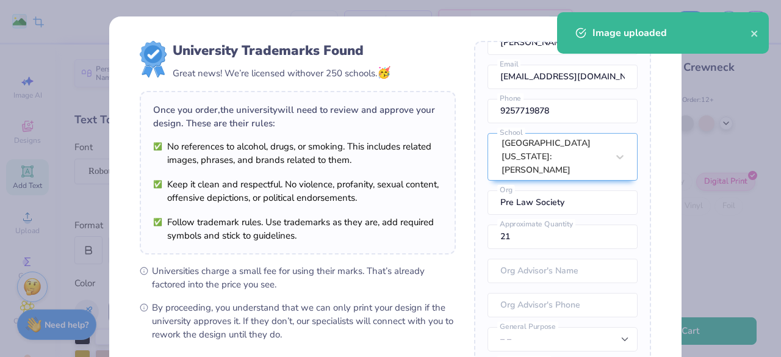
scroll to position [173, 0]
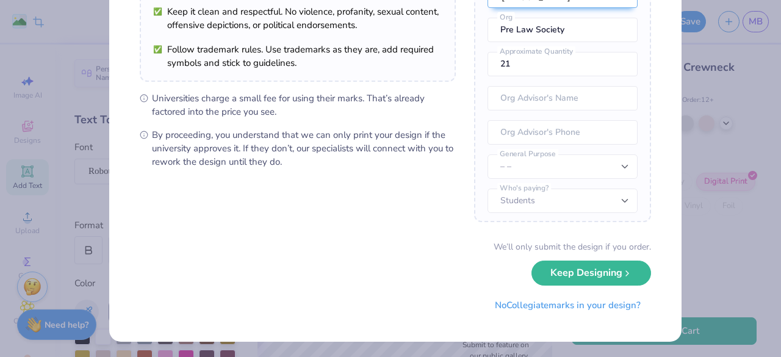
click at [595, 299] on button "No Collegiate marks in your design?" at bounding box center [567, 305] width 167 height 25
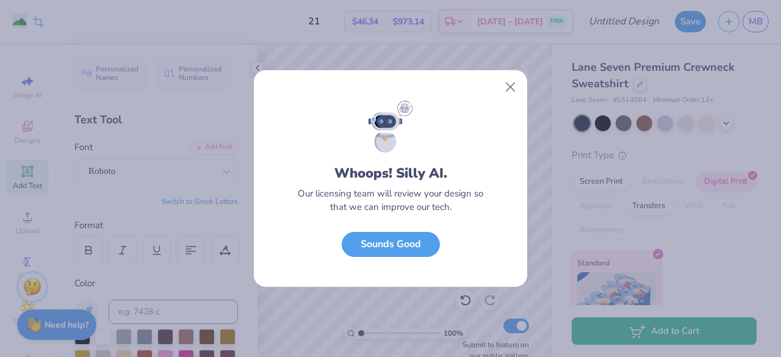
click at [401, 248] on button "Sounds Good" at bounding box center [391, 244] width 98 height 25
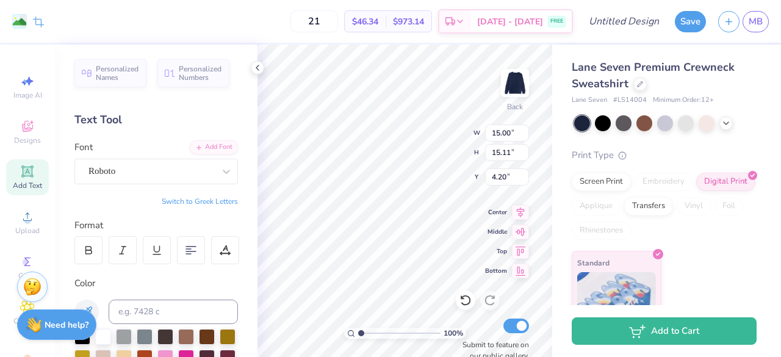
click at [475, 274] on div "Edit Image You’ll be able to do all of this later too. Next" at bounding box center [516, 149] width 253 height 298
drag, startPoint x: 475, startPoint y: 273, endPoint x: 436, endPoint y: 248, distance: 46.4
click at [436, 248] on div "Edit Image You’ll be able to do all of this later too. Next" at bounding box center [516, 149] width 253 height 298
drag, startPoint x: 475, startPoint y: 133, endPoint x: 437, endPoint y: 174, distance: 56.1
click at [437, 174] on div "Edit Image You’ll be able to do all of this later too. Next" at bounding box center [516, 149] width 253 height 298
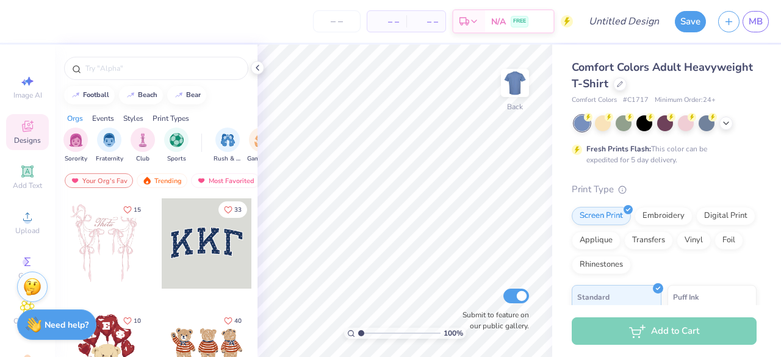
click at [626, 85] on div at bounding box center [619, 83] width 13 height 13
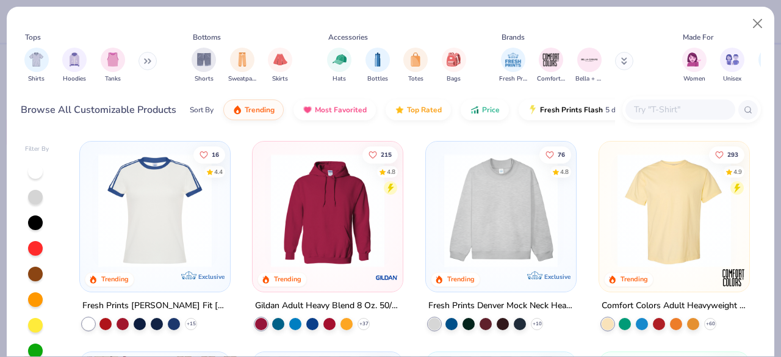
click at [684, 113] on input "text" at bounding box center [680, 109] width 94 height 14
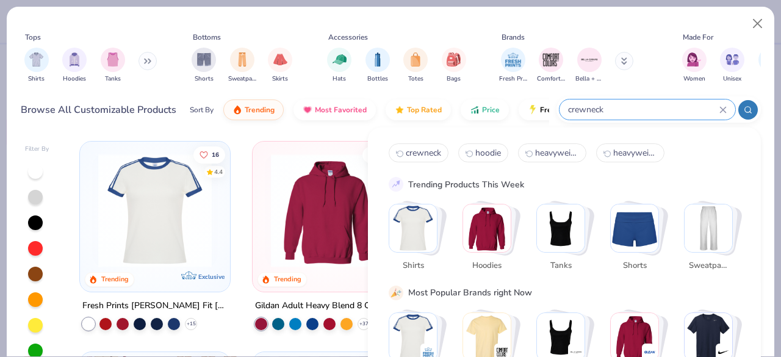
type input "crewneck"
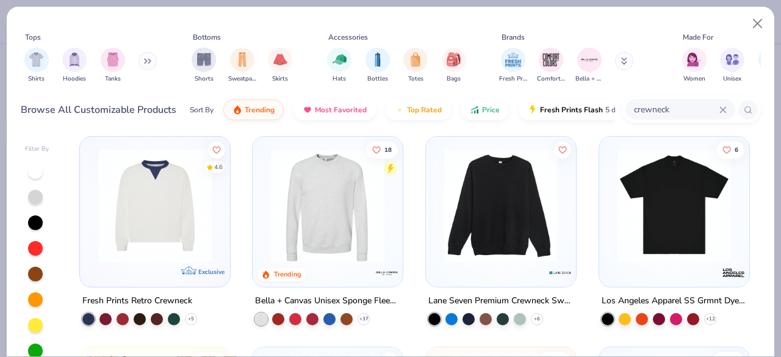
scroll to position [217, 0]
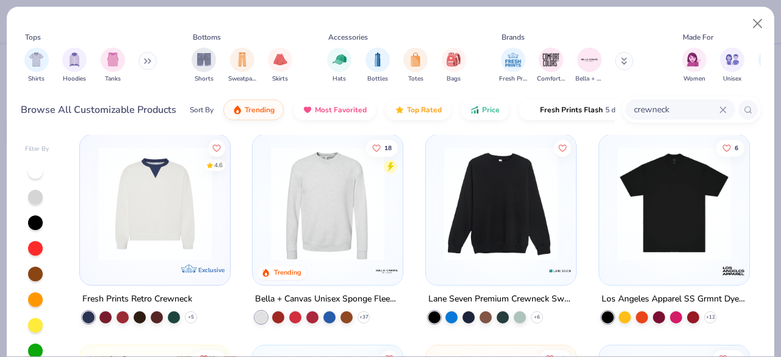
click at [477, 236] on img at bounding box center [501, 203] width 126 height 113
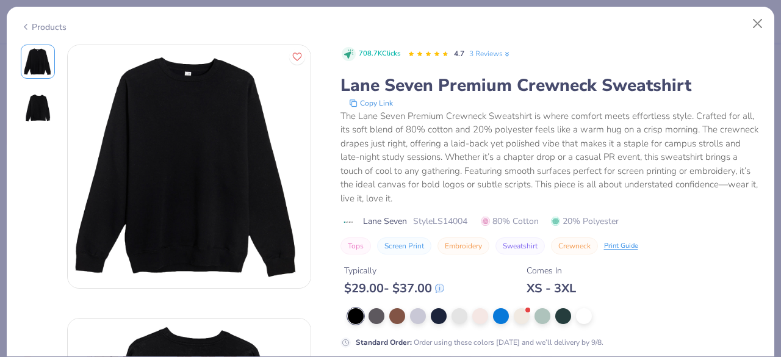
scroll to position [65, 0]
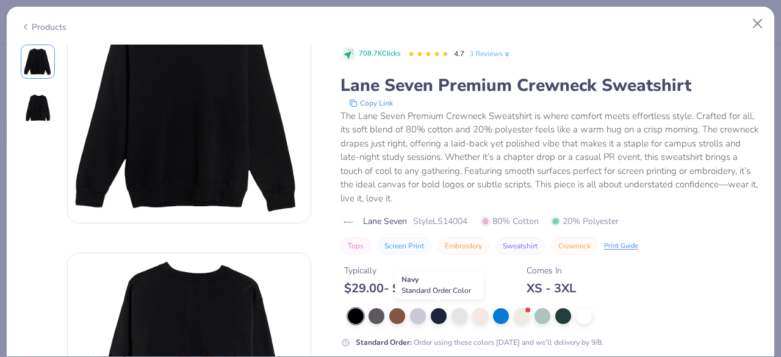
click at [437, 314] on div at bounding box center [439, 316] width 16 height 16
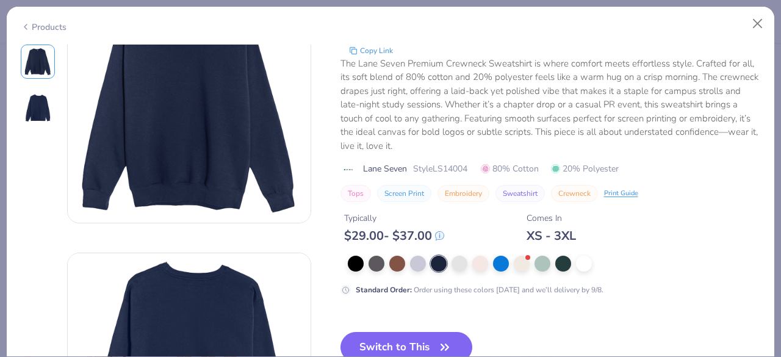
scroll to position [144, 0]
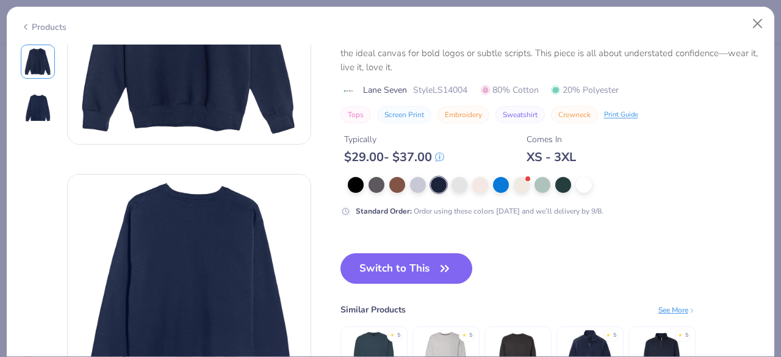
click at [442, 271] on icon "button" at bounding box center [444, 267] width 7 height 5
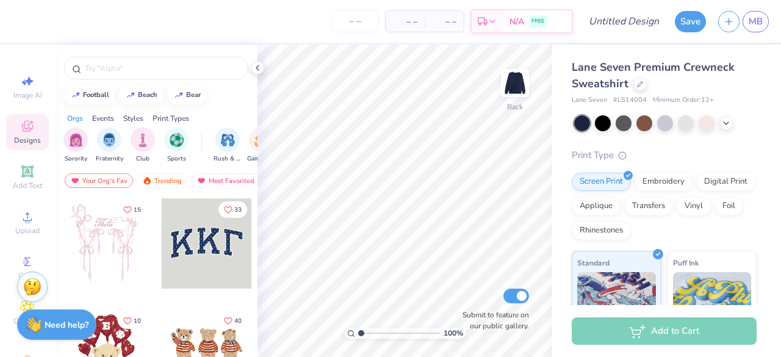
click at [696, 191] on div "Digital Print" at bounding box center [725, 182] width 59 height 18
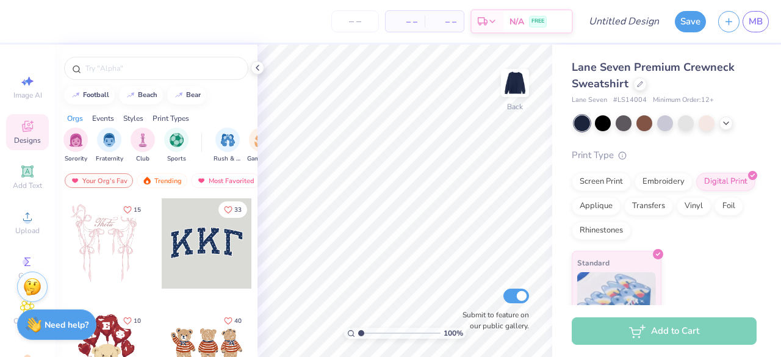
click at [23, 229] on span "Upload" at bounding box center [27, 231] width 24 height 10
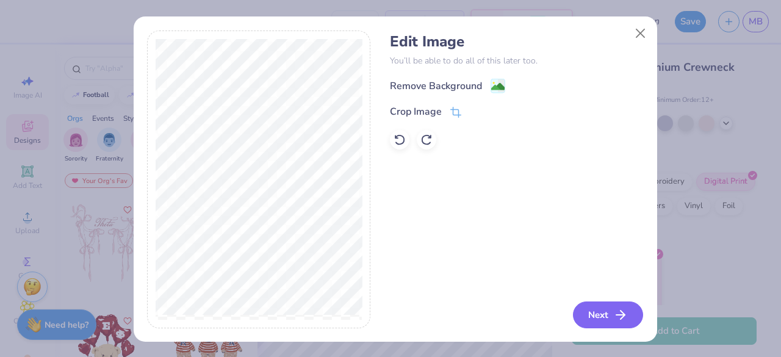
click at [632, 323] on button "Next" at bounding box center [608, 314] width 70 height 27
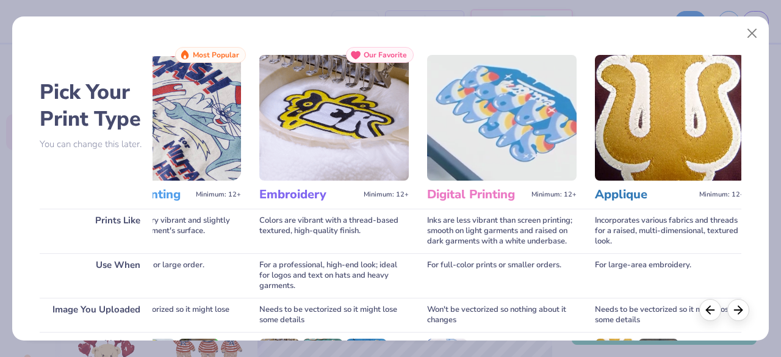
scroll to position [190, 0]
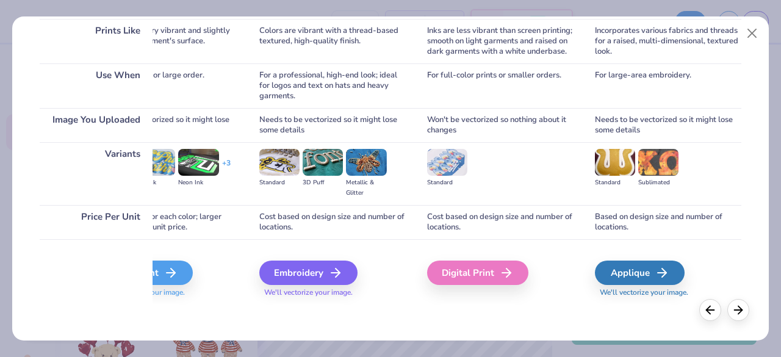
click at [462, 270] on div "Digital Print" at bounding box center [477, 272] width 101 height 24
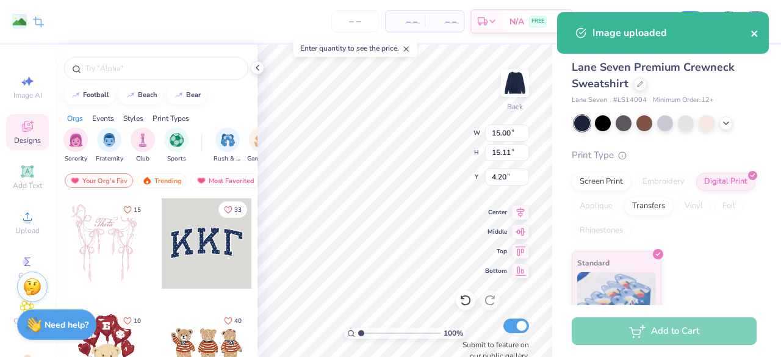
click at [753, 32] on icon "close" at bounding box center [754, 34] width 6 height 6
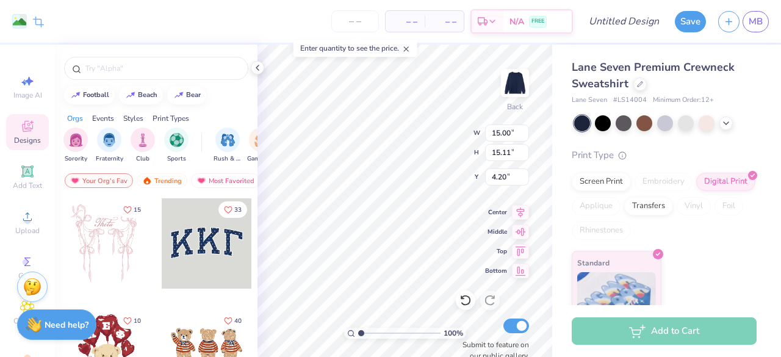
click at [695, 26] on div "Remove Background Crop Image – – Per Item – – Total Est. Delivery N/A FREE Desi…" at bounding box center [390, 178] width 781 height 357
click at [642, 22] on input "Design Title" at bounding box center [639, 21] width 60 height 24
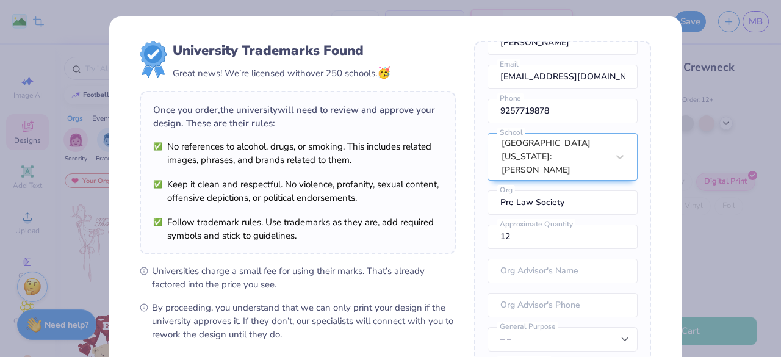
scroll to position [173, 0]
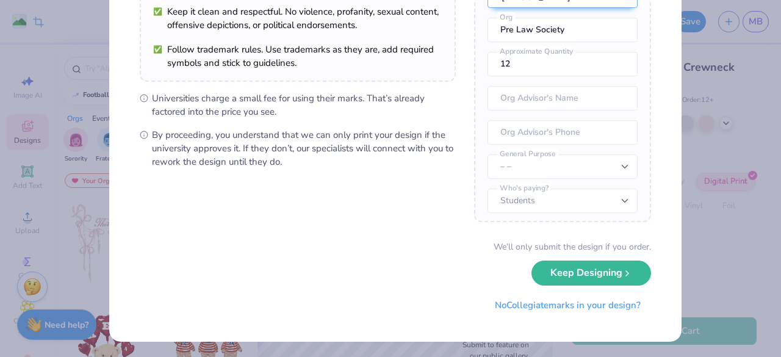
click at [592, 290] on div "We’ll only submit the design if you order. Keep Designing No Collegiate marks i…" at bounding box center [395, 278] width 511 height 77
click at [592, 293] on button "No Collegiate marks in your design?" at bounding box center [567, 305] width 167 height 25
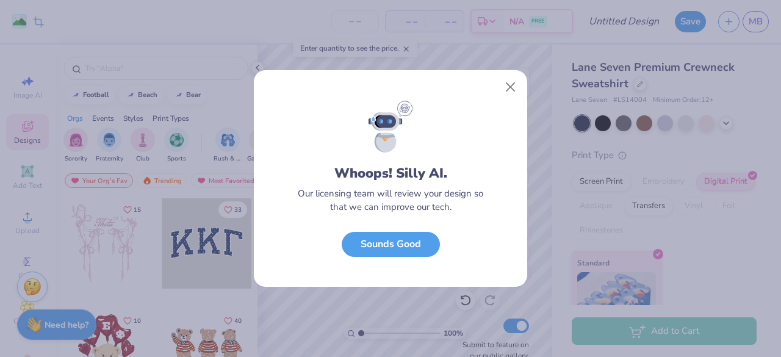
click at [422, 243] on button "Sounds Good" at bounding box center [391, 244] width 98 height 25
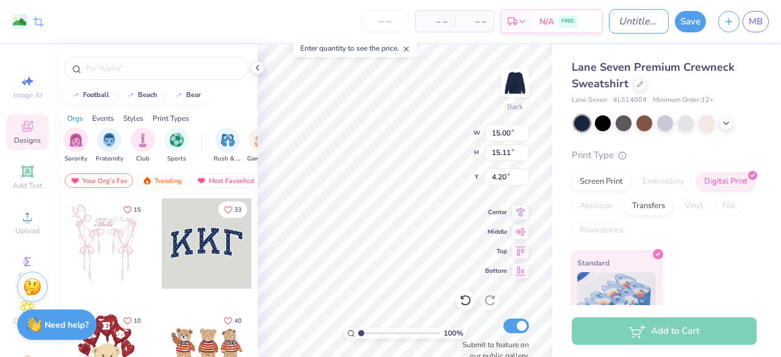
click at [612, 31] on input "Design Title" at bounding box center [639, 21] width 60 height 24
type input "other des"
click at [684, 19] on button "Save" at bounding box center [690, 21] width 31 height 21
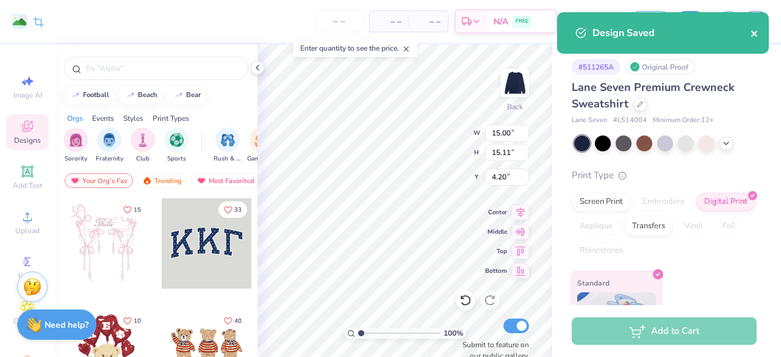
click at [751, 29] on icon "close" at bounding box center [754, 34] width 9 height 10
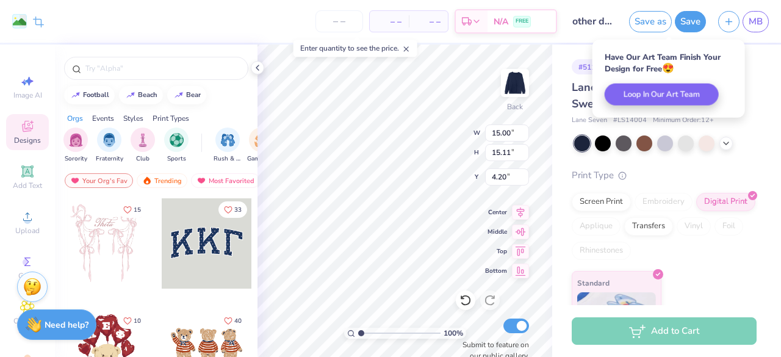
click at [378, 20] on div "– – Per Item" at bounding box center [389, 21] width 39 height 21
click at [348, 25] on input "number" at bounding box center [339, 21] width 48 height 22
type input "21"
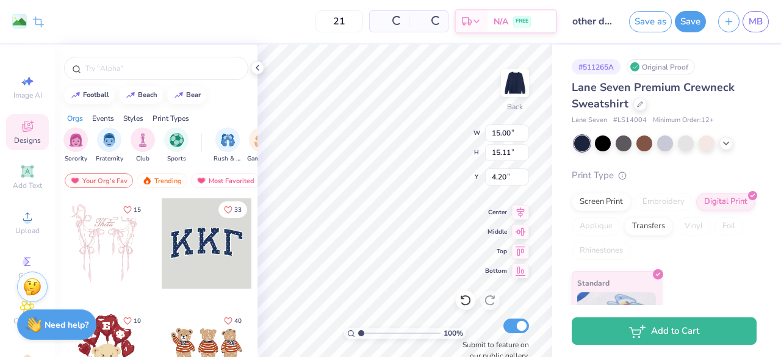
type input "4.92"
type input "4.96"
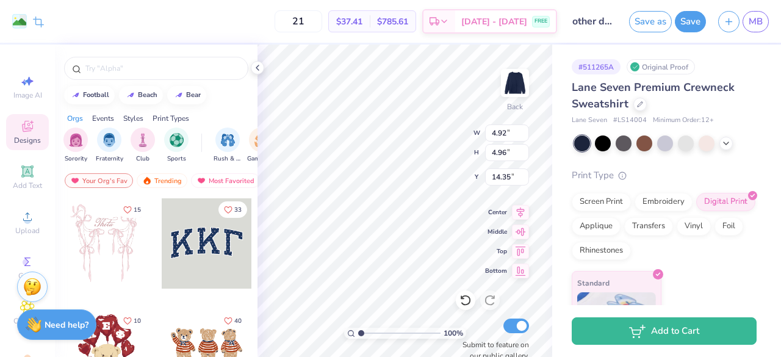
type input "0.99"
type input "4.25"
type input "4.28"
type input "0.86"
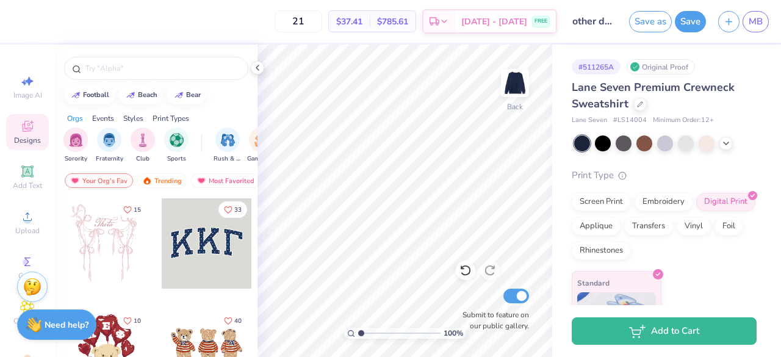
click at [510, 84] on img at bounding box center [515, 83] width 24 height 24
click at [24, 223] on circle at bounding box center [27, 220] width 7 height 7
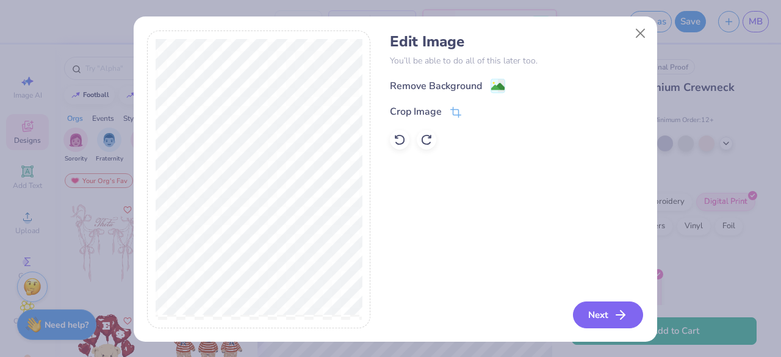
click at [604, 317] on button "Next" at bounding box center [608, 314] width 70 height 27
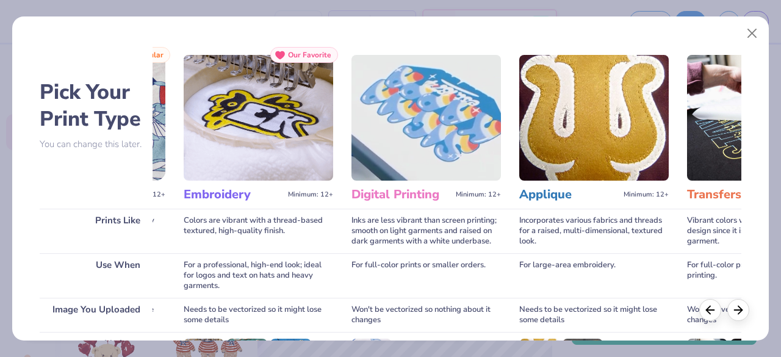
scroll to position [190, 0]
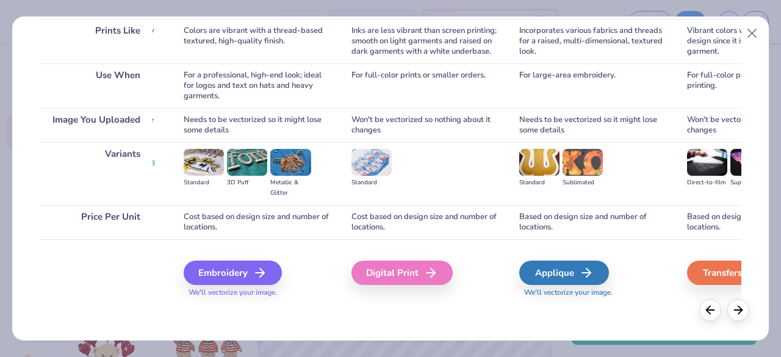
click at [414, 268] on div "Digital Print" at bounding box center [401, 272] width 101 height 24
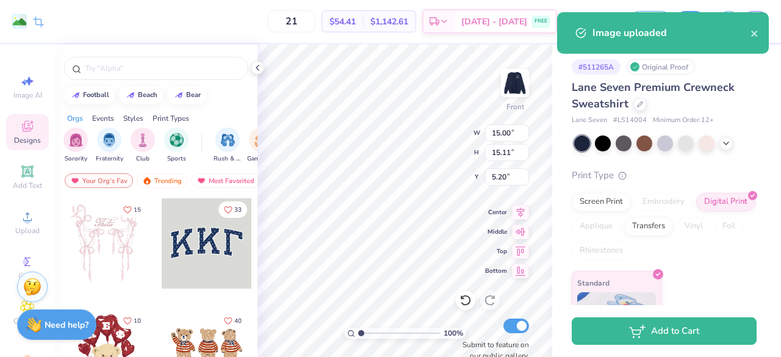
click at [750, 26] on button "close" at bounding box center [754, 33] width 9 height 15
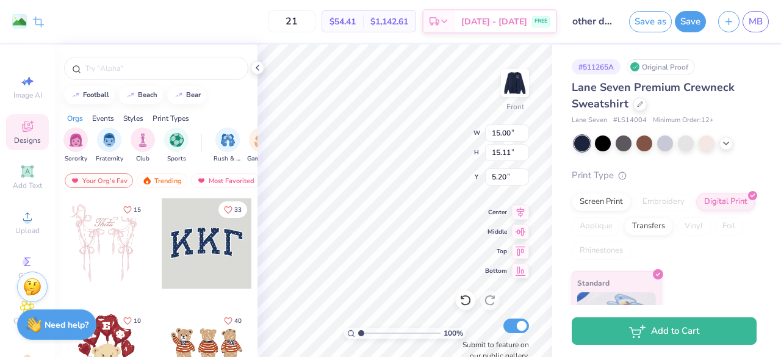
click at [686, 15] on div "Pick Your Print Type You can change this later. Prints Like Use When Image You …" at bounding box center [391, 50] width 702 height 447
click at [691, 23] on div "Vibrant colors with a raised, thicker design since it is heat transferred on th…" at bounding box center [761, 10] width 149 height 45
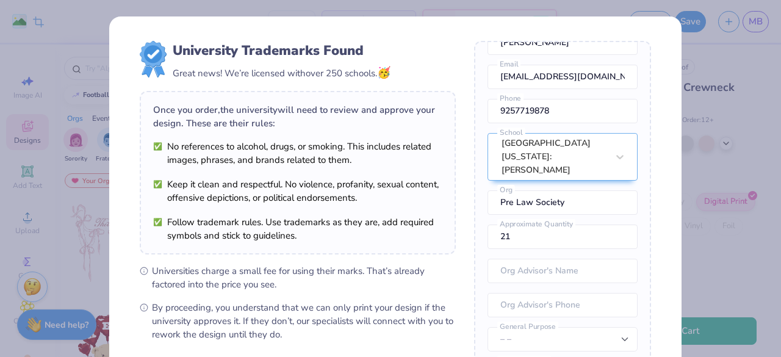
scroll to position [173, 0]
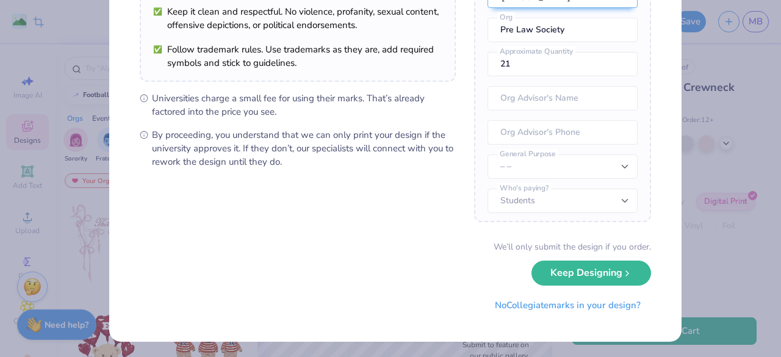
click at [583, 306] on button "No Collegiate marks in your design?" at bounding box center [567, 305] width 167 height 25
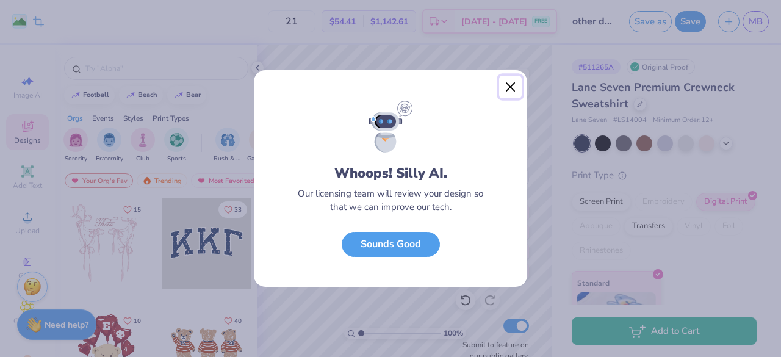
click at [510, 91] on button "Close" at bounding box center [510, 87] width 23 height 23
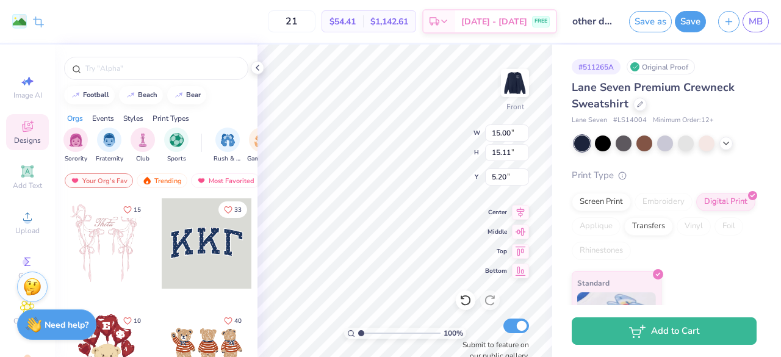
click at [429, 171] on div "Standard" at bounding box center [425, 143] width 149 height 63
drag, startPoint x: 479, startPoint y: 126, endPoint x: 451, endPoint y: 153, distance: 38.4
click at [451, 153] on div "Standard" at bounding box center [425, 137] width 149 height 39
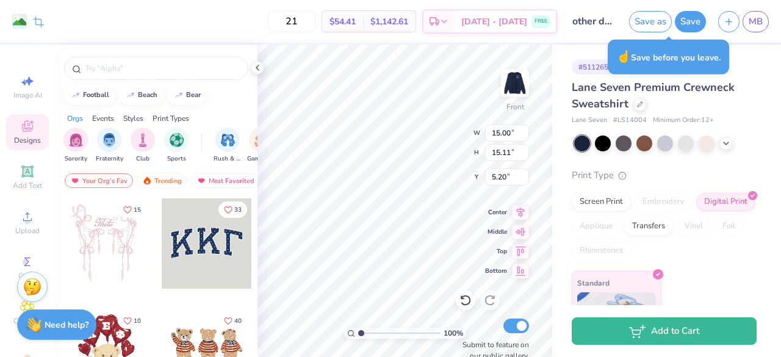
click at [647, 20] on div "Incorporates various fabrics and threads for a raised, multi-dimensional, textu…" at bounding box center [593, 10] width 149 height 45
click at [668, 23] on div "Incorporates various fabrics and threads for a raised, multi-dimensional, textu…" at bounding box center [593, 10] width 149 height 45
click at [764, 21] on div "Pick Your Print Type You can change this later. Prints Like Use When Image You …" at bounding box center [390, 145] width 756 height 330
click at [17, 16] on div "Pick Your Print Type You can change this later. Prints Like Use When Image You …" at bounding box center [390, 145] width 756 height 330
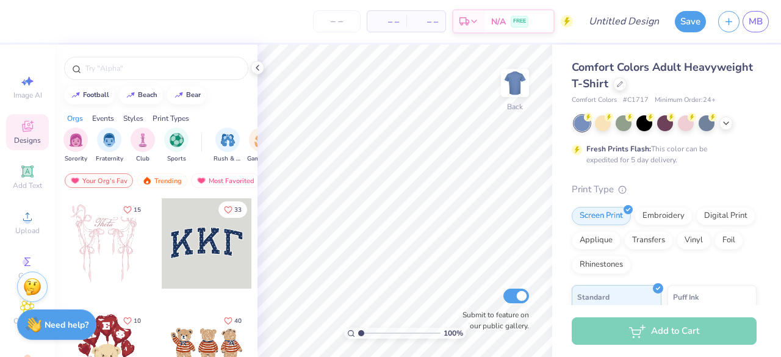
click at [626, 79] on div at bounding box center [619, 83] width 13 height 13
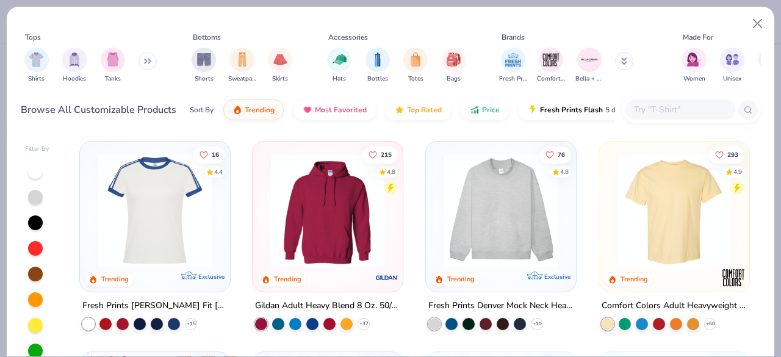
click at [680, 110] on input "text" at bounding box center [680, 109] width 94 height 14
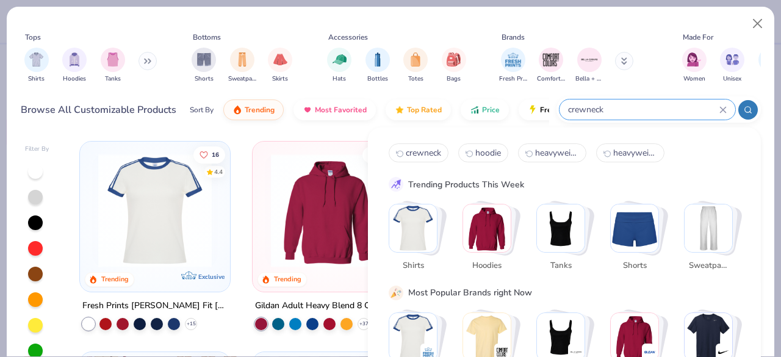
type input "crewneck"
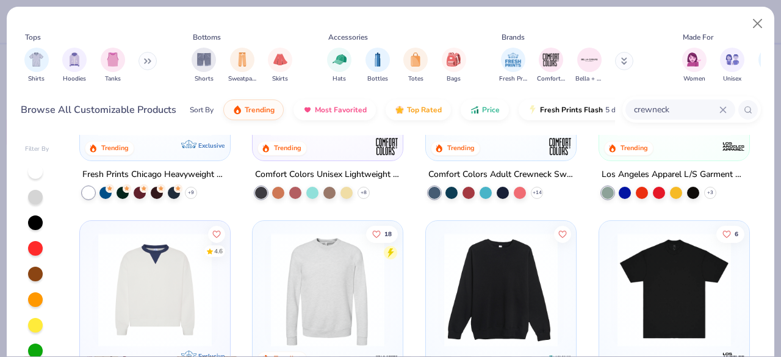
scroll to position [187, 0]
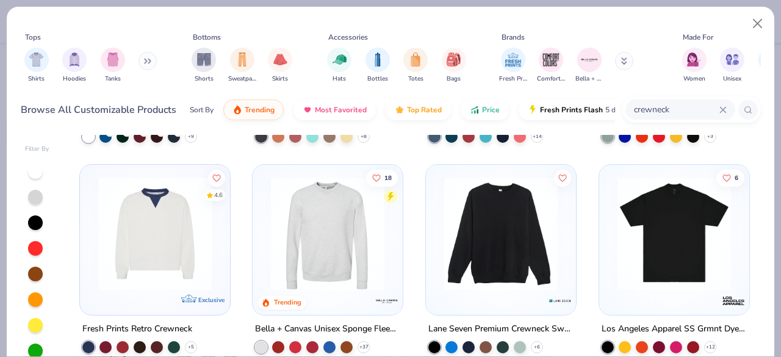
click at [473, 243] on div "56 4.7 Trending Exclusive Fresh Prints Chicago Heavyweight Crewneck + 9 81 4.7 …" at bounding box center [414, 289] width 693 height 309
click at [493, 242] on img at bounding box center [501, 233] width 126 height 113
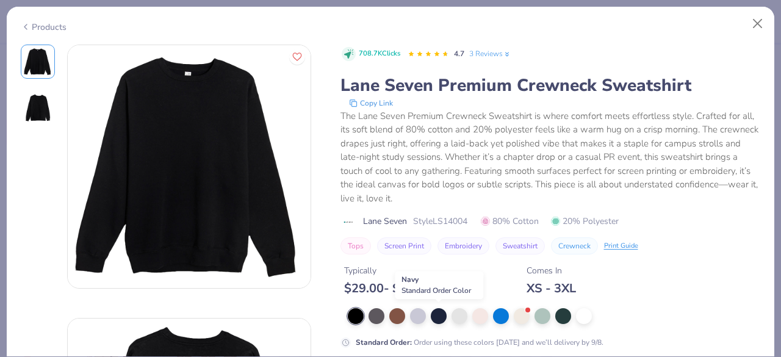
click at [435, 319] on div at bounding box center [439, 316] width 16 height 16
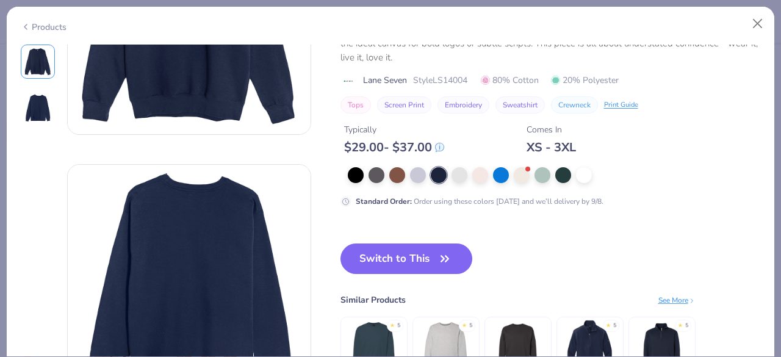
scroll to position [155, 0]
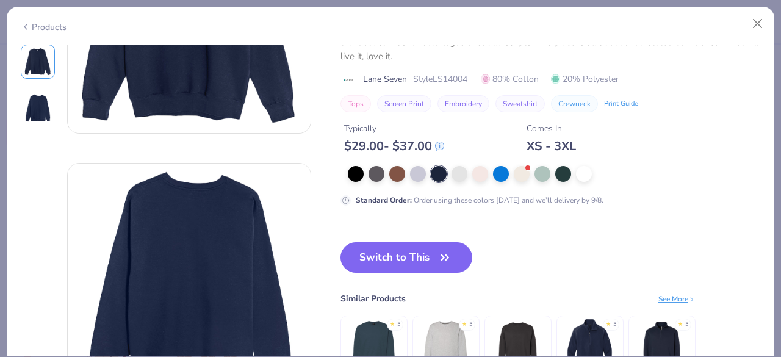
click at [443, 259] on icon "button" at bounding box center [444, 257] width 17 height 17
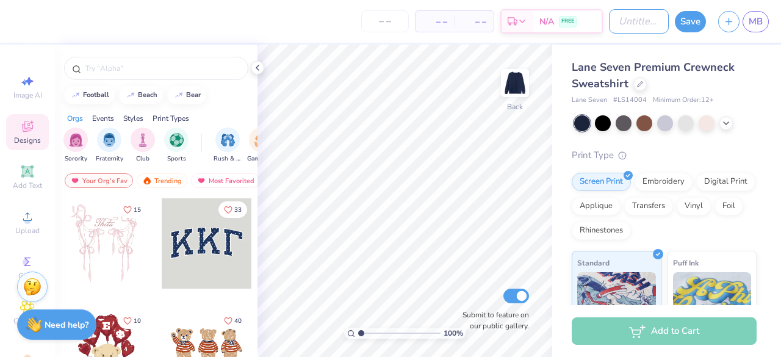
click at [633, 21] on input "Design Title" at bounding box center [639, 21] width 60 height 24
type input "other des"
click at [686, 23] on button "Save" at bounding box center [690, 21] width 31 height 21
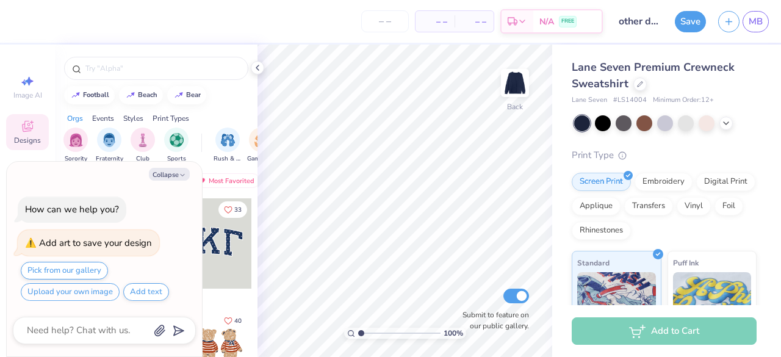
click at [104, 289] on button "Upload your own image" at bounding box center [70, 292] width 99 height 18
type textarea "x"
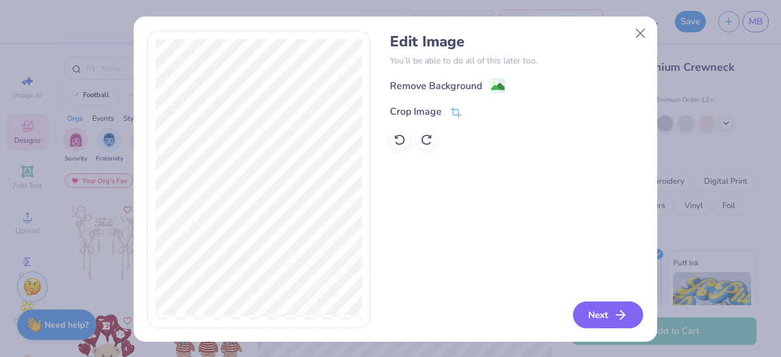
click at [611, 304] on button "Next" at bounding box center [608, 314] width 70 height 27
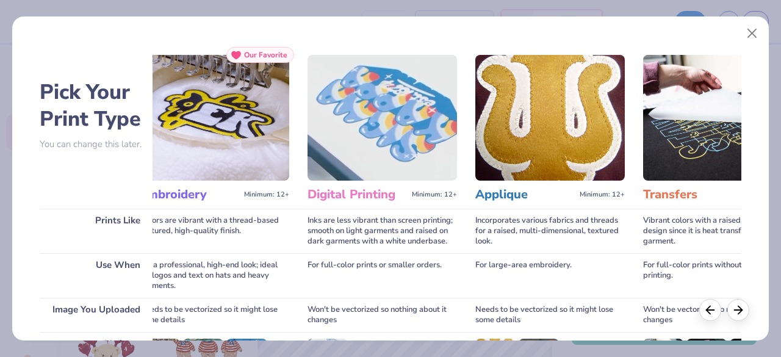
scroll to position [190, 0]
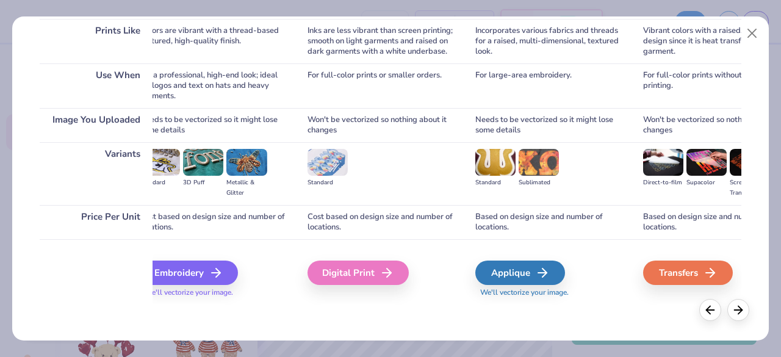
click at [405, 271] on div "Digital Print" at bounding box center [357, 272] width 101 height 24
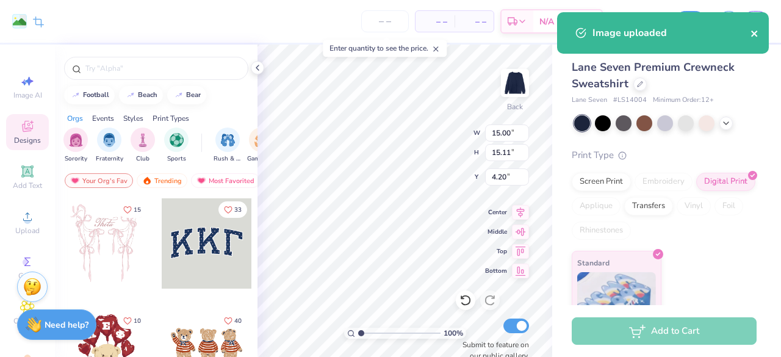
click at [753, 40] on button "close" at bounding box center [754, 33] width 9 height 15
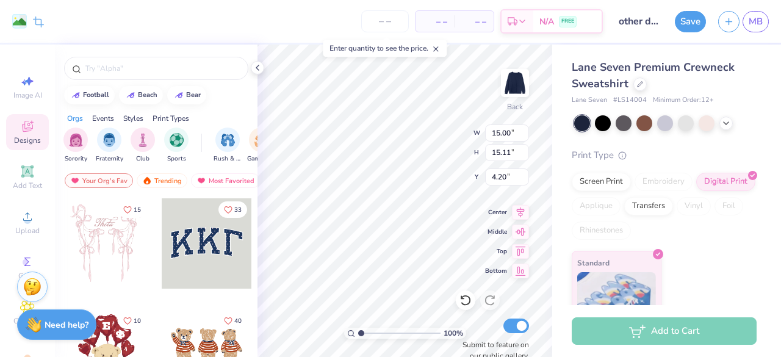
click at [681, 15] on button "Save" at bounding box center [690, 21] width 31 height 21
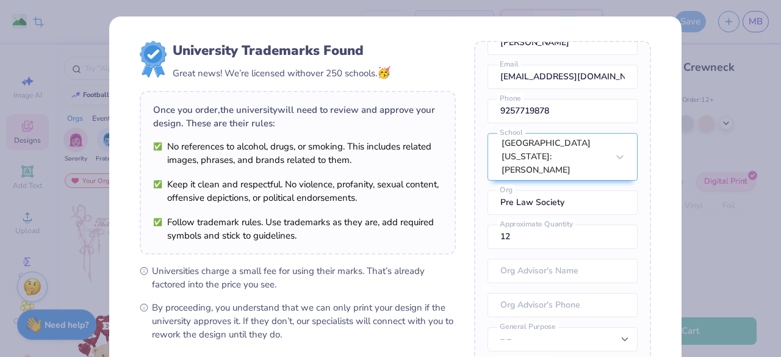
scroll to position [173, 0]
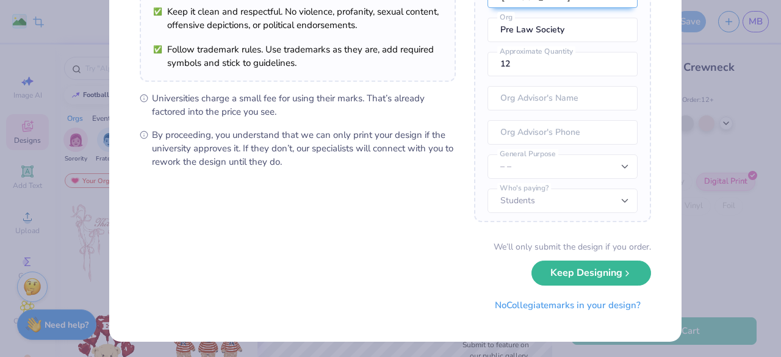
click at [589, 293] on button "No Collegiate marks in your design?" at bounding box center [567, 305] width 167 height 25
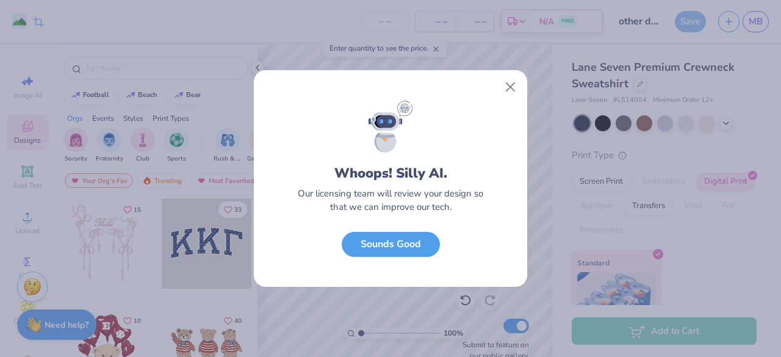
scroll to position [0, 0]
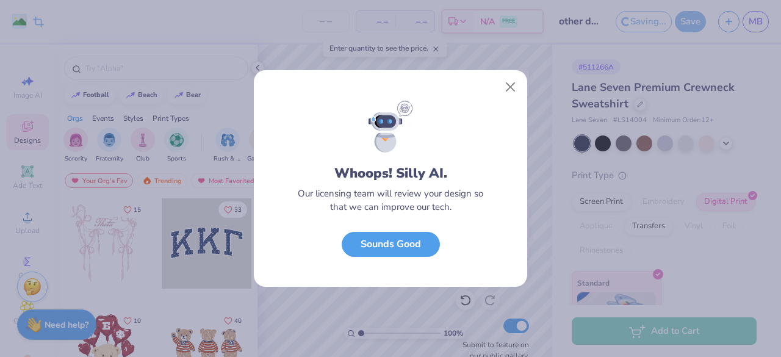
click at [445, 245] on div "Whoops! Silly AI. Our licensing team will review your design so that we can imp…" at bounding box center [390, 194] width 273 height 187
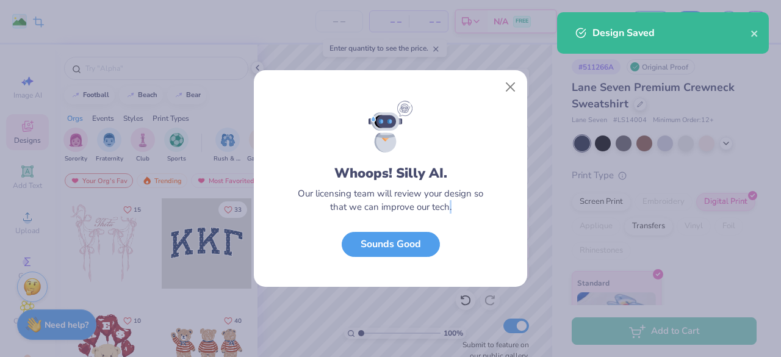
drag, startPoint x: 445, startPoint y: 245, endPoint x: 433, endPoint y: 243, distance: 12.3
click at [433, 243] on div "Whoops! Silly AI. Our licensing team will review your design so that we can imp…" at bounding box center [390, 194] width 273 height 187
click at [431, 241] on button "Sounds Good" at bounding box center [391, 244] width 98 height 25
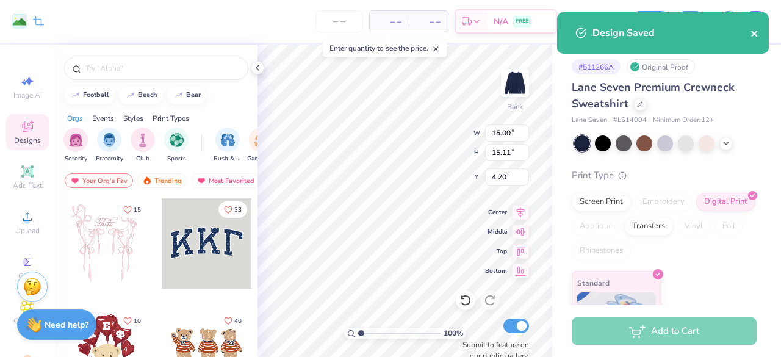
click at [753, 30] on icon "close" at bounding box center [754, 34] width 9 height 10
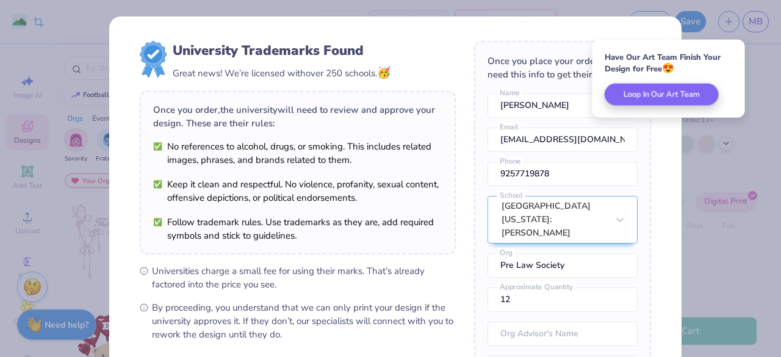
click at [761, 199] on div "University Trademarks Found Great news! We’re licensed with over 250 schools. 🥳…" at bounding box center [390, 178] width 781 height 357
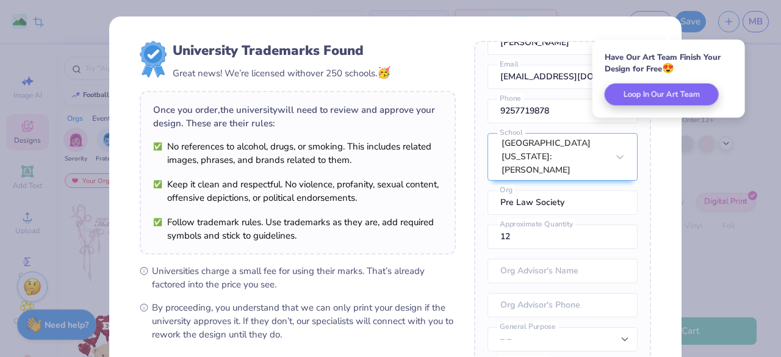
scroll to position [173, 0]
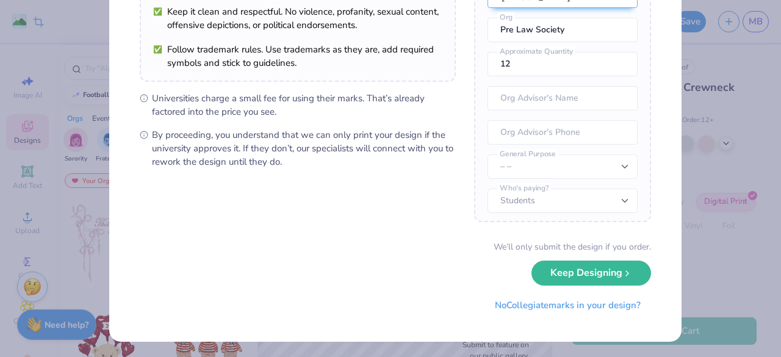
click at [584, 301] on button "No Collegiate marks in your design?" at bounding box center [567, 305] width 167 height 25
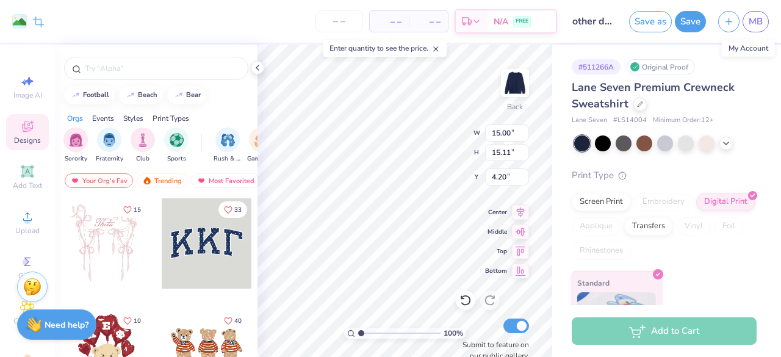
click at [750, 20] on span "MB" at bounding box center [755, 22] width 14 height 14
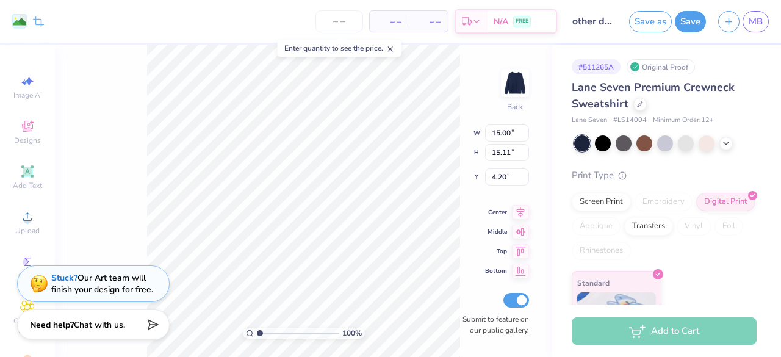
type input "5.77"
type input "5.81"
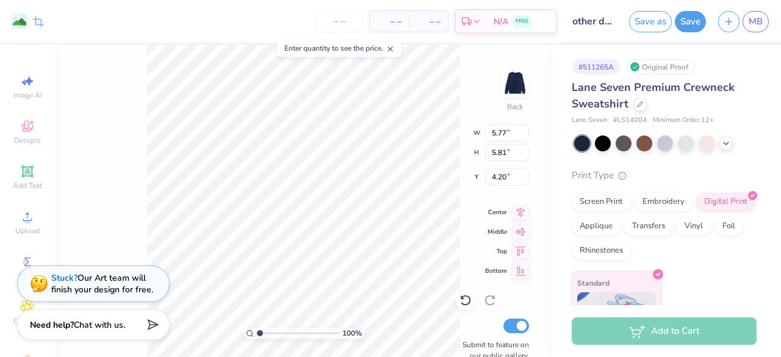
type input "1.48"
type input "3.84"
type input "3.87"
type input "1.70"
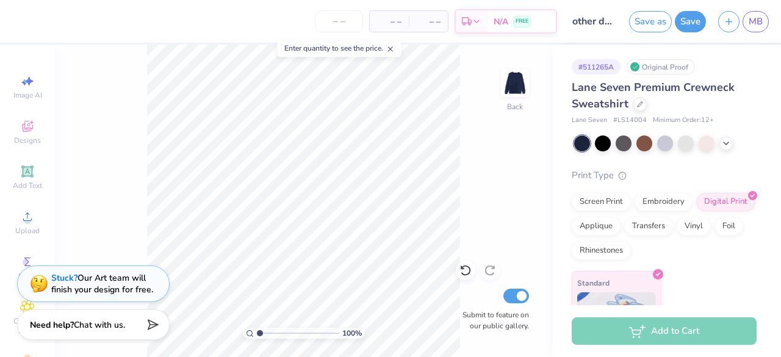
click at [508, 87] on img at bounding box center [515, 83] width 24 height 24
click at [336, 23] on input "number" at bounding box center [339, 21] width 48 height 22
type input "21"
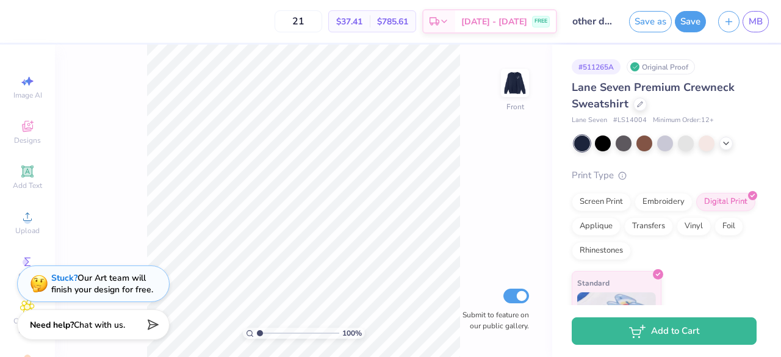
click at [20, 208] on div "Upload" at bounding box center [27, 222] width 43 height 36
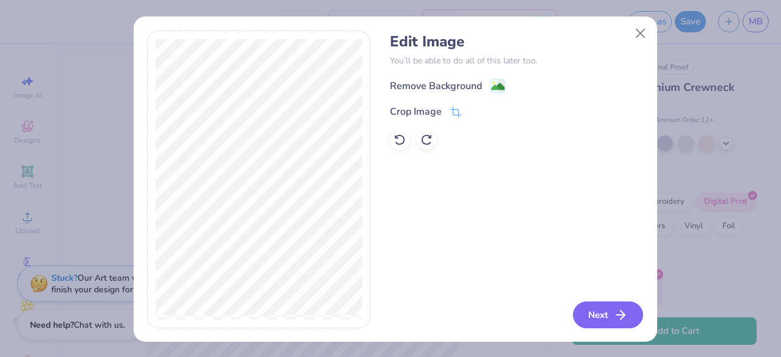
click at [586, 309] on button "Next" at bounding box center [608, 314] width 70 height 27
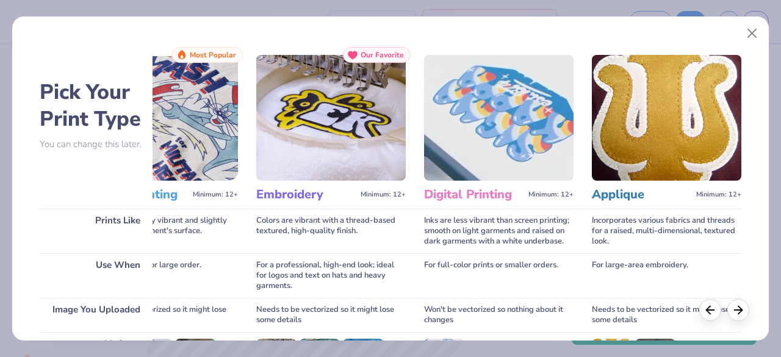
scroll to position [190, 0]
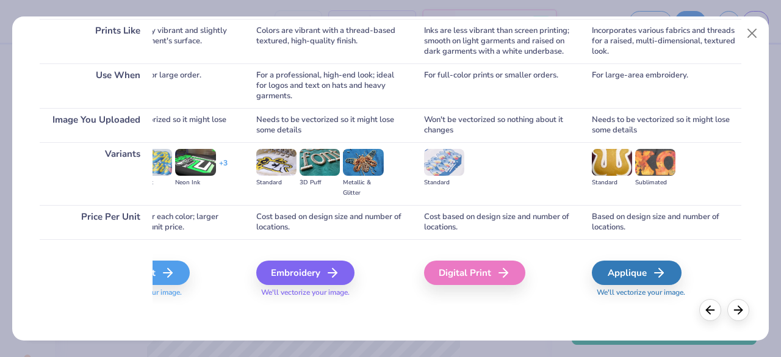
click at [467, 273] on div "Digital Print" at bounding box center [474, 272] width 101 height 24
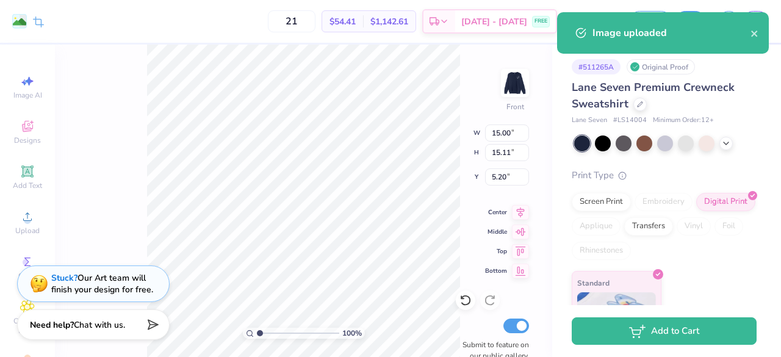
click at [755, 34] on icon "close" at bounding box center [754, 34] width 9 height 10
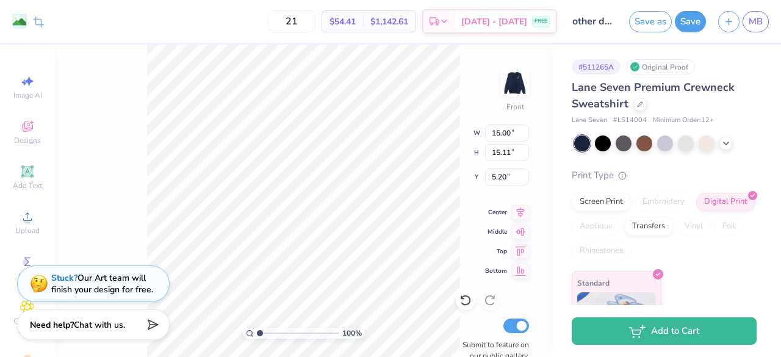
click at [689, 20] on body "Remove Background Crop Image 21 $54.41 Per Item $1,142.61 Total Est. Delivery […" at bounding box center [390, 178] width 781 height 357
click at [326, 213] on div "Edit Image You’ll be able to do all of this later too. Next" at bounding box center [395, 149] width 496 height 298
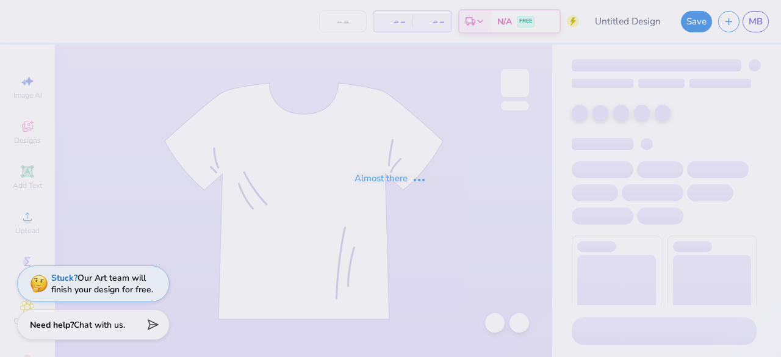
type input "other des"
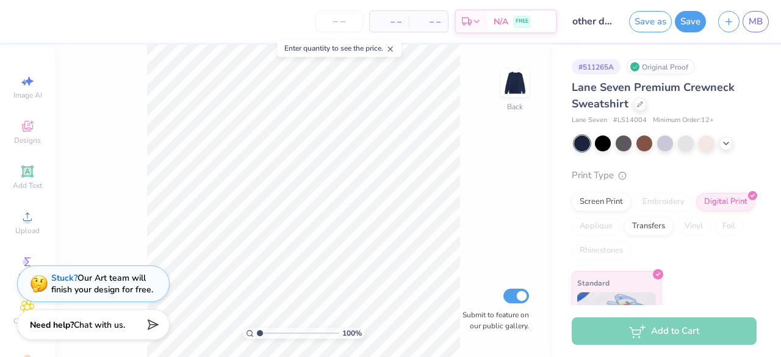
click at [689, 29] on button "Save" at bounding box center [690, 21] width 31 height 21
click at [516, 87] on img at bounding box center [515, 83] width 24 height 24
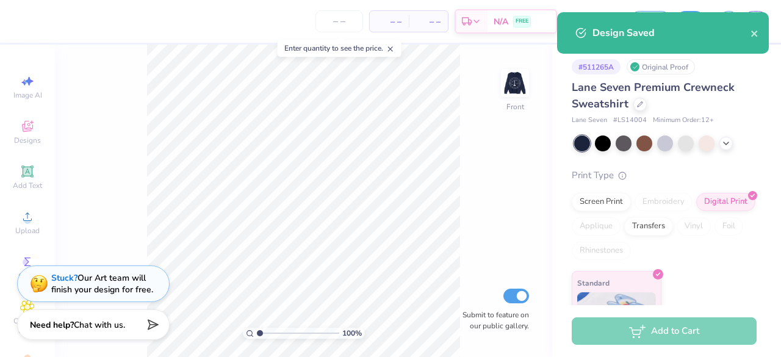
click at [20, 218] on icon at bounding box center [27, 216] width 15 height 15
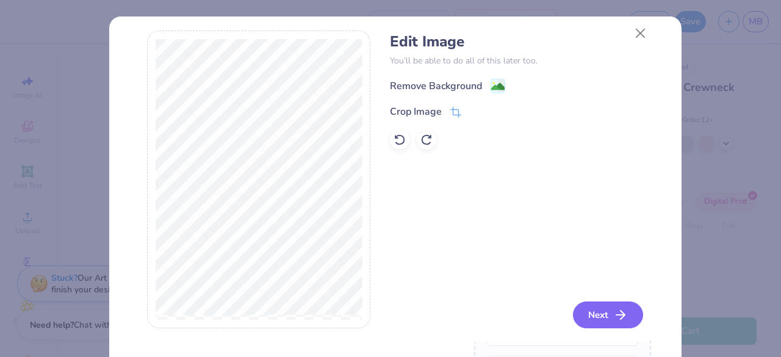
click at [590, 305] on button "Next" at bounding box center [608, 314] width 70 height 27
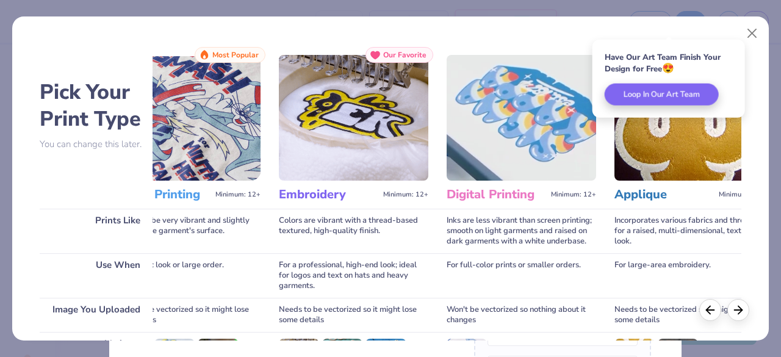
scroll to position [190, 0]
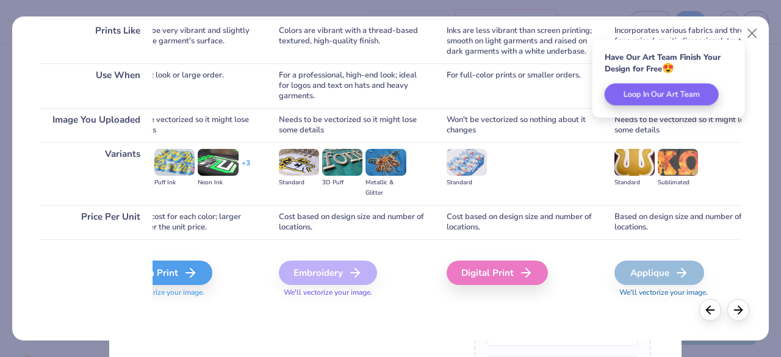
click at [507, 279] on div "Digital Print" at bounding box center [497, 272] width 101 height 24
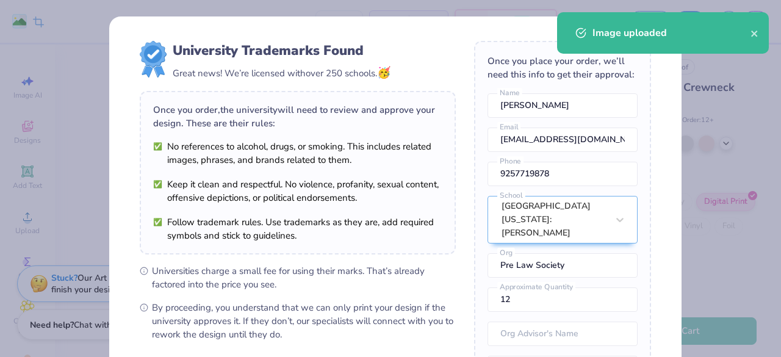
scroll to position [1, 0]
click at [754, 32] on icon "close" at bounding box center [754, 34] width 9 height 10
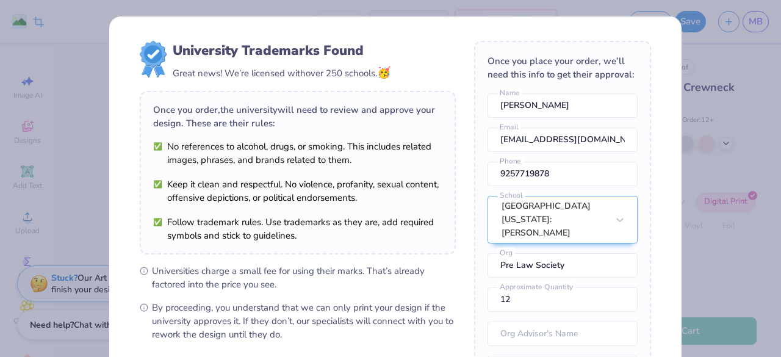
drag, startPoint x: 642, startPoint y: 151, endPoint x: 642, endPoint y: 233, distance: 82.4
click at [642, 233] on div "Edit Image You’ll be able to do all of this later too. Next" at bounding box center [395, 154] width 523 height 311
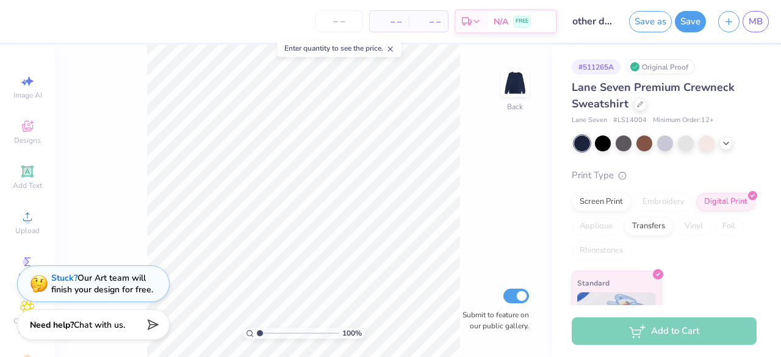
click at [525, 81] on img at bounding box center [515, 83] width 24 height 24
drag, startPoint x: 31, startPoint y: 182, endPoint x: 31, endPoint y: 221, distance: 39.0
click at [31, 221] on div "Image AI Designs Add Text Upload Greek Clipart & logos Decorate" at bounding box center [27, 227] width 43 height 317
click at [31, 221] on div "Upload" at bounding box center [27, 222] width 43 height 36
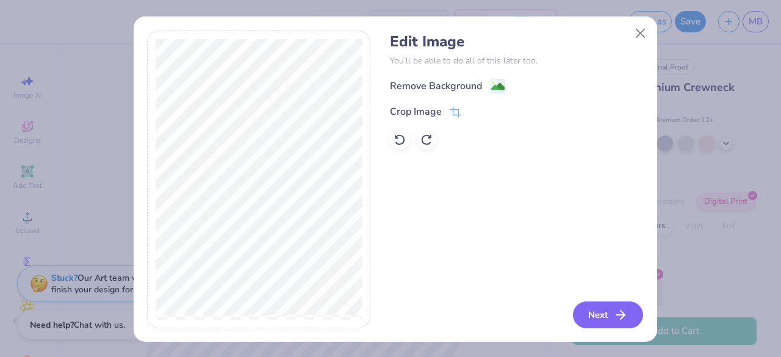
click at [604, 307] on button "Next" at bounding box center [608, 314] width 70 height 27
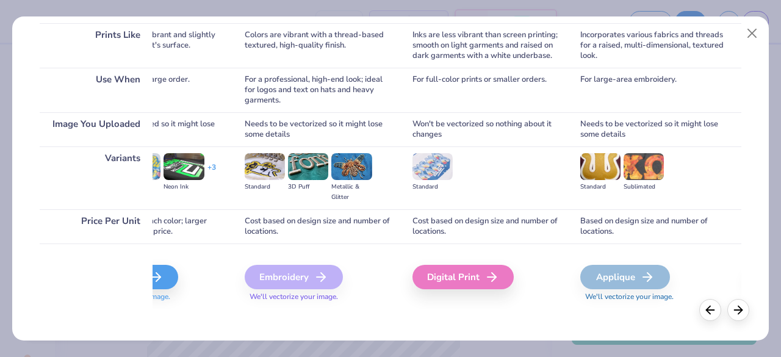
scroll to position [187, 0]
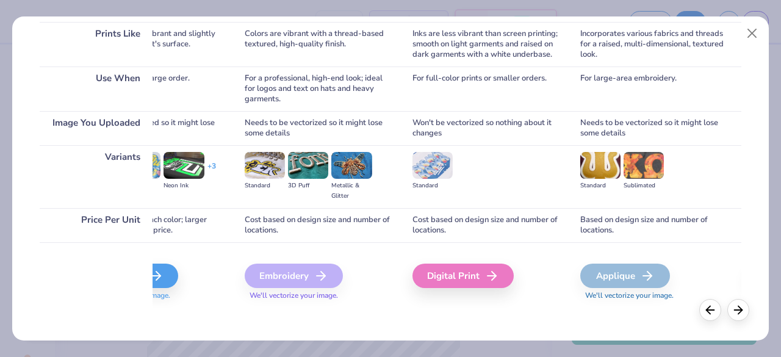
click at [492, 273] on icon at bounding box center [491, 275] width 15 height 15
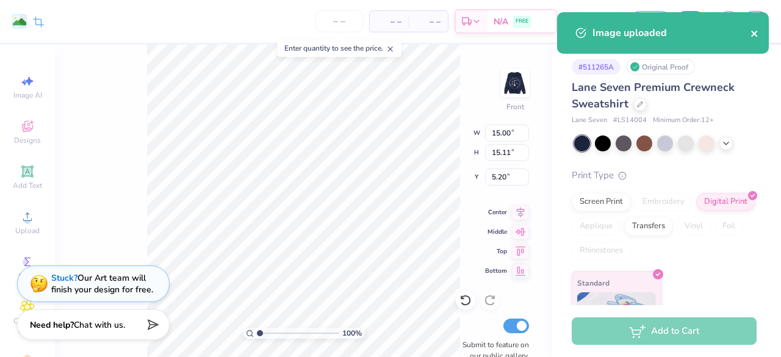
click at [753, 30] on icon "close" at bounding box center [754, 34] width 9 height 10
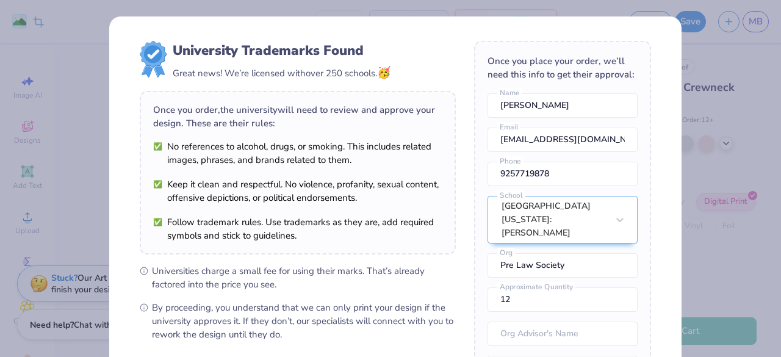
click at [694, 21] on div "University Trademarks Found Great news! We’re licensed with over 250 schools. 🥳…" at bounding box center [390, 178] width 781 height 357
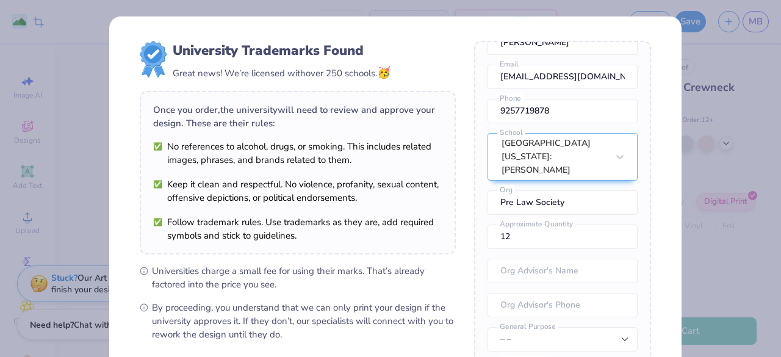
scroll to position [173, 0]
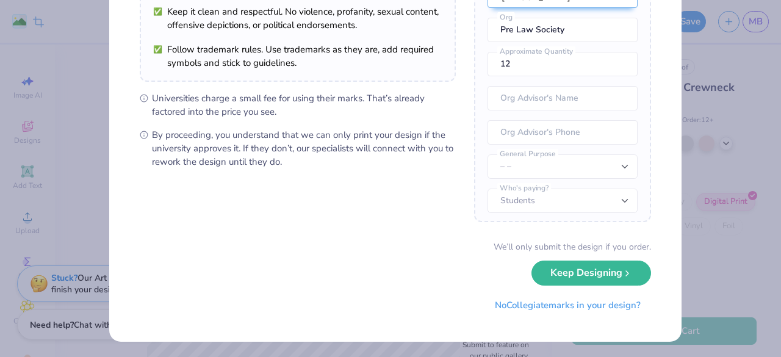
click at [594, 309] on button "No Collegiate marks in your design?" at bounding box center [567, 305] width 167 height 25
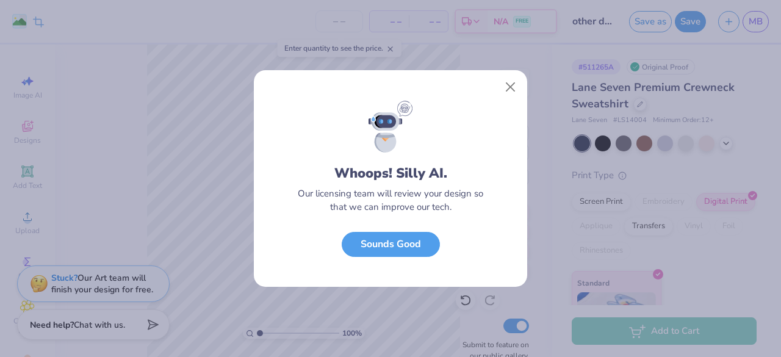
click at [417, 247] on button "Sounds Good" at bounding box center [391, 244] width 98 height 25
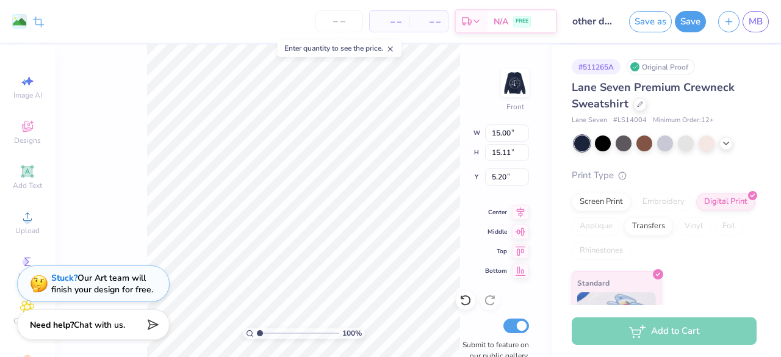
click at [691, 23] on button "Save" at bounding box center [690, 21] width 31 height 21
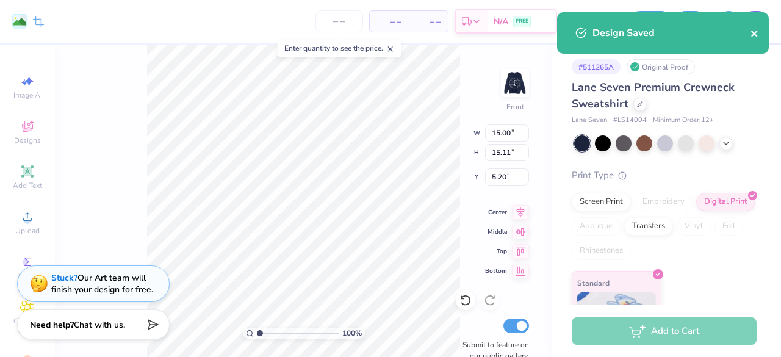
click at [754, 38] on icon "close" at bounding box center [754, 34] width 9 height 10
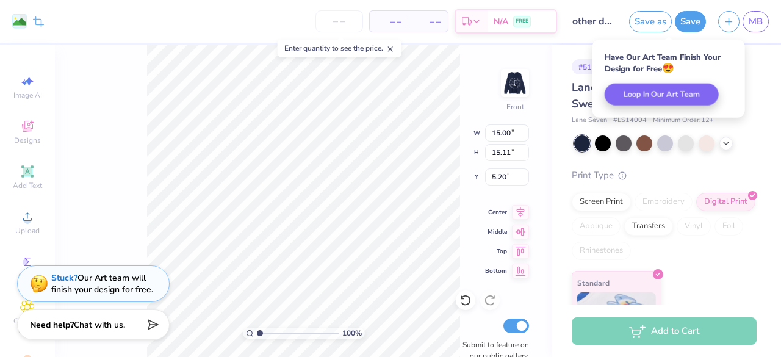
click at [339, 19] on input "number" at bounding box center [339, 21] width 48 height 22
type input "21"
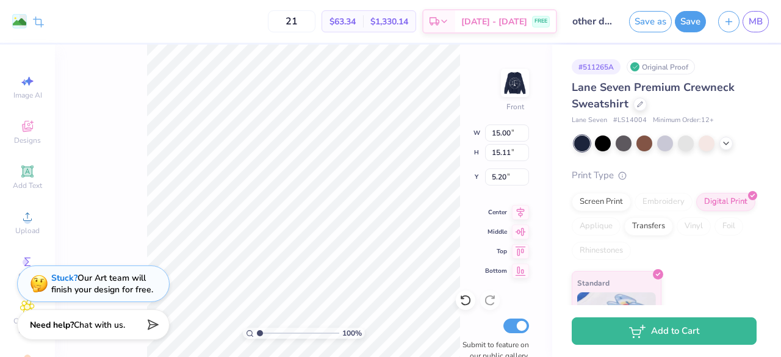
type input "7.70"
type input "7.76"
type input "6.53"
click at [19, 183] on span "Add Text" at bounding box center [27, 186] width 29 height 10
type input "6.06"
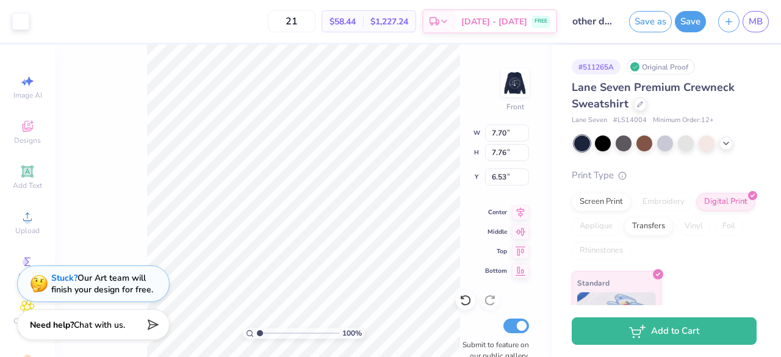
type input "1.76"
type input "11.87"
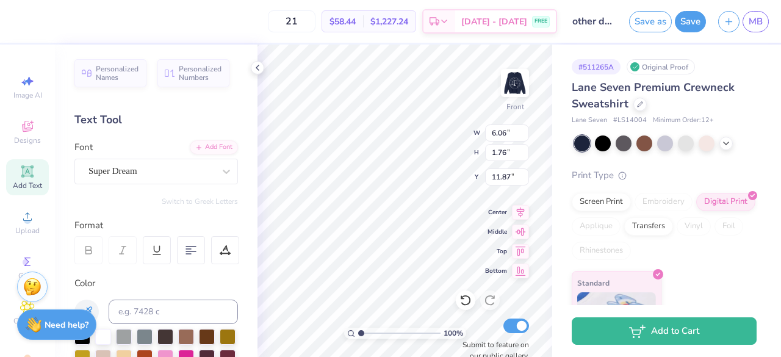
click at [154, 143] on div "Font Super Dream" at bounding box center [155, 162] width 163 height 44
click at [190, 146] on div "Add Font" at bounding box center [214, 147] width 48 height 14
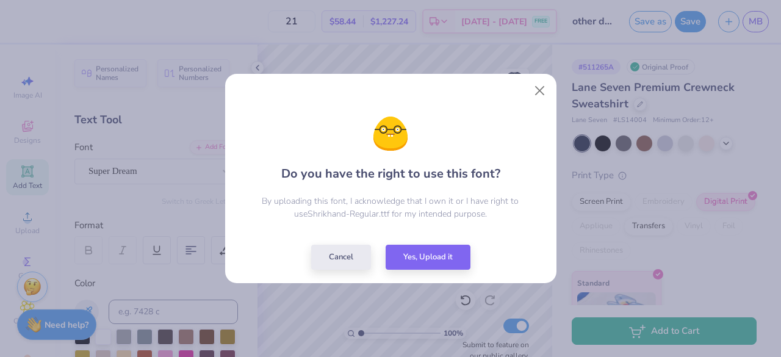
click at [424, 240] on div "Do you have the right to use this font? By uploading this font, I acknowledge t…" at bounding box center [391, 192] width 304 height 155
click at [424, 245] on button "Yes, Upload it" at bounding box center [428, 257] width 85 height 25
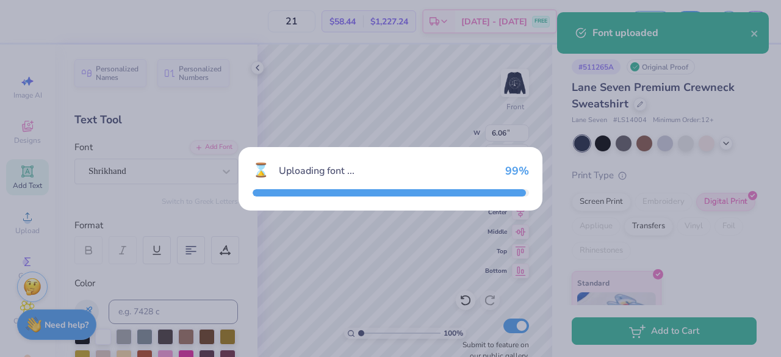
type input "7.53"
type input "1.67"
type input "11.92"
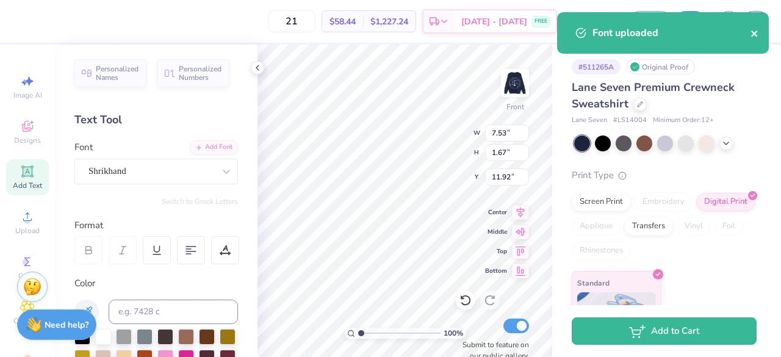
click at [758, 31] on icon "close" at bounding box center [754, 34] width 9 height 10
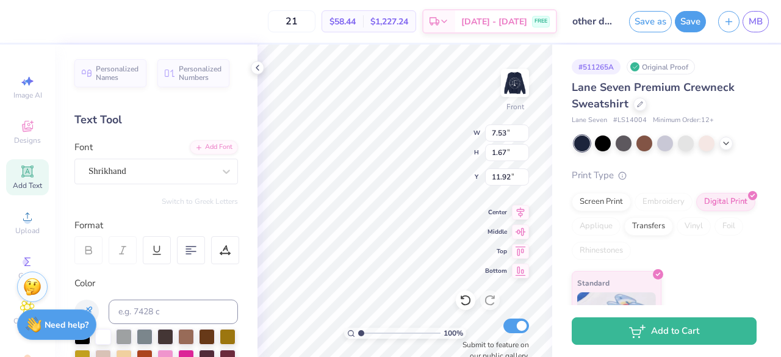
click at [694, 27] on button "Save" at bounding box center [690, 21] width 31 height 21
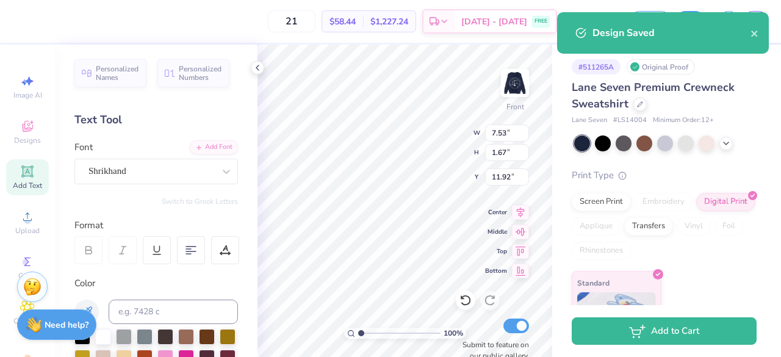
scroll to position [10, 2]
type textarea "TEDXT"
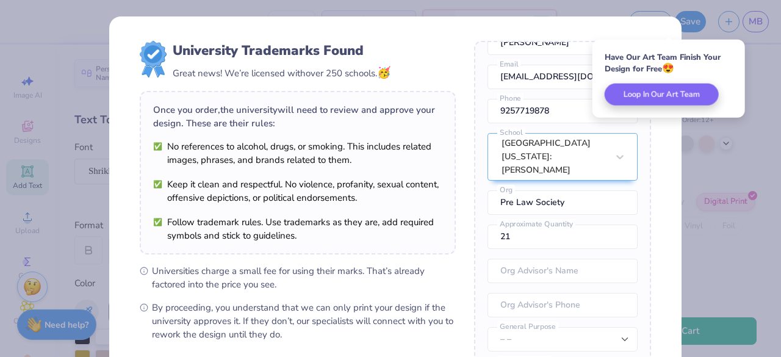
scroll to position [173, 0]
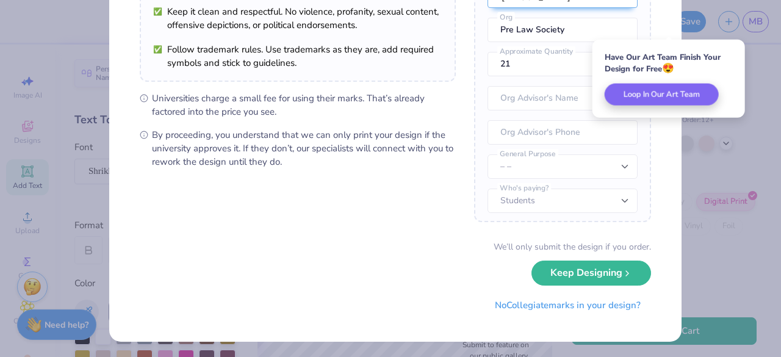
click at [569, 310] on button "No Collegiate marks in your design?" at bounding box center [567, 305] width 167 height 25
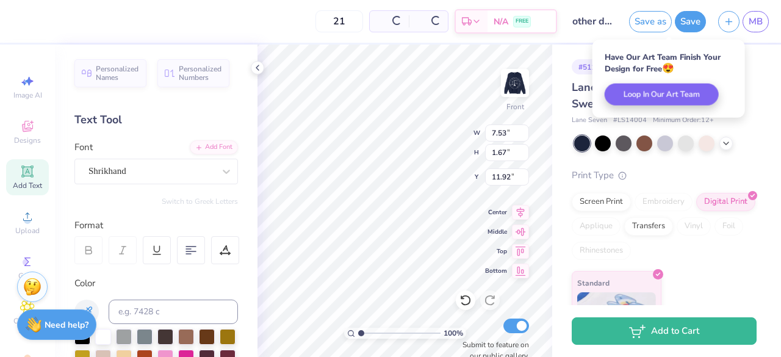
type input "9.37"
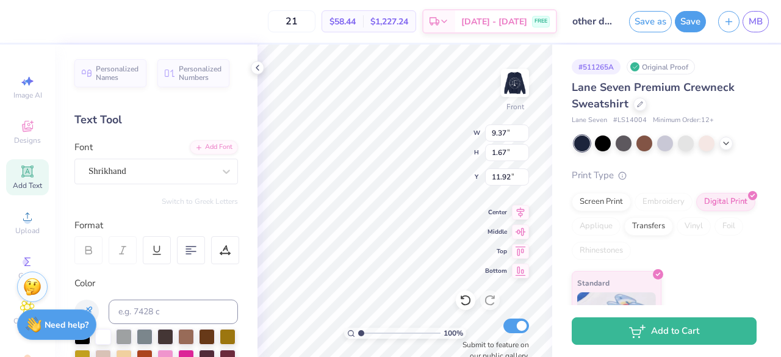
scroll to position [10, 1]
type textarea "T"
type textarea "D"
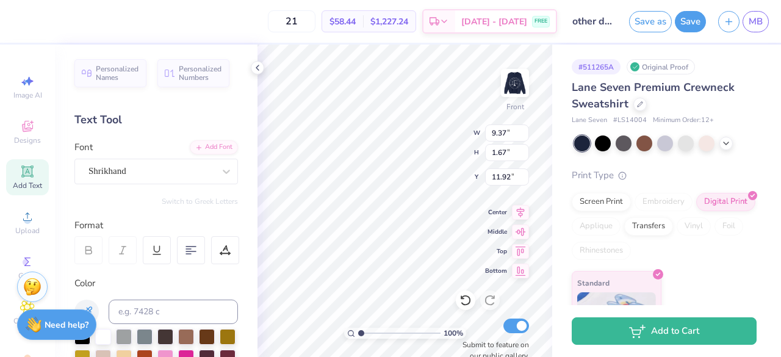
type textarea "Board 25 -26"
type input "7.70"
type input "7.76"
type input "6.53"
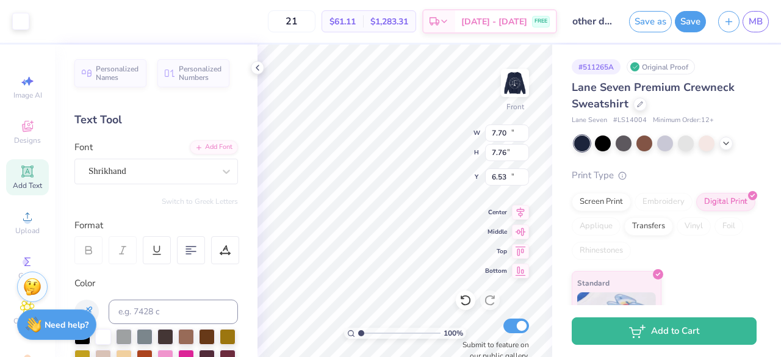
type input "12.41"
type input "4.88"
type input "10.31"
type input "5.27"
type input "2.07"
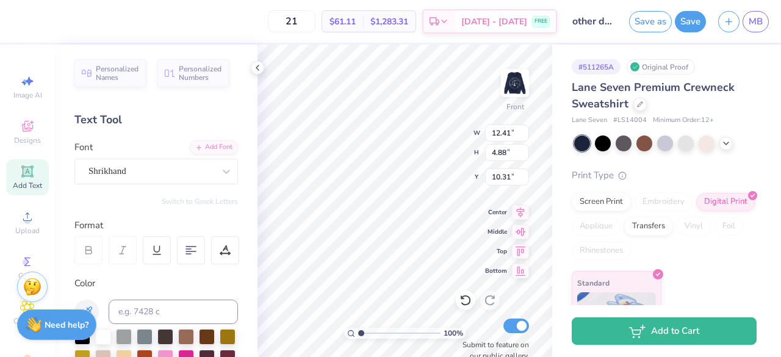
type input "13.12"
type input "6.22"
type input "2.44"
type input "16.51"
type input "7.49"
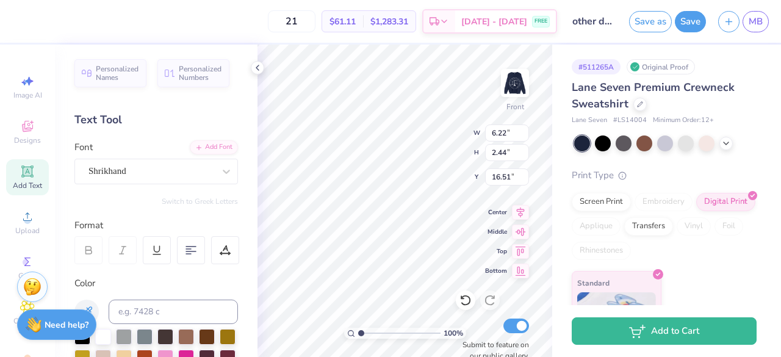
type input "2.94"
type input "9.85"
type input "3.87"
type input "15.58"
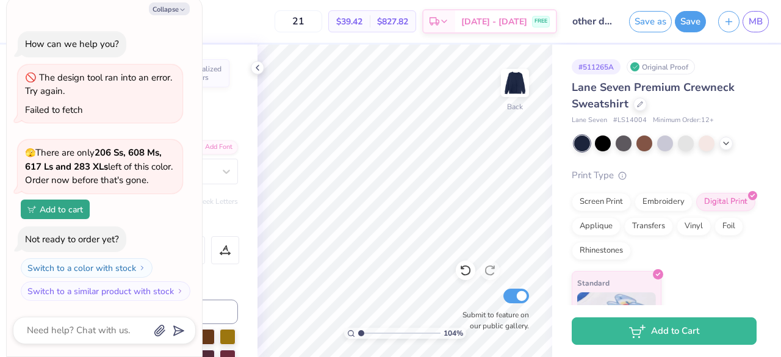
type input "1.03807455919992"
type textarea "x"
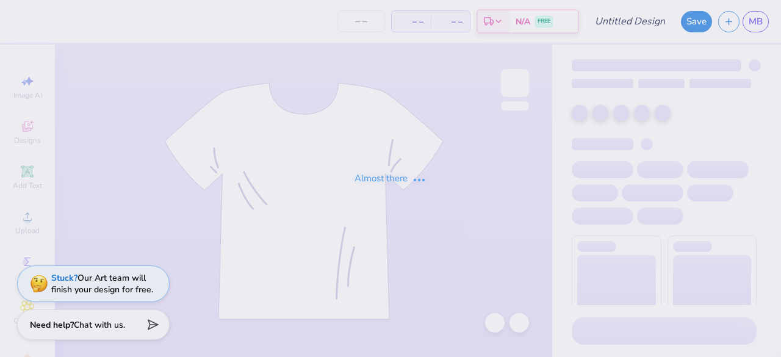
type input "other des"
type input "21"
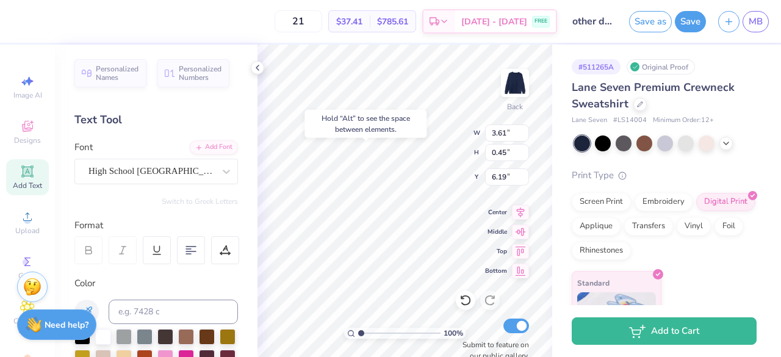
type input "6.31"
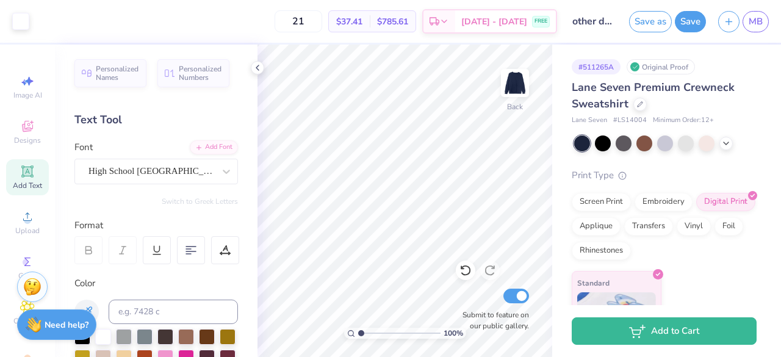
click at [601, 31] on input "other des" at bounding box center [593, 21] width 60 height 24
click at [604, 19] on input "other des" at bounding box center [593, 21] width 60 height 24
click at [669, 26] on button "Save as" at bounding box center [650, 21] width 43 height 21
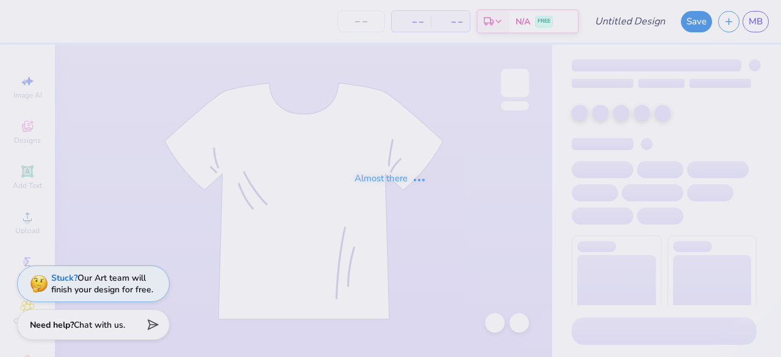
type input "other des"
type input "21"
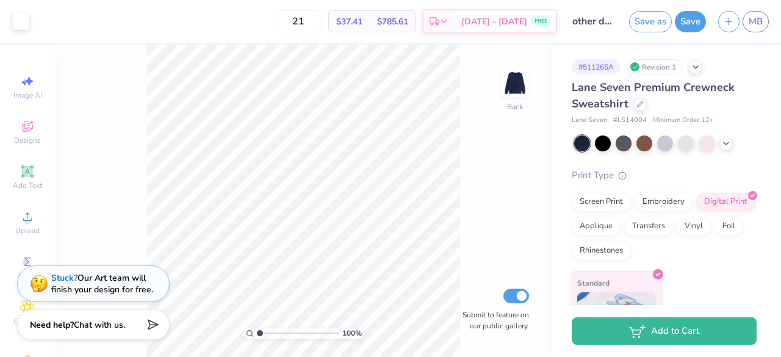
click at [597, 24] on input "other des" at bounding box center [593, 21] width 60 height 24
click at [604, 23] on input "other des" at bounding box center [593, 21] width 60 height 24
click at [750, 23] on span "MB" at bounding box center [755, 22] width 14 height 14
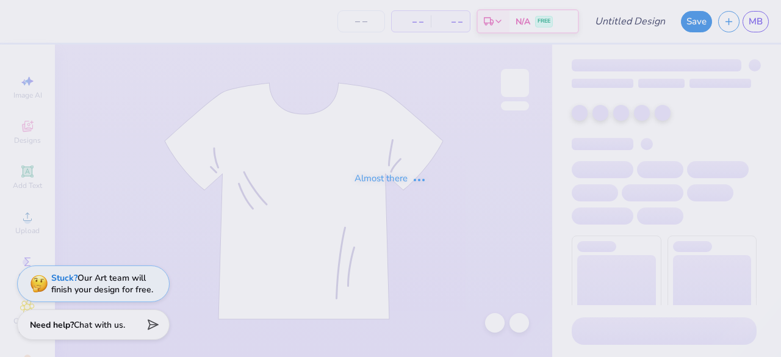
type input "BM Front des"
type input "21"
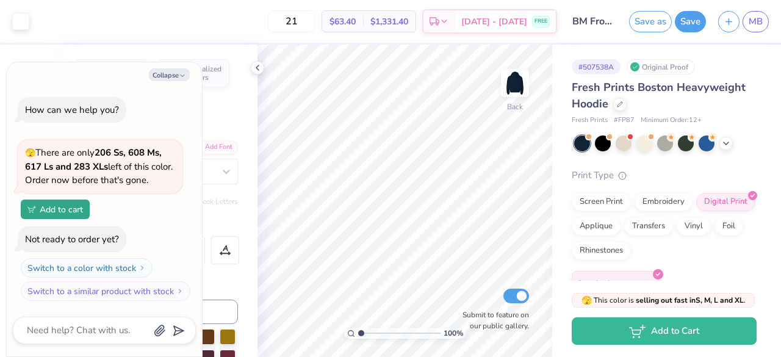
click at [174, 72] on button "Collapse" at bounding box center [169, 74] width 41 height 13
type textarea "x"
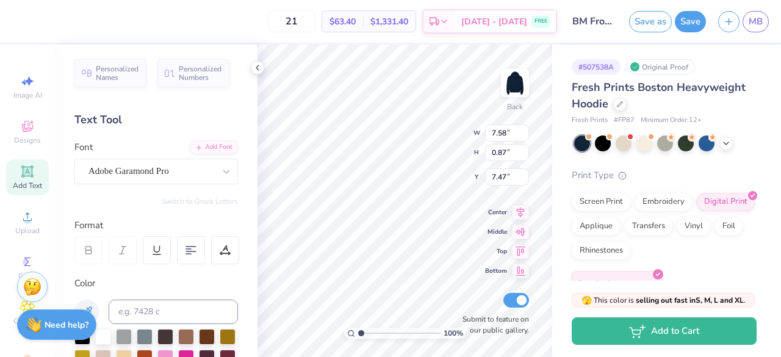
click at [156, 169] on div "Adobe Garamond Pro" at bounding box center [151, 171] width 128 height 19
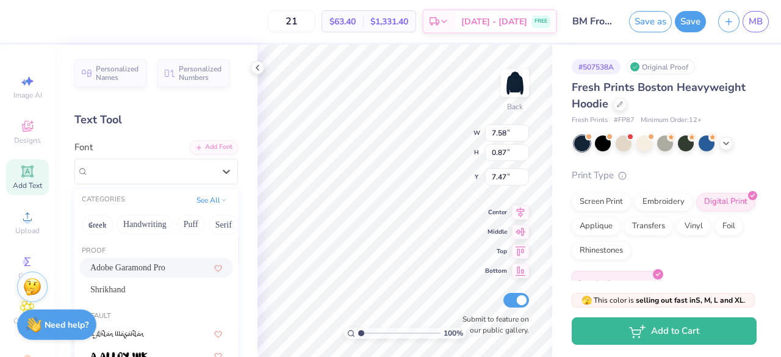
scroll to position [0, 173]
click at [203, 223] on button "Sans Serif" at bounding box center [222, 225] width 53 height 20
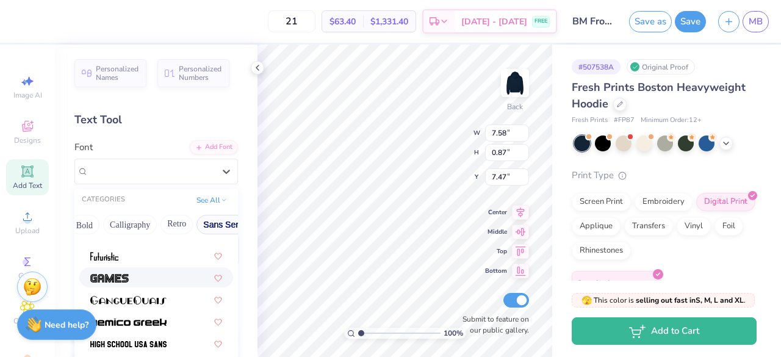
scroll to position [285, 0]
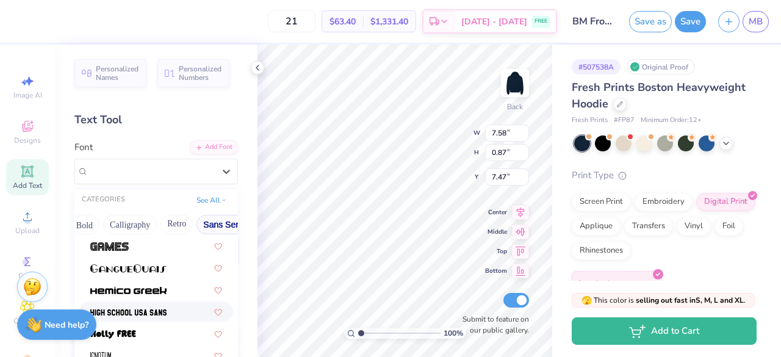
click at [146, 304] on div at bounding box center [156, 311] width 154 height 20
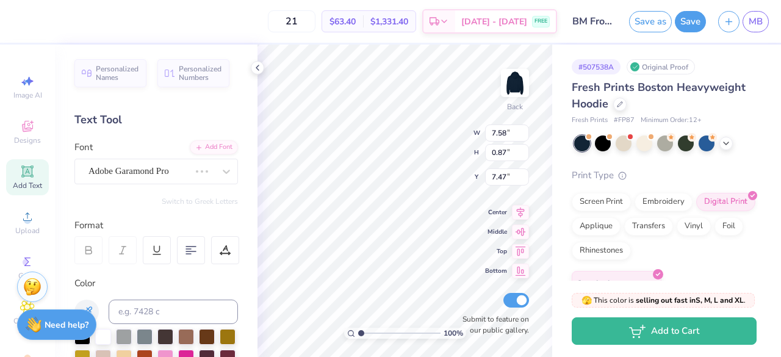
type input "9.30"
type input "0.88"
type input "1.37207892791529"
type input "6.62"
type input "0.63"
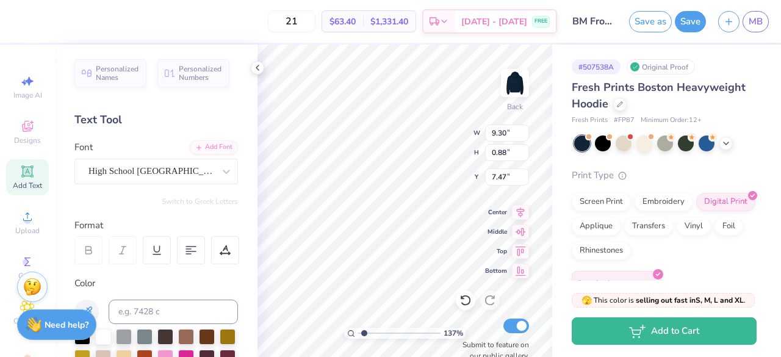
type input "7.72"
type input "1.37207892791529"
type input "7.21"
click at [529, 69] on div at bounding box center [515, 83] width 28 height 28
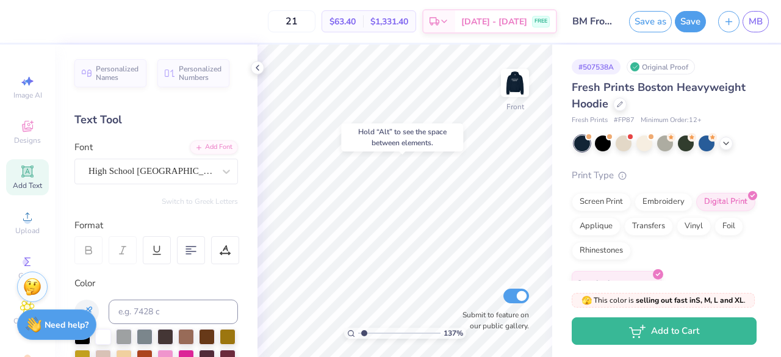
click at [552, 65] on div "# 507538A Original Proof Fresh Prints Boston Heavyweight Hoodie Fresh Prints # …" at bounding box center [666, 202] width 229 height 314
click at [526, 81] on img at bounding box center [515, 83] width 24 height 24
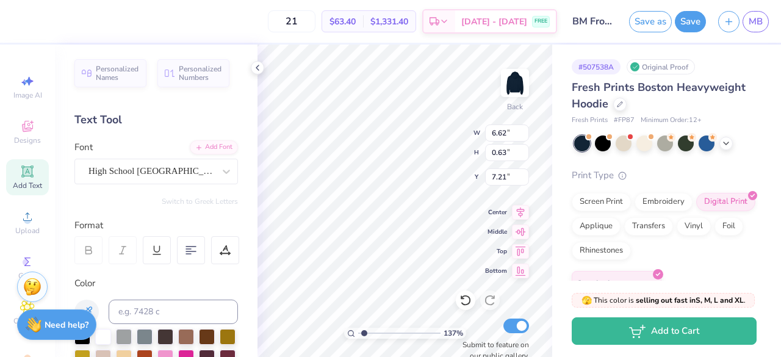
type input "1.37207892791529"
type input "7.54"
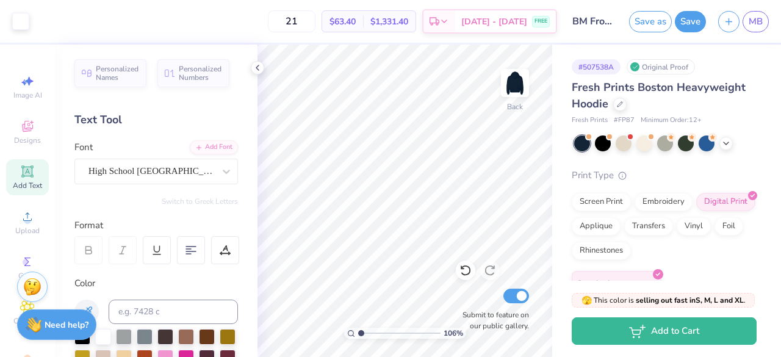
type input "1"
click at [754, 15] on span "MB" at bounding box center [755, 22] width 14 height 14
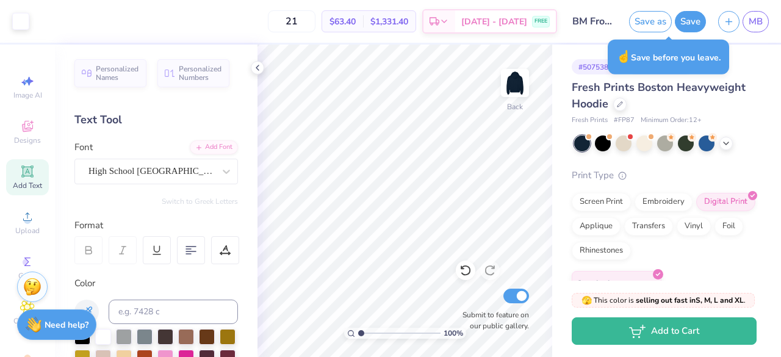
click at [582, 21] on input "BM Front des" at bounding box center [593, 21] width 60 height 24
click at [687, 21] on button "Save" at bounding box center [690, 21] width 31 height 21
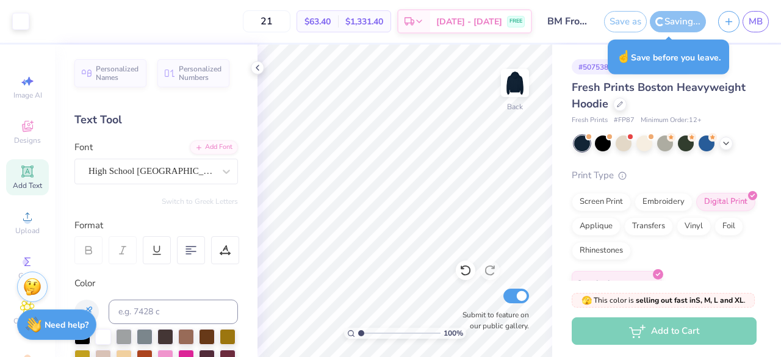
click at [18, 23] on div at bounding box center [20, 21] width 17 height 17
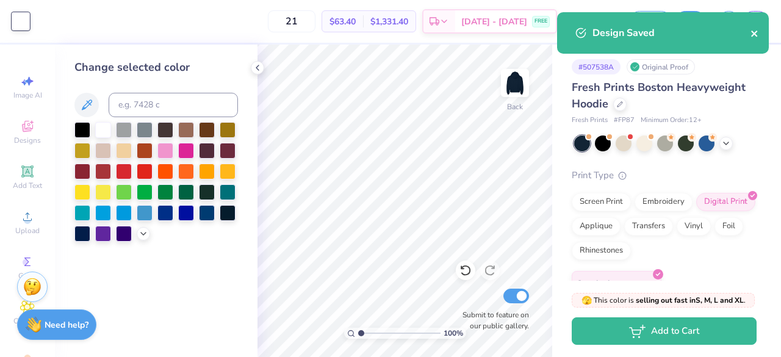
click at [753, 29] on icon "close" at bounding box center [754, 34] width 9 height 10
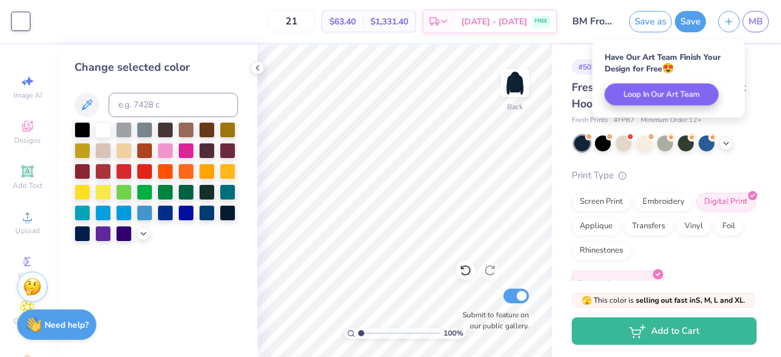
click at [760, 19] on span "MB" at bounding box center [755, 22] width 14 height 14
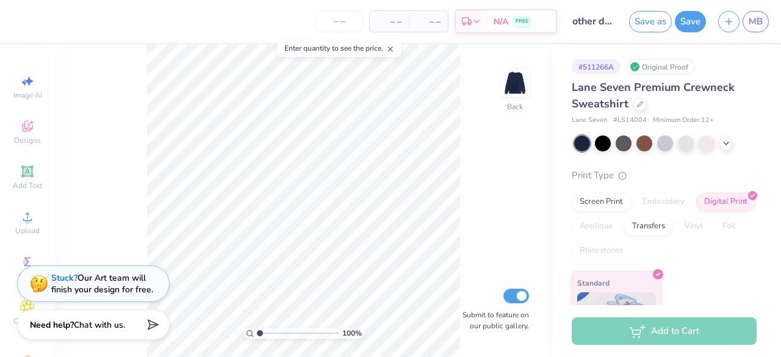
click at [720, 21] on button "button" at bounding box center [728, 21] width 21 height 21
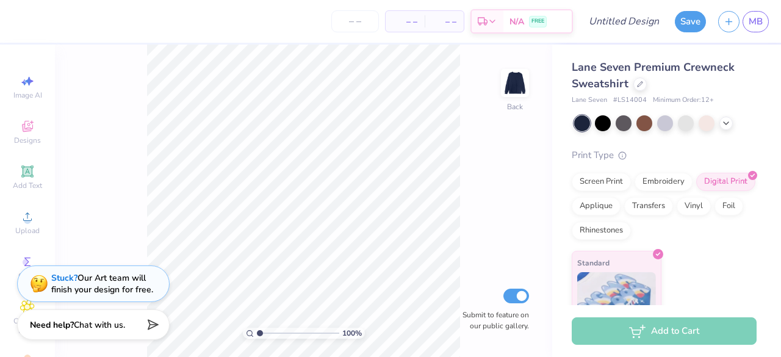
click at [766, 21] on link "MB" at bounding box center [755, 21] width 26 height 21
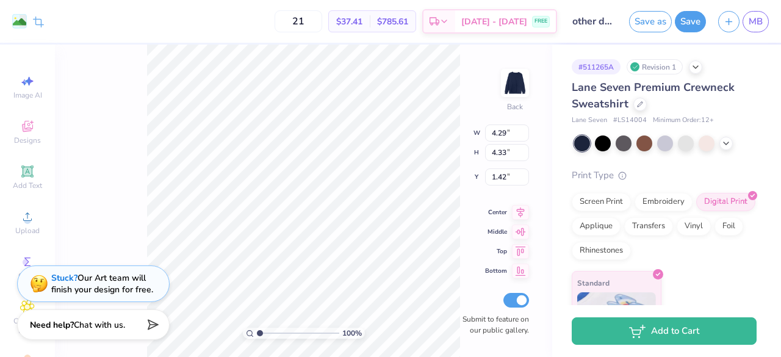
type input "1.46"
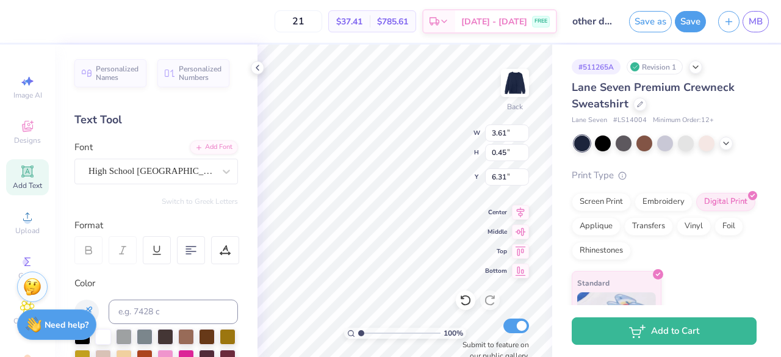
type input "6.27"
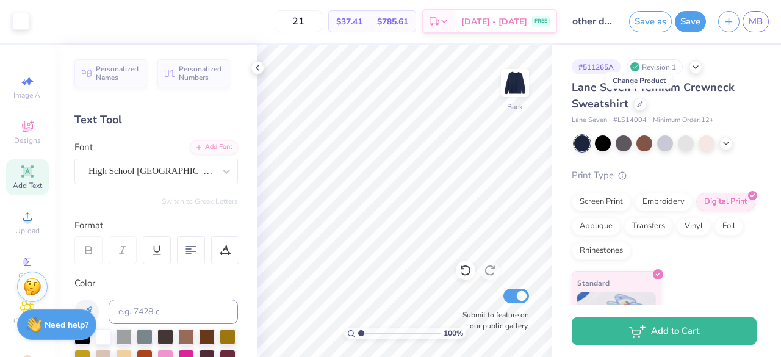
click at [637, 103] on icon at bounding box center [640, 104] width 6 height 6
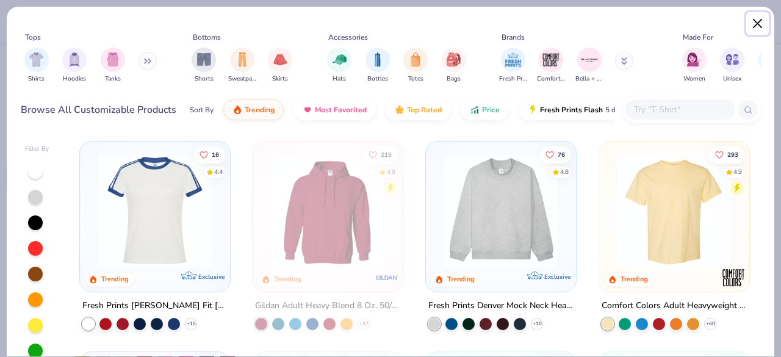
click at [754, 23] on button "Close" at bounding box center [757, 23] width 23 height 23
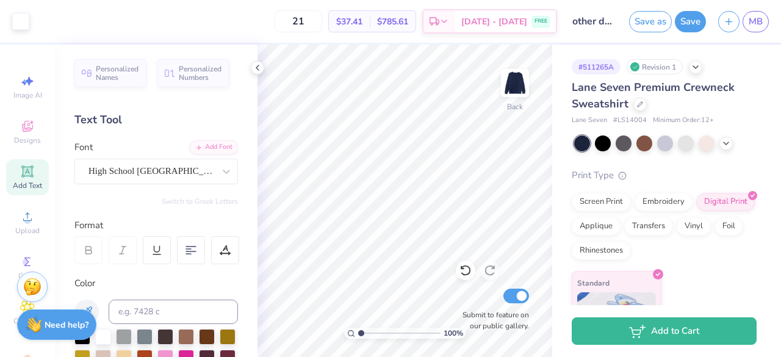
click at [697, 24] on button "Save" at bounding box center [690, 21] width 31 height 21
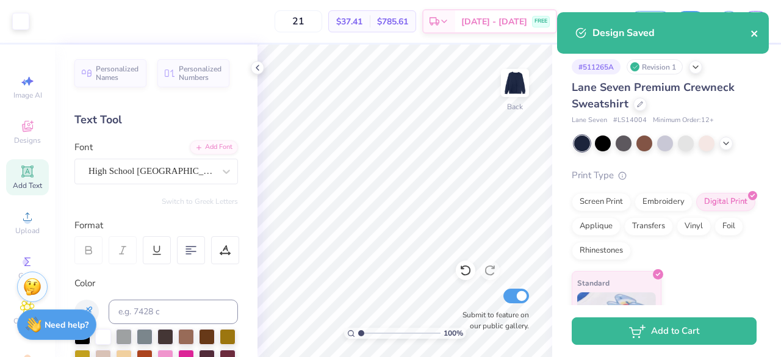
click at [756, 34] on icon "close" at bounding box center [754, 34] width 9 height 10
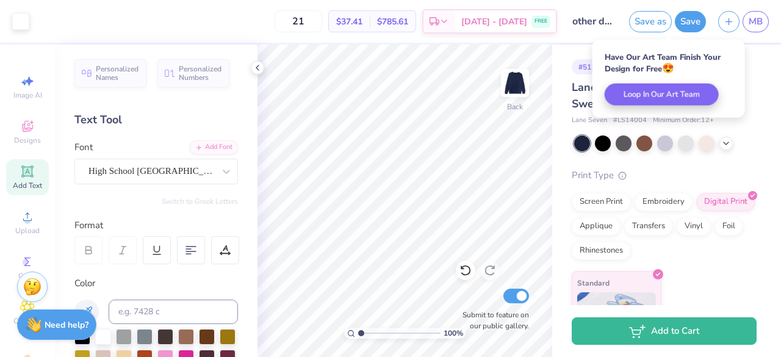
click at [747, 66] on div "Have Our Art Team Finish Your Design for Free 😍 Loop In Our Art Team" at bounding box center [669, 78] width 160 height 85
click at [759, 66] on div "# 511265A Revision 1 Lane Seven Premium Crewneck Sweatshirt Lane Seven # LS1400…" at bounding box center [666, 202] width 229 height 314
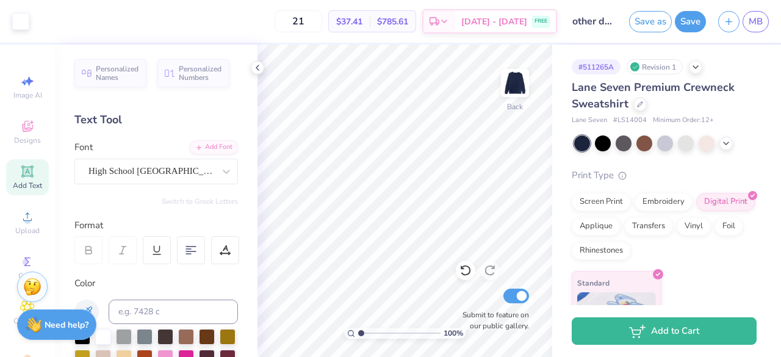
click at [690, 68] on div at bounding box center [695, 66] width 13 height 13
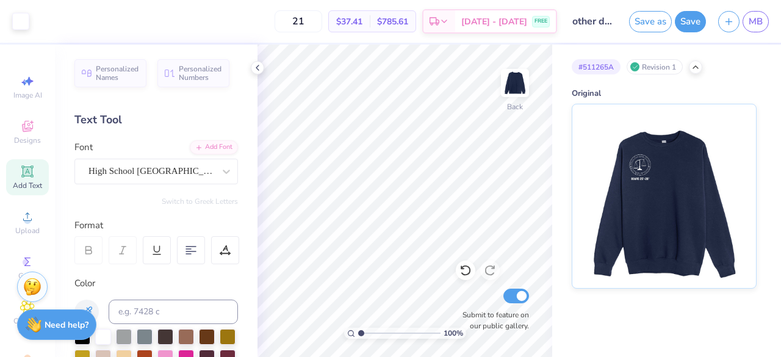
click at [690, 68] on div at bounding box center [695, 66] width 13 height 13
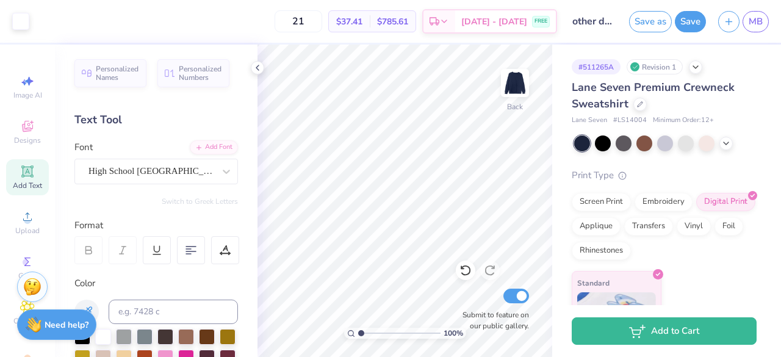
click at [641, 101] on icon at bounding box center [640, 104] width 6 height 6
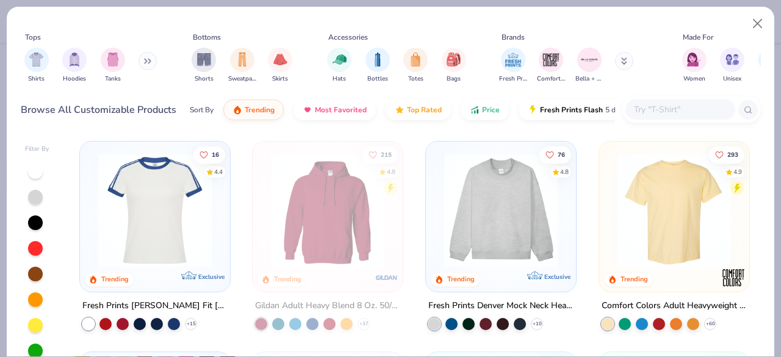
click at [647, 112] on input "text" at bounding box center [680, 109] width 94 height 14
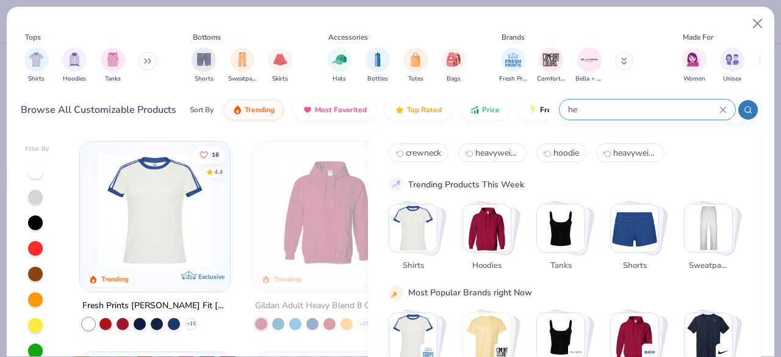
type input "h"
type input "hoodie"
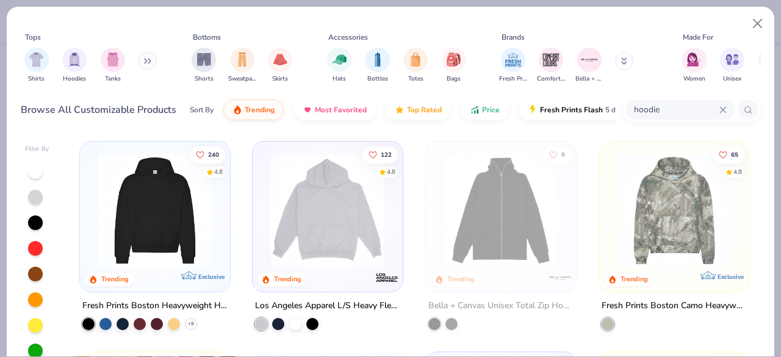
click at [331, 226] on img at bounding box center [328, 210] width 126 height 113
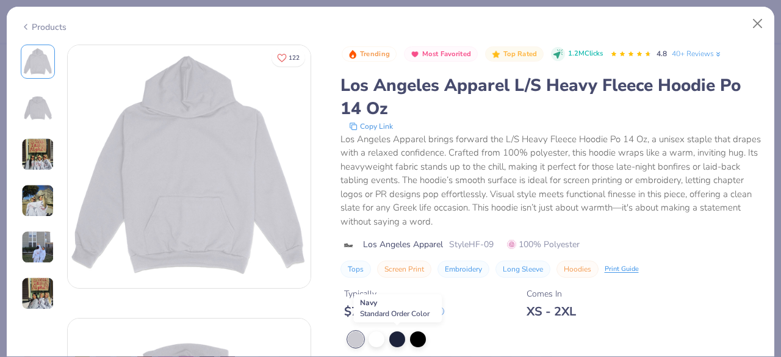
click at [398, 337] on div at bounding box center [397, 339] width 16 height 16
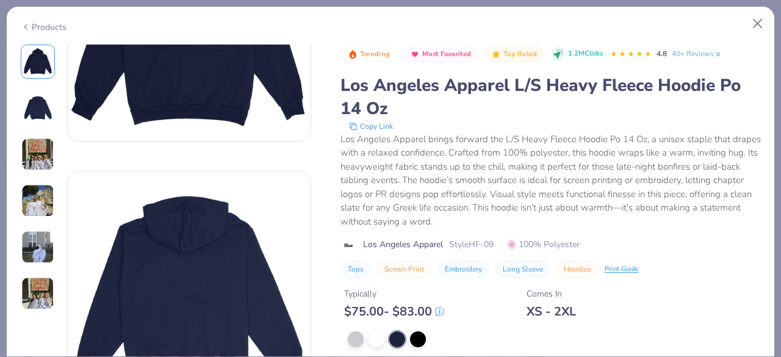
click at [35, 208] on img at bounding box center [37, 200] width 33 height 33
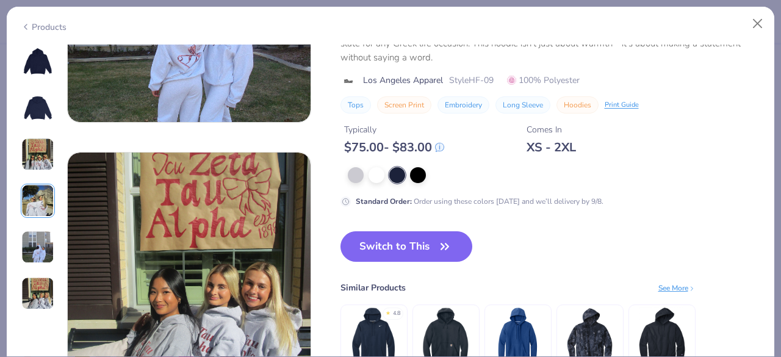
scroll to position [1448, 0]
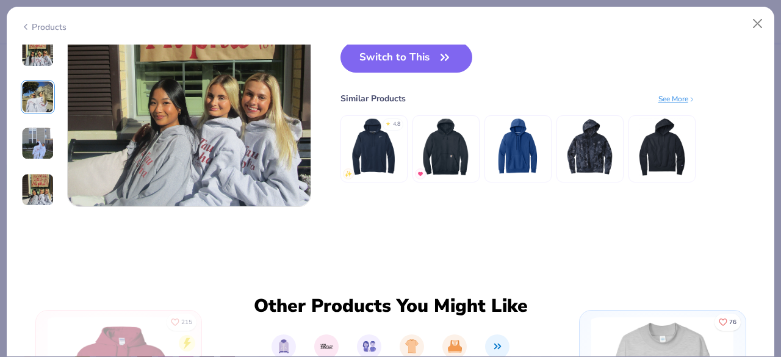
click at [428, 57] on button "Switch to This" at bounding box center [406, 57] width 132 height 31
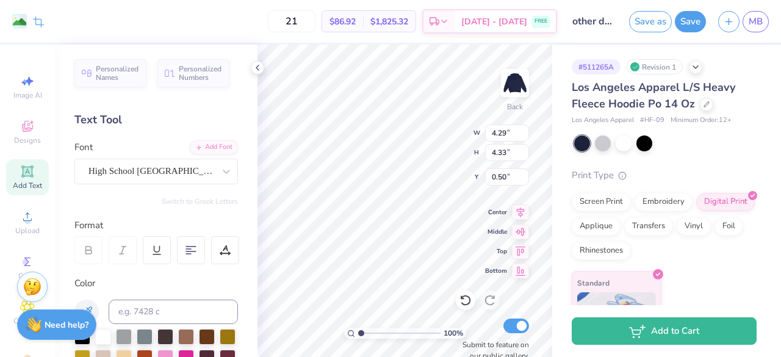
type input "3.00"
type input "3.61"
type input "0.45"
type input "9.54"
type input "4.29"
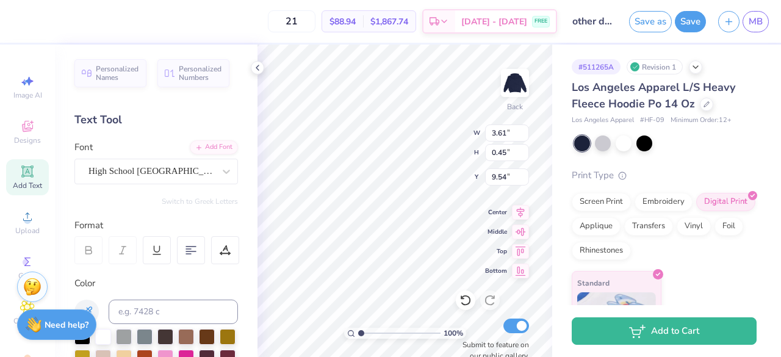
type input "4.33"
type input "3.75"
type input "8.75"
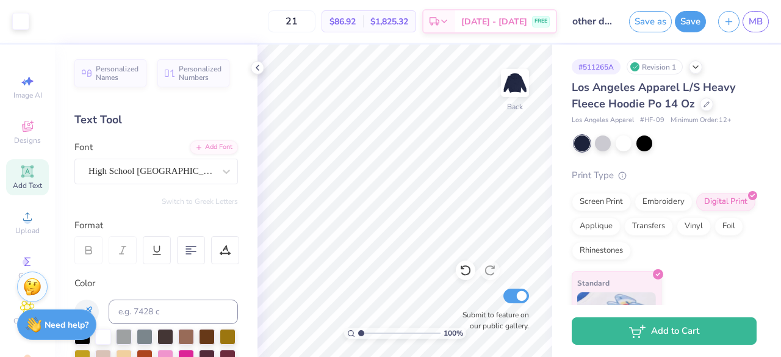
click at [705, 104] on icon at bounding box center [706, 104] width 6 height 6
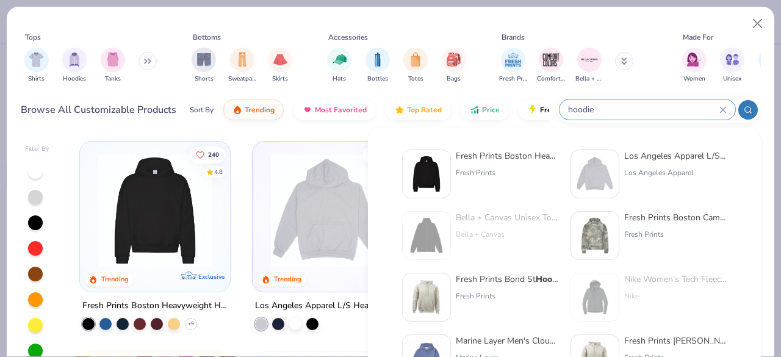
click at [657, 112] on input "hoodie" at bounding box center [643, 109] width 153 height 14
drag, startPoint x: 658, startPoint y: 109, endPoint x: 483, endPoint y: 110, distance: 175.1
click at [483, 110] on div "Browse All Customizable Products Sort By Trending Most Favorited Top Rated Pric…" at bounding box center [391, 110] width 740 height 34
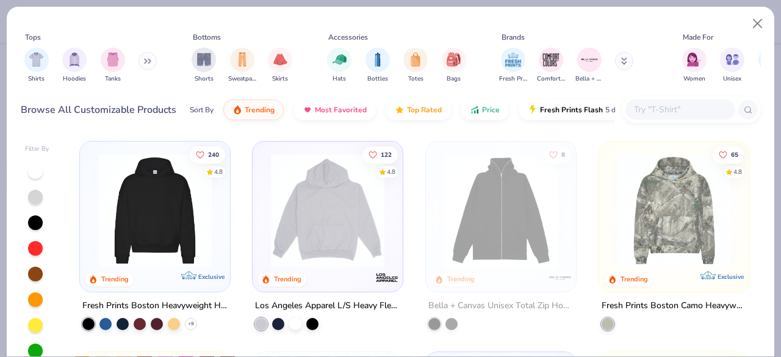
click at [650, 109] on input "text" at bounding box center [680, 109] width 94 height 14
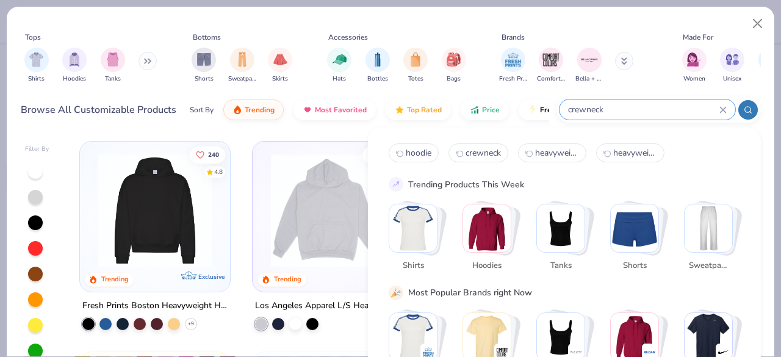
type input "crewneck"
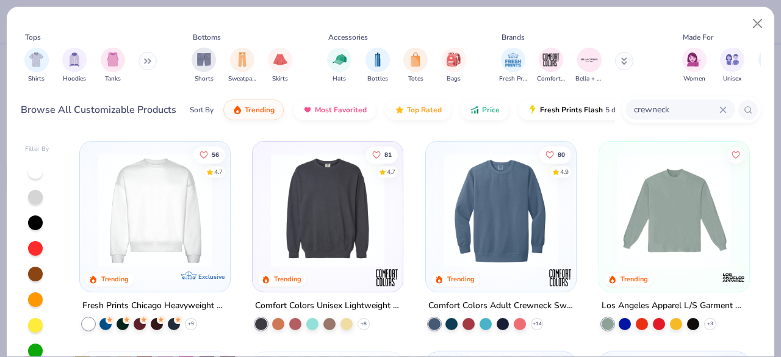
click at [188, 203] on img at bounding box center [155, 210] width 126 height 113
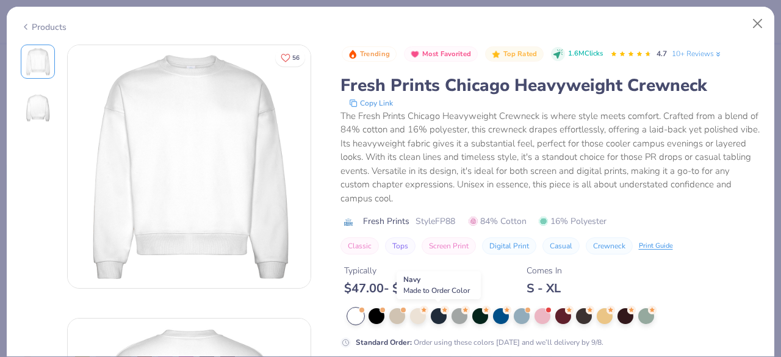
click at [440, 317] on div at bounding box center [439, 316] width 16 height 16
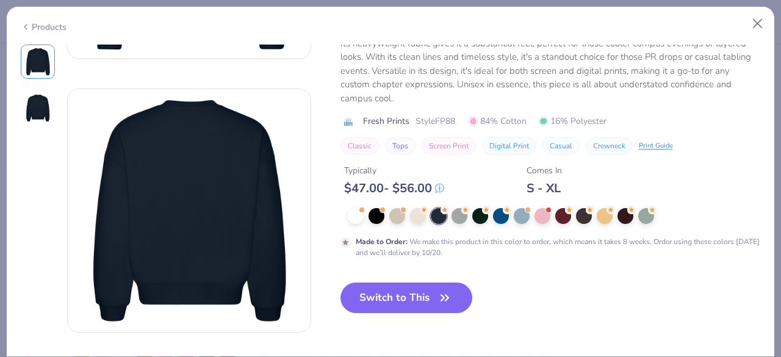
scroll to position [263, 0]
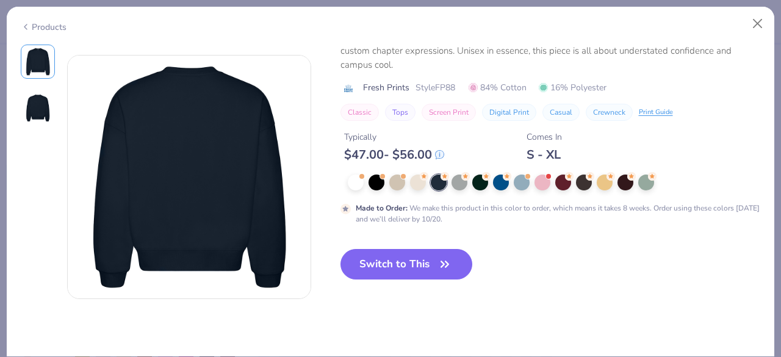
click at [436, 265] on button "Switch to This" at bounding box center [406, 264] width 132 height 31
type input "50"
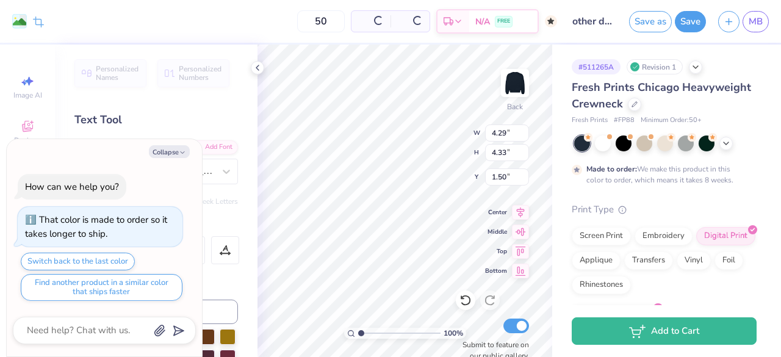
type textarea "x"
type input "1.50"
type textarea "x"
type input "3.61"
type input "0.45"
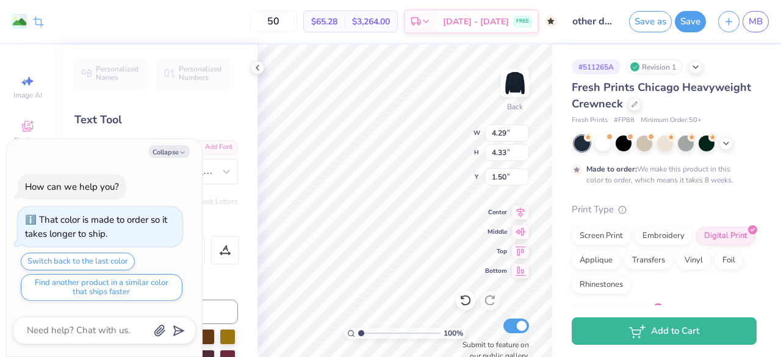
type input "10.16"
type textarea "x"
type input "6.42"
type textarea "x"
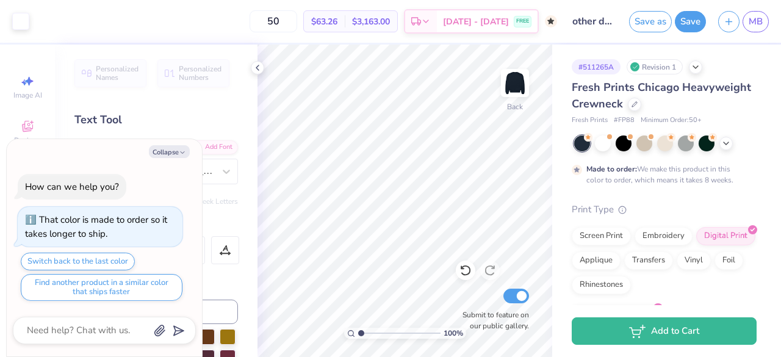
click at [292, 15] on input "50" at bounding box center [273, 21] width 48 height 22
drag, startPoint x: 300, startPoint y: 20, endPoint x: 261, endPoint y: 19, distance: 39.0
click at [261, 19] on div "50 $63.26 Per Item $3,163.00 Total Est. Delivery Oct 17 - 20 FREE" at bounding box center [296, 21] width 522 height 43
type input "50"
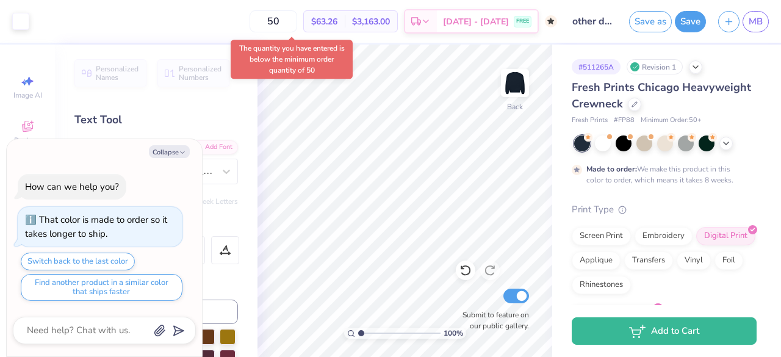
click at [641, 99] on div at bounding box center [634, 104] width 13 height 13
type textarea "x"
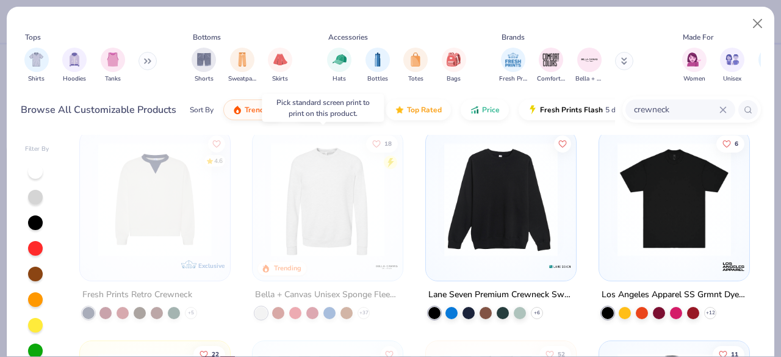
scroll to position [292, 0]
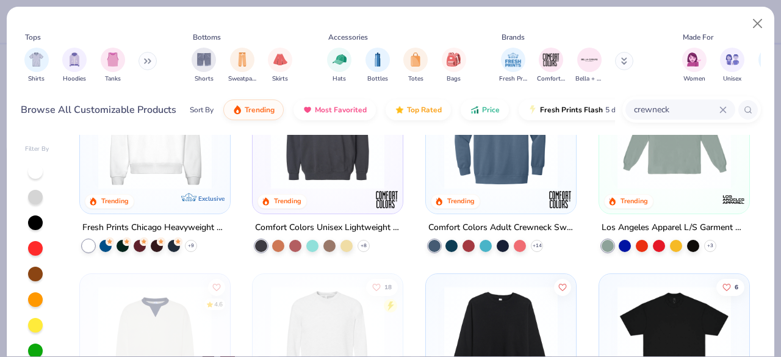
scroll to position [75, 0]
